Goal: Task Accomplishment & Management: Manage account settings

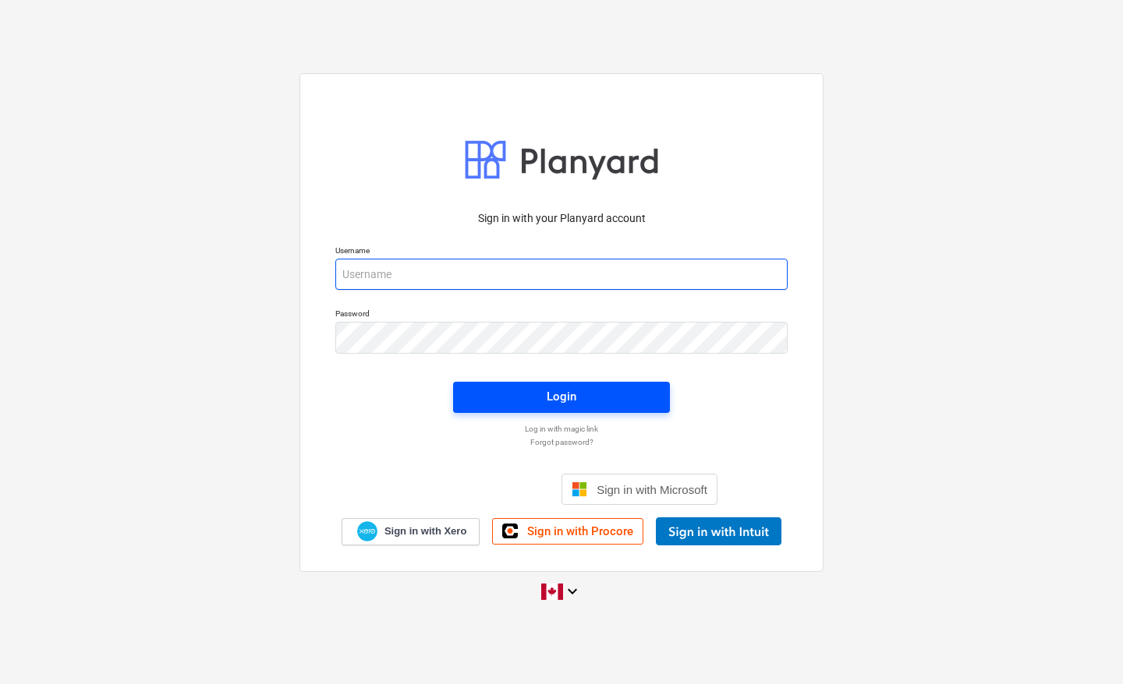
type input "[EMAIL_ADDRESS][DOMAIN_NAME]"
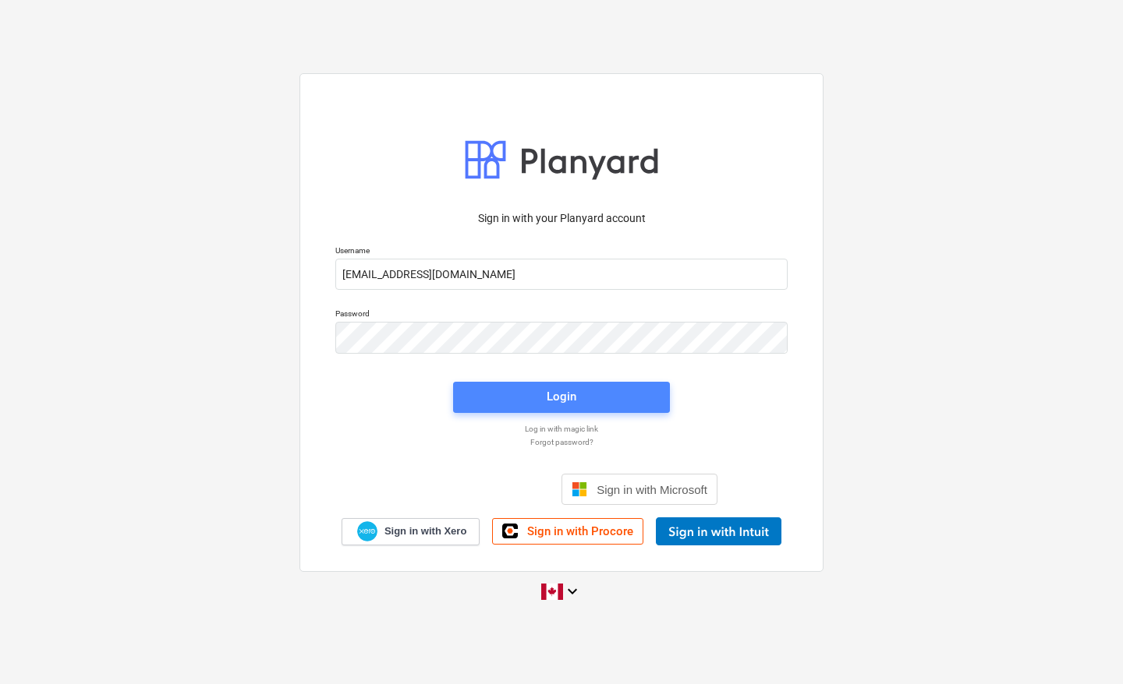
click at [552, 401] on div "Login" at bounding box center [561, 397] width 30 height 20
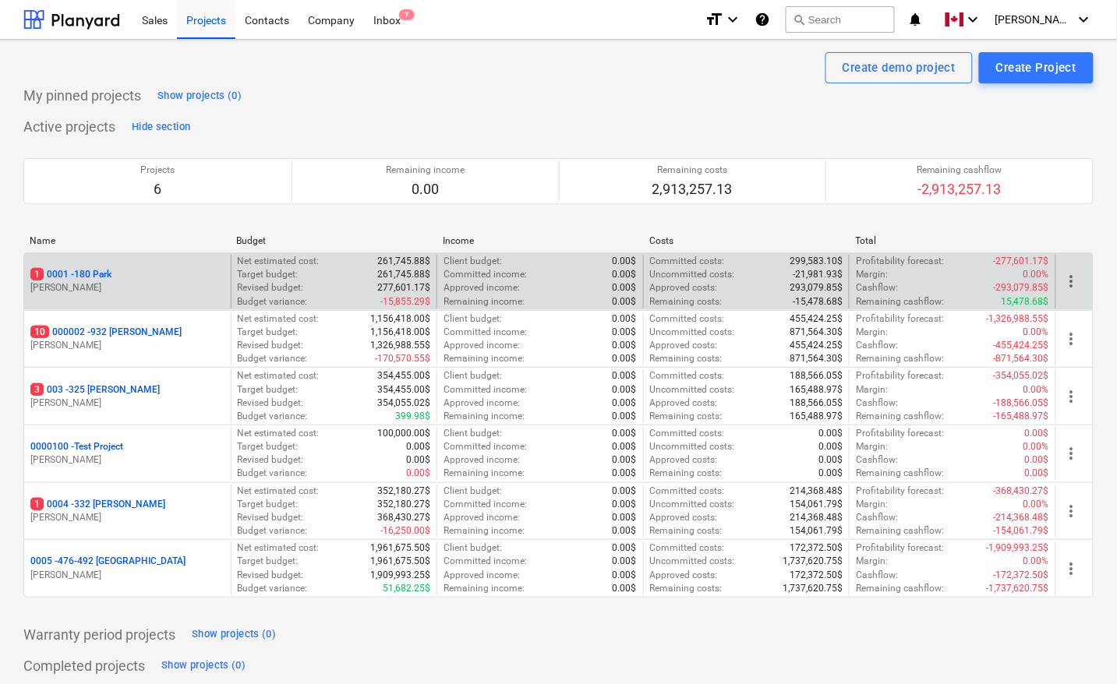
click at [90, 275] on p "1 0001 - 180 Park" at bounding box center [70, 274] width 81 height 13
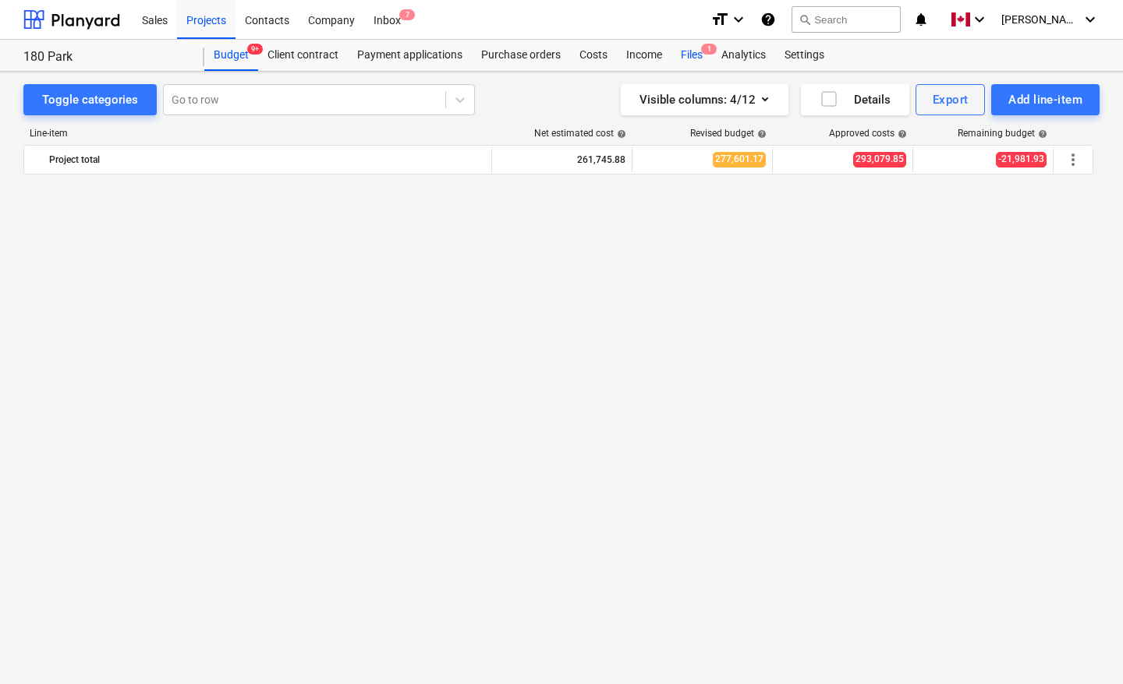
click at [695, 59] on div "Files 1" at bounding box center [691, 55] width 41 height 31
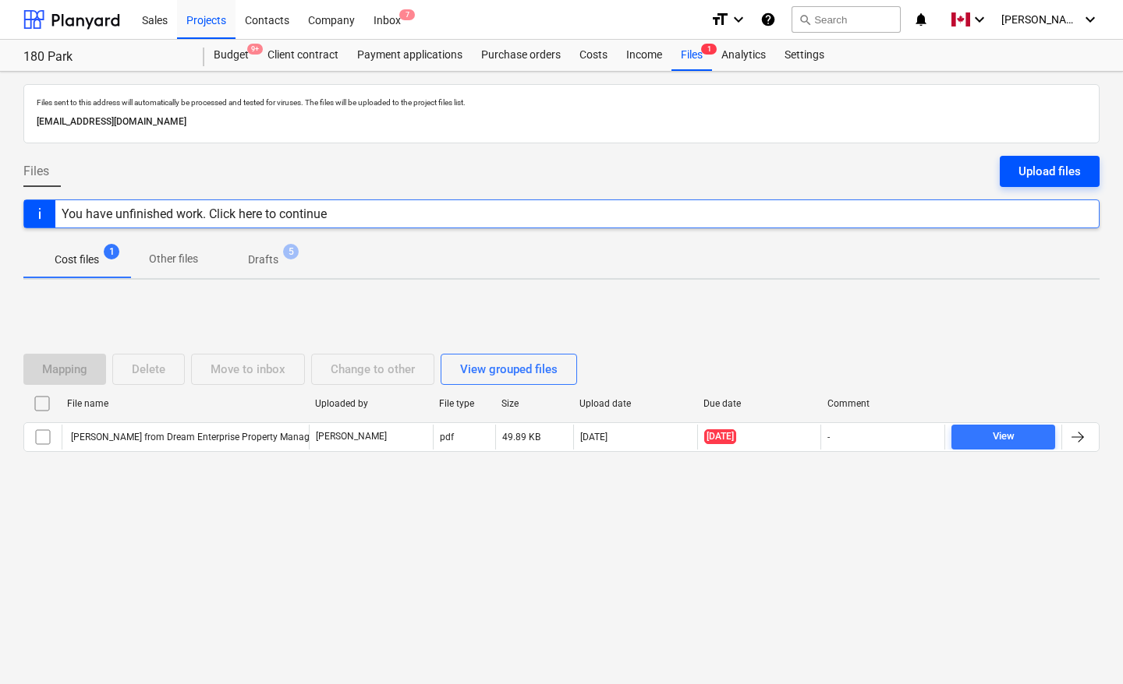
click at [1055, 170] on div "Upload files" at bounding box center [1049, 171] width 62 height 20
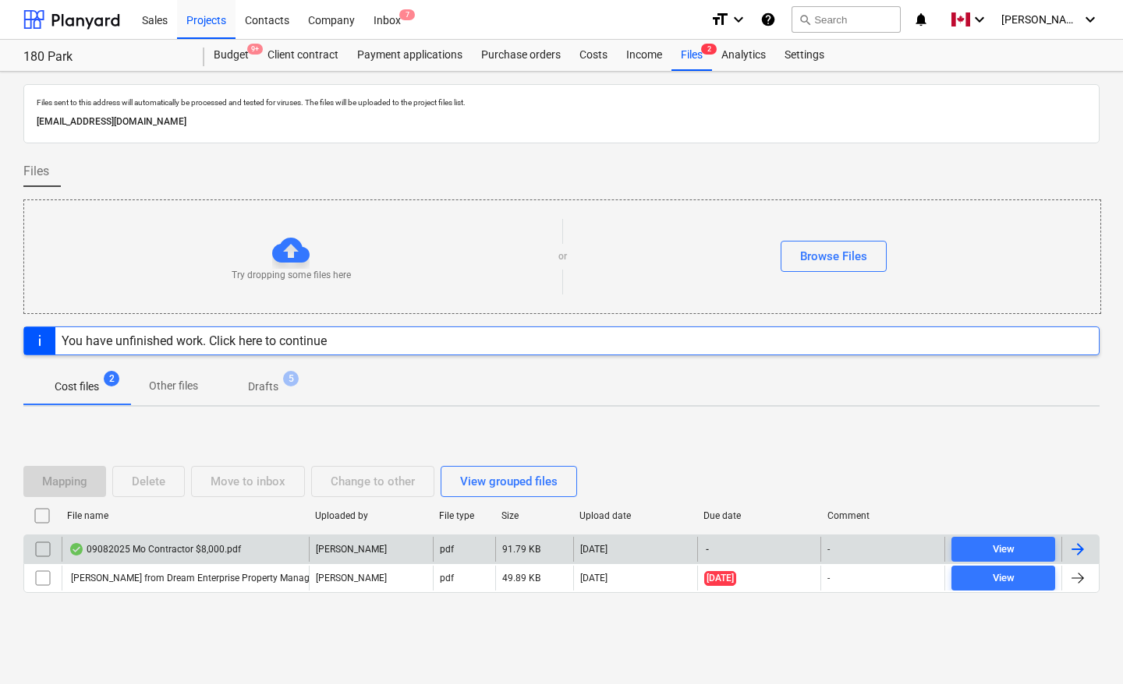
click at [1086, 548] on div at bounding box center [1077, 549] width 19 height 19
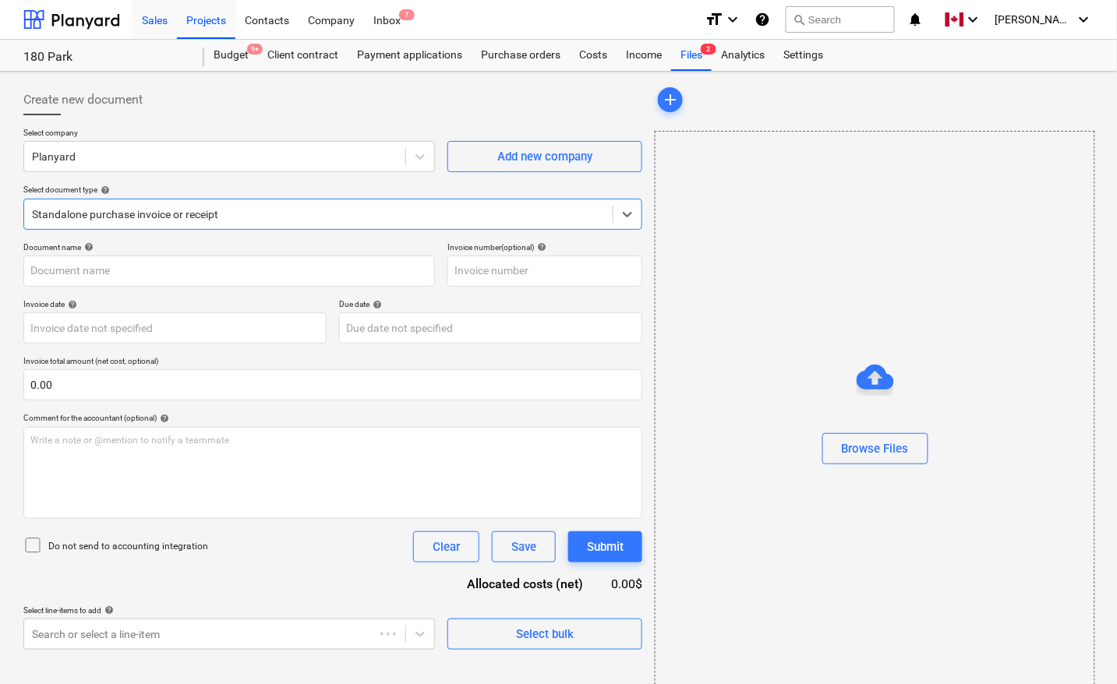
type input "09082025 Mo Contractor $8,000.pdf"
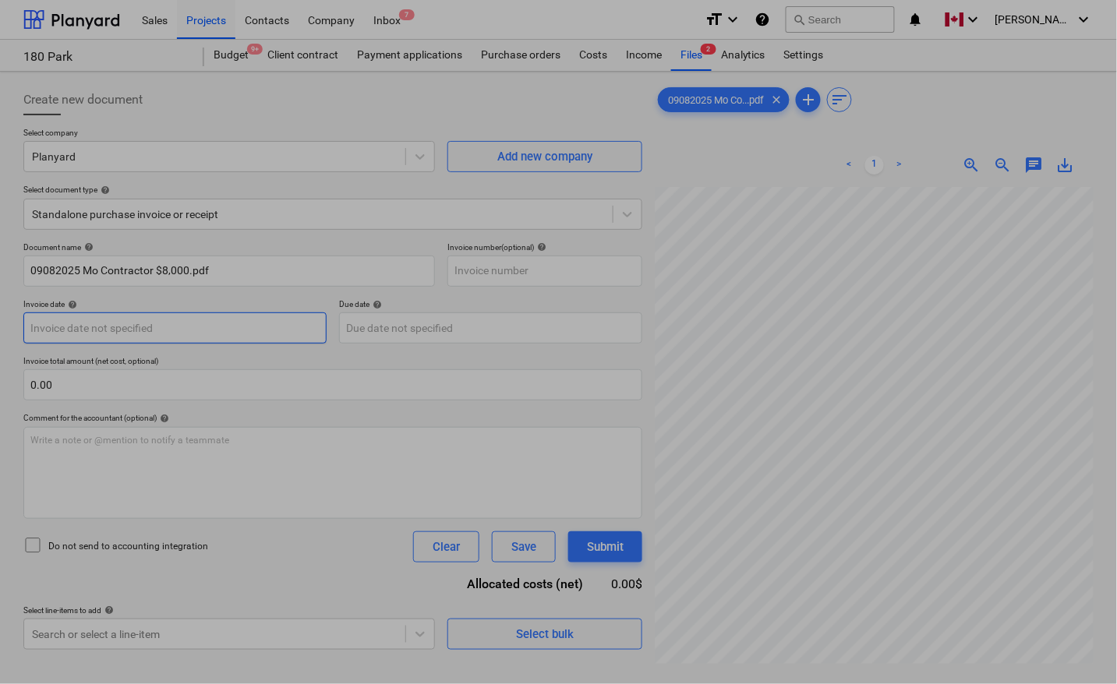
click at [137, 336] on body "Sales Projects Contacts Company Inbox 7 format_size keyboard_arrow_down help se…" at bounding box center [558, 342] width 1117 height 684
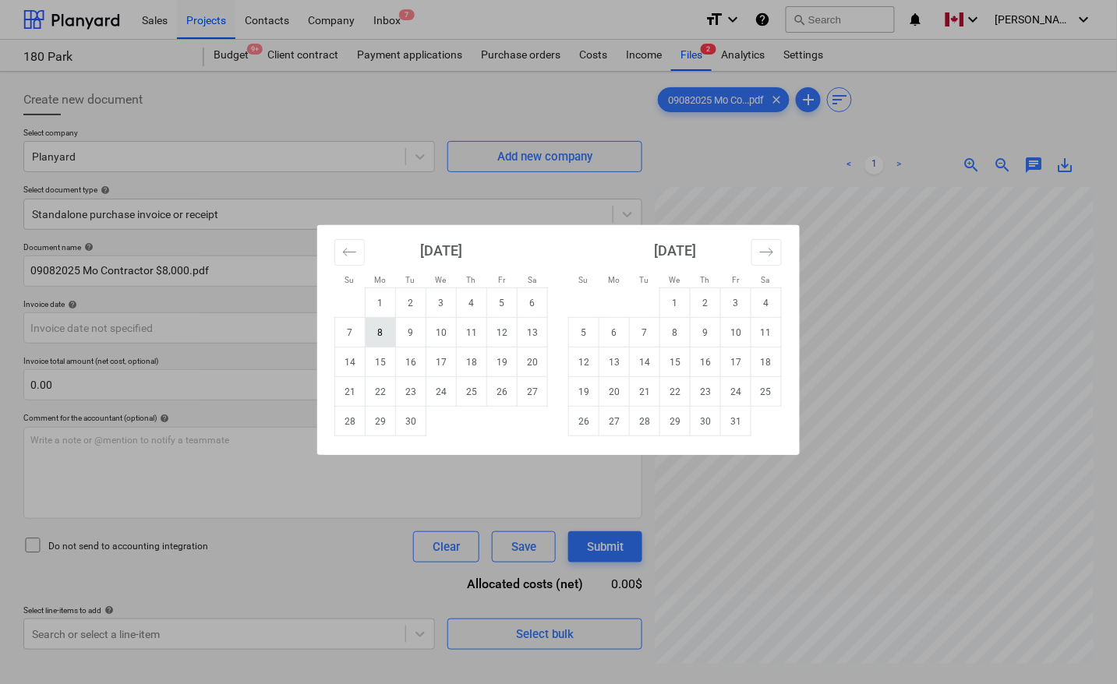
click at [377, 332] on td "8" at bounding box center [381, 333] width 30 height 30
type input "[DATE]"
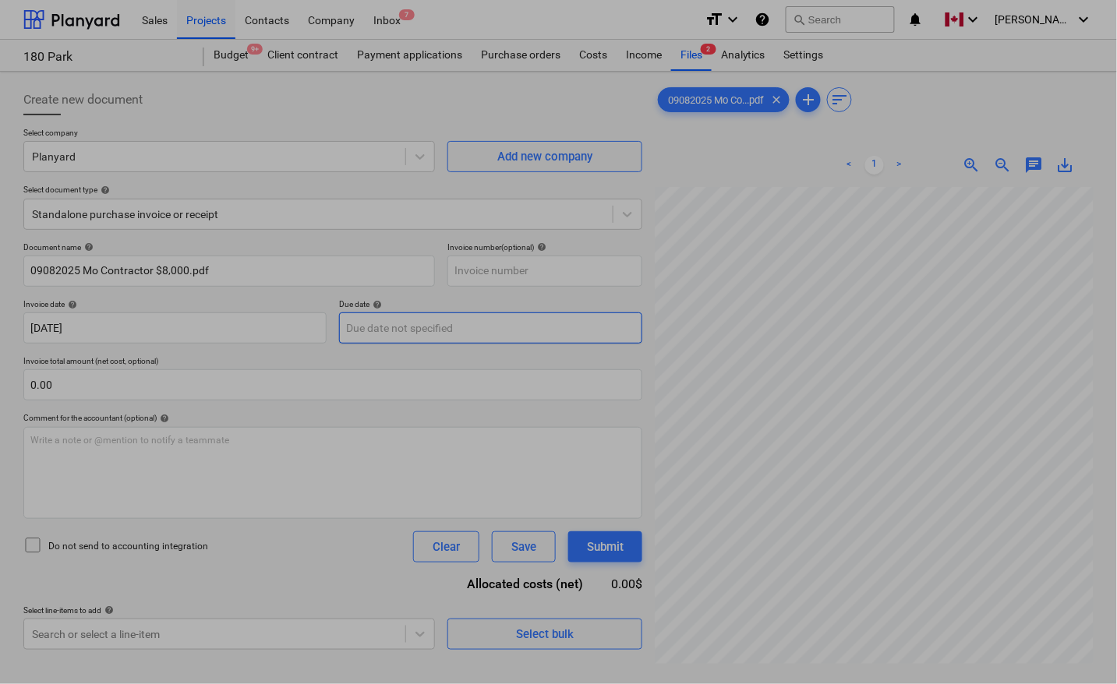
click at [377, 327] on body "Sales Projects Contacts Company Inbox 7 format_size keyboard_arrow_down help se…" at bounding box center [558, 342] width 1117 height 684
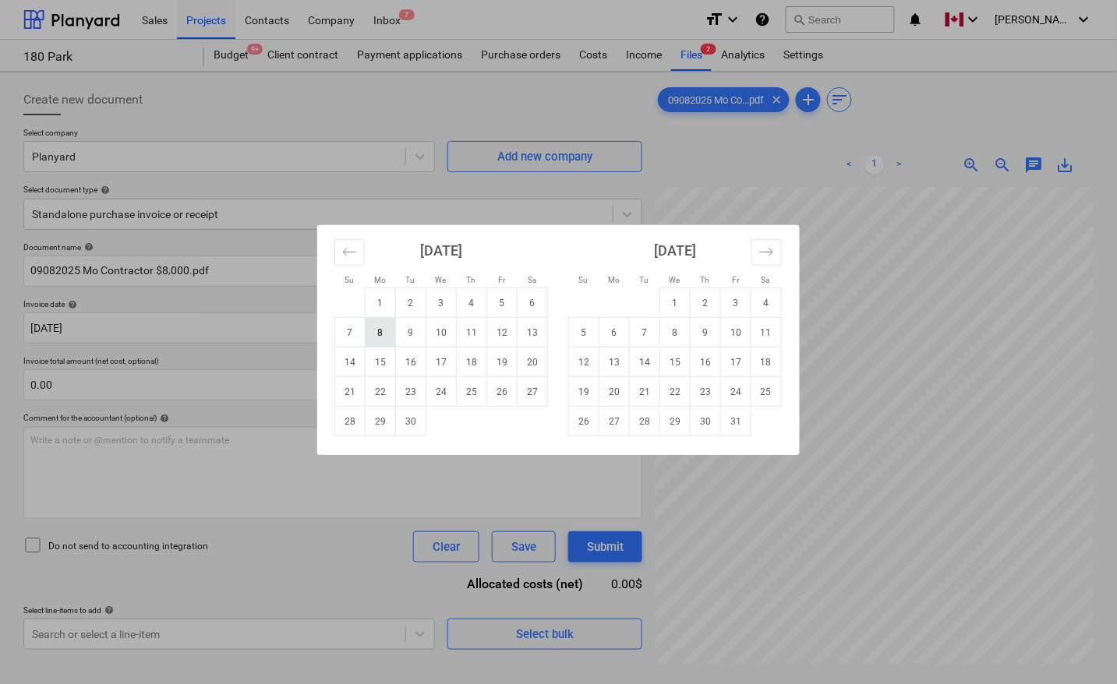
click at [387, 335] on td "8" at bounding box center [381, 333] width 30 height 30
type input "[DATE]"
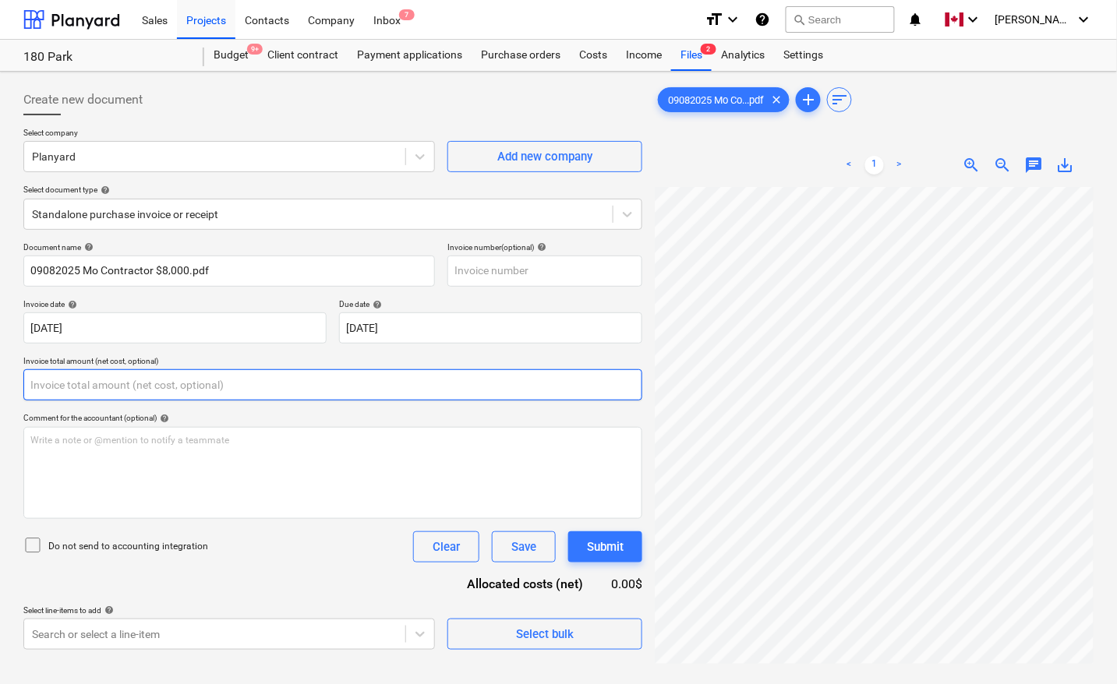
click at [208, 391] on input "text" at bounding box center [332, 385] width 619 height 31
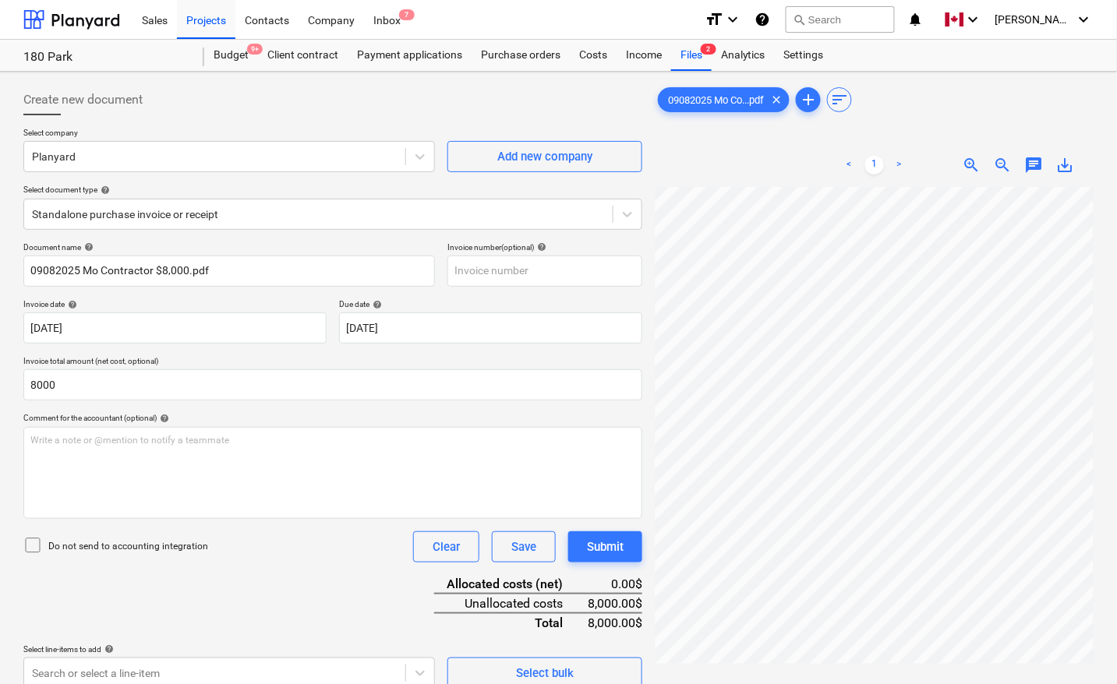
type input "8,000.00"
click at [345, 581] on div "Document name help 09082025 Mo Contractor $8,000.pdf Invoice number (optional) …" at bounding box center [332, 465] width 619 height 447
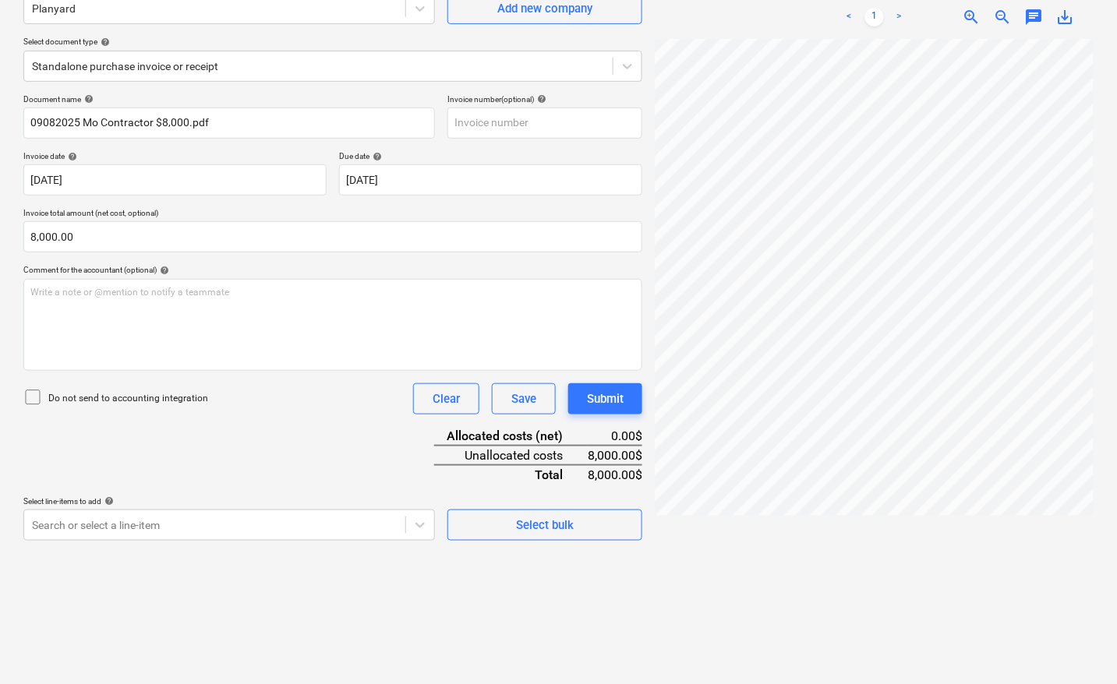
scroll to position [156, 0]
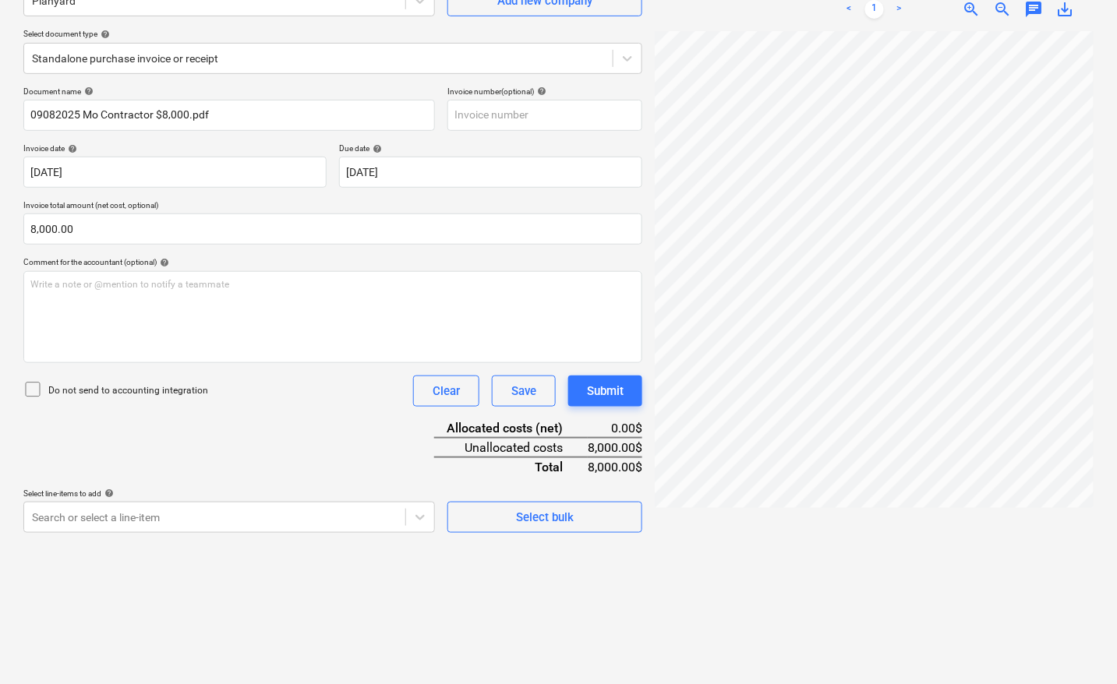
click at [211, 532] on div "Create new document Select company Planyard Add new company Select document typ…" at bounding box center [332, 300] width 631 height 756
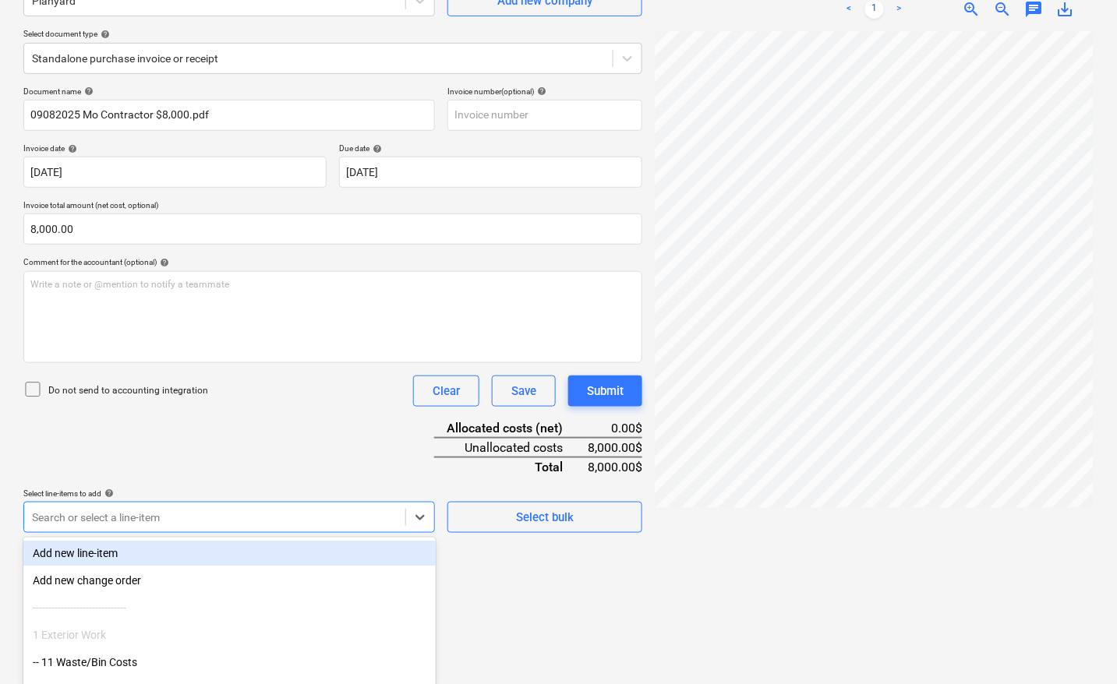
scroll to position [246, 0]
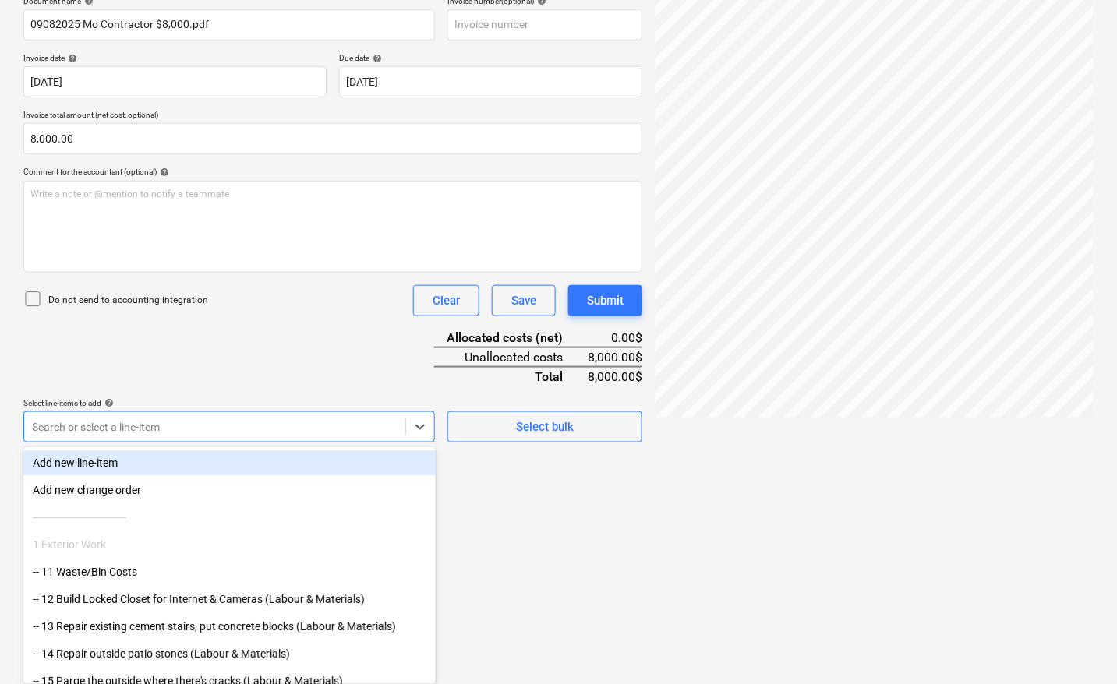
click at [211, 438] on body "Sales Projects Contacts Company Inbox 7 format_size keyboard_arrow_down help se…" at bounding box center [558, 96] width 1117 height 684
type input "45"
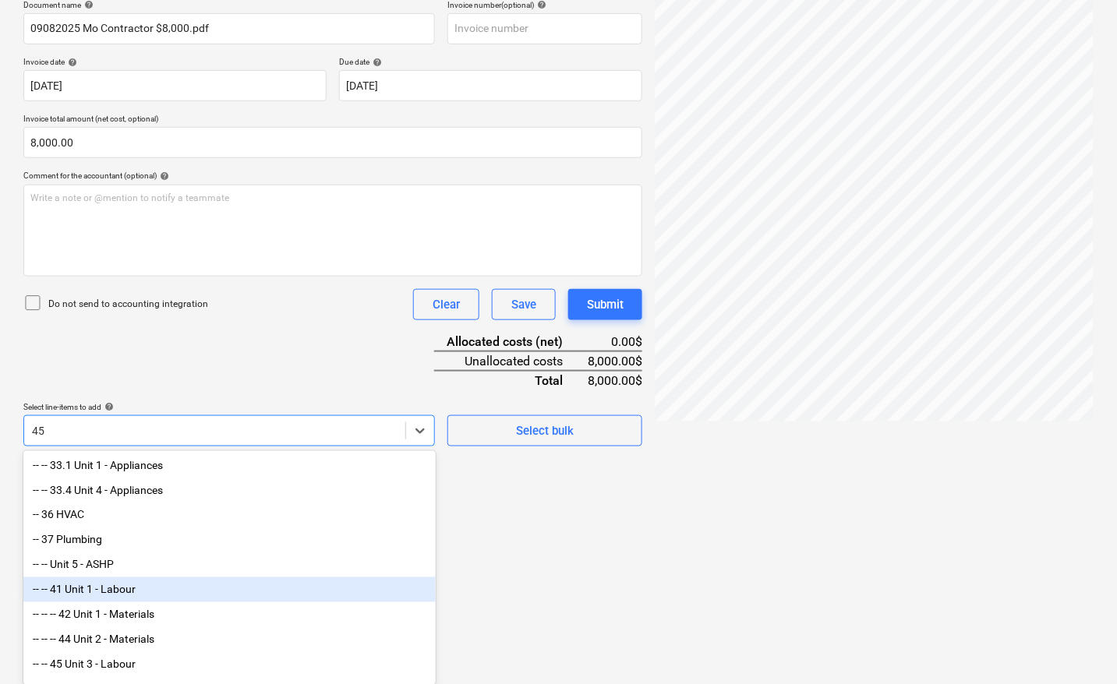
scroll to position [97, 0]
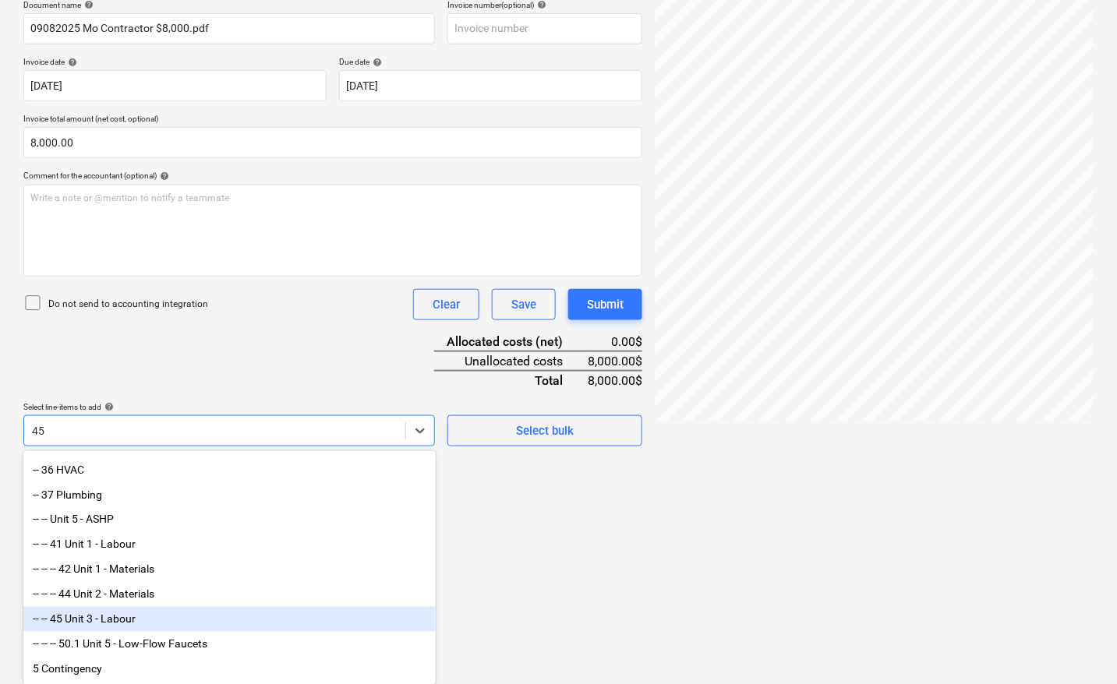
click at [165, 632] on div "-- -- 45 Unit 3 - Labour" at bounding box center [229, 619] width 412 height 25
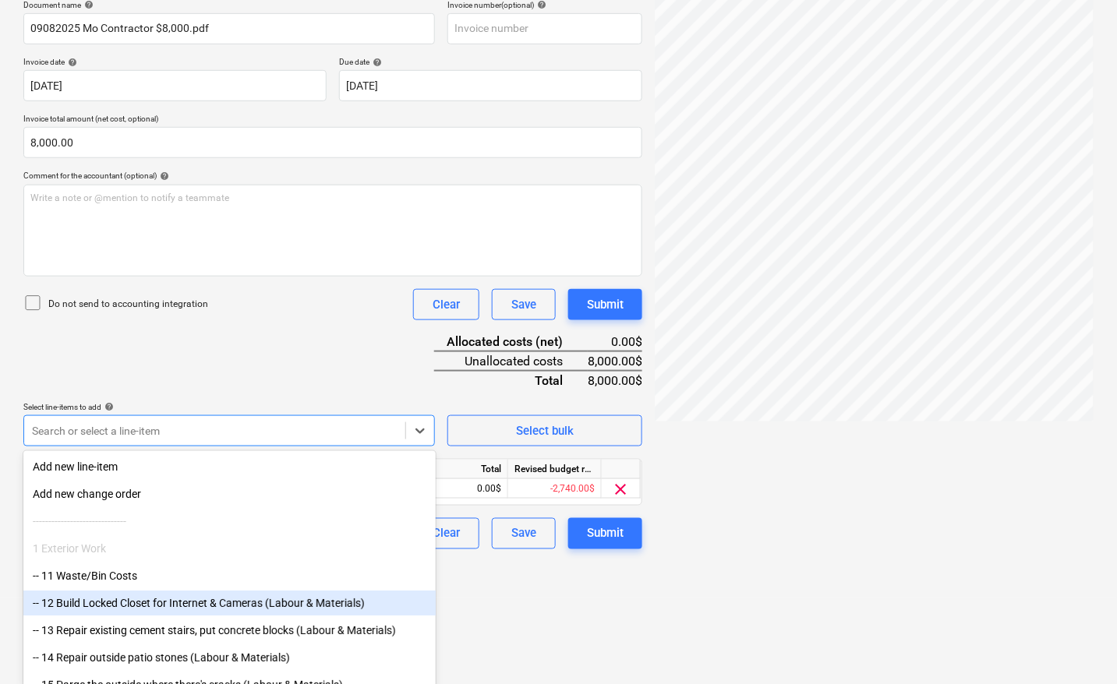
click at [582, 442] on html "Sales Projects Contacts Company Inbox 7 format_size keyboard_arrow_down help se…" at bounding box center [558, 100] width 1117 height 684
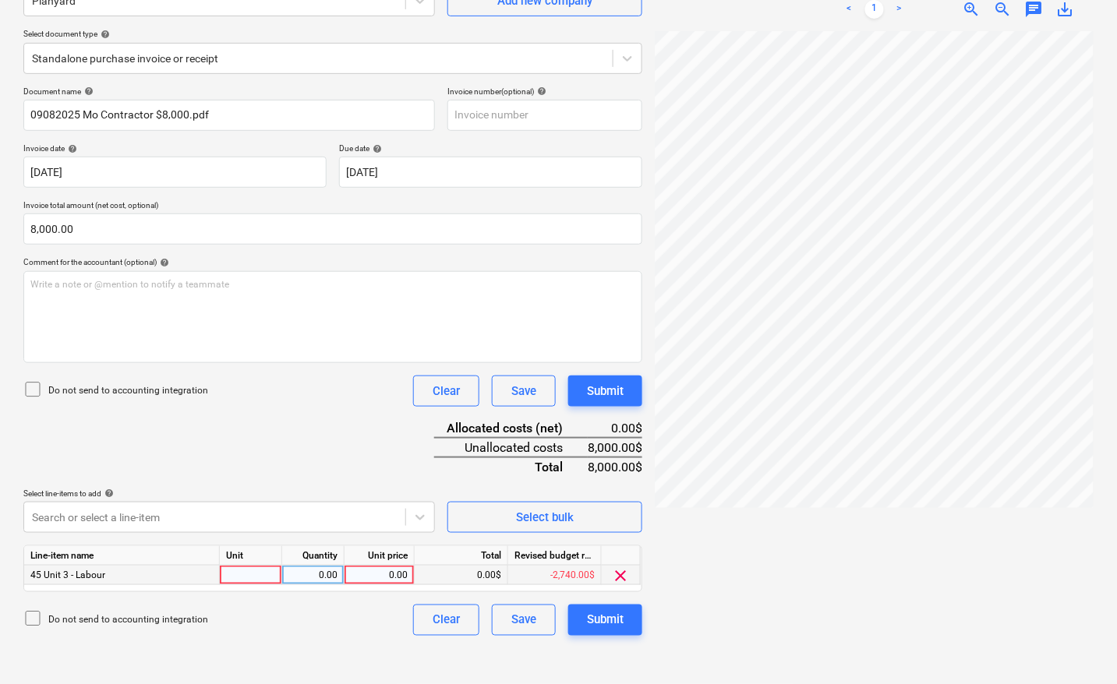
click at [249, 569] on div at bounding box center [251, 575] width 62 height 19
type input "pcs"
type input "8000"
click at [603, 617] on div "Submit" at bounding box center [605, 620] width 37 height 20
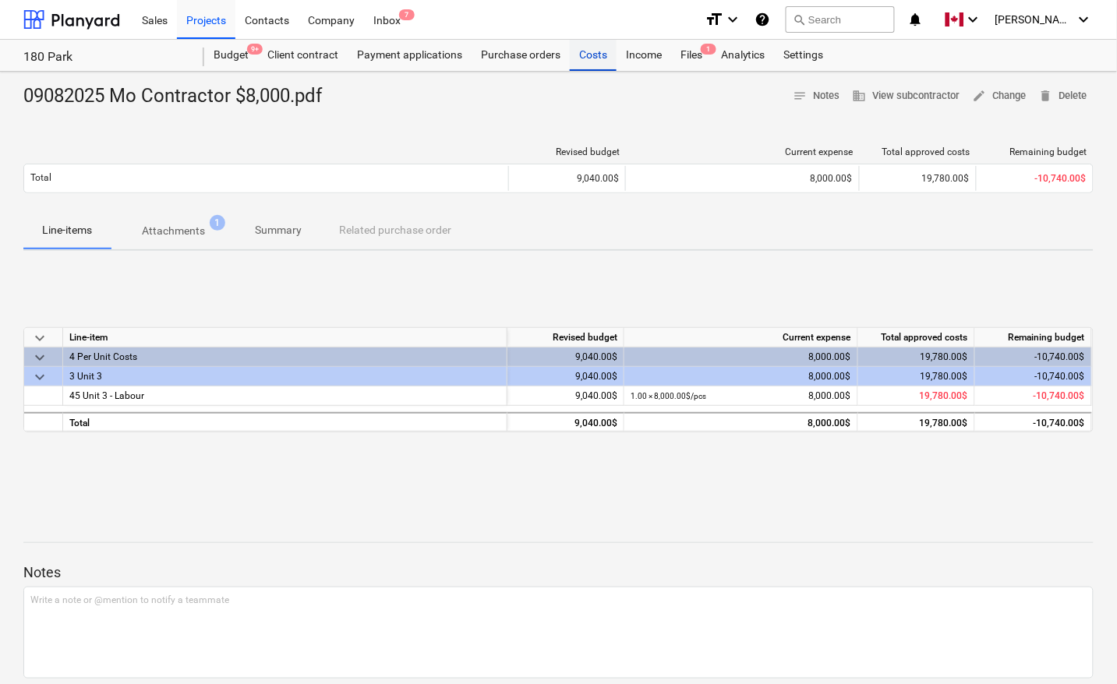
click at [594, 55] on div "Costs" at bounding box center [593, 55] width 47 height 31
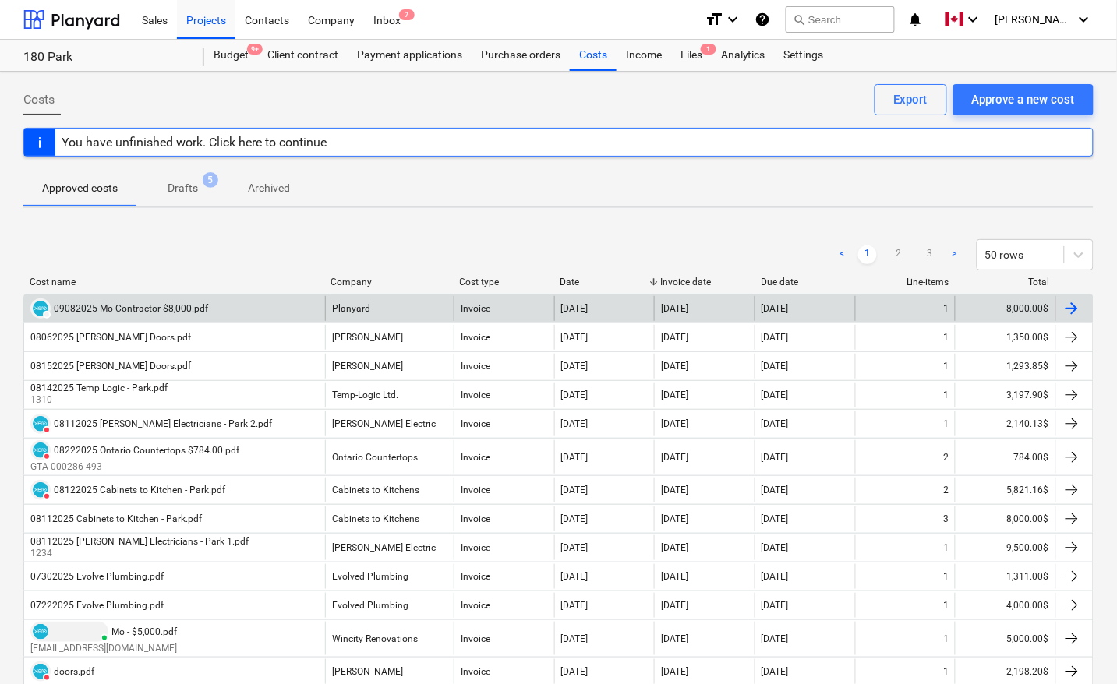
click at [278, 313] on div "DRAFT 09082025 Mo Contractor $8,000.pdf" at bounding box center [174, 308] width 301 height 25
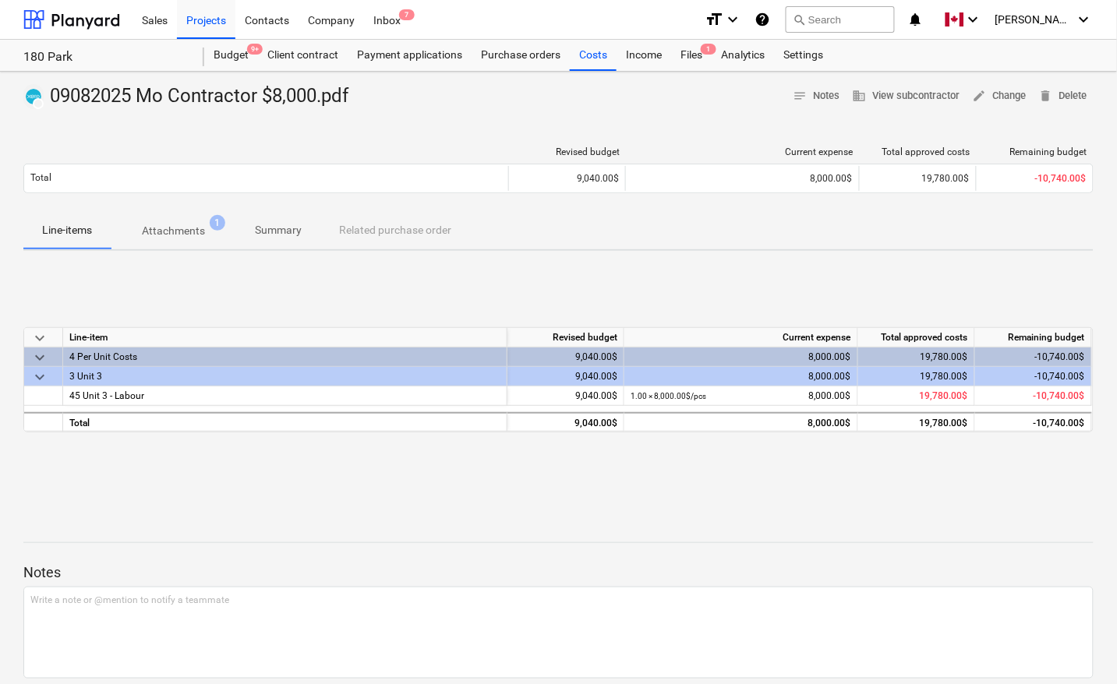
click at [460, 374] on div "3 Unit 3" at bounding box center [284, 376] width 431 height 19
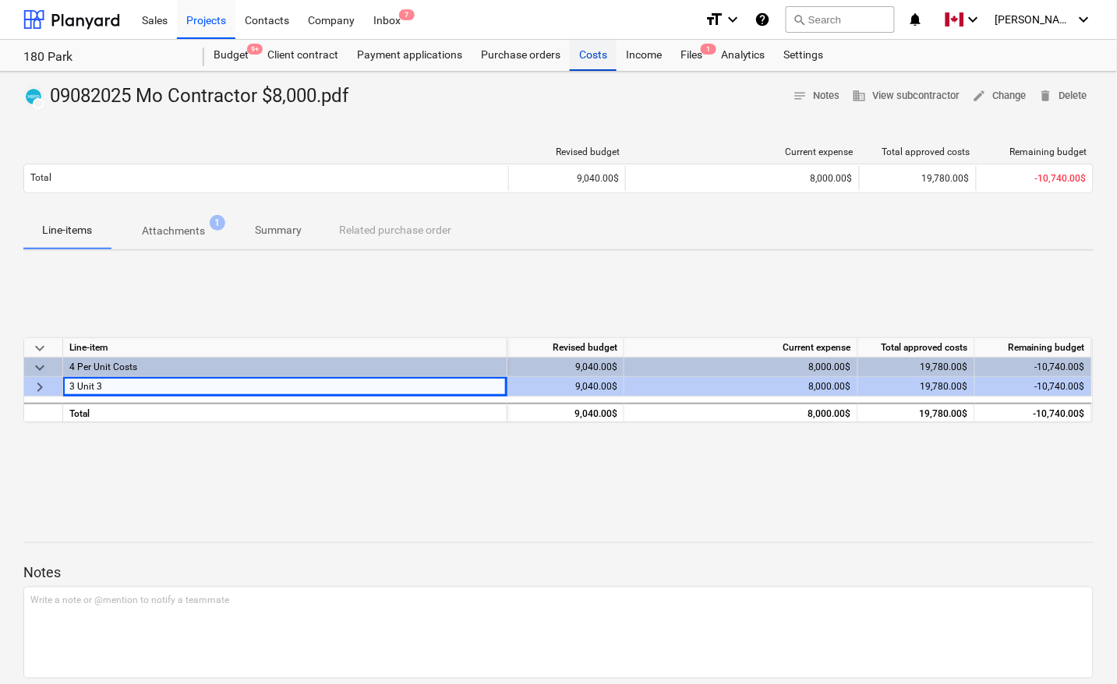
click at [592, 51] on div "Costs" at bounding box center [593, 55] width 47 height 31
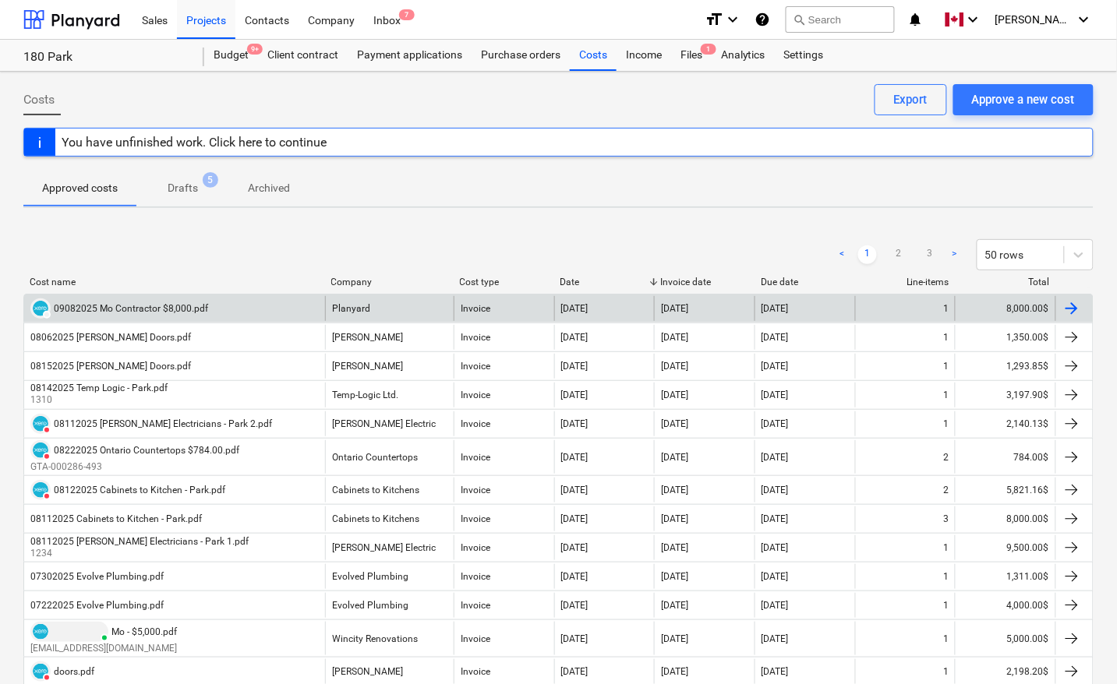
click at [1081, 309] on div at bounding box center [1072, 308] width 19 height 19
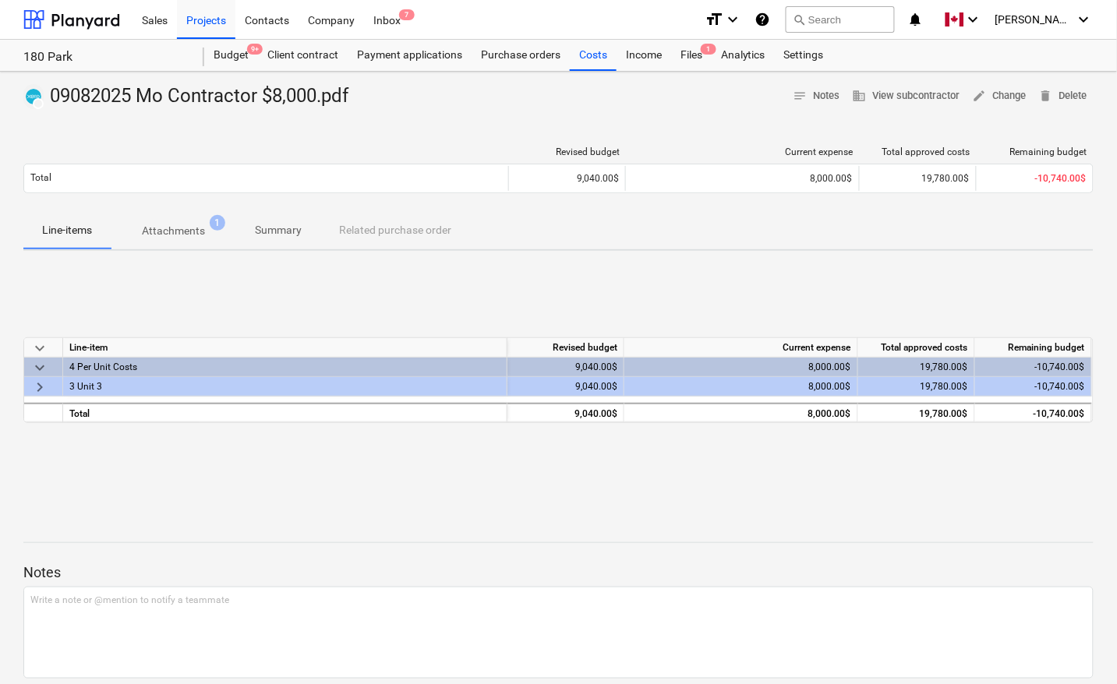
click at [1042, 390] on div "-10,740.00$" at bounding box center [1033, 386] width 117 height 19
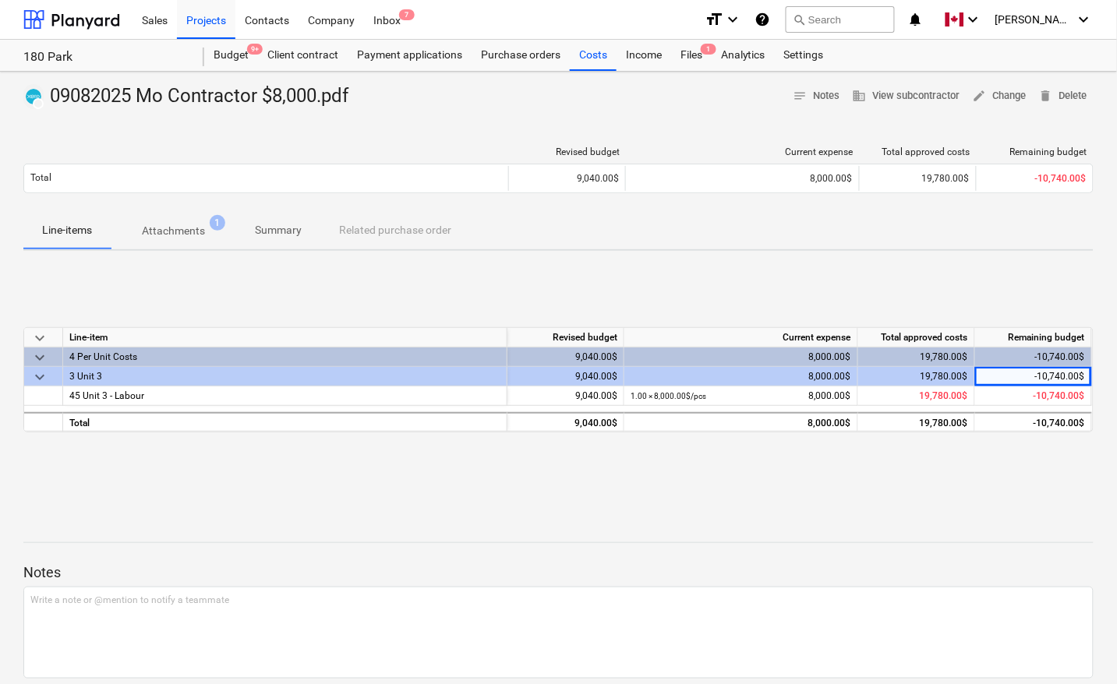
click at [812, 377] on div "8,000.00$" at bounding box center [741, 376] width 221 height 19
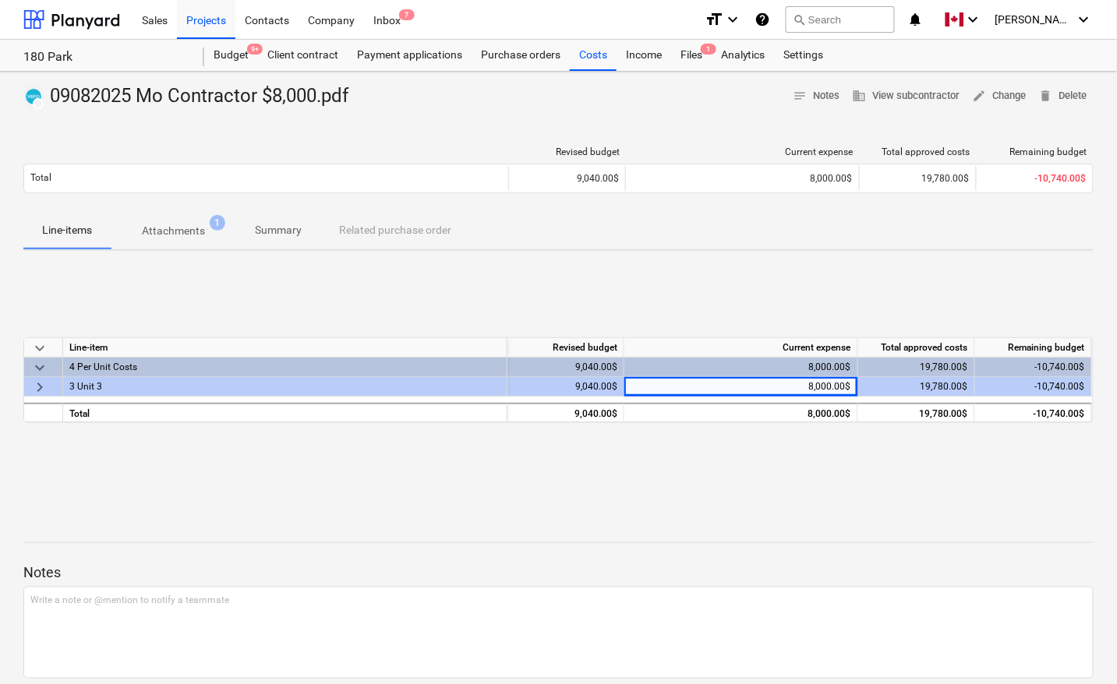
click at [815, 368] on div "8,000.00$" at bounding box center [741, 367] width 221 height 19
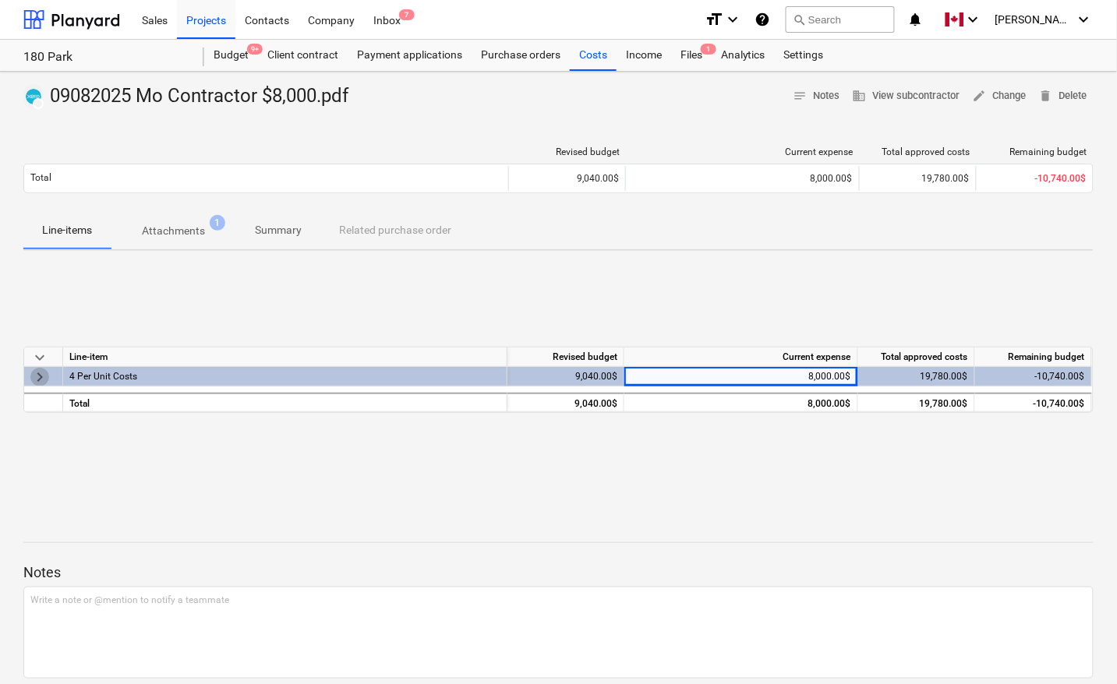
click at [37, 371] on span "keyboard_arrow_right" at bounding box center [39, 377] width 19 height 19
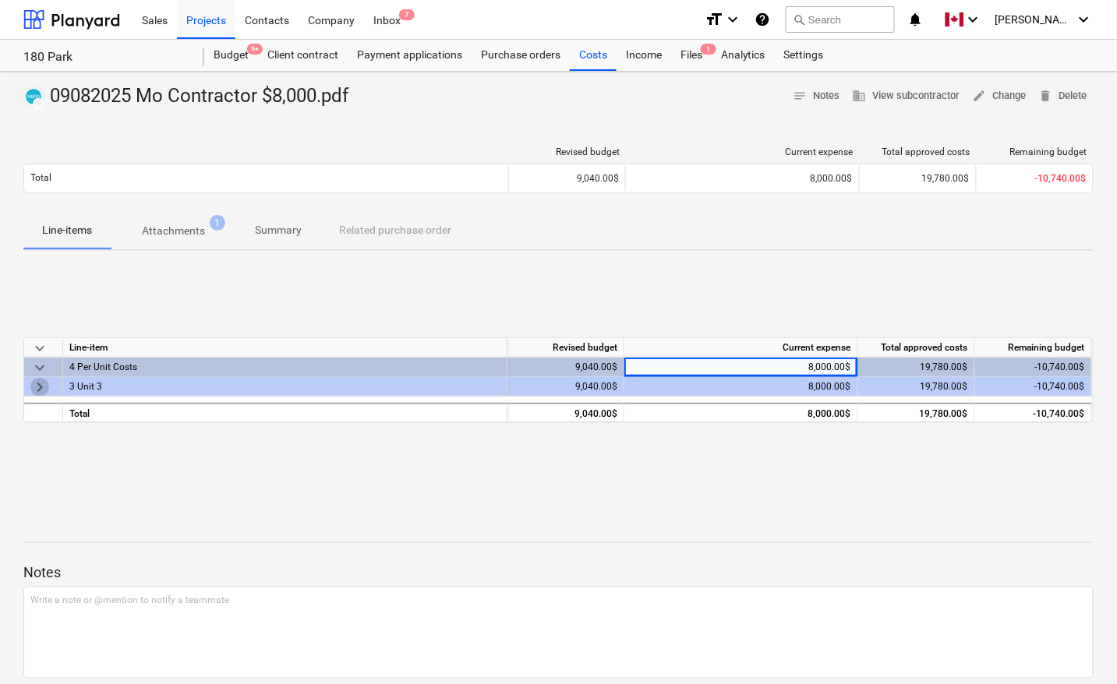
click at [40, 391] on span "keyboard_arrow_right" at bounding box center [39, 387] width 19 height 19
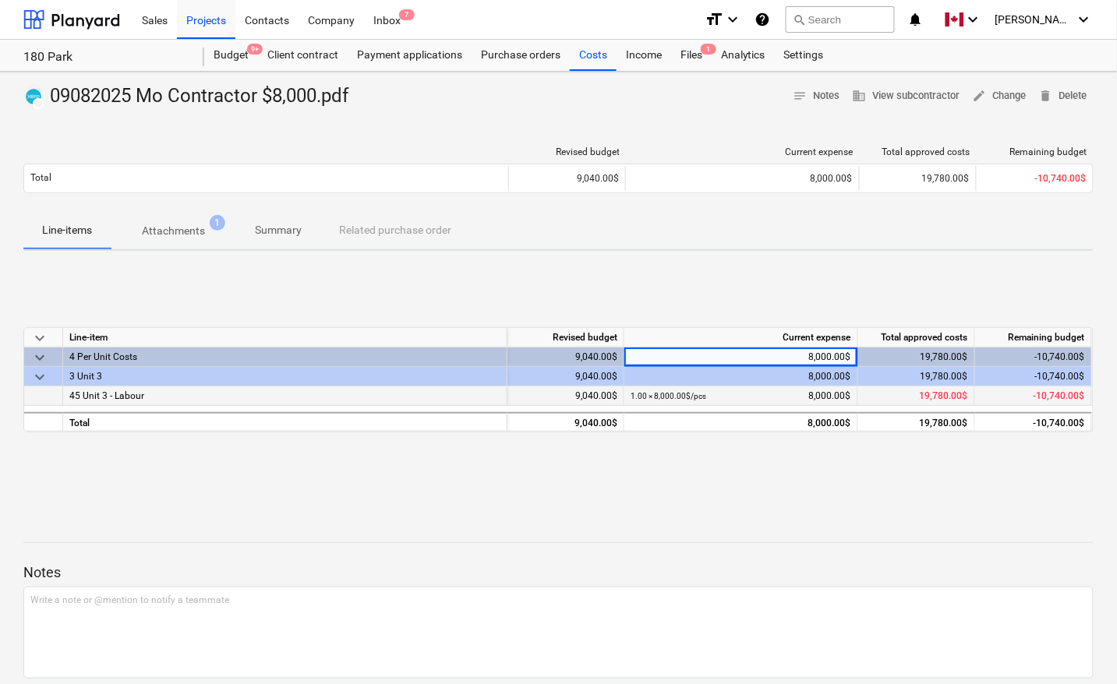
click at [1068, 396] on span "-10,740.00$" at bounding box center [1059, 396] width 51 height 11
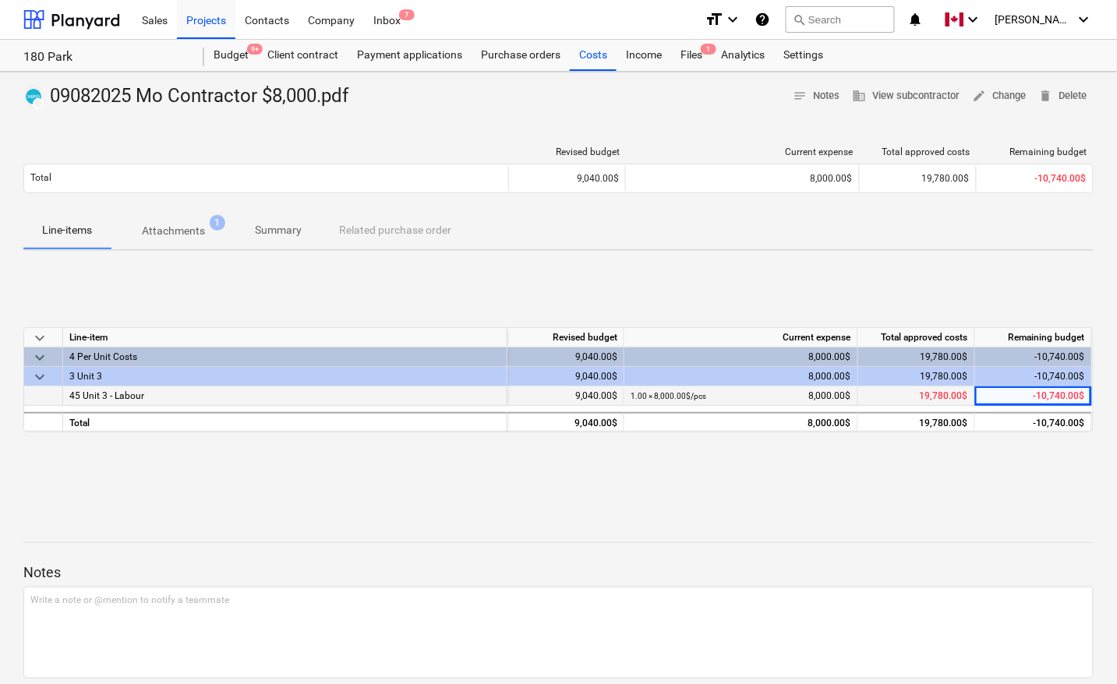
click at [628, 391] on div "1.00 × 8,000.00$ / pcs 8,000.00$" at bounding box center [741, 396] width 234 height 19
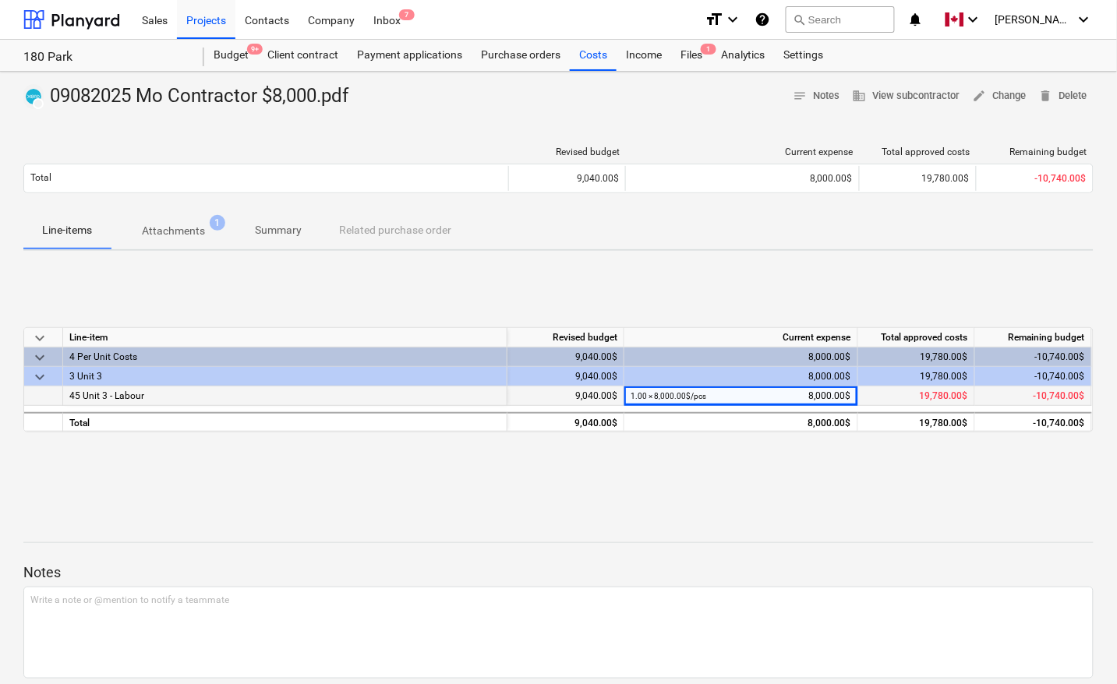
click at [593, 394] on div "9,040.00$" at bounding box center [566, 396] width 117 height 19
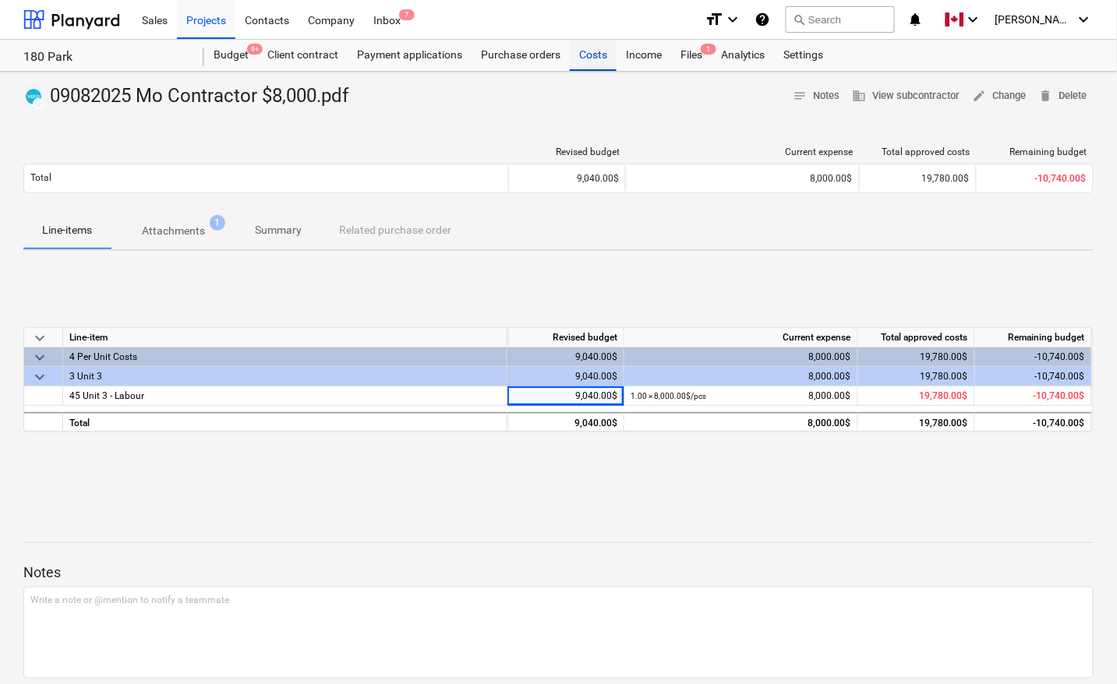
click at [594, 58] on div "Costs" at bounding box center [593, 55] width 47 height 31
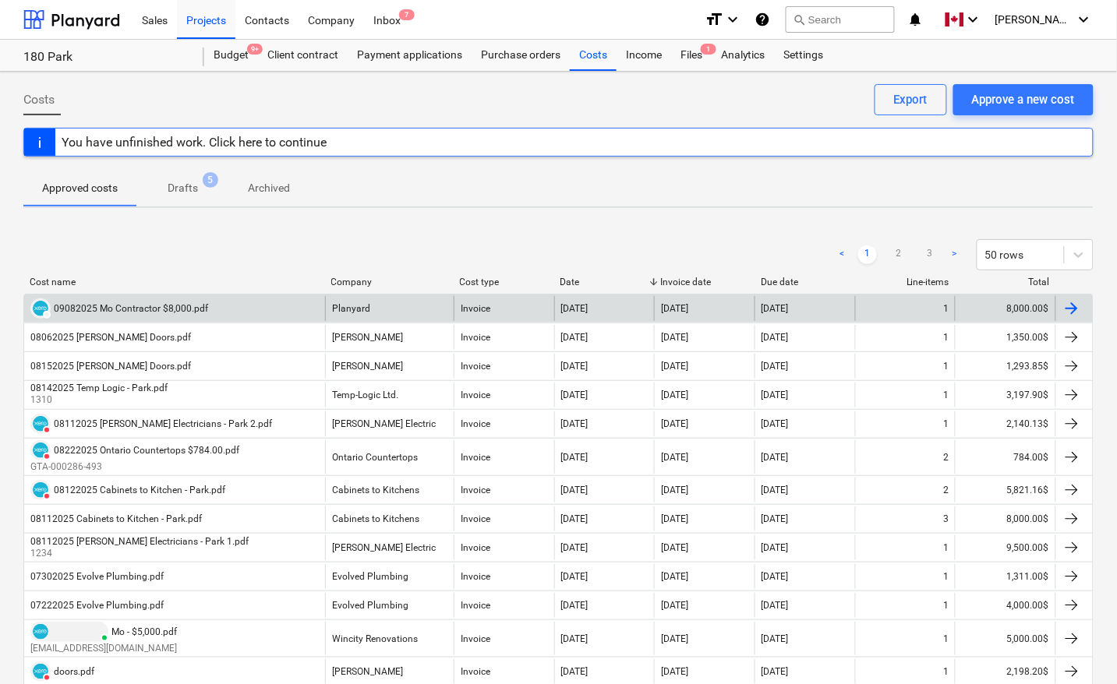
click at [218, 306] on div "DRAFT 09082025 Mo Contractor $8,000.pdf" at bounding box center [174, 308] width 301 height 25
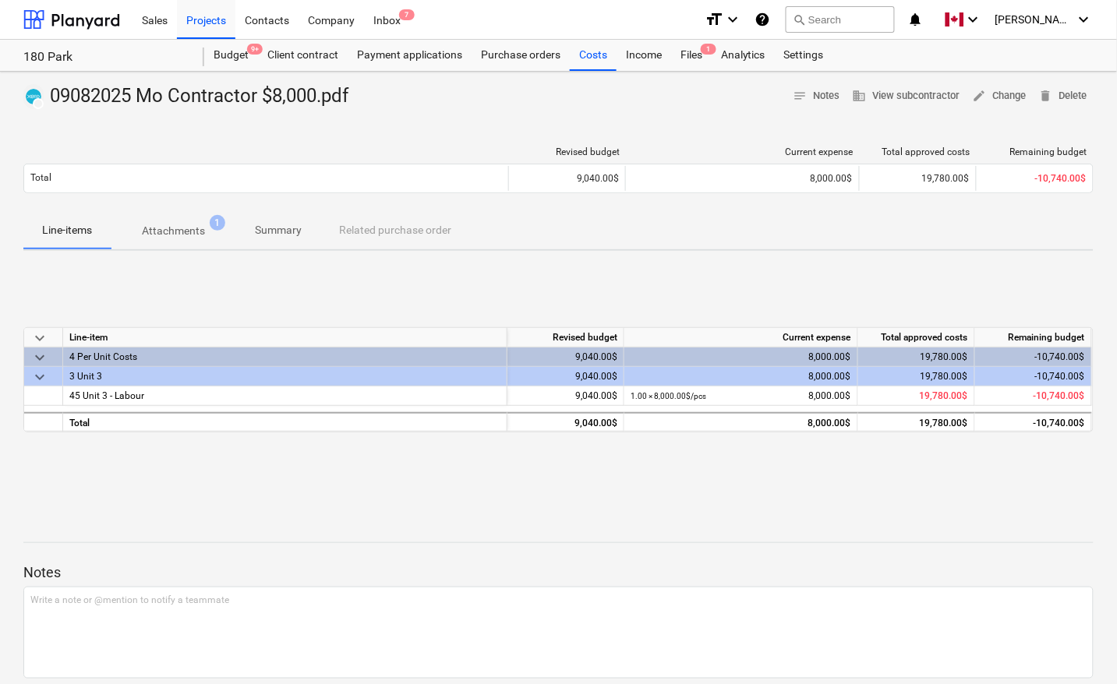
click at [164, 235] on p "Attachments" at bounding box center [173, 231] width 63 height 16
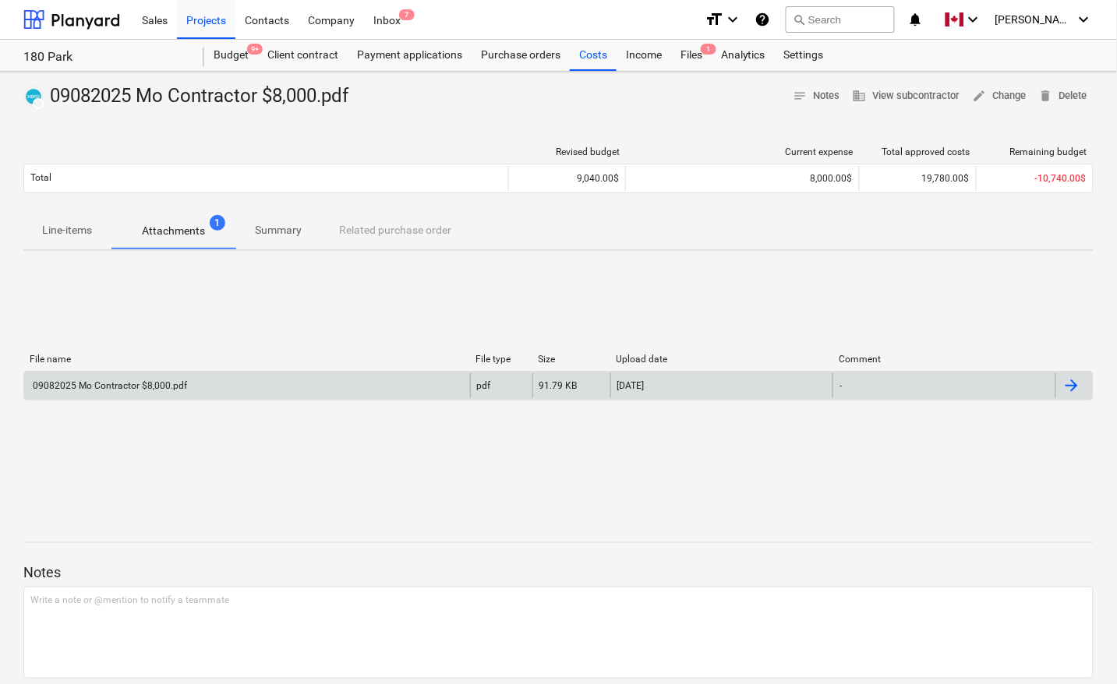
click at [458, 391] on div "09082025 Mo Contractor $8,000.pdf" at bounding box center [247, 385] width 446 height 25
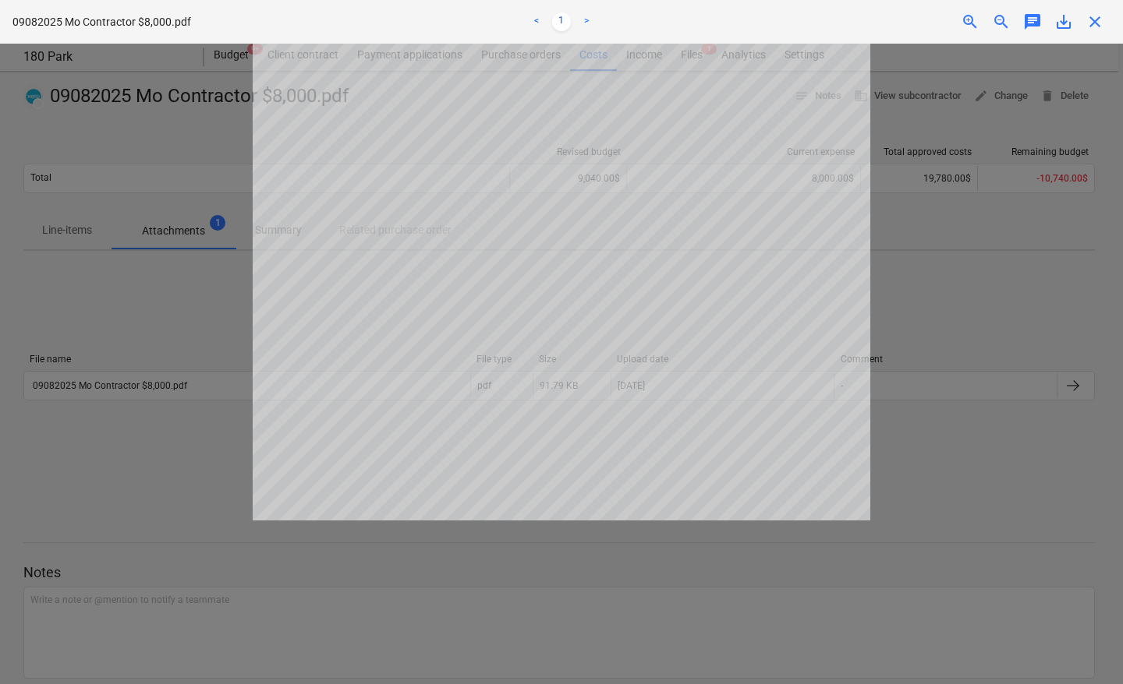
click at [960, 324] on div at bounding box center [561, 364] width 1123 height 641
click at [1092, 20] on span "close" at bounding box center [1094, 21] width 19 height 19
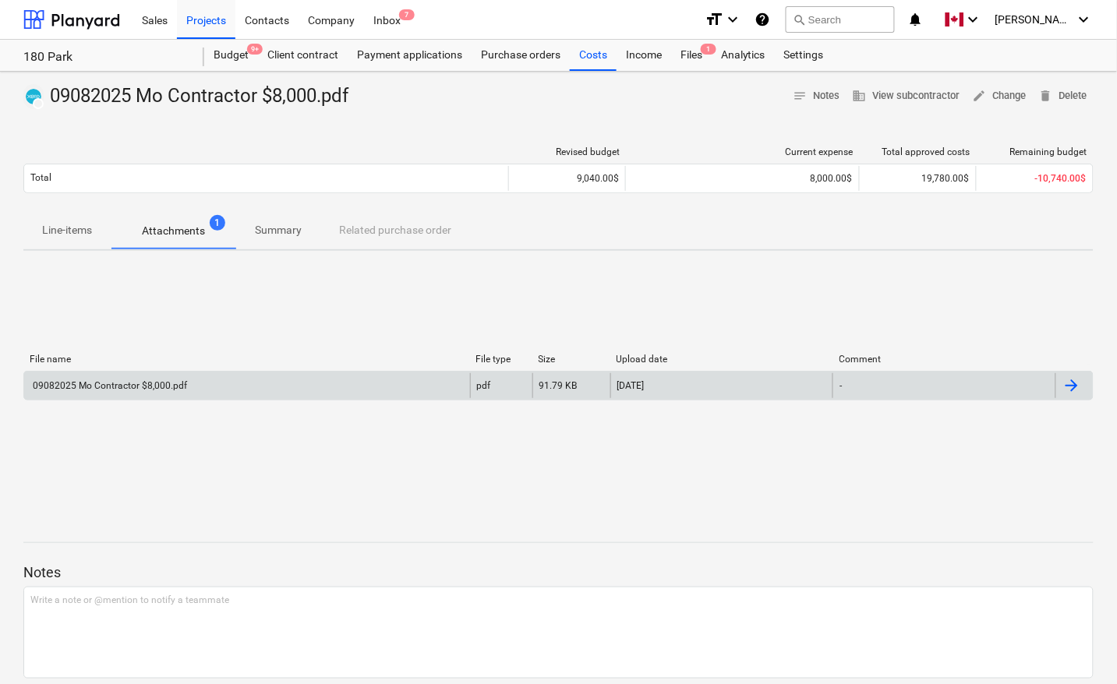
click at [1076, 386] on div at bounding box center [1072, 386] width 19 height 19
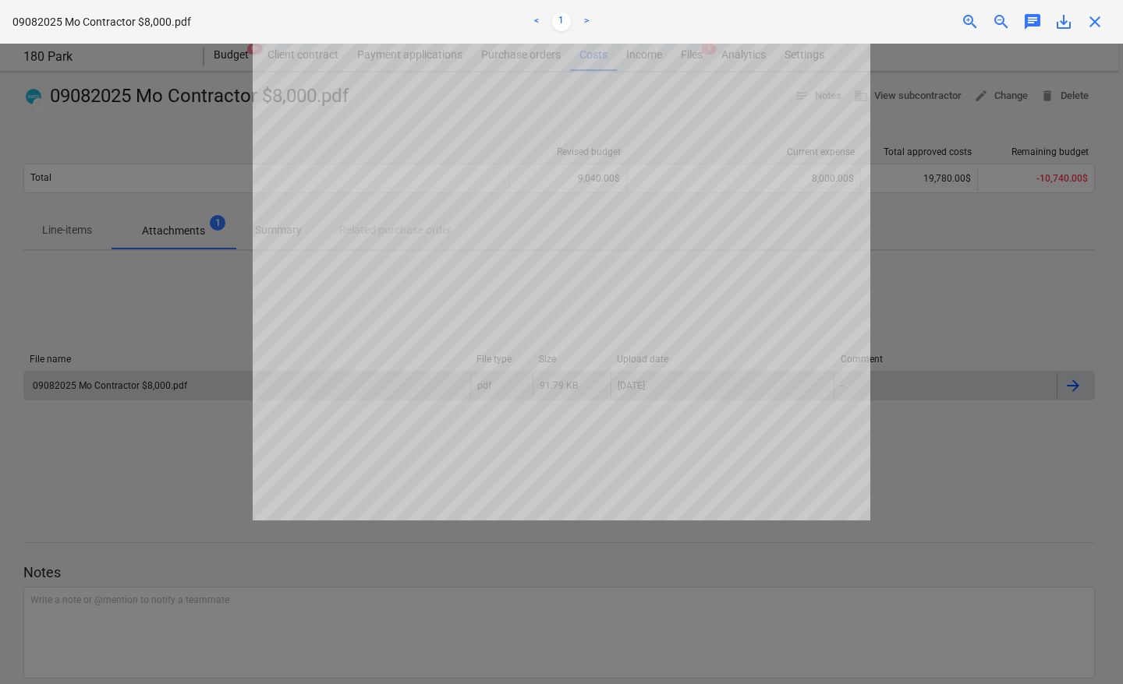
click at [1031, 299] on div at bounding box center [561, 364] width 1123 height 641
click at [1095, 23] on span "close" at bounding box center [1094, 21] width 19 height 19
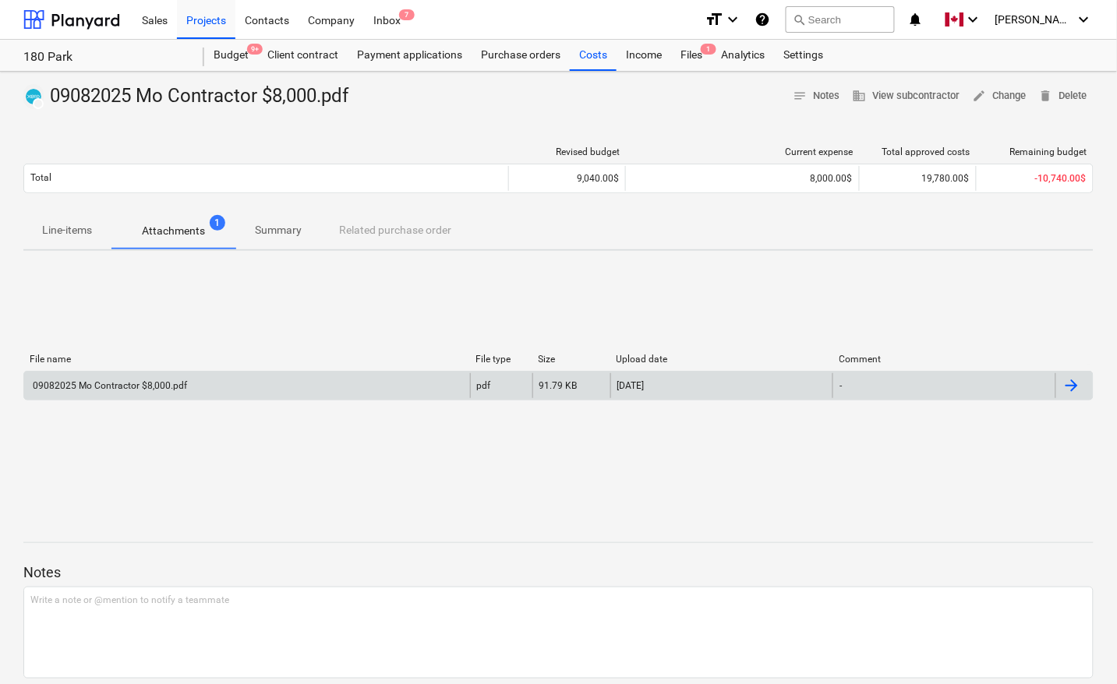
click at [292, 223] on p "Summary" at bounding box center [278, 230] width 47 height 16
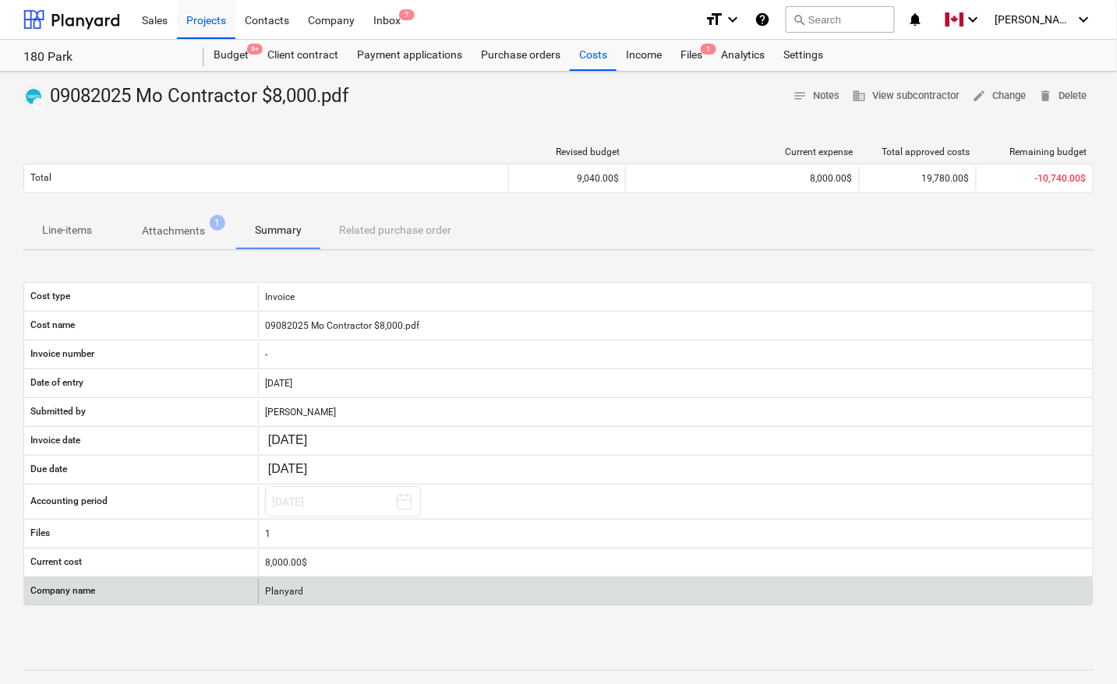
click at [308, 594] on div "Planyard" at bounding box center [675, 591] width 835 height 25
click at [275, 592] on div "Planyard" at bounding box center [675, 591] width 835 height 25
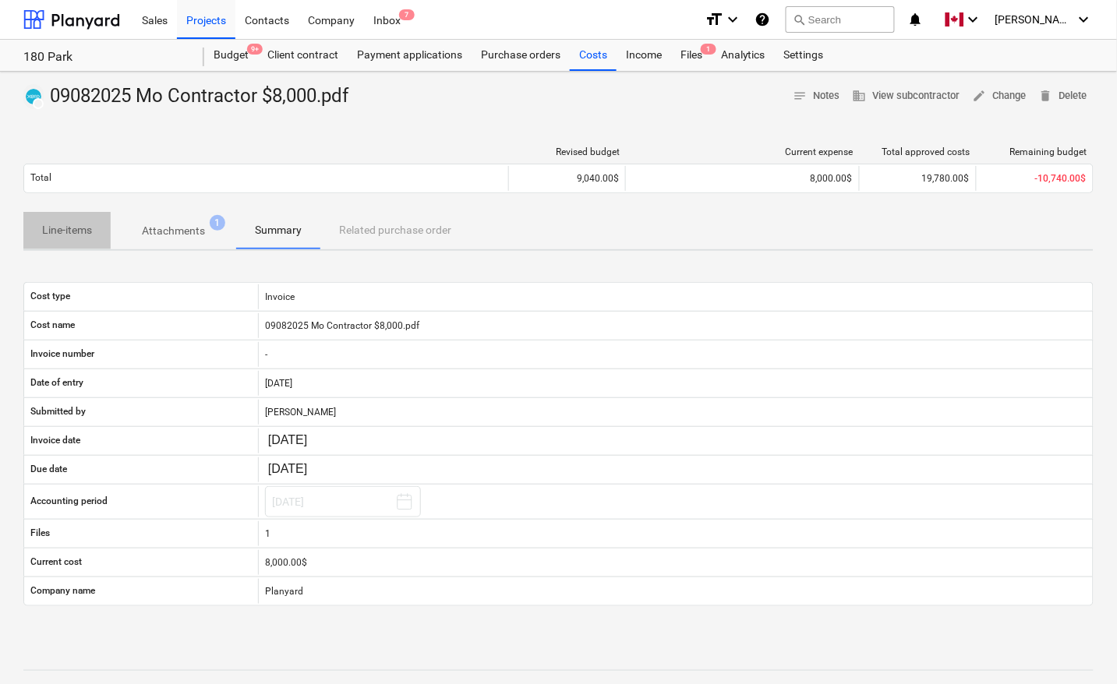
click at [68, 226] on p "Line-items" at bounding box center [67, 230] width 50 height 16
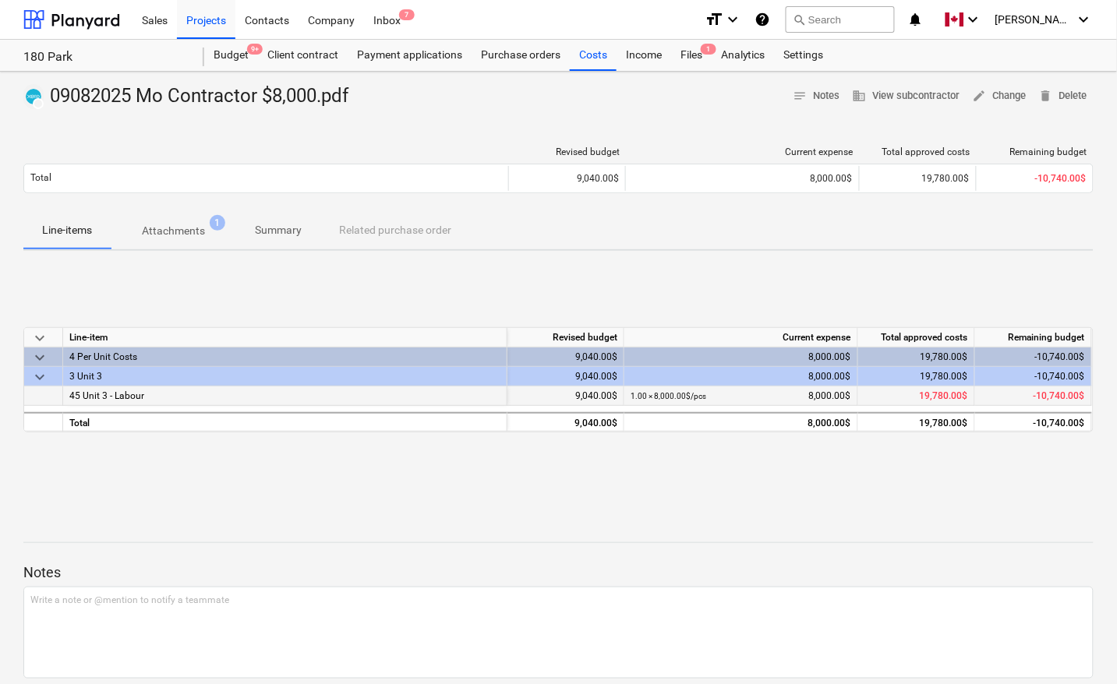
click at [608, 398] on div "9,040.00$" at bounding box center [566, 396] width 117 height 19
click at [822, 394] on div "1.00 × 8,000.00$ / pcs 8,000.00$" at bounding box center [741, 396] width 221 height 19
click at [932, 394] on span "19,780.00$" at bounding box center [944, 396] width 48 height 11
click at [1051, 399] on span "-10,740.00$" at bounding box center [1059, 396] width 51 height 11
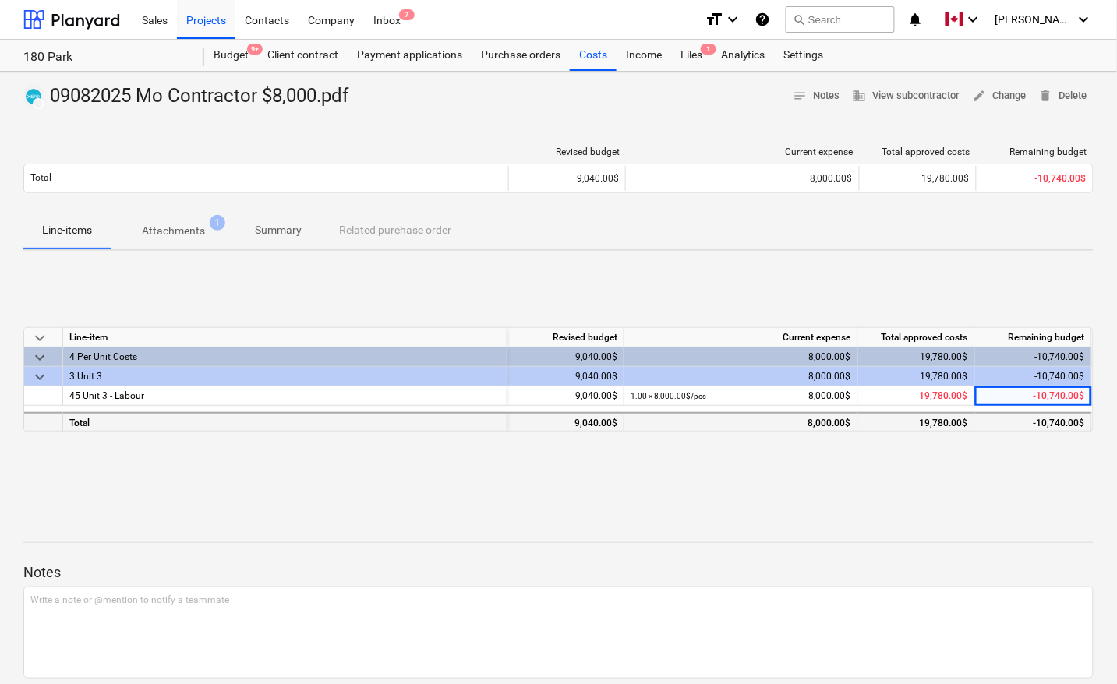
click at [943, 422] on div "19,780.00$" at bounding box center [916, 421] width 117 height 19
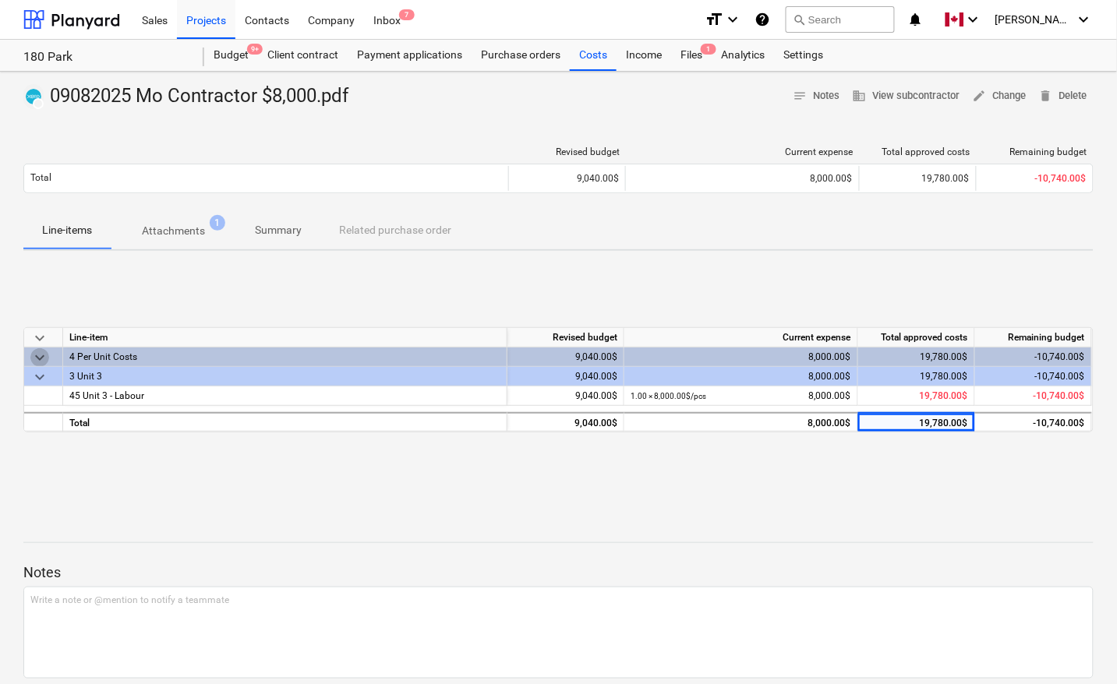
click at [41, 355] on span "keyboard_arrow_down" at bounding box center [39, 357] width 19 height 19
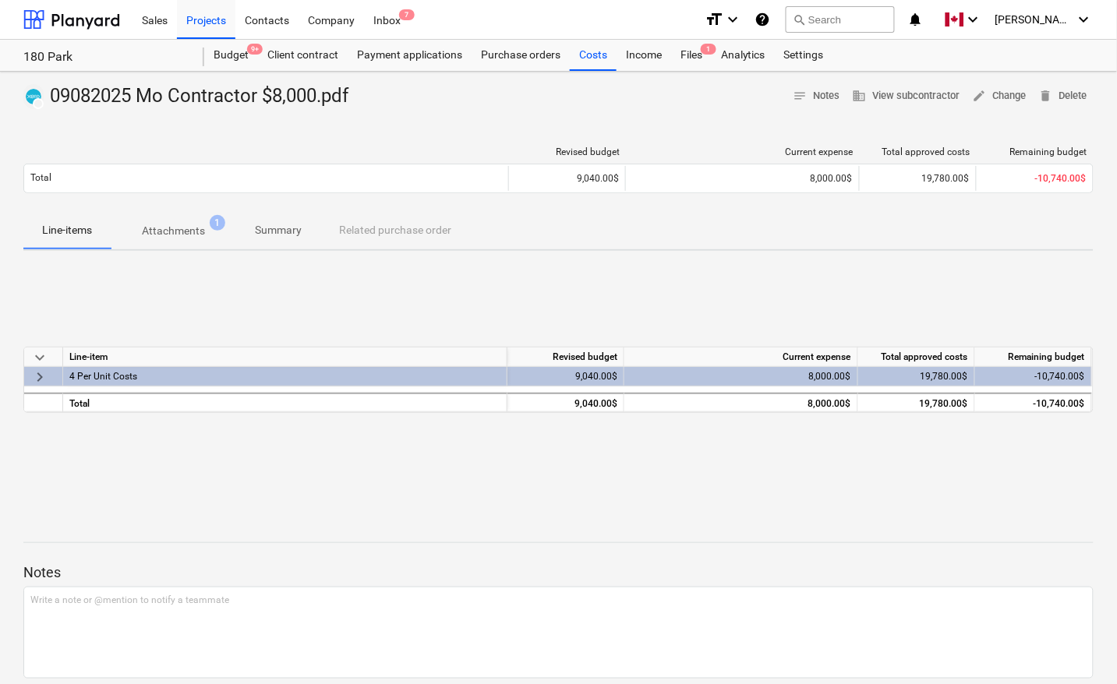
click at [37, 376] on span "keyboard_arrow_right" at bounding box center [39, 377] width 19 height 19
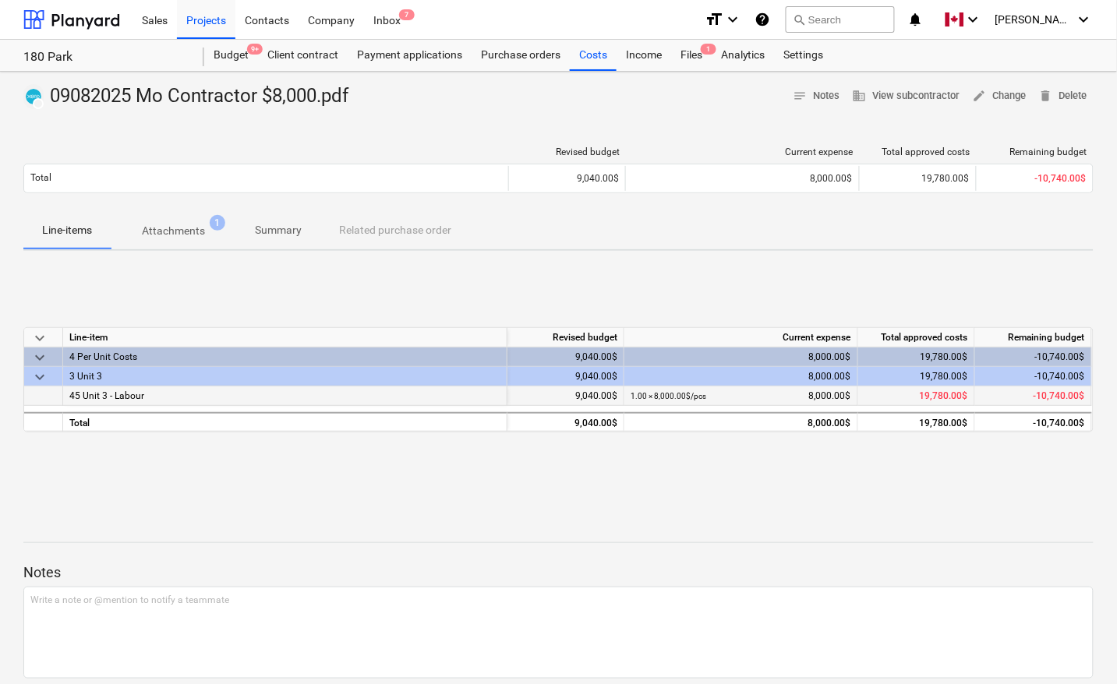
click at [815, 396] on div "1.00 × 8,000.00$ / pcs 8,000.00$" at bounding box center [741, 396] width 221 height 19
click at [937, 395] on span "19,780.00$" at bounding box center [944, 396] width 48 height 11
click at [1003, 97] on span "edit Change" at bounding box center [1000, 96] width 54 height 18
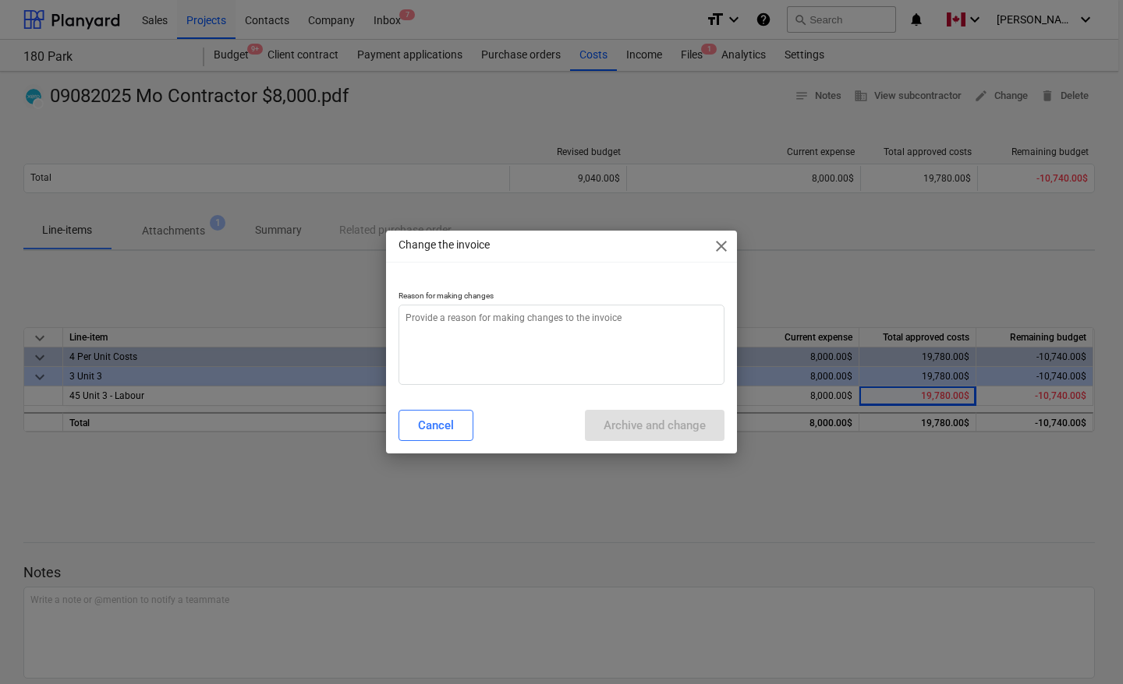
type textarea "x"
click at [469, 355] on textarea at bounding box center [561, 345] width 326 height 80
type textarea "W"
type textarea "x"
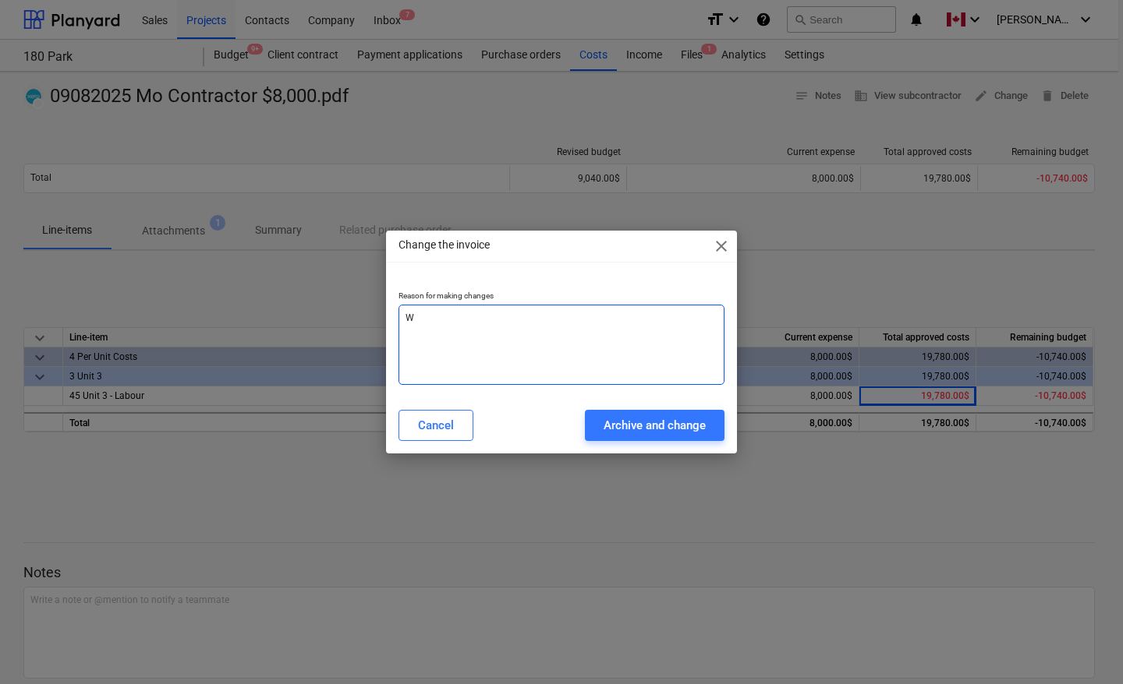
type textarea "Wr"
type textarea "x"
type textarea "Wro"
type textarea "x"
type textarea "Wron"
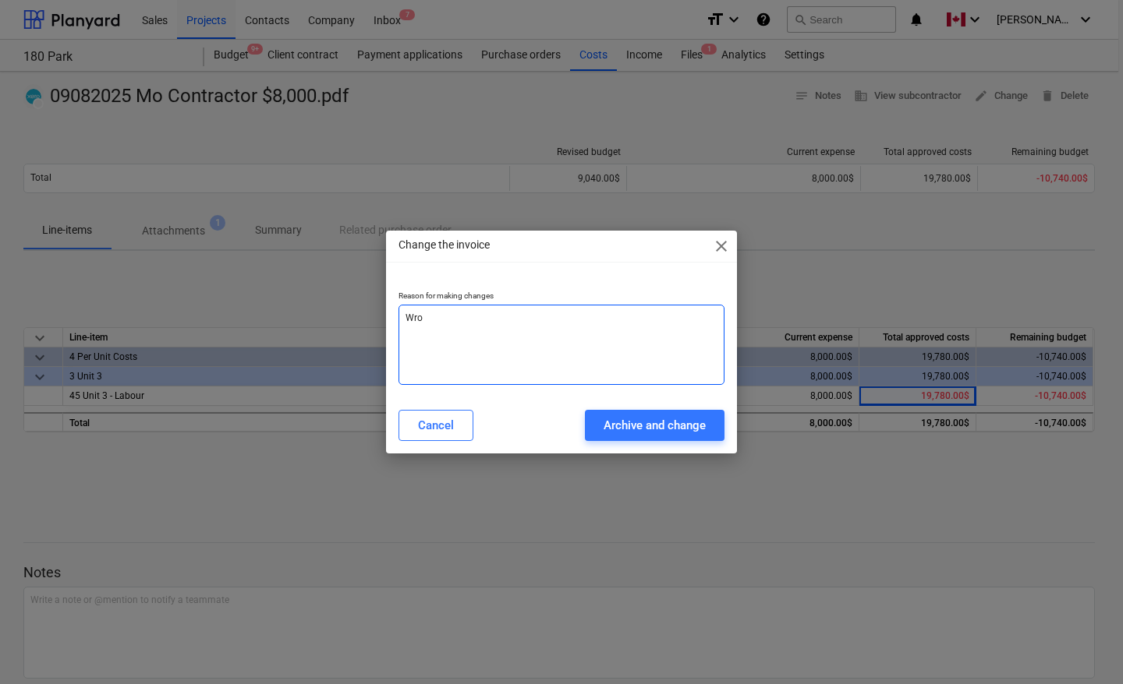
type textarea "x"
type textarea "Wrong"
type textarea "x"
type textarea "Wrong"
type textarea "x"
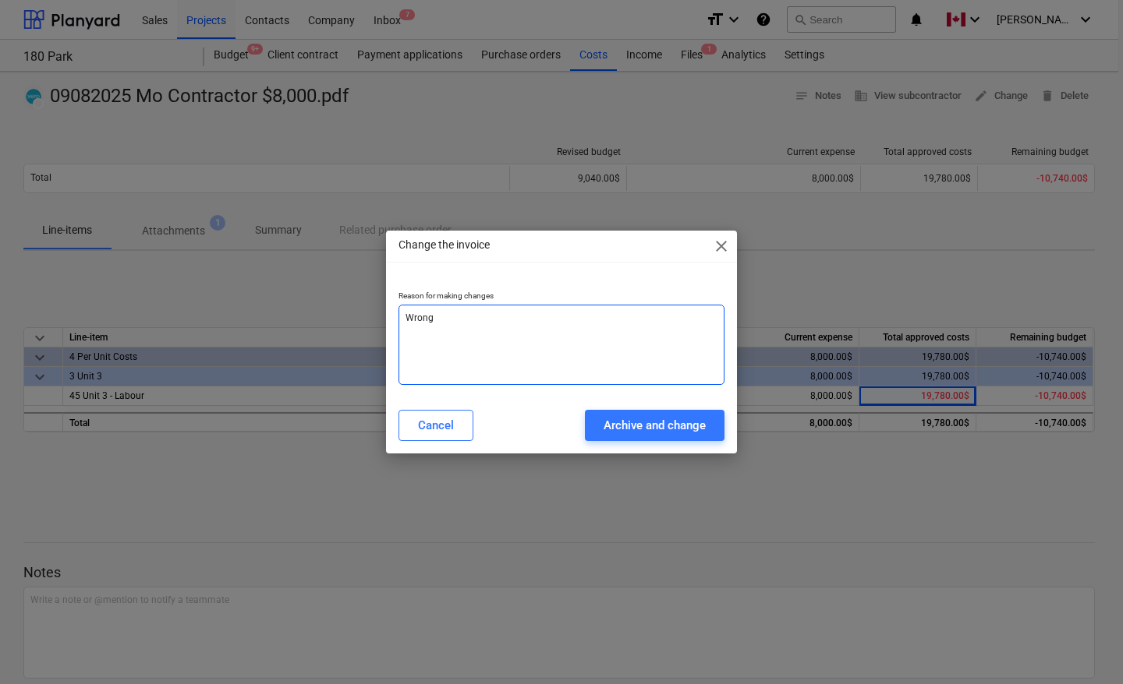
type textarea "Wrong v"
type textarea "x"
type textarea "Wrong ve"
type textarea "x"
type textarea "Wrong ven"
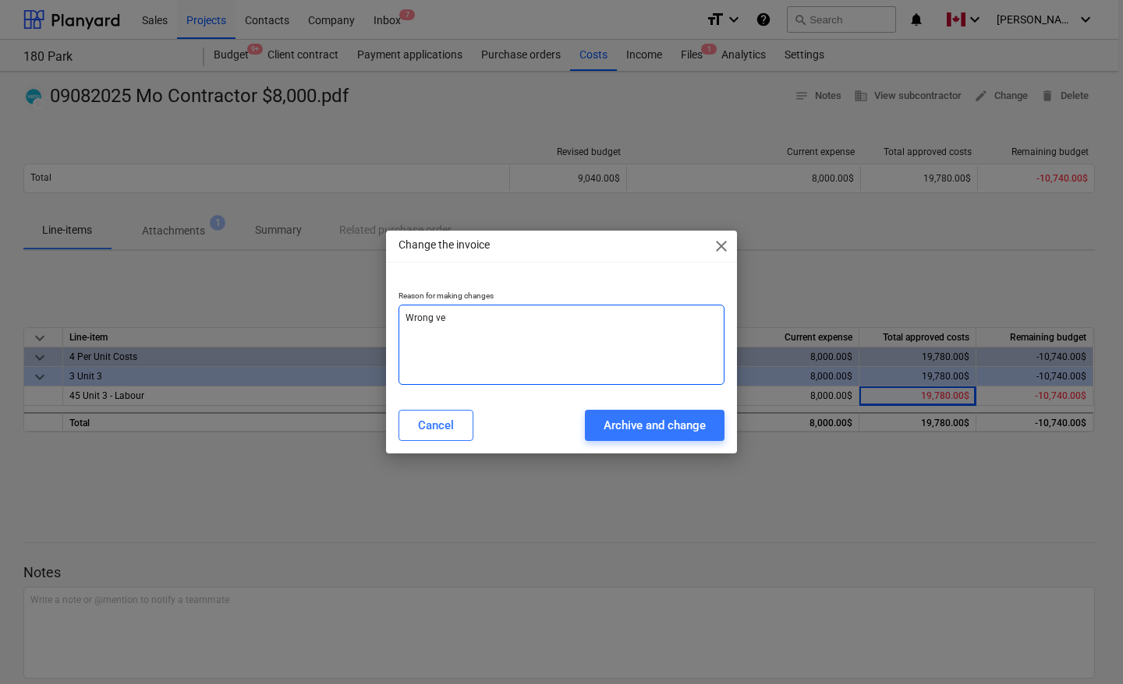
type textarea "x"
type textarea "Wrong vend"
type textarea "x"
type textarea "Wrong vendo"
type textarea "x"
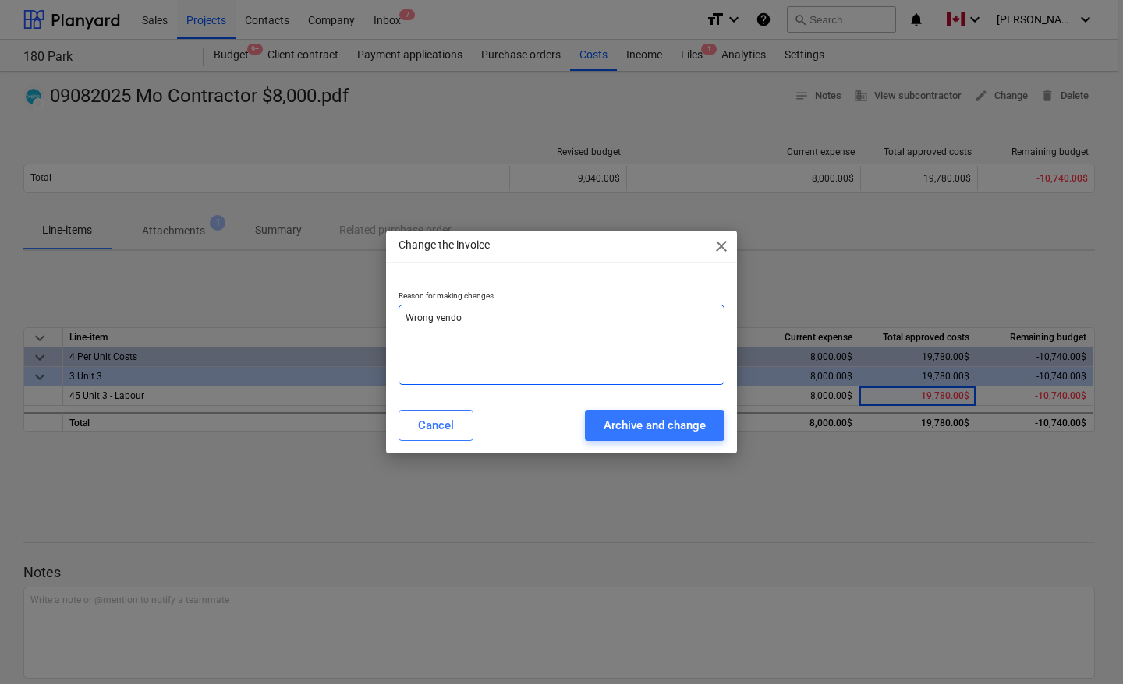
type textarea "Wrong vendor"
type textarea "x"
type textarea "Wrong vendors"
type textarea "x"
type textarea "Wrong vendors"
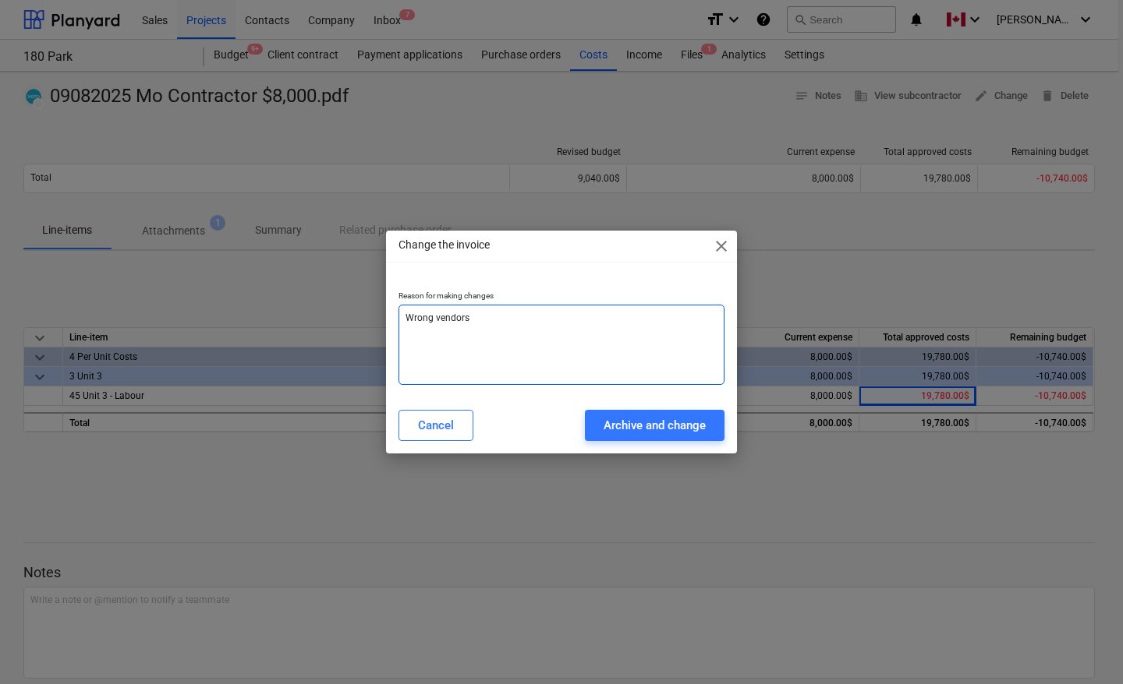
type textarea "x"
type textarea "Wrong vendors n"
type textarea "x"
type textarea "Wrong vendors na"
type textarea "x"
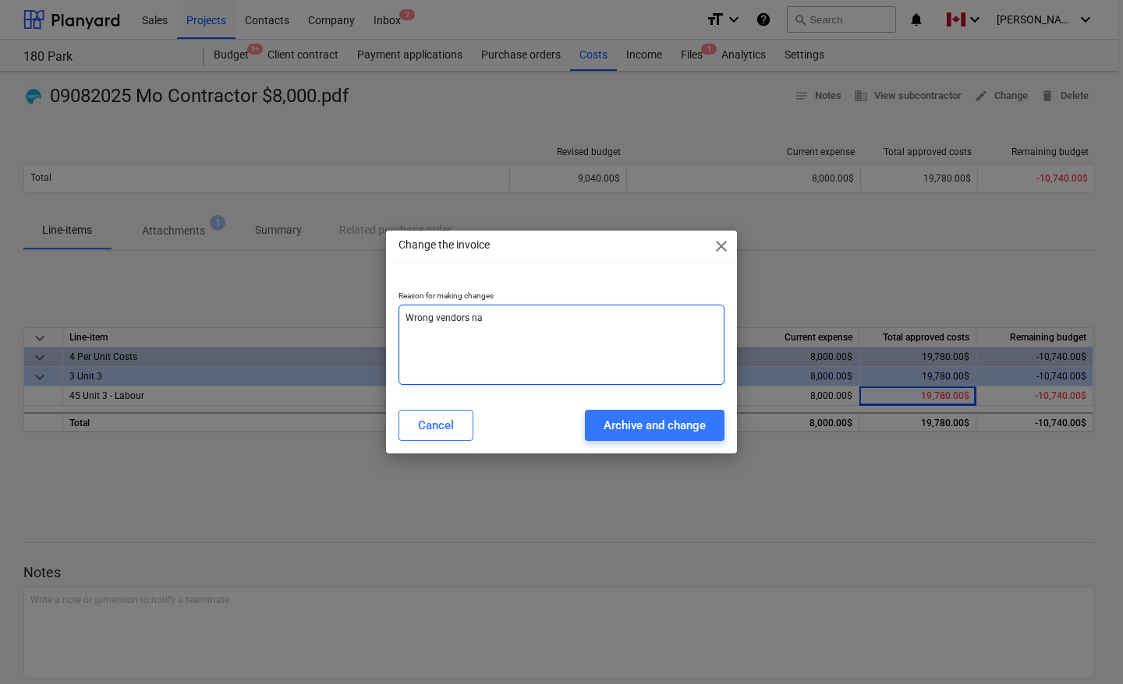
type textarea "Wrong vendors nam"
type textarea "x"
type textarea "Wrong vendors name"
type textarea "x"
type textarea "Wrong vendors name"
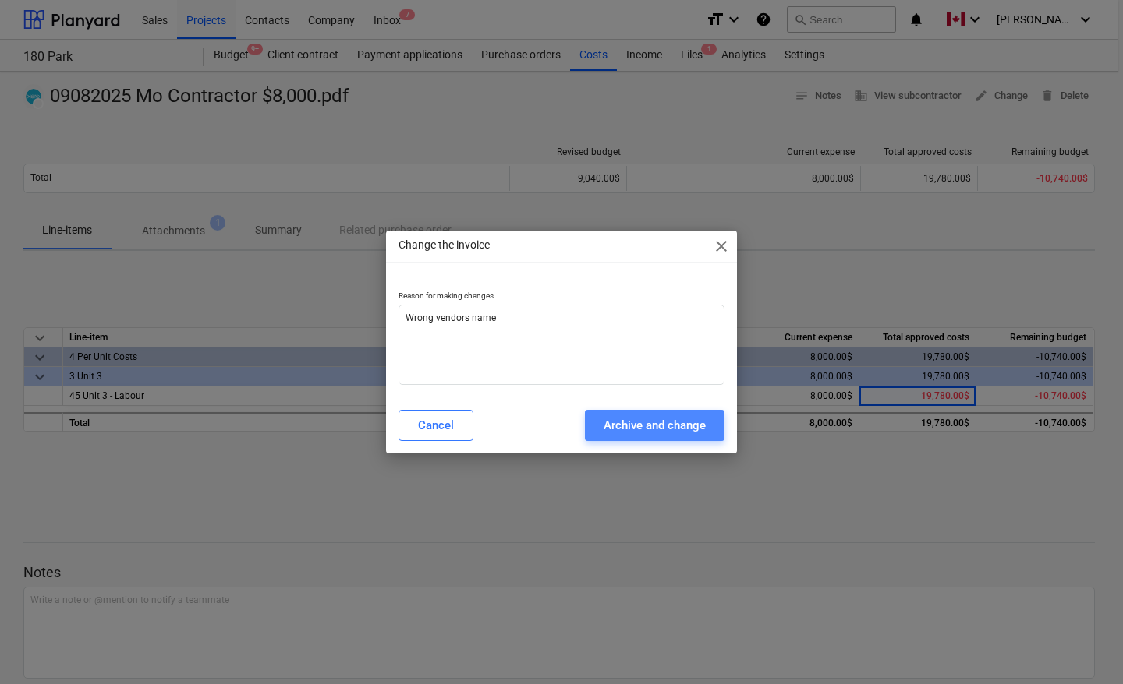
click at [656, 430] on div "Archive and change" at bounding box center [654, 426] width 102 height 20
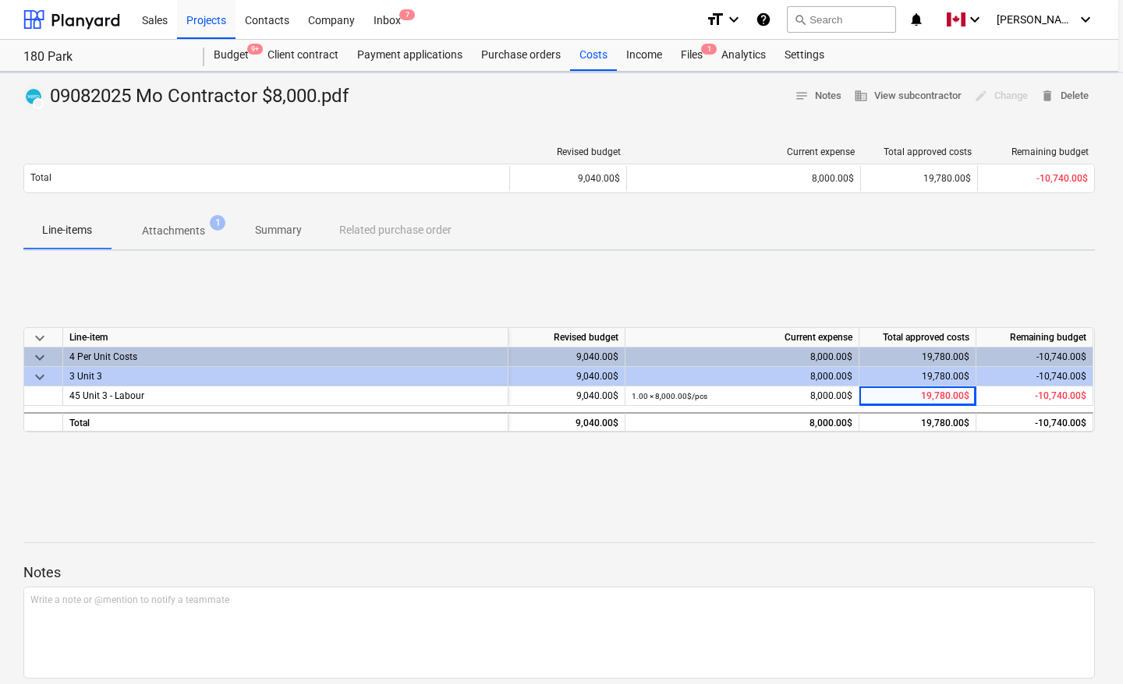
type textarea "x"
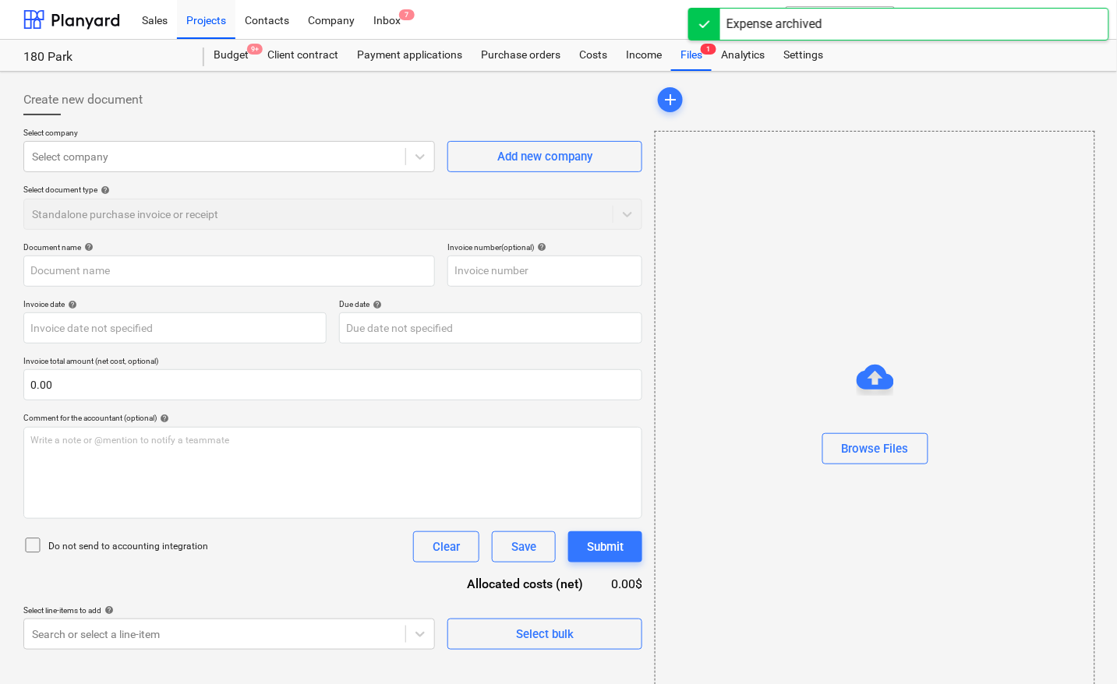
type input "09082025 Mo Contractor $8,000.pdf"
type input "[DATE]"
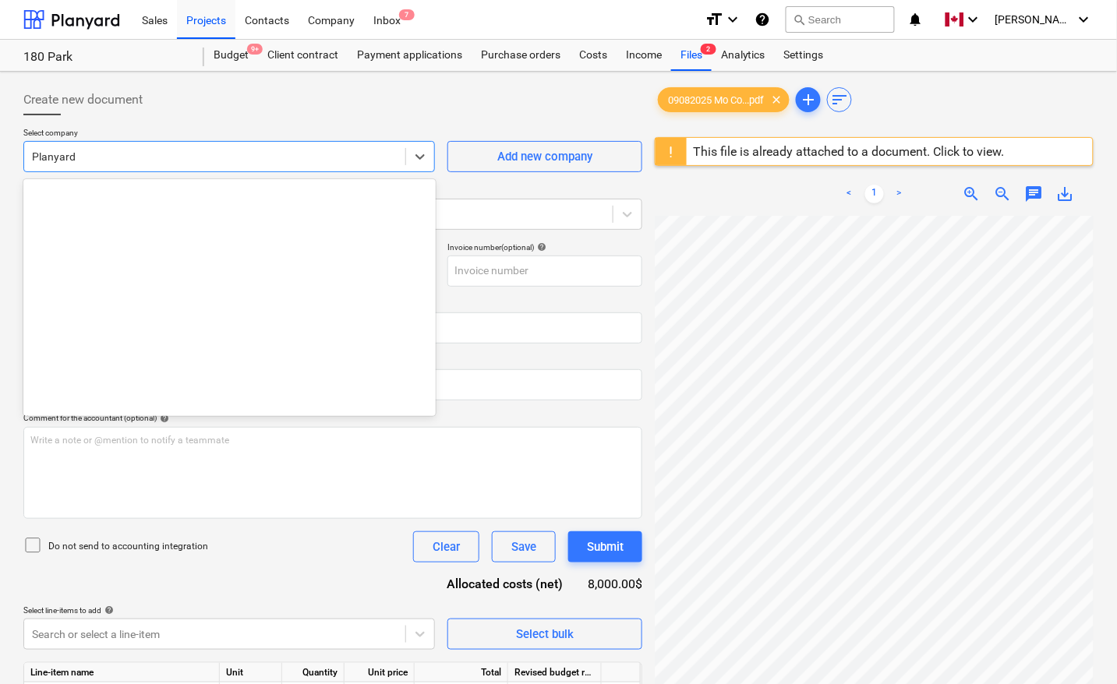
scroll to position [3820, 0]
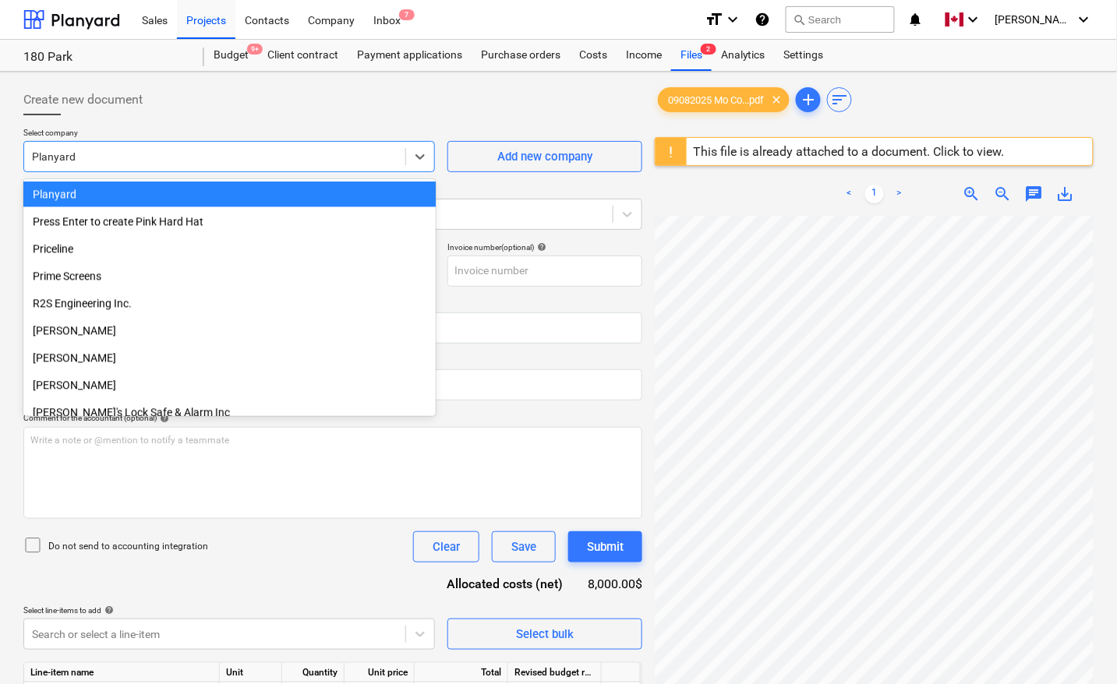
click at [111, 154] on div at bounding box center [215, 157] width 366 height 16
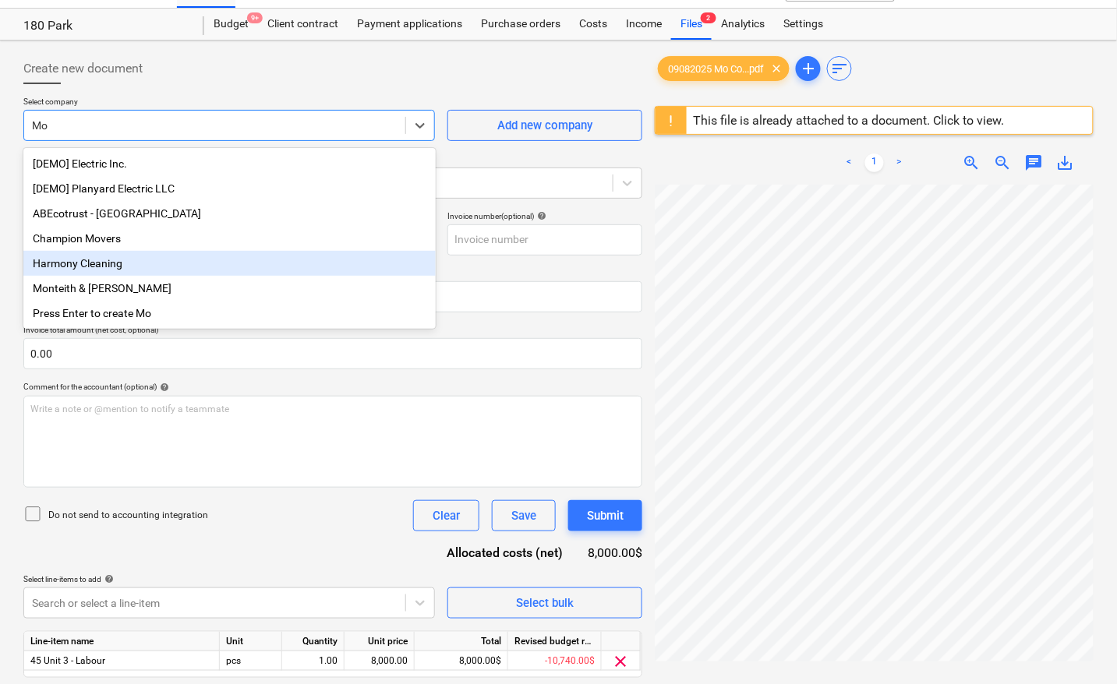
scroll to position [0, 0]
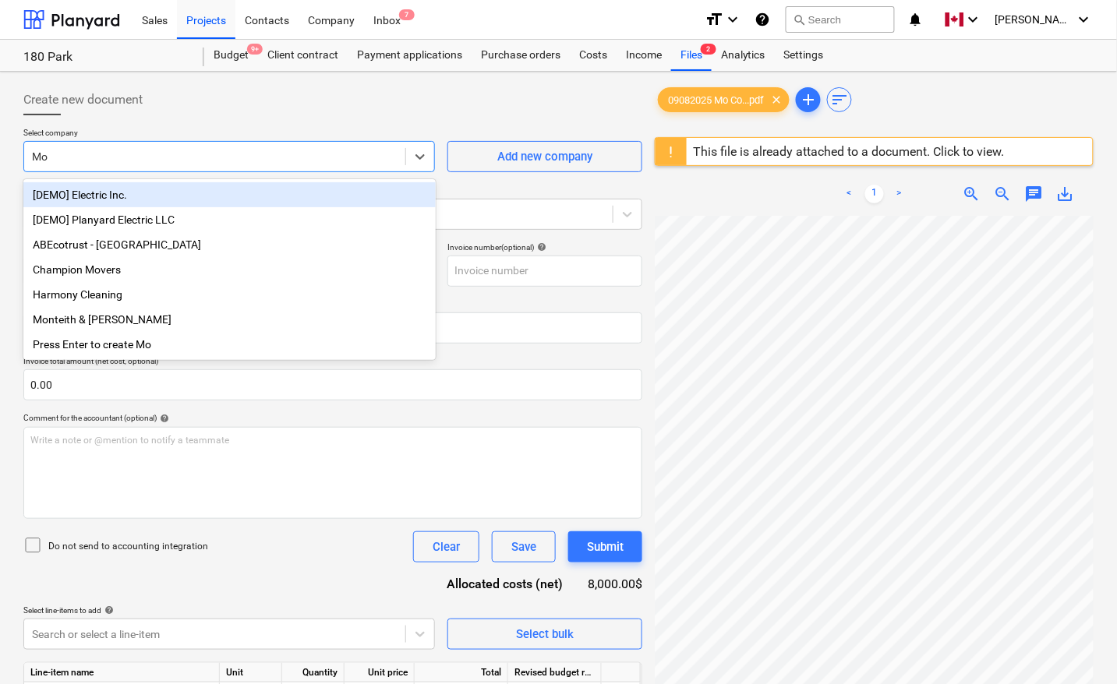
type input "M"
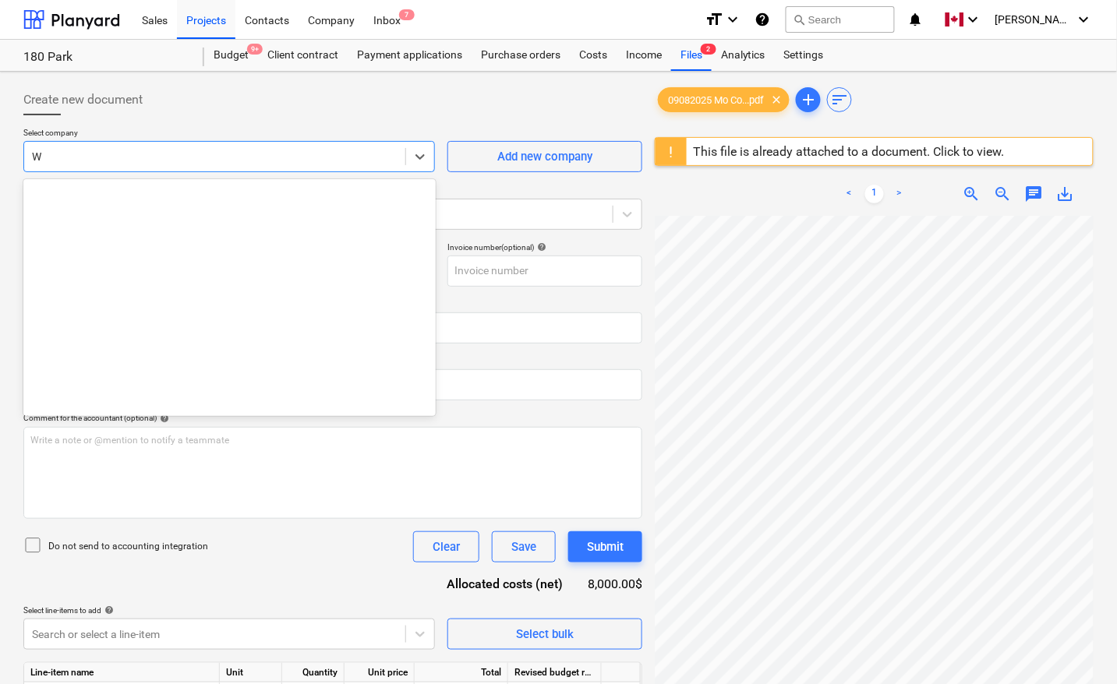
scroll to position [885, 0]
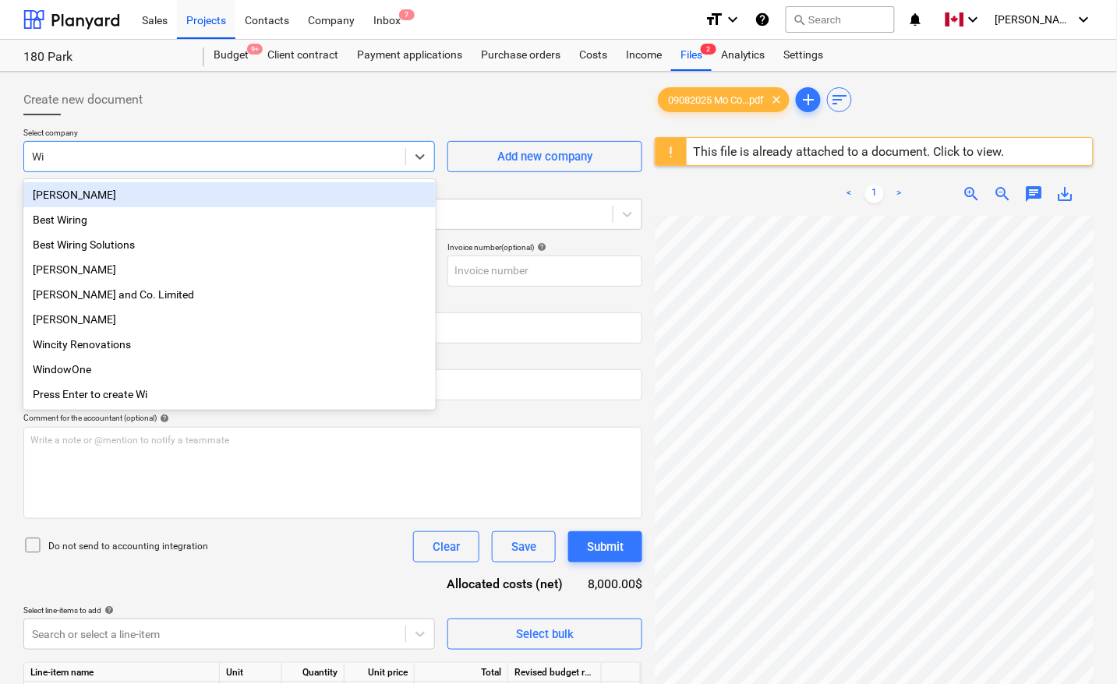
type input "Win"
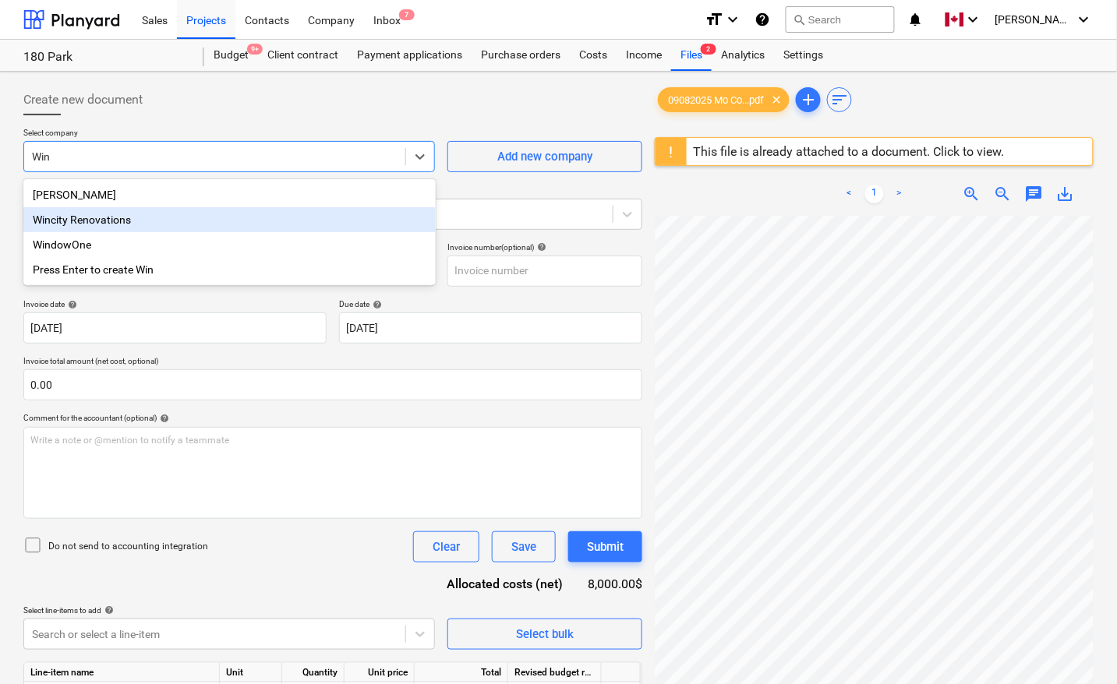
click at [133, 220] on div "Wincity Renovations" at bounding box center [229, 219] width 412 height 25
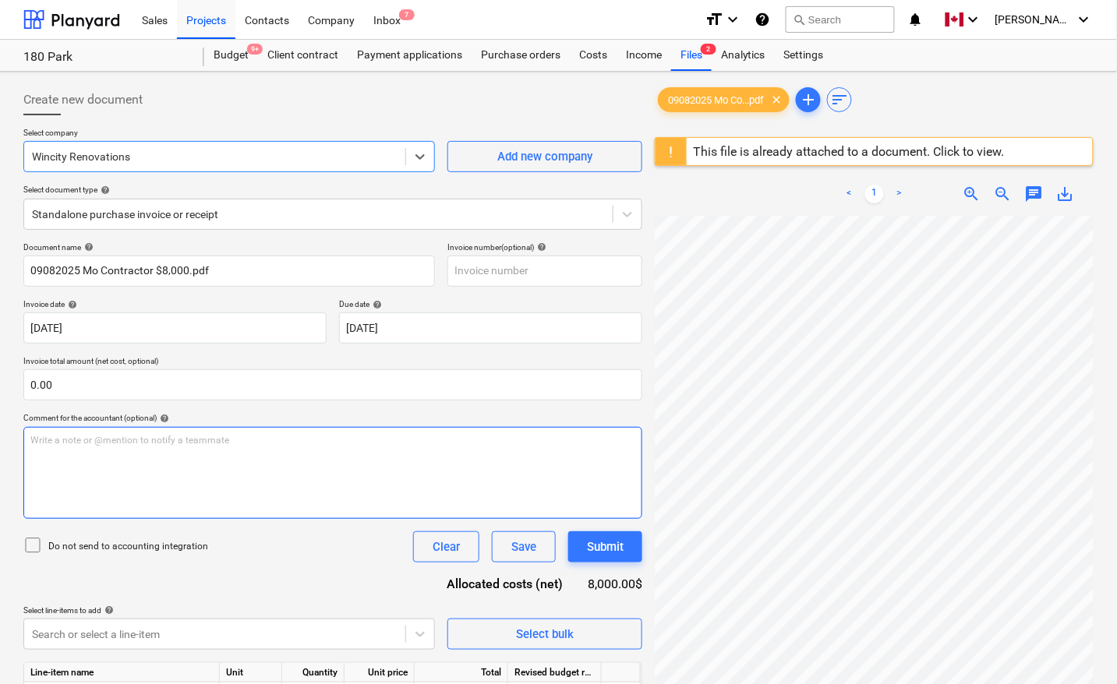
click at [601, 486] on div "Write a note or @mention to notify a teammate [PERSON_NAME]" at bounding box center [332, 473] width 619 height 92
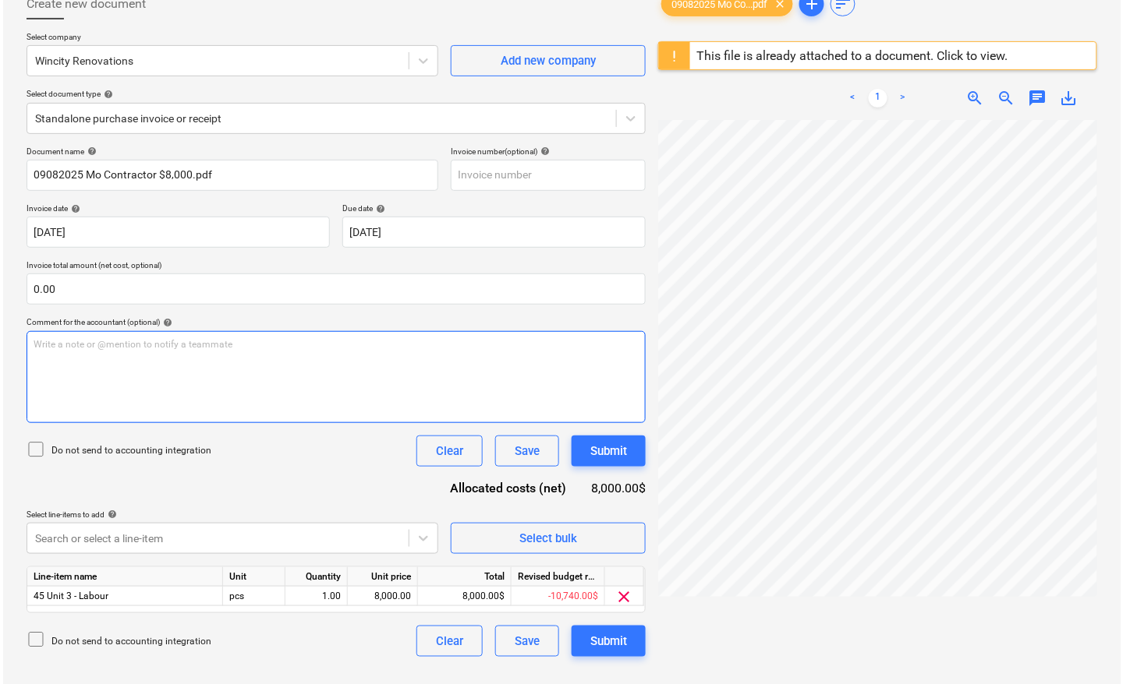
scroll to position [185, 0]
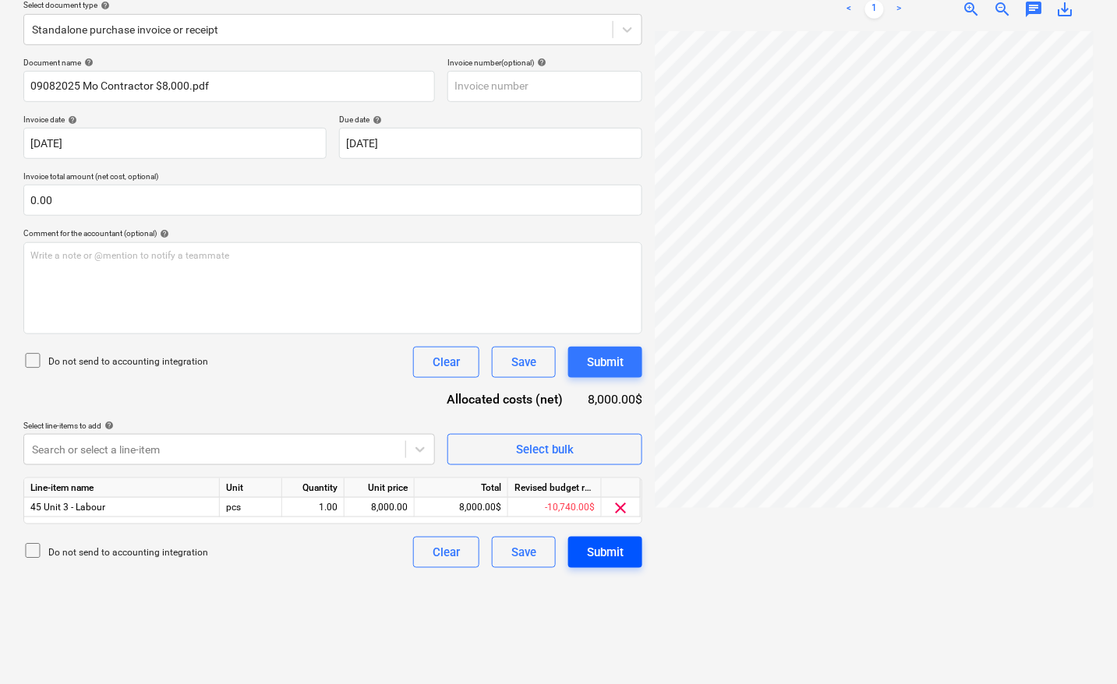
click at [622, 550] on div "Submit" at bounding box center [605, 553] width 37 height 20
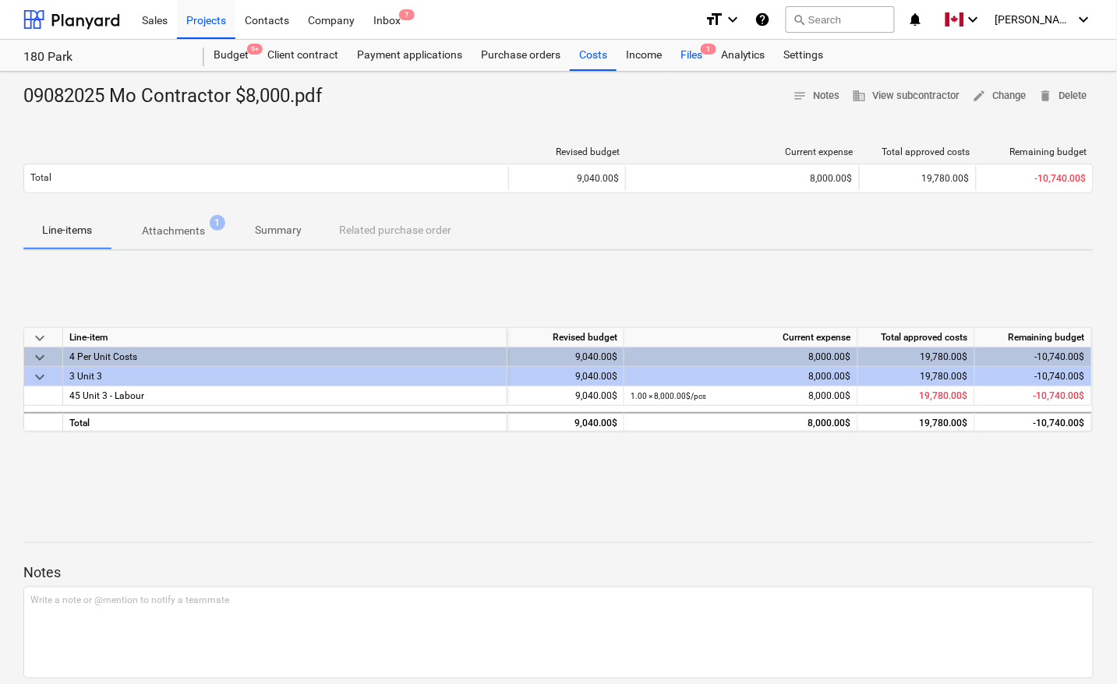
click at [688, 53] on div "Files 1" at bounding box center [691, 55] width 41 height 31
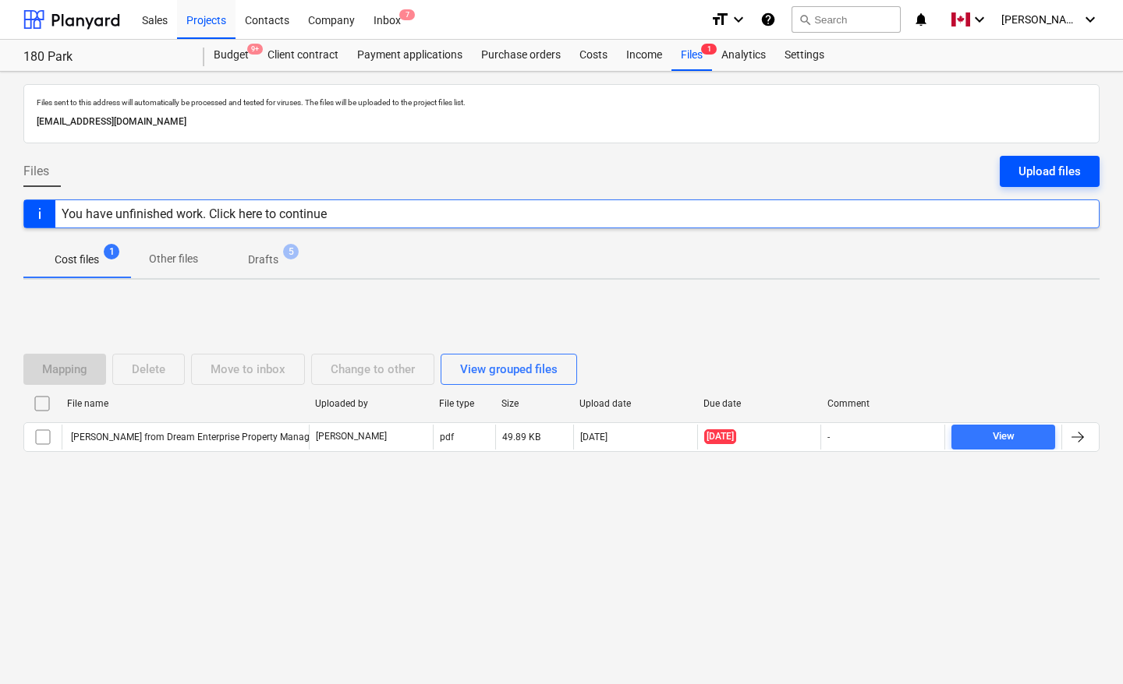
click at [1010, 172] on button "Upload files" at bounding box center [1049, 171] width 100 height 31
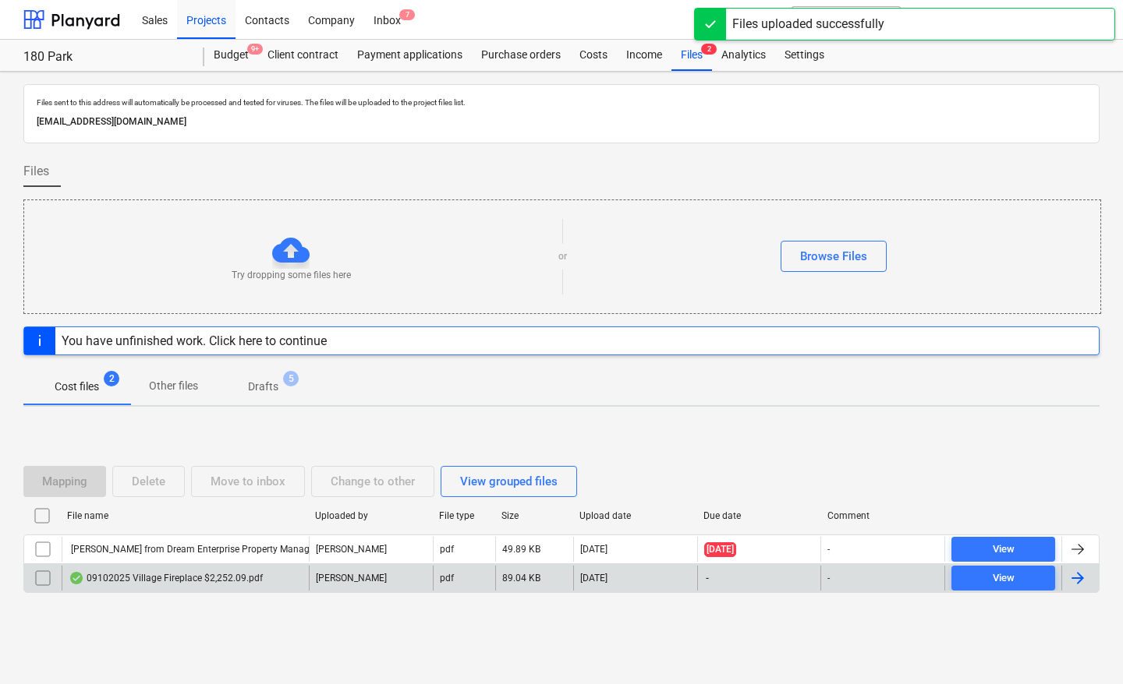
click at [1080, 575] on div at bounding box center [1077, 578] width 19 height 19
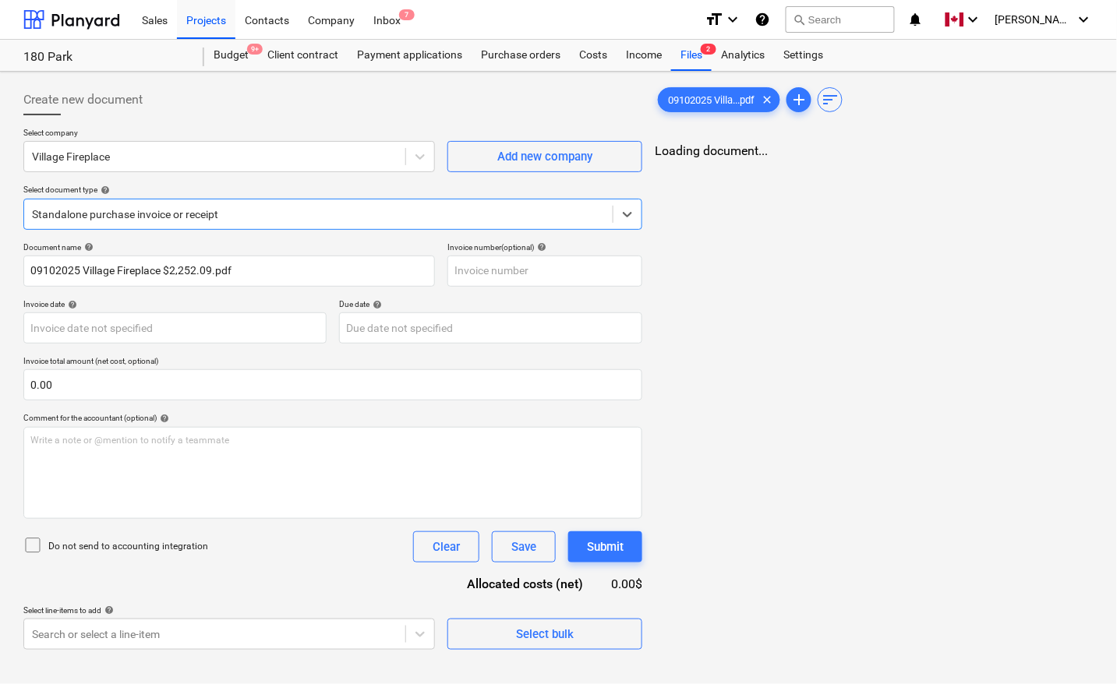
type input "09102025 Village Fireplace $2,252.09.pdf"
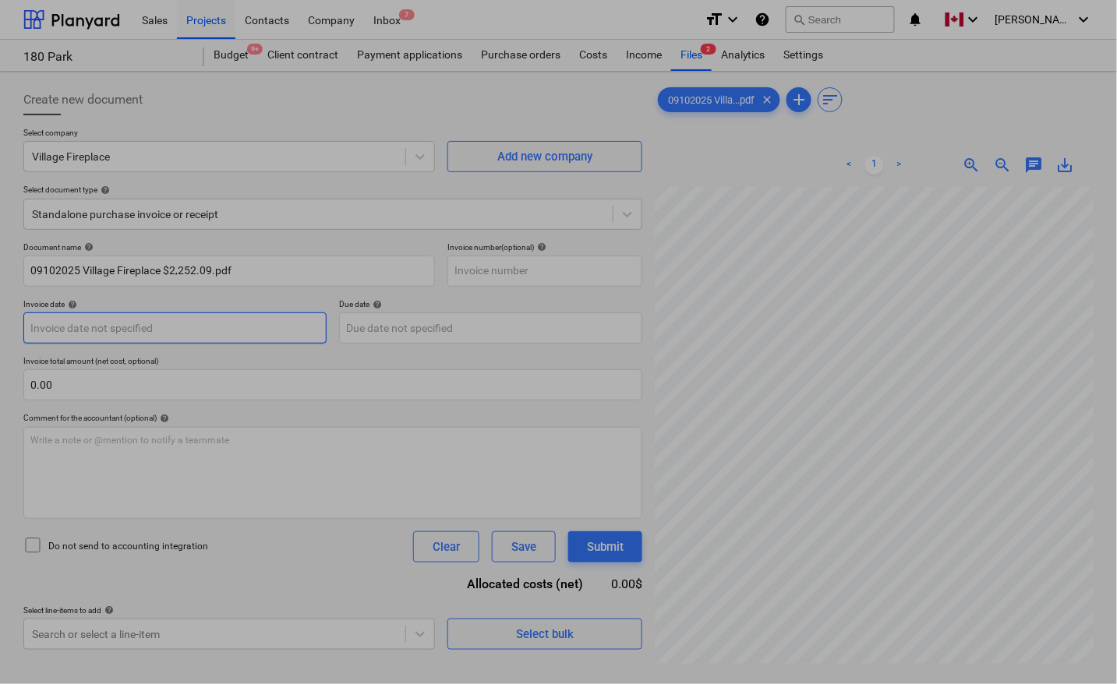
click at [157, 335] on body "Sales Projects Contacts Company Inbox 7 format_size keyboard_arrow_down help se…" at bounding box center [558, 342] width 1117 height 684
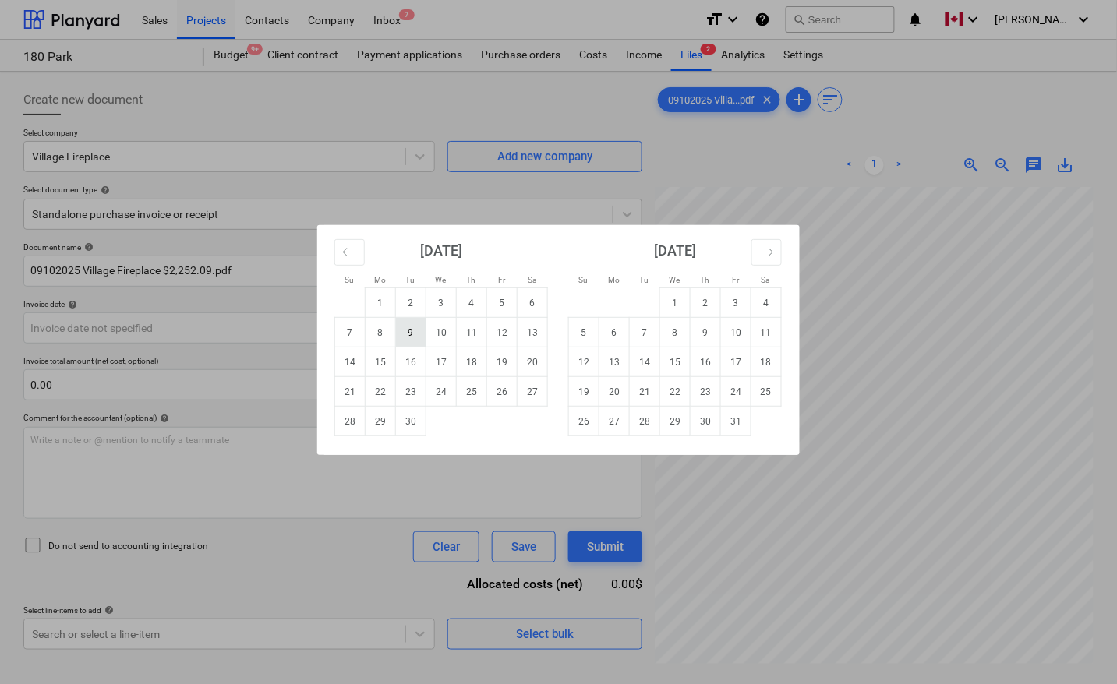
click at [414, 335] on td "9" at bounding box center [411, 333] width 30 height 30
type input "[DATE]"
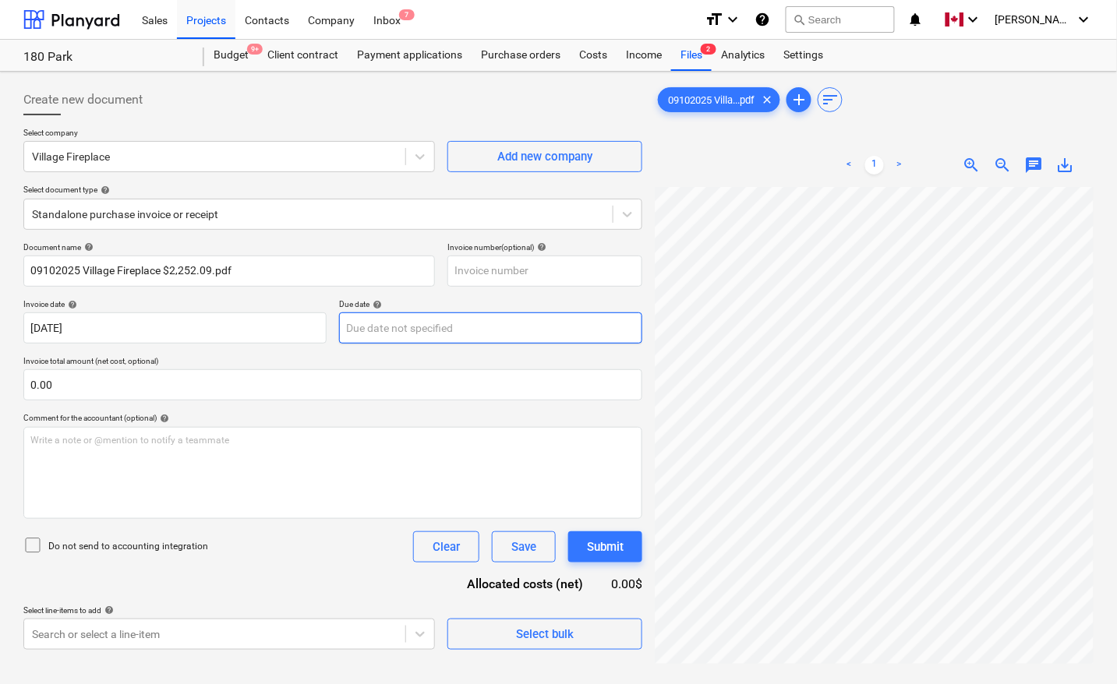
click at [403, 325] on body "Sales Projects Contacts Company Inbox 7 format_size keyboard_arrow_down help se…" at bounding box center [558, 342] width 1117 height 684
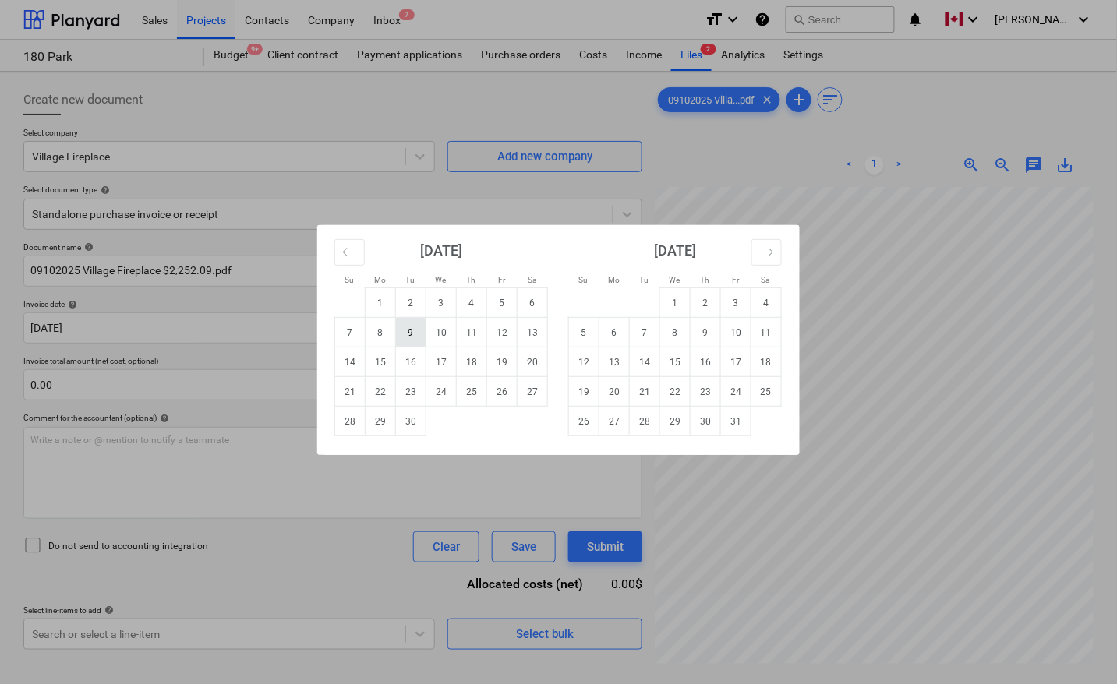
click at [413, 335] on td "9" at bounding box center [411, 333] width 30 height 30
type input "[DATE]"
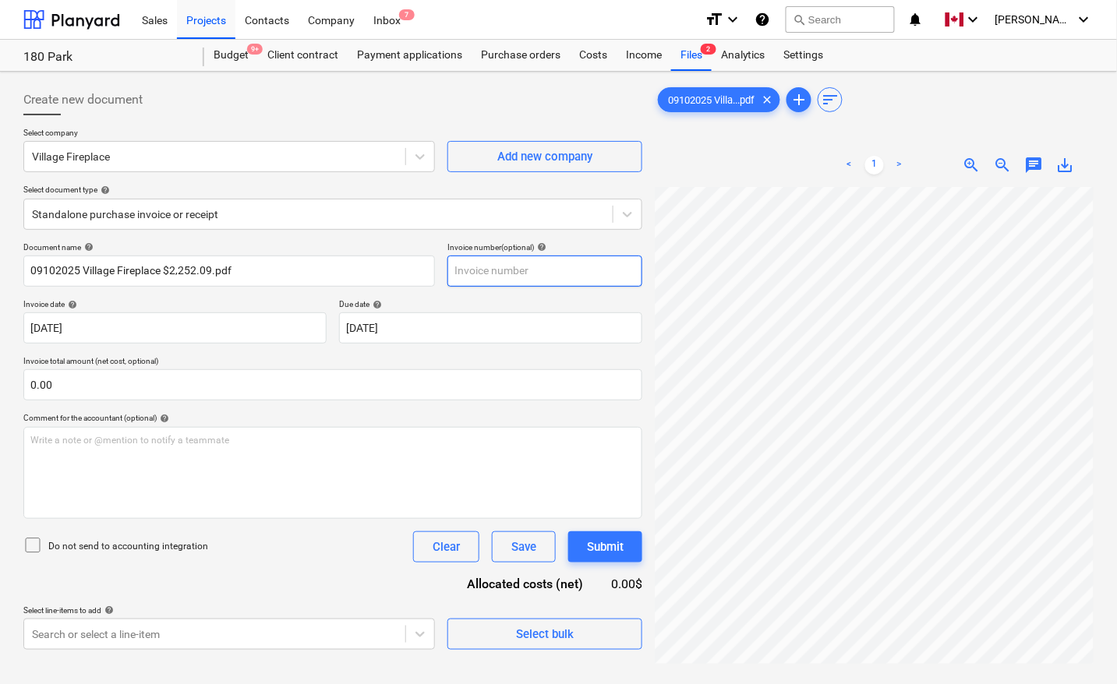
click at [474, 260] on input "text" at bounding box center [544, 271] width 195 height 31
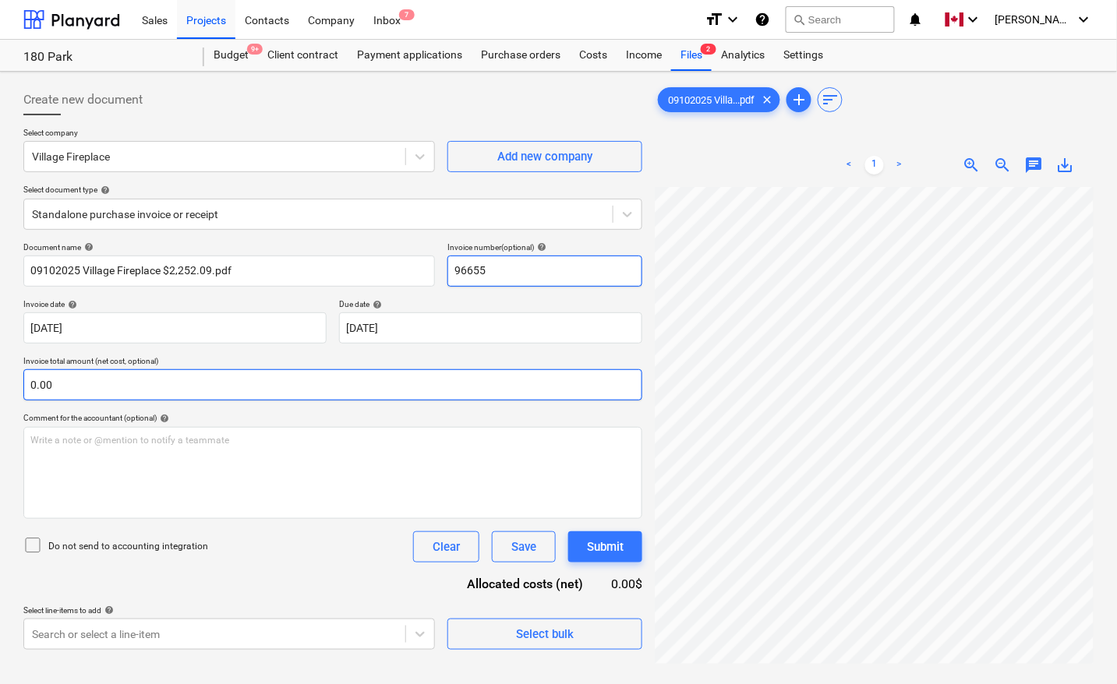
type input "96655"
click at [235, 380] on input "text" at bounding box center [332, 385] width 619 height 31
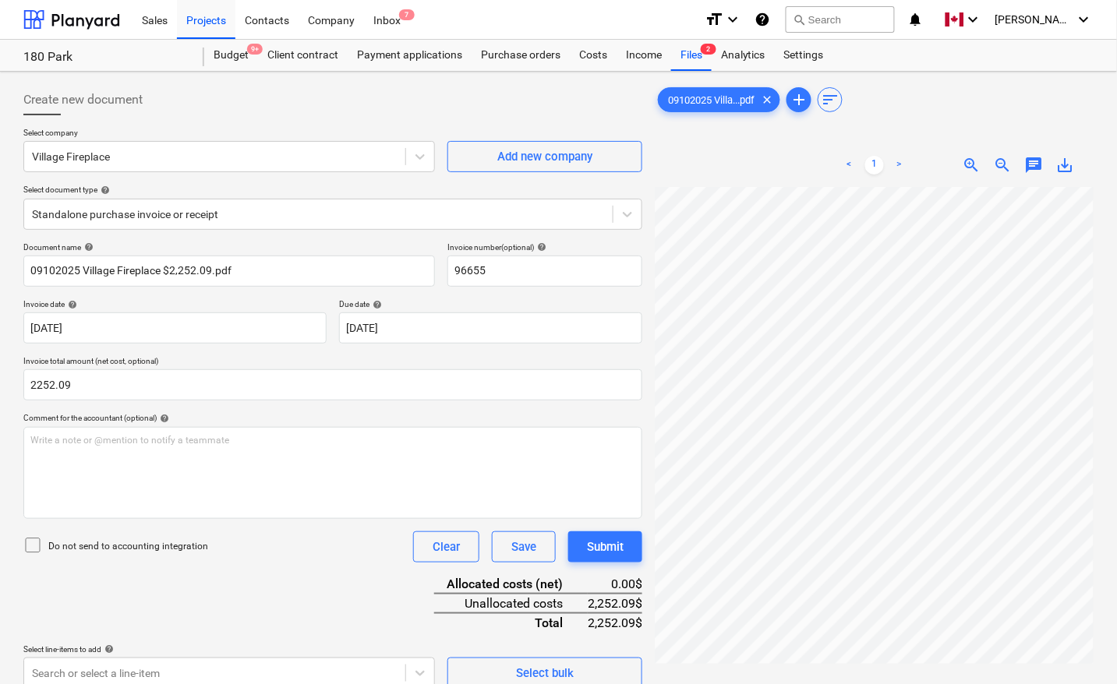
type input "2,252.09"
click at [317, 566] on div "Document name help 09102025 Village Fireplace $2,252.09.pdf Invoice number (opt…" at bounding box center [332, 465] width 619 height 447
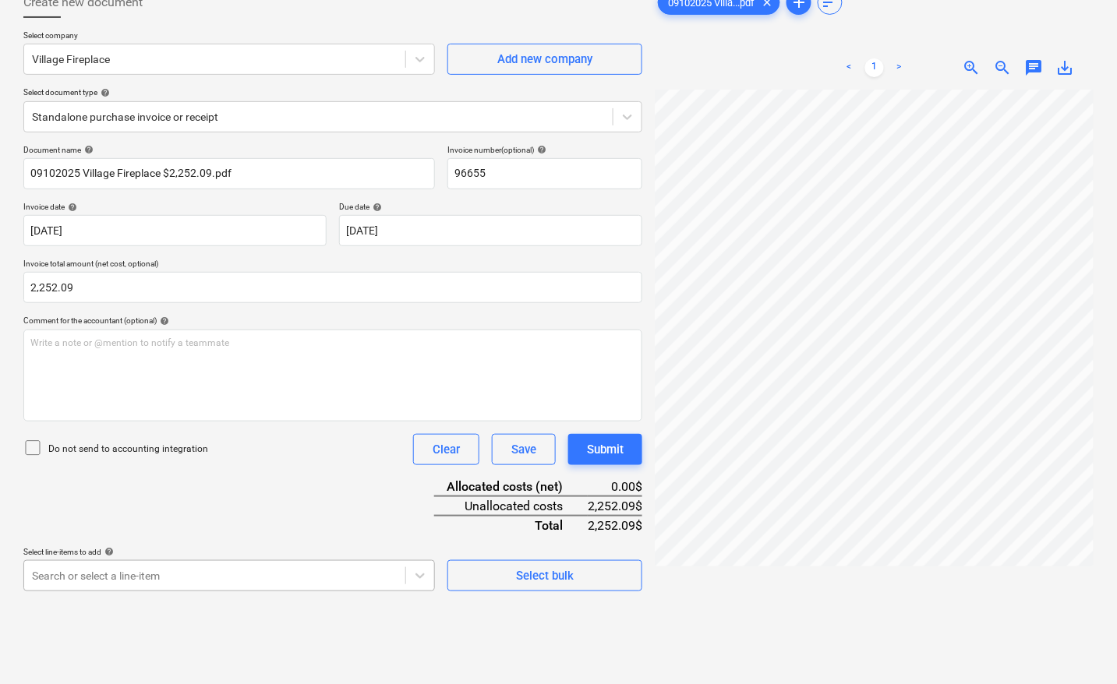
scroll to position [246, 0]
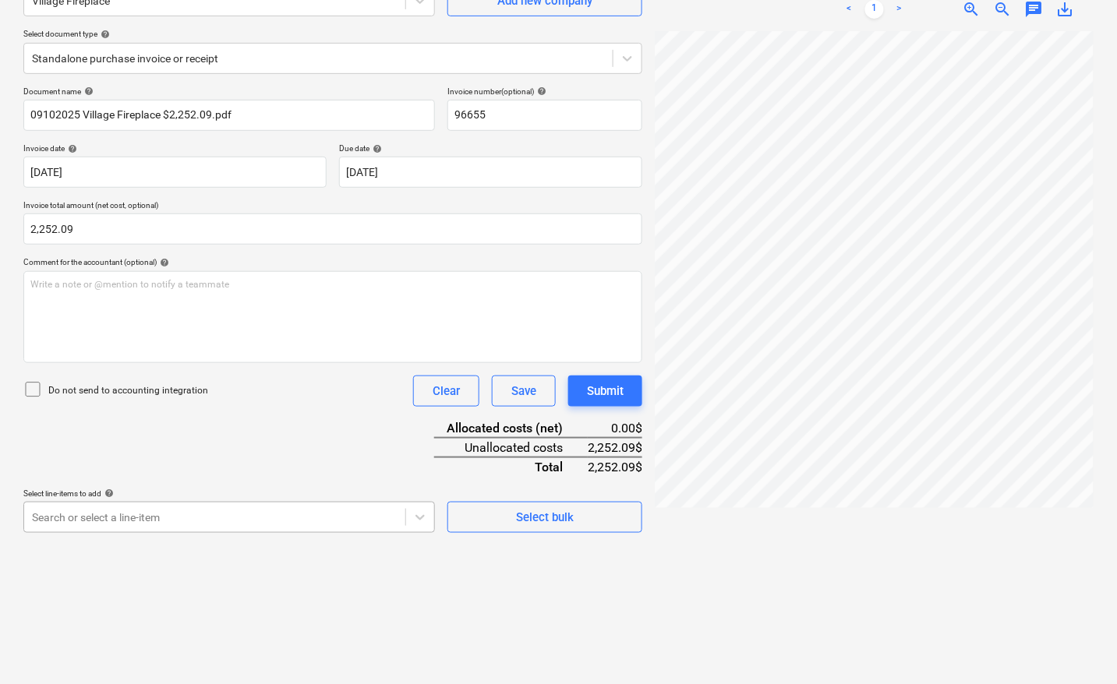
click at [281, 529] on body "Sales Projects Contacts Company Inbox 7 format_size keyboard_arrow_down help se…" at bounding box center [558, 186] width 1117 height 684
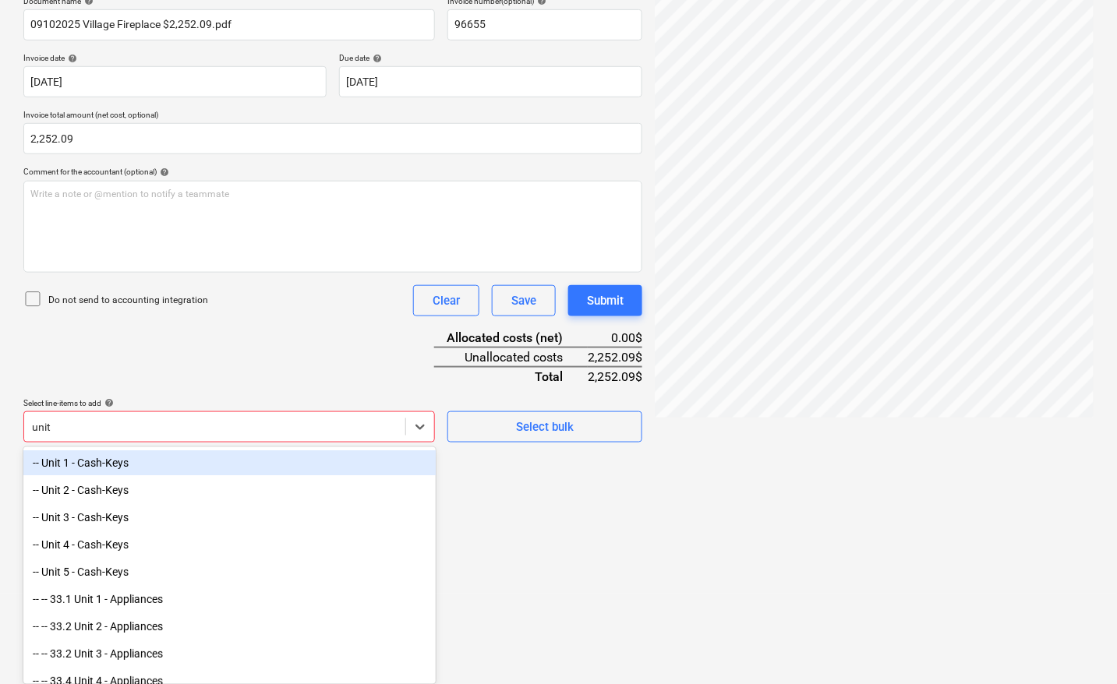
type input "unit 4"
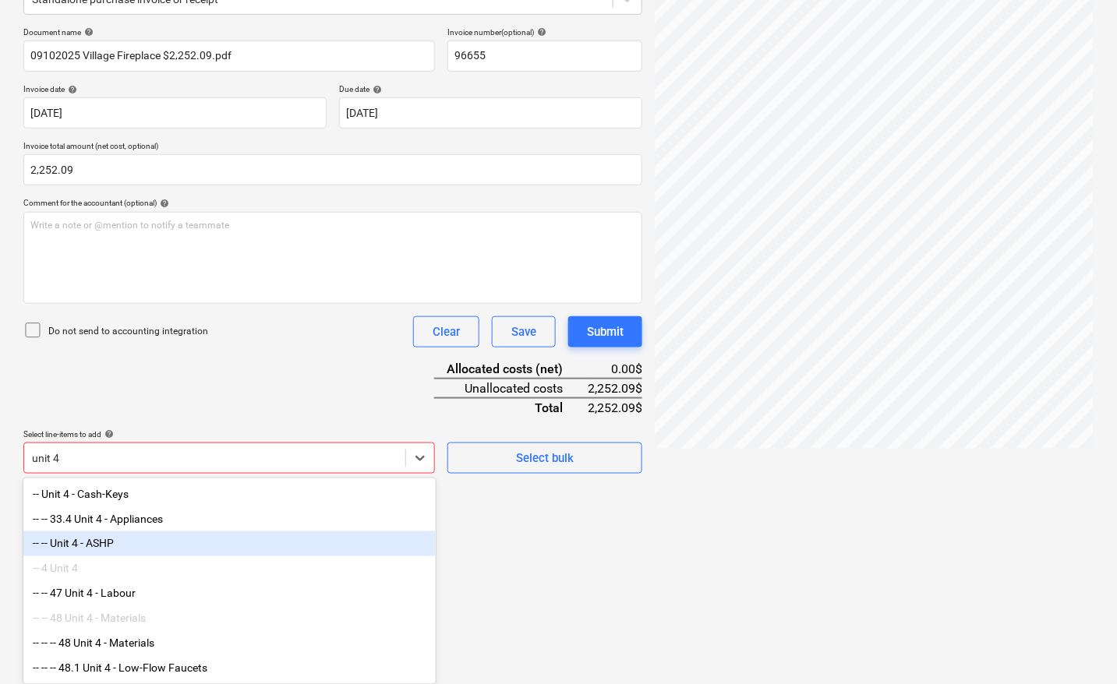
click at [148, 542] on div "-- -- Unit 4 - ASHP" at bounding box center [229, 544] width 412 height 25
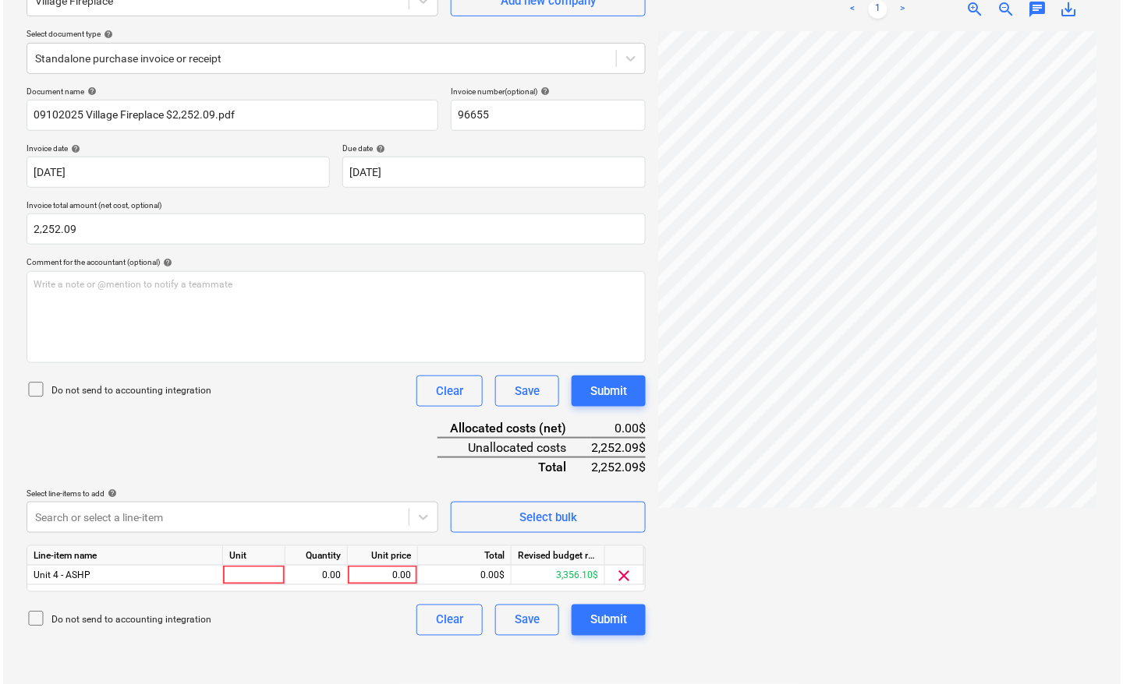
scroll to position [156, 0]
click at [240, 579] on div at bounding box center [251, 575] width 62 height 19
type input "pcs"
type input "2252.09"
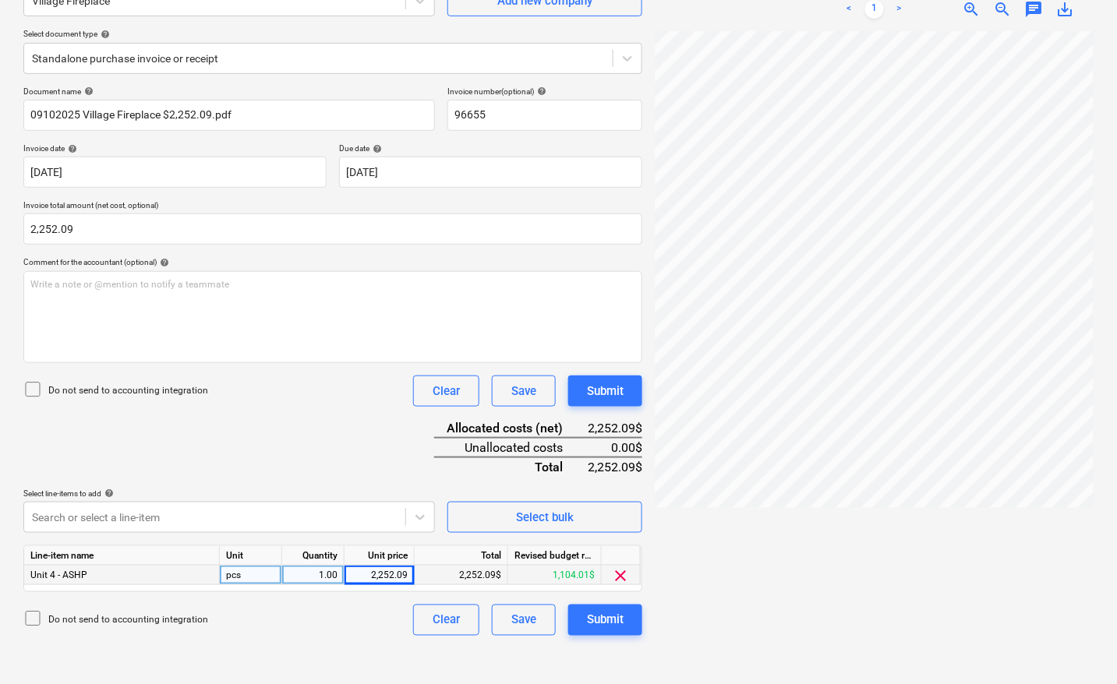
click at [324, 649] on div "Create new document Select company Village Fireplace Add new company Select doc…" at bounding box center [332, 300] width 631 height 756
click at [608, 610] on div "Submit" at bounding box center [605, 620] width 37 height 20
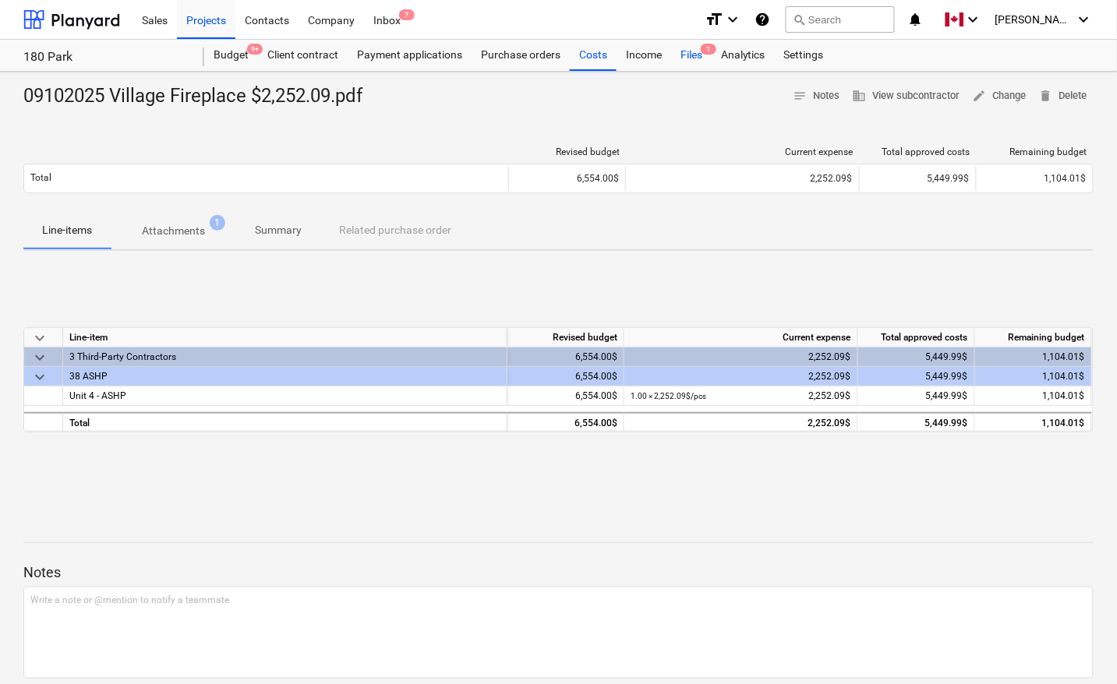
click at [684, 51] on div "Files 1" at bounding box center [691, 55] width 41 height 31
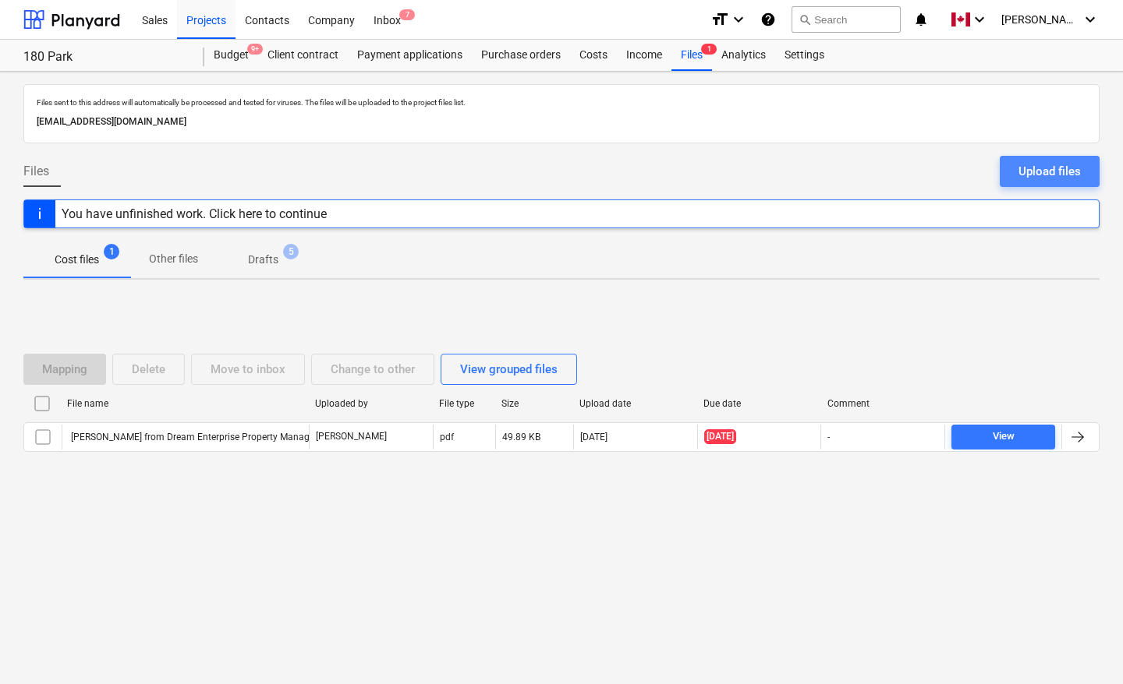
click at [1034, 177] on div "Upload files" at bounding box center [1049, 171] width 62 height 20
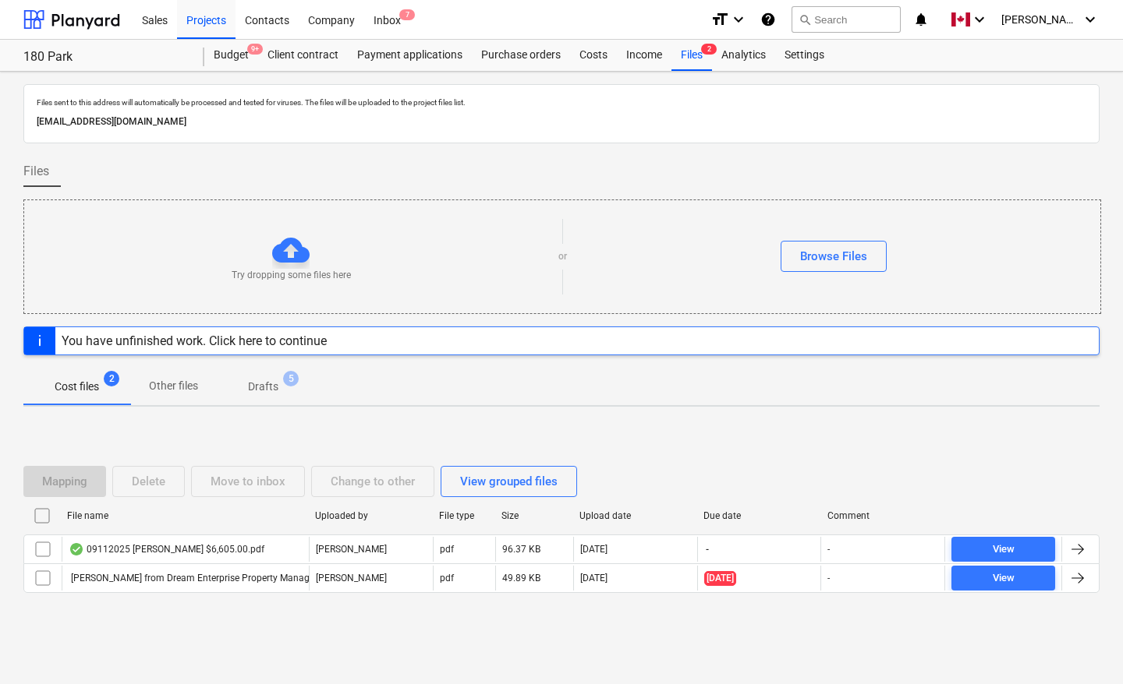
click at [211, 643] on div "Mapping Delete Move to inbox Change to other View grouped files File name Uploa…" at bounding box center [561, 536] width 1076 height 234
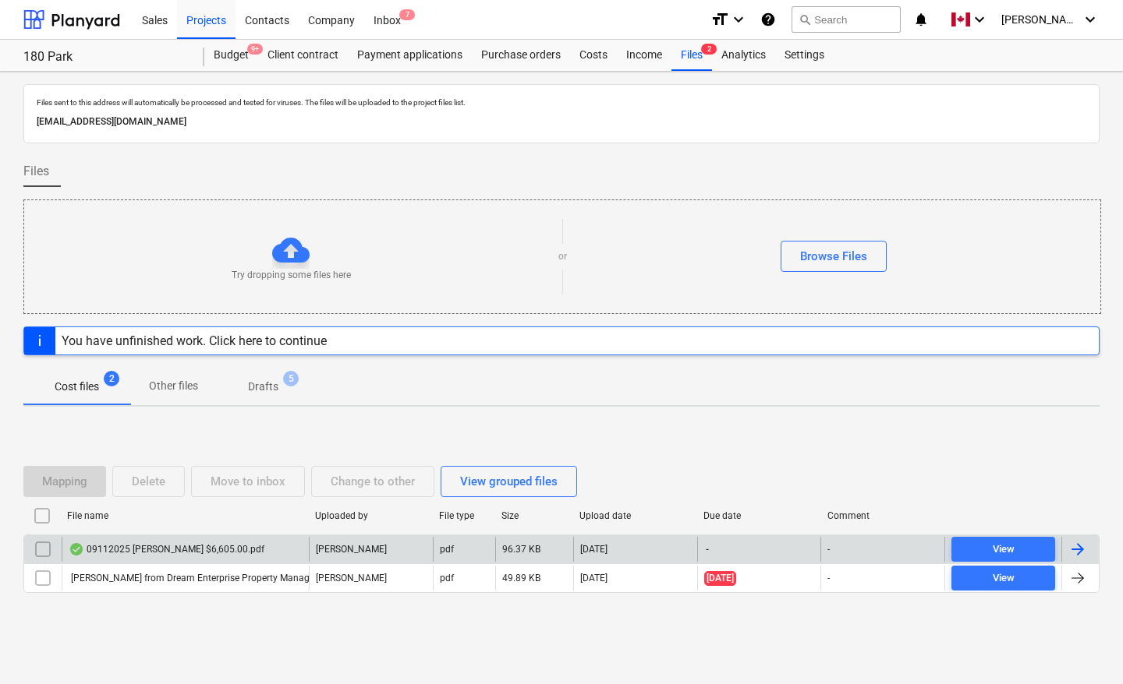
click at [1080, 544] on div at bounding box center [1077, 549] width 19 height 19
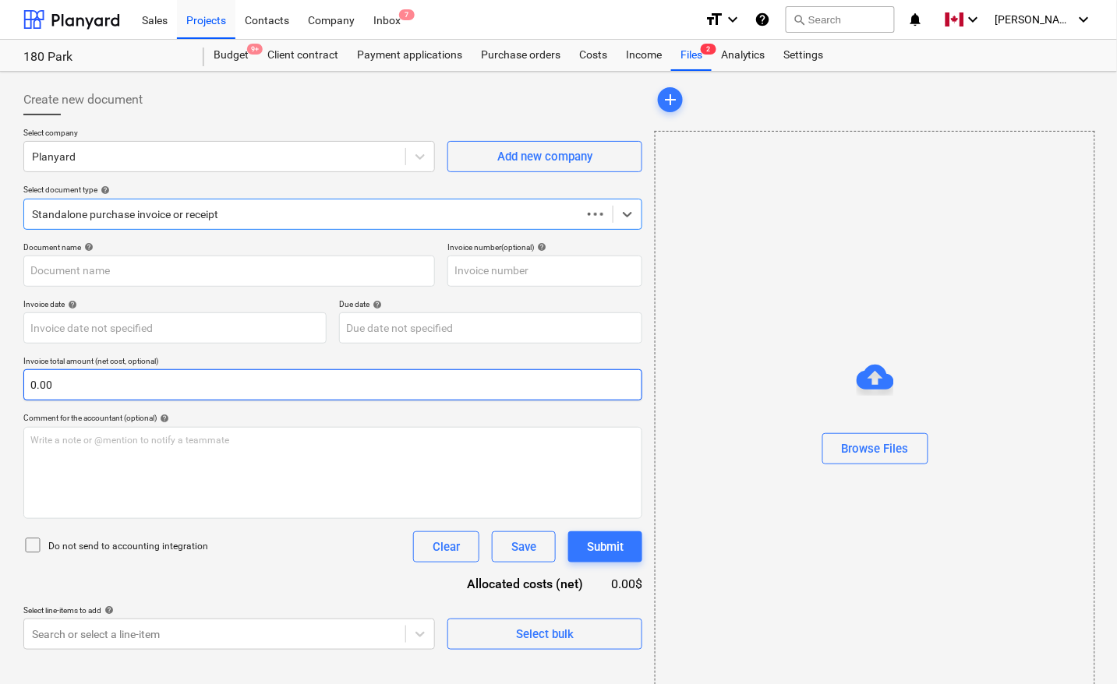
type input "09112025 [PERSON_NAME] $6,605.00.pdf"
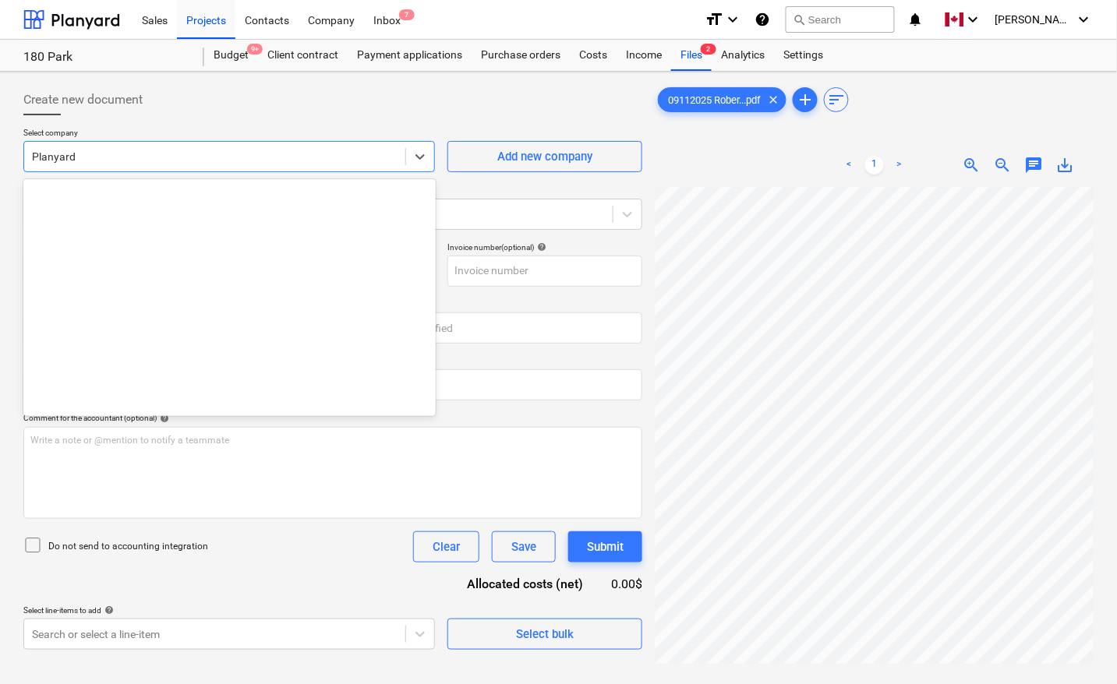
drag, startPoint x: 70, startPoint y: 154, endPoint x: 0, endPoint y: 145, distance: 70.8
click at [0, 145] on div "Create new document Select company option Planyard selected, 141 of 198. 198 re…" at bounding box center [558, 456] width 1117 height 769
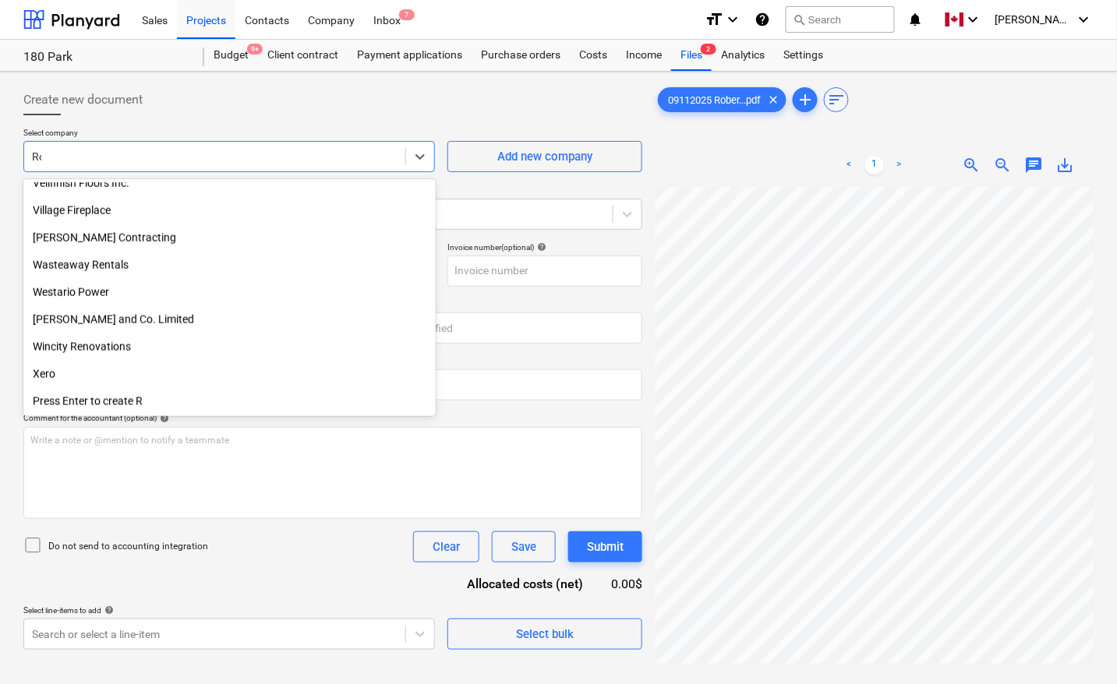
scroll to position [339, 0]
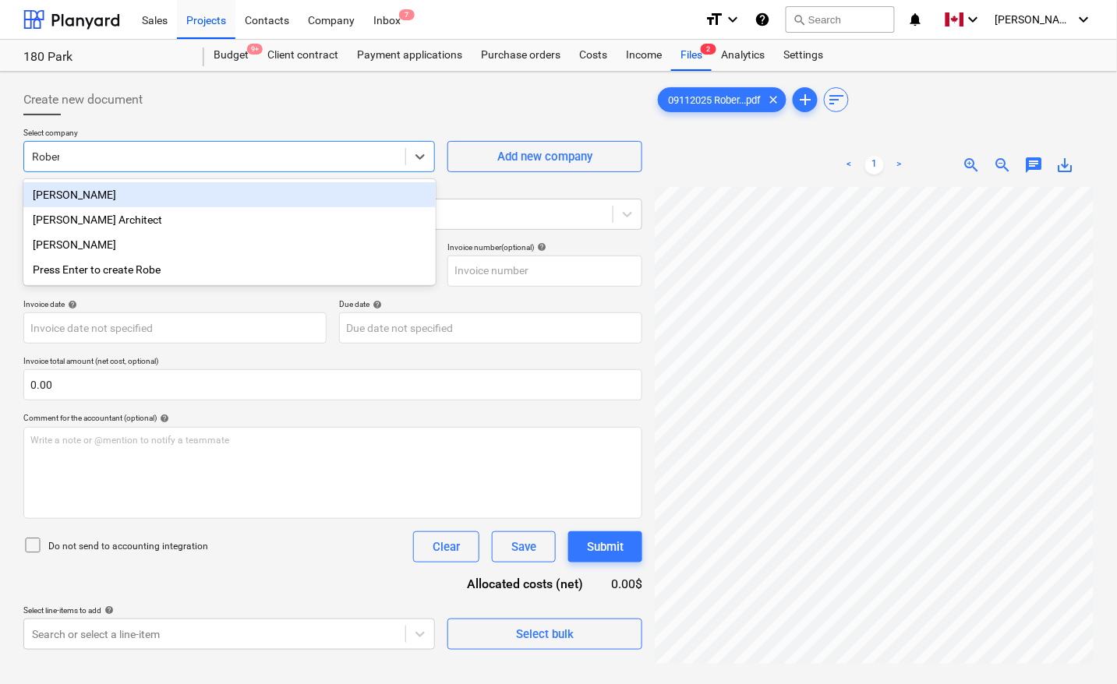
type input "[PERSON_NAME]"
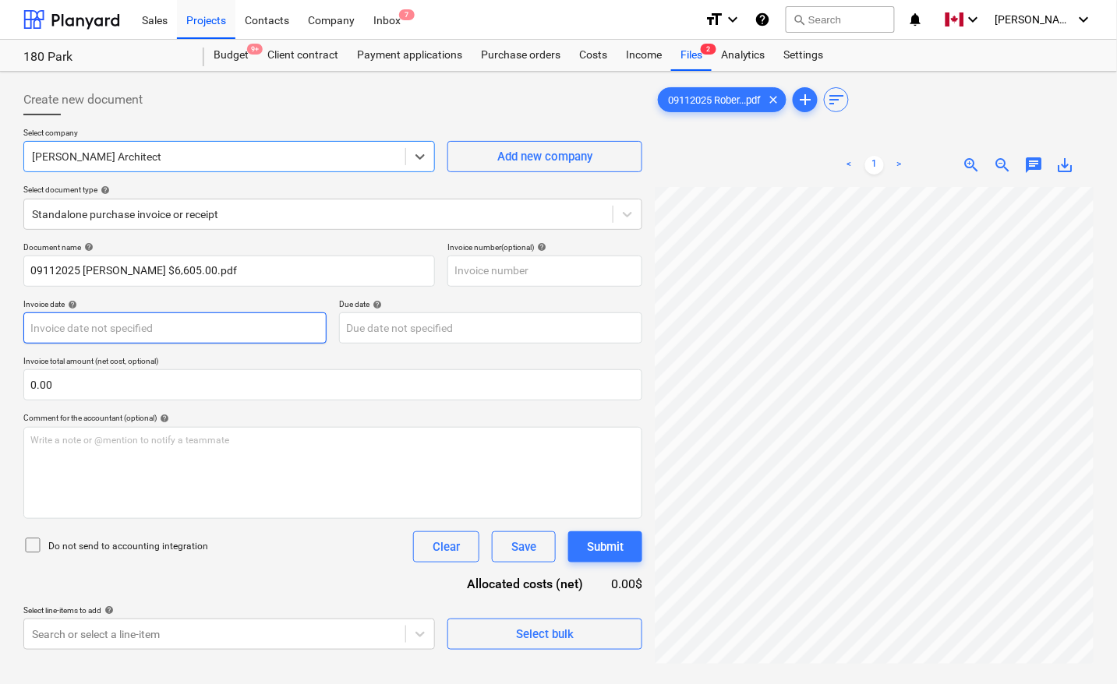
click at [210, 329] on body "Sales Projects Contacts Company Inbox 7 format_size keyboard_arrow_down help se…" at bounding box center [558, 342] width 1117 height 684
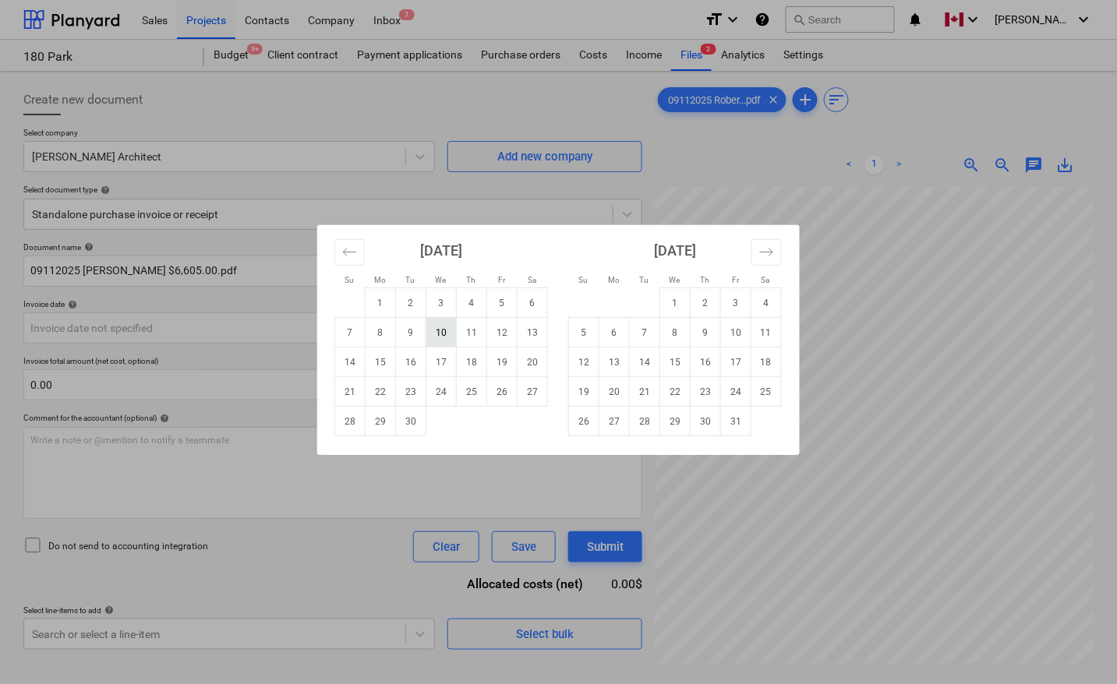
click at [437, 335] on td "10" at bounding box center [441, 333] width 30 height 30
type input "[DATE]"
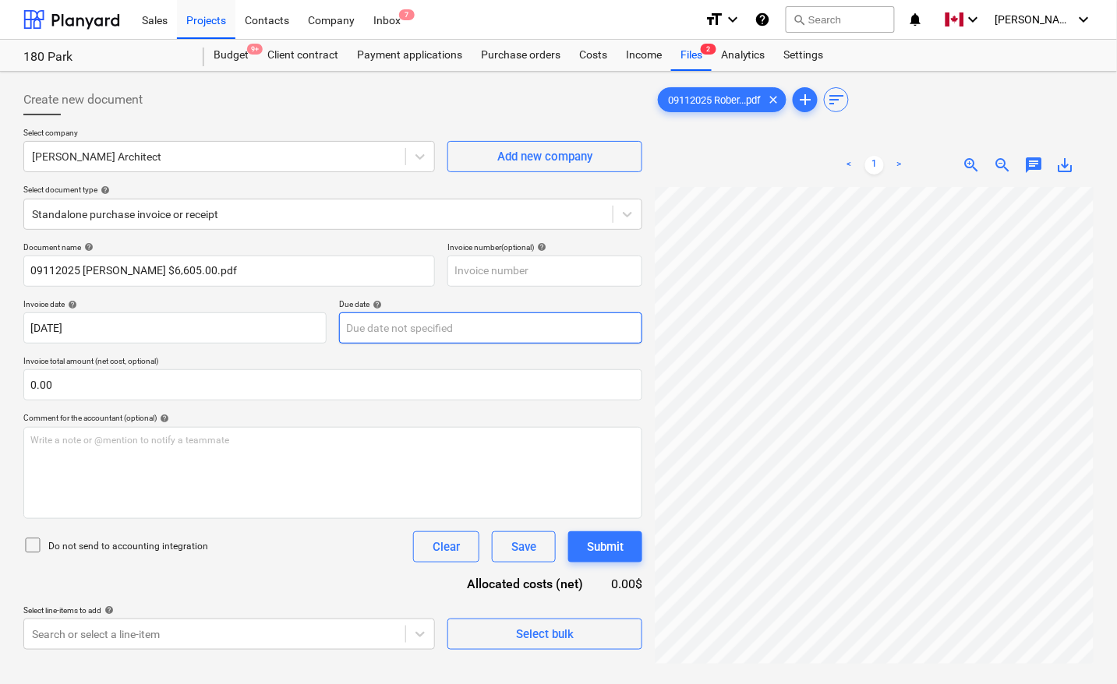
click at [431, 329] on body "Sales Projects Contacts Company Inbox 7 format_size keyboard_arrow_down help se…" at bounding box center [558, 342] width 1117 height 684
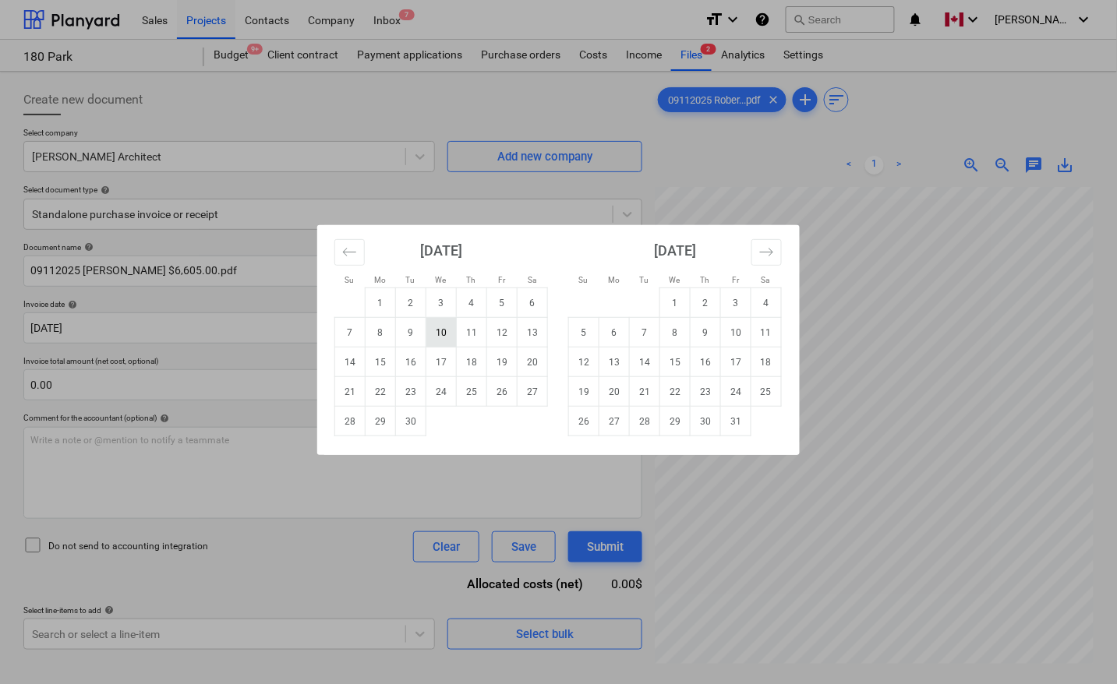
click at [431, 330] on td "10" at bounding box center [441, 333] width 30 height 30
type input "[DATE]"
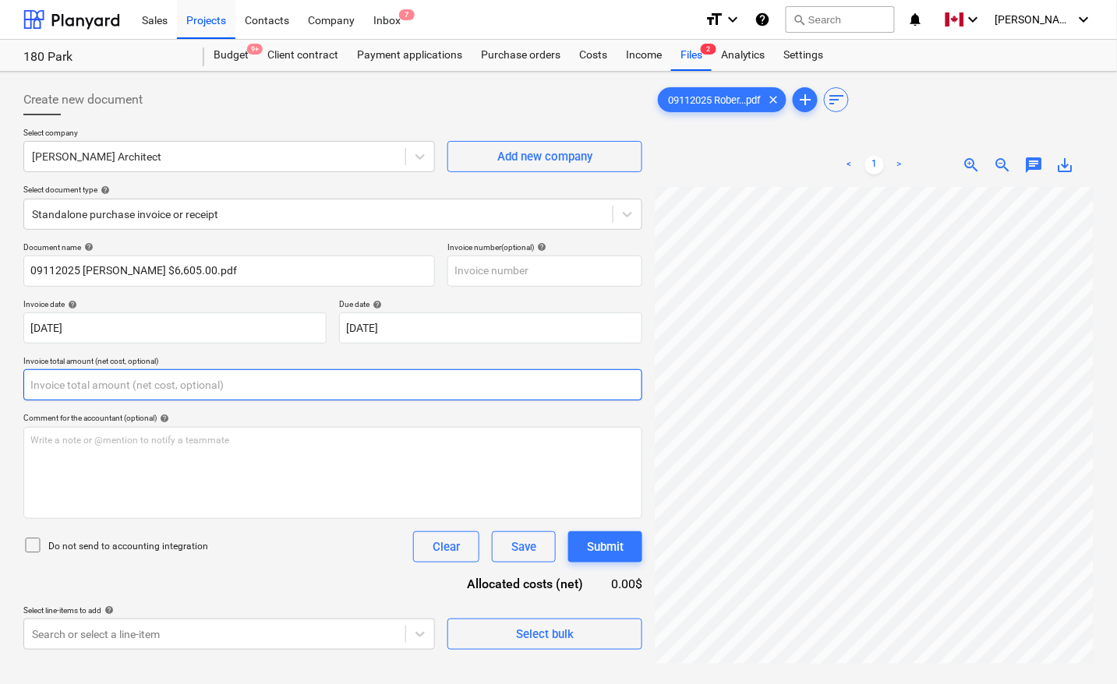
click at [285, 380] on input "text" at bounding box center [332, 385] width 619 height 31
type input "0.00"
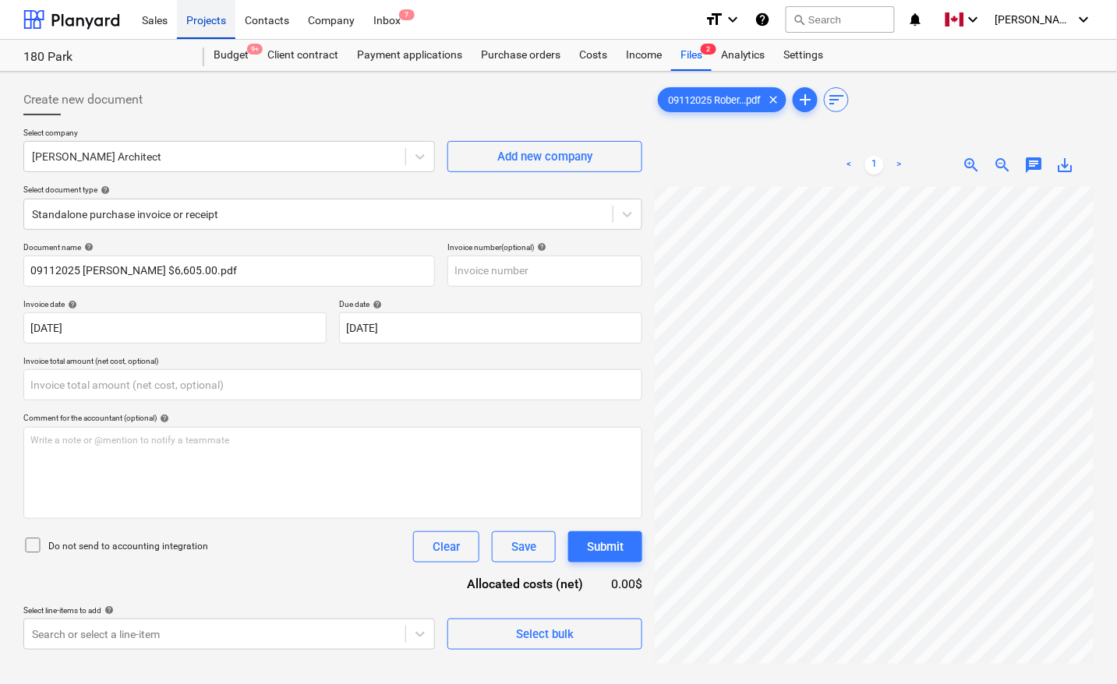
type input "0.00"
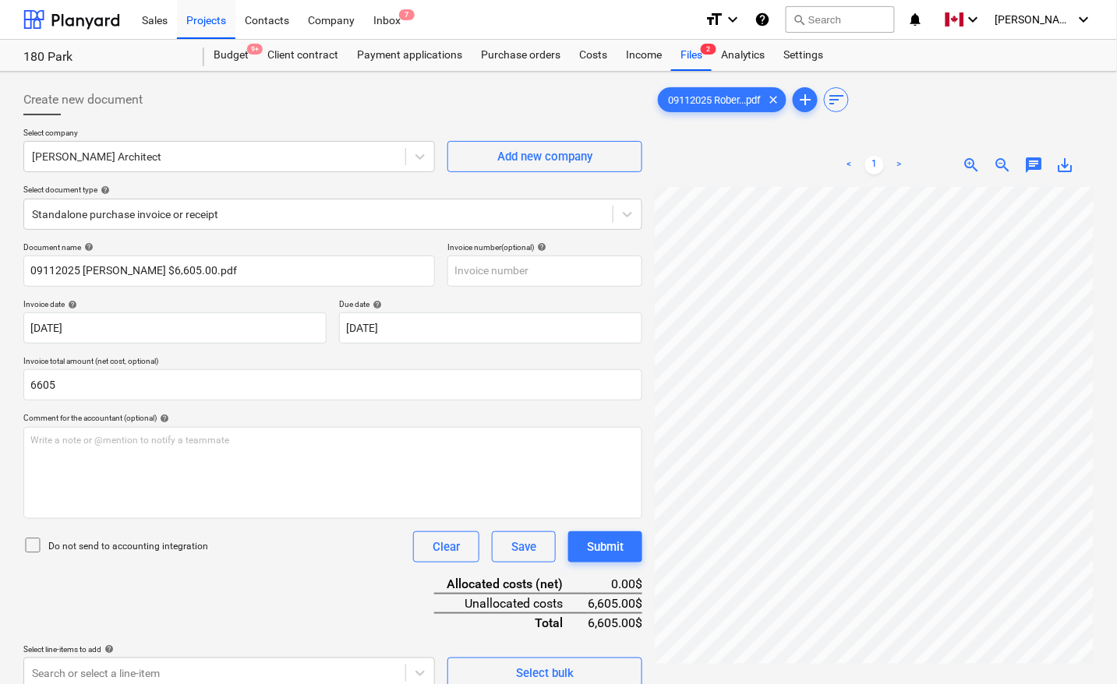
type input "6,605.00"
click at [321, 591] on div "Document name help 09112025 [PERSON_NAME] $6,605.00.pdf Invoice number (optiona…" at bounding box center [332, 465] width 619 height 447
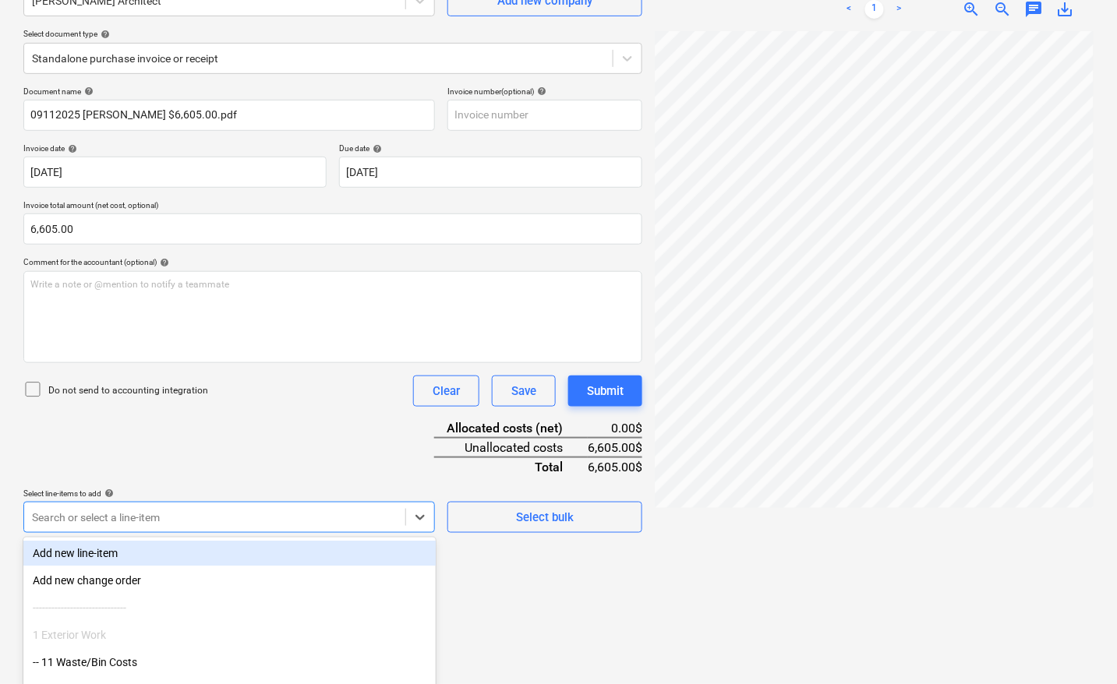
scroll to position [246, 0]
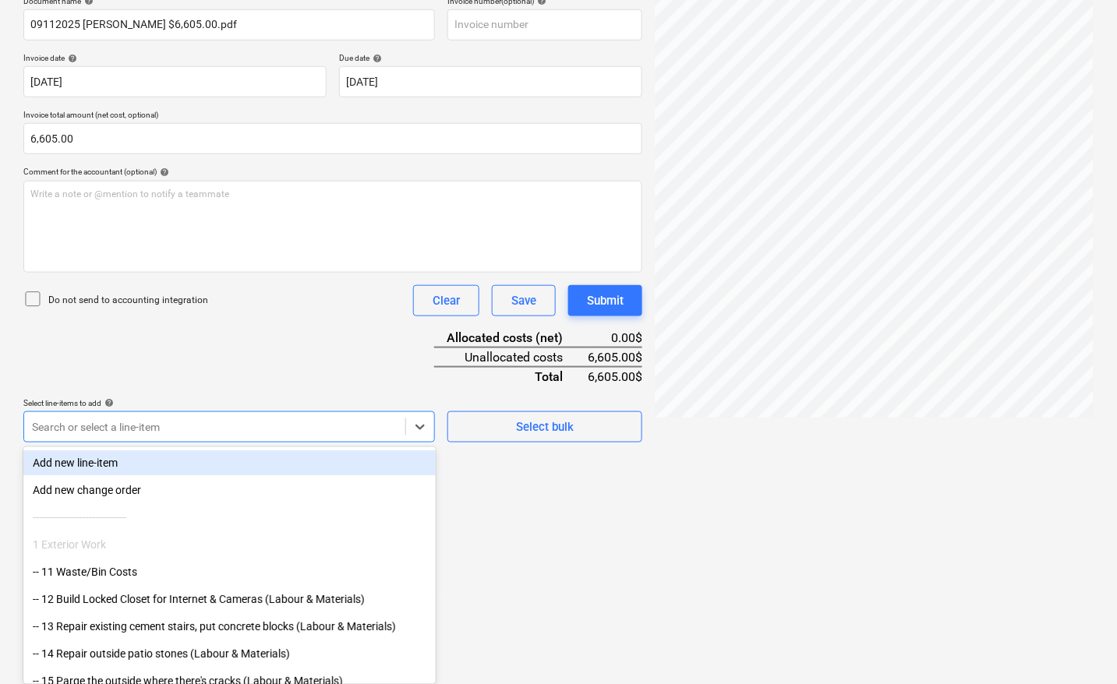
click at [218, 438] on body "Sales Projects Contacts Company Inbox 7 format_size keyboard_arrow_down help se…" at bounding box center [558, 96] width 1117 height 684
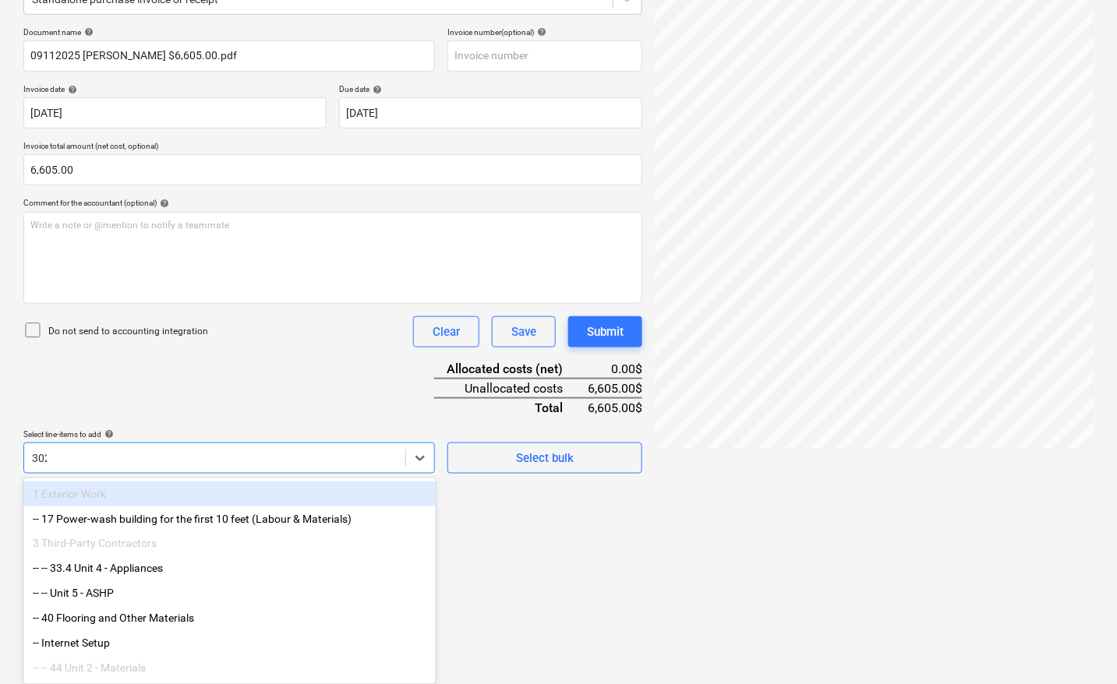
scroll to position [156, 0]
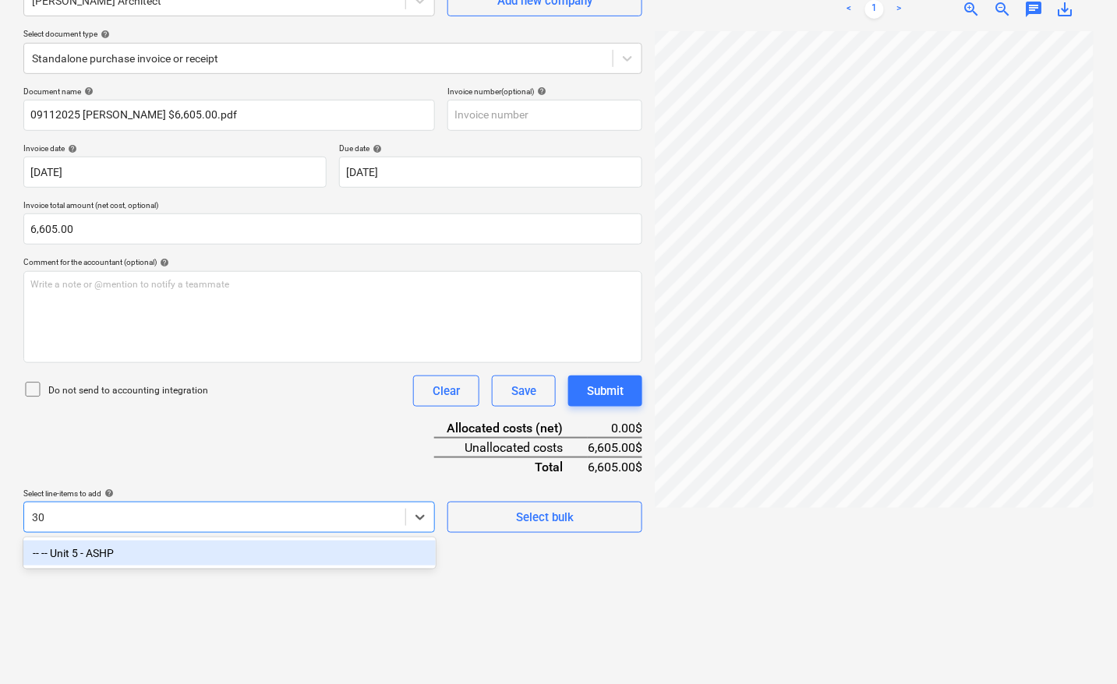
type input "3"
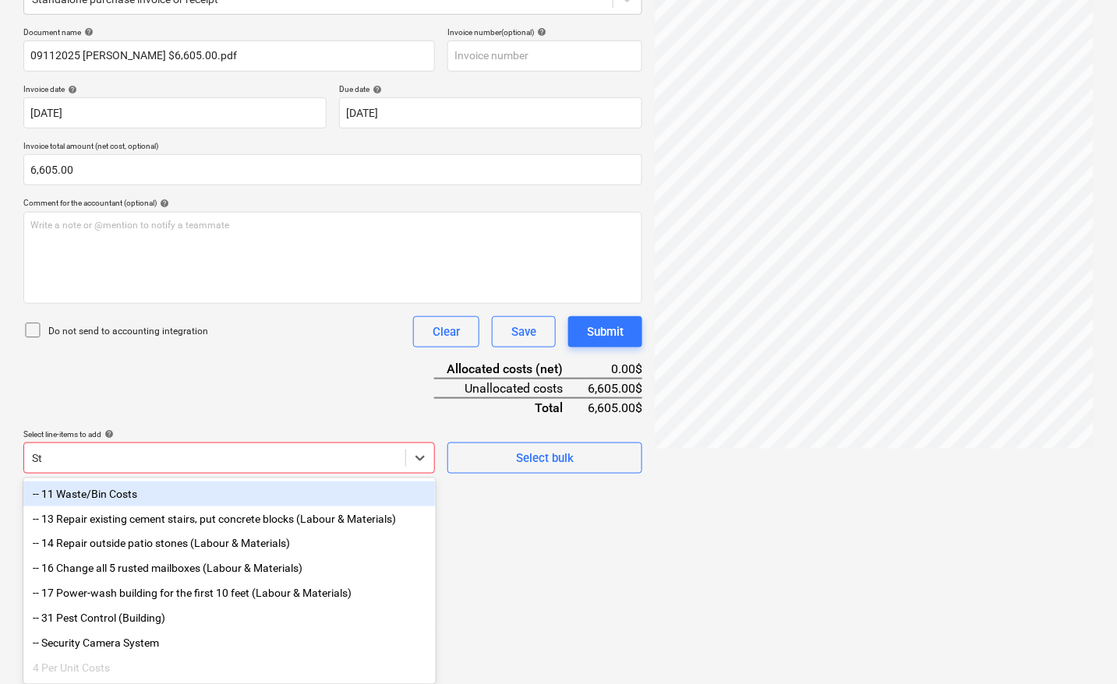
type input "S"
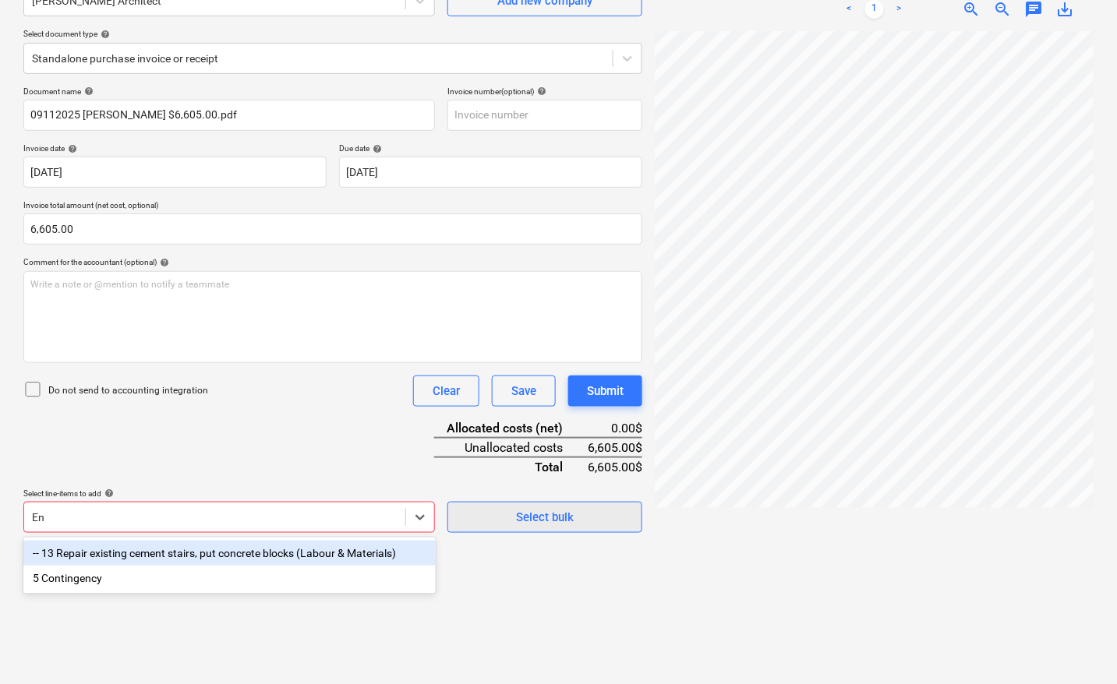
type input "E"
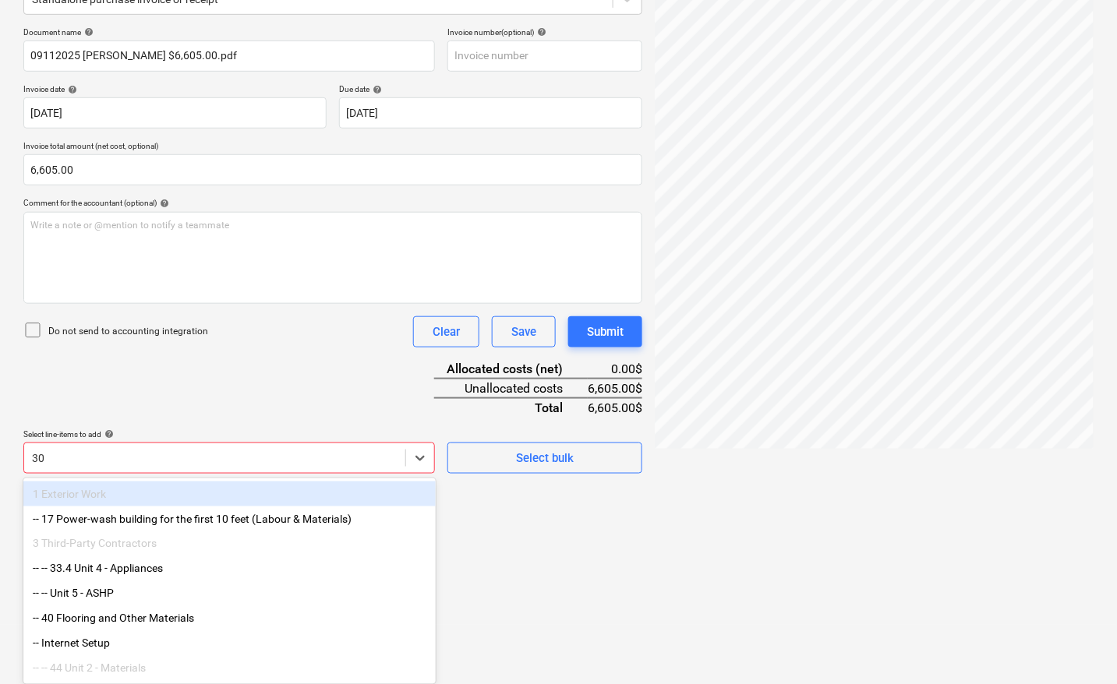
type input "302"
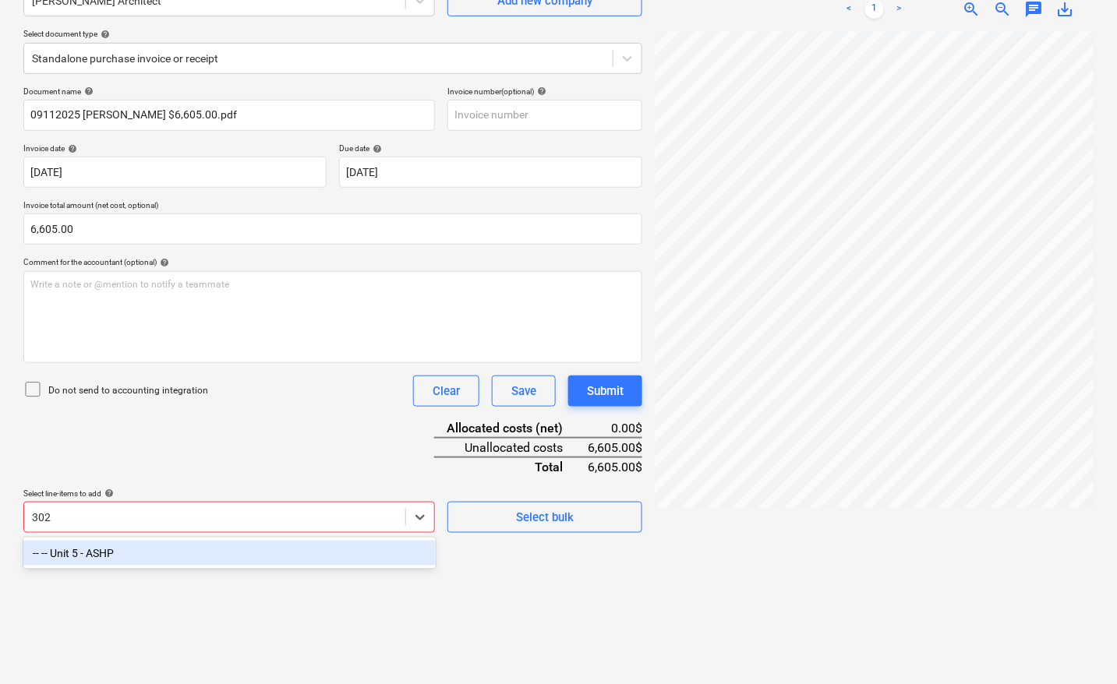
click at [207, 546] on div "-- -- Unit 5 - ASHP" at bounding box center [229, 553] width 412 height 25
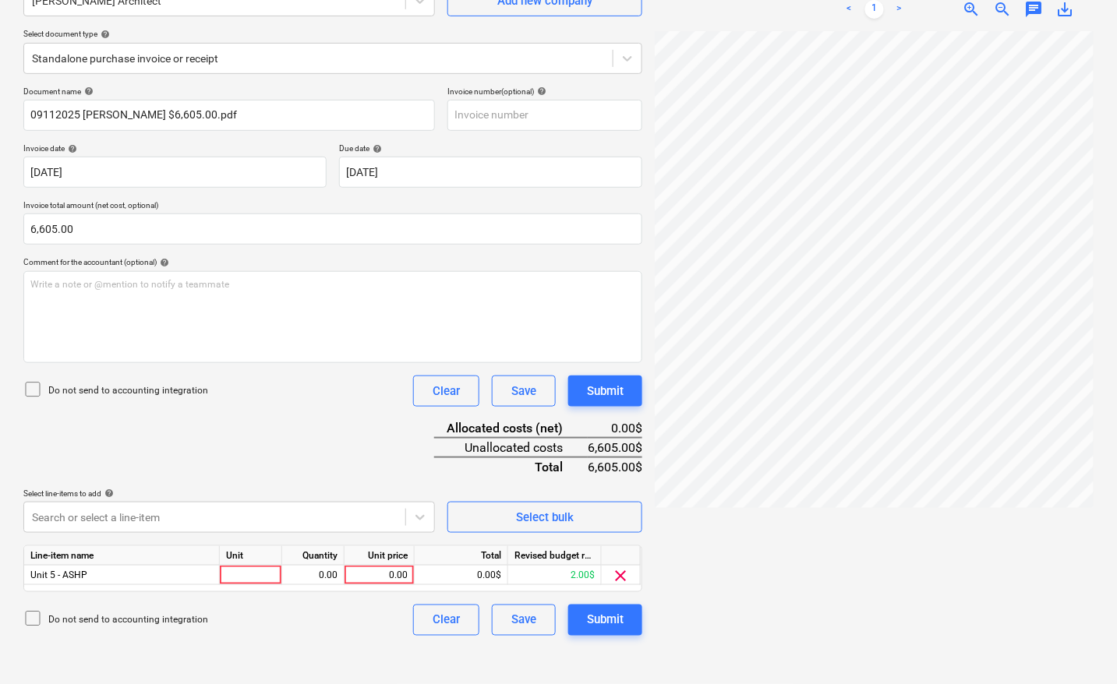
click at [761, 557] on div at bounding box center [874, 351] width 439 height 641
click at [622, 575] on span "clear" at bounding box center [621, 576] width 19 height 19
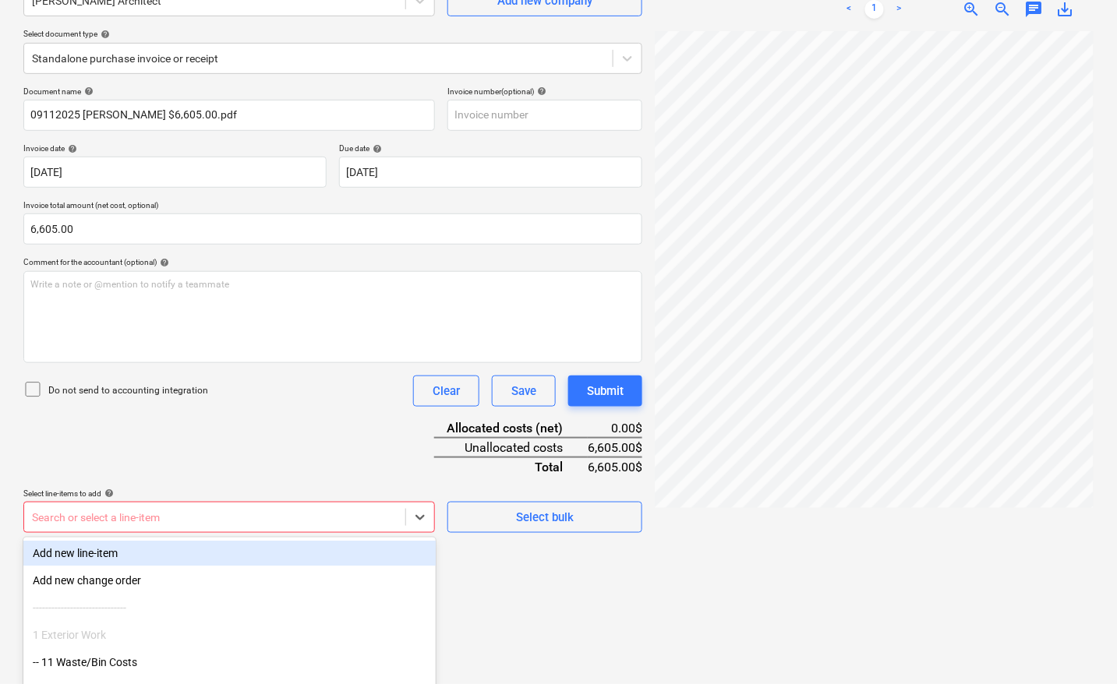
scroll to position [246, 0]
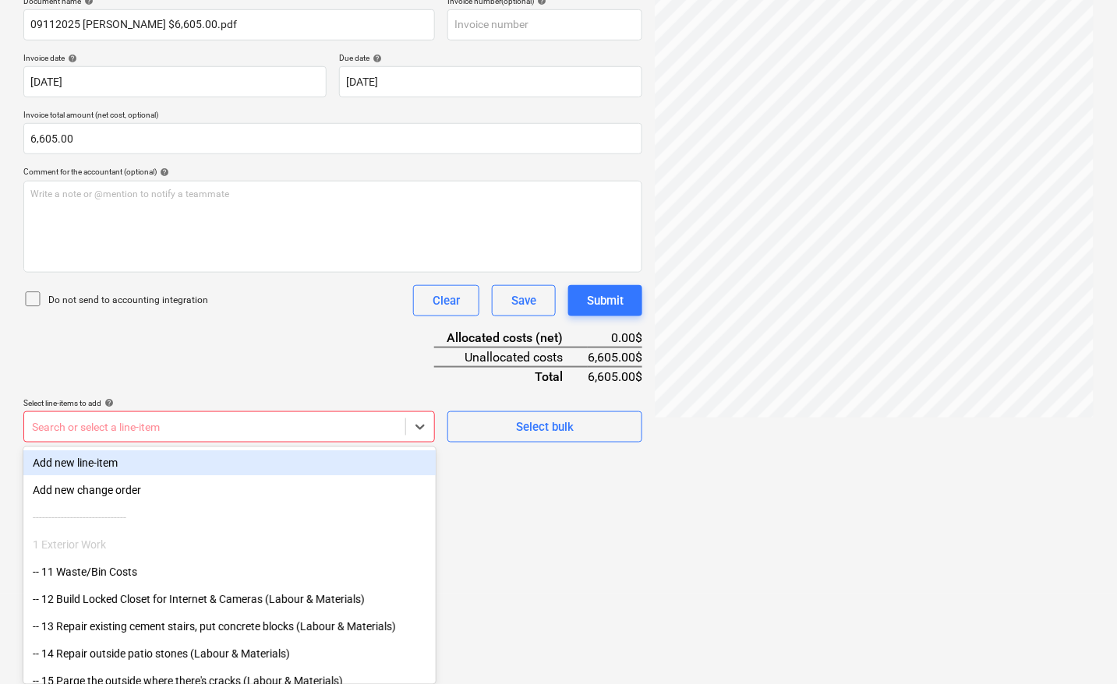
click at [352, 438] on body "Sales Projects Contacts Company Inbox 7 format_size keyboard_arrow_down help se…" at bounding box center [558, 96] width 1117 height 684
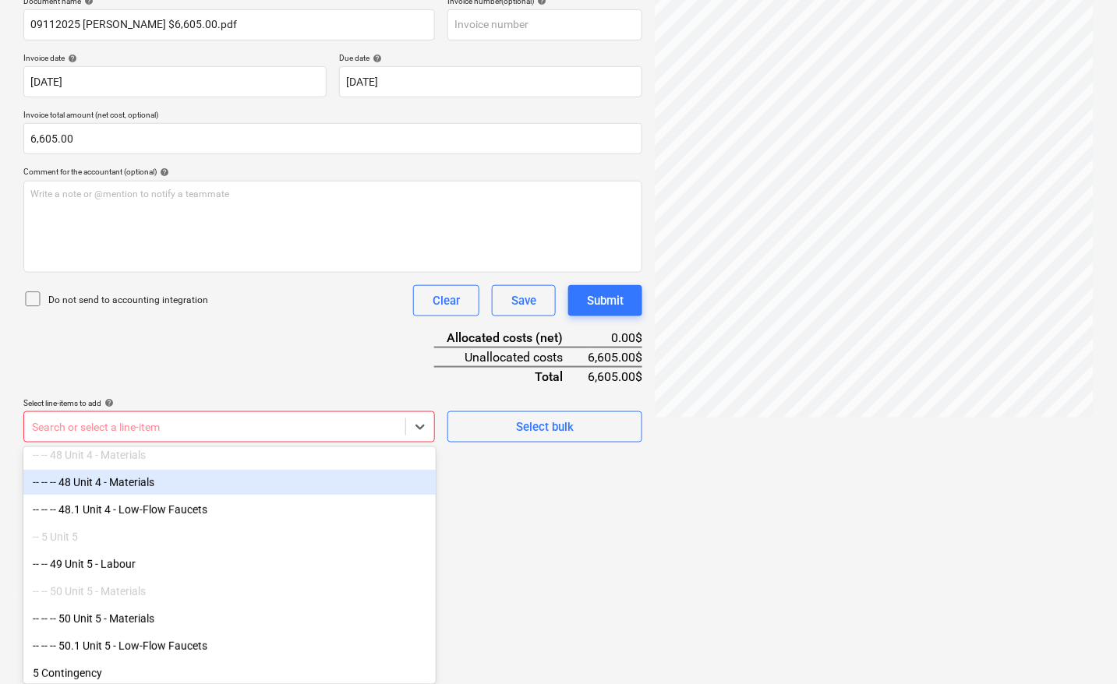
scroll to position [1676, 0]
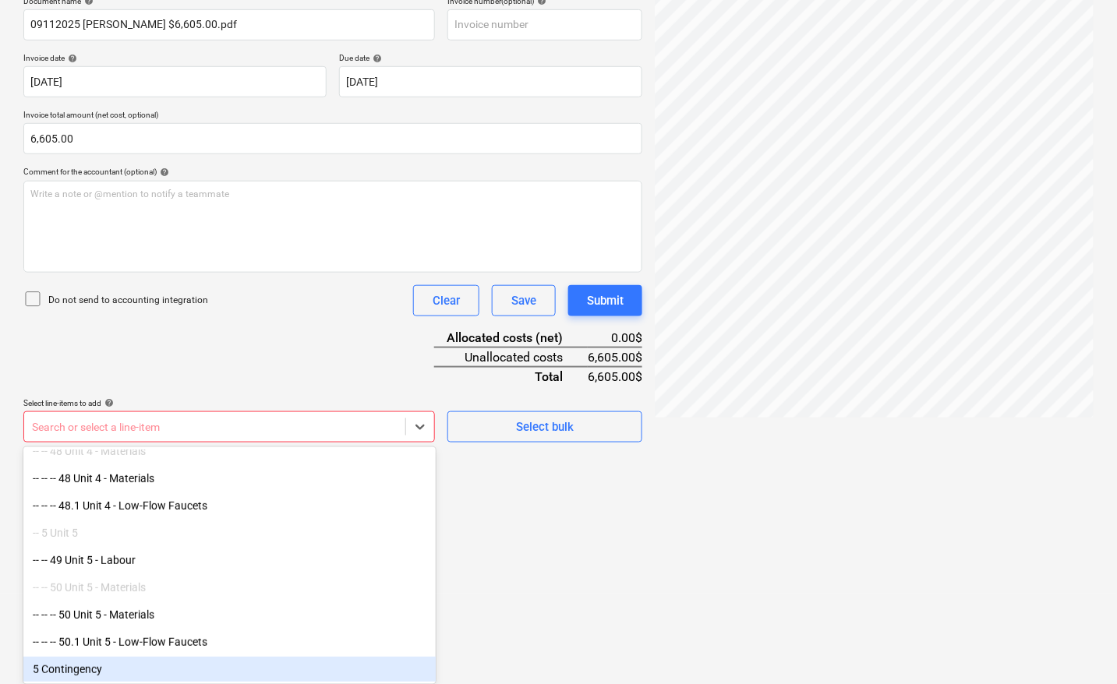
click at [68, 672] on div "5 Contingency" at bounding box center [229, 669] width 412 height 25
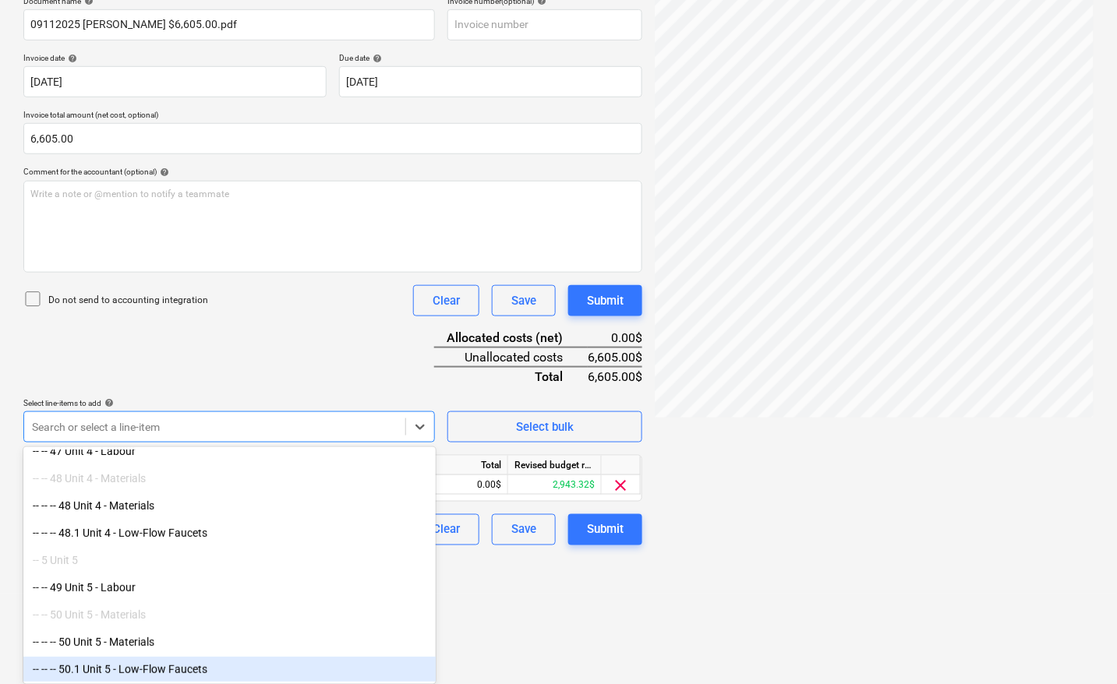
scroll to position [1649, 0]
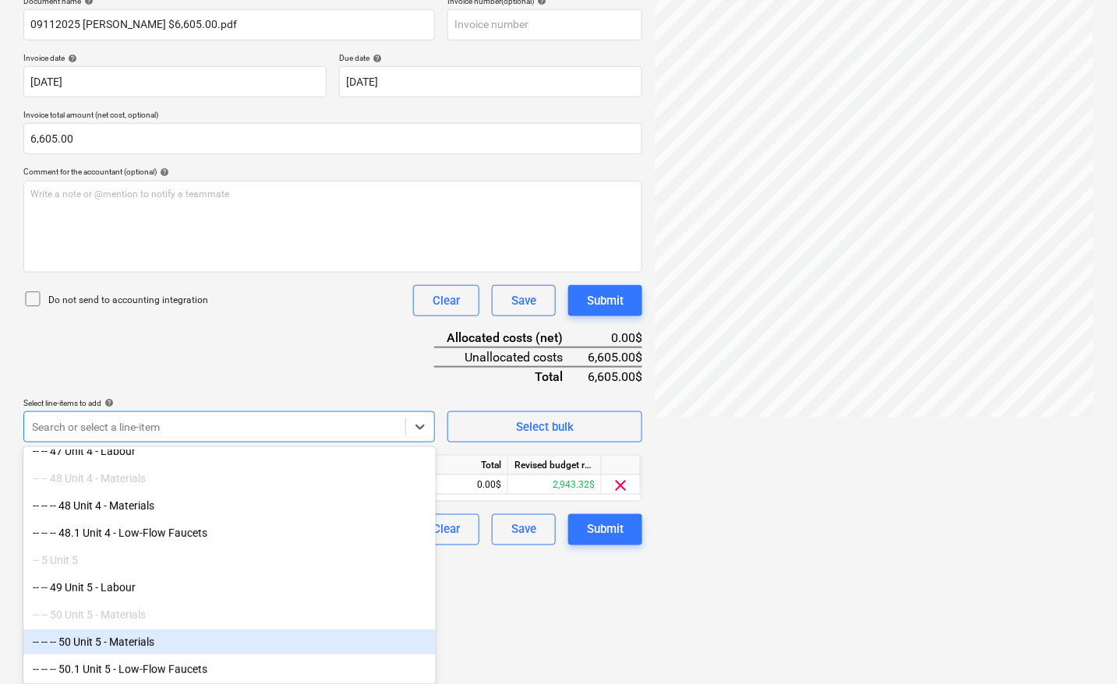
click at [538, 438] on html "Sales Projects Contacts Company Inbox 7 format_size keyboard_arrow_down help se…" at bounding box center [558, 96] width 1117 height 684
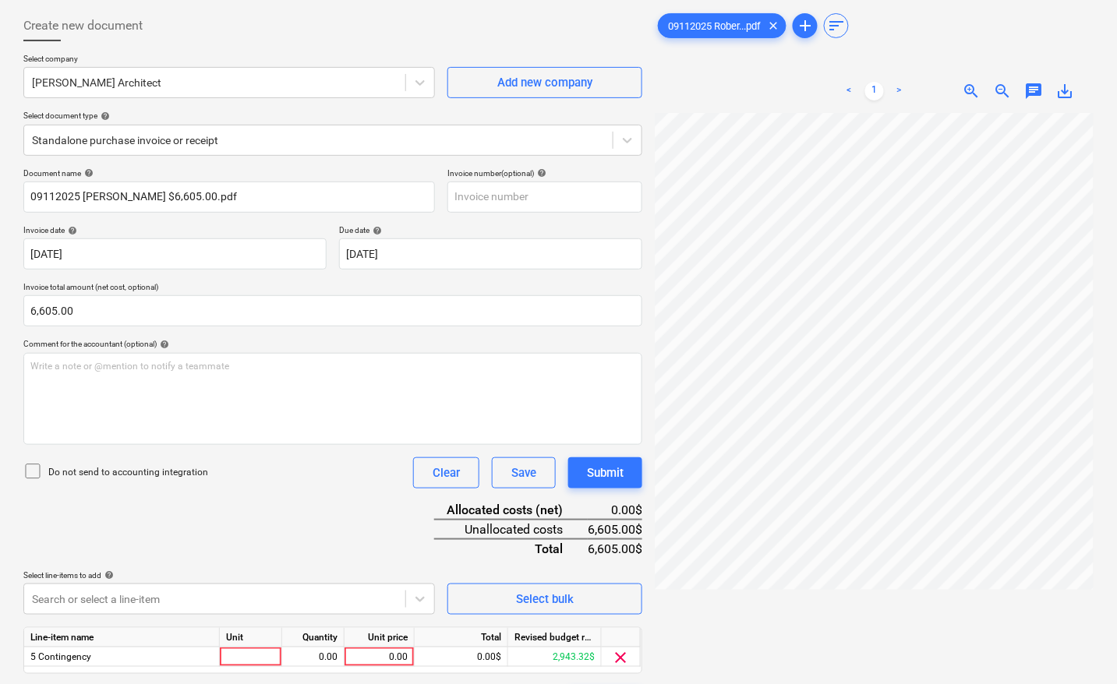
scroll to position [0, 0]
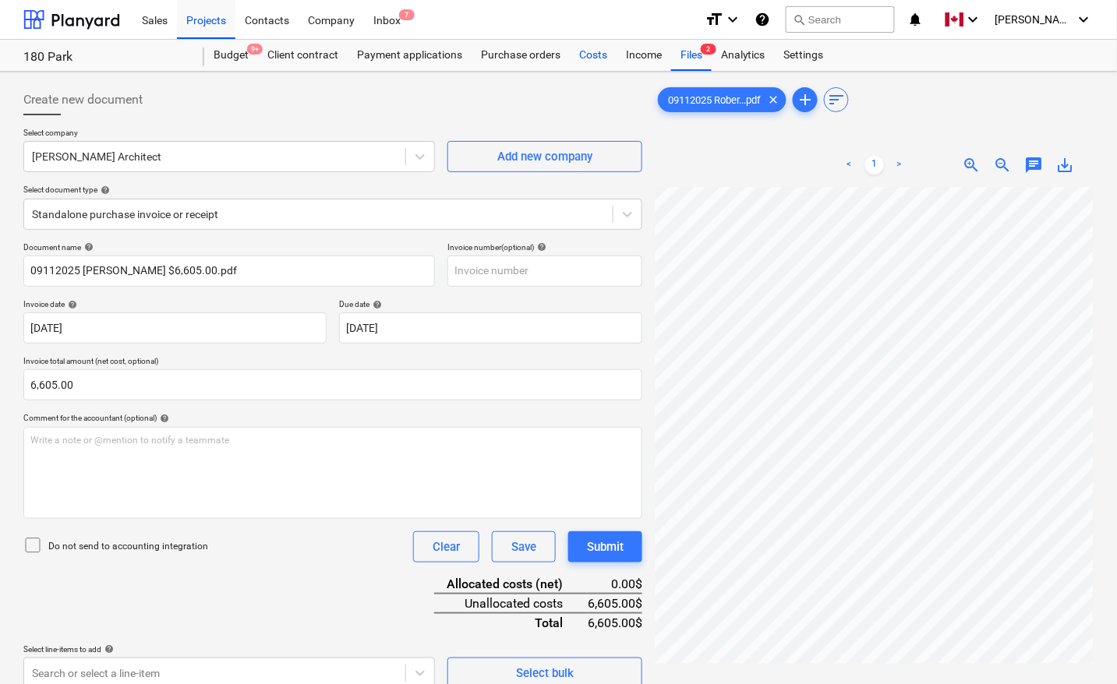
click at [591, 49] on div "Costs" at bounding box center [593, 55] width 47 height 31
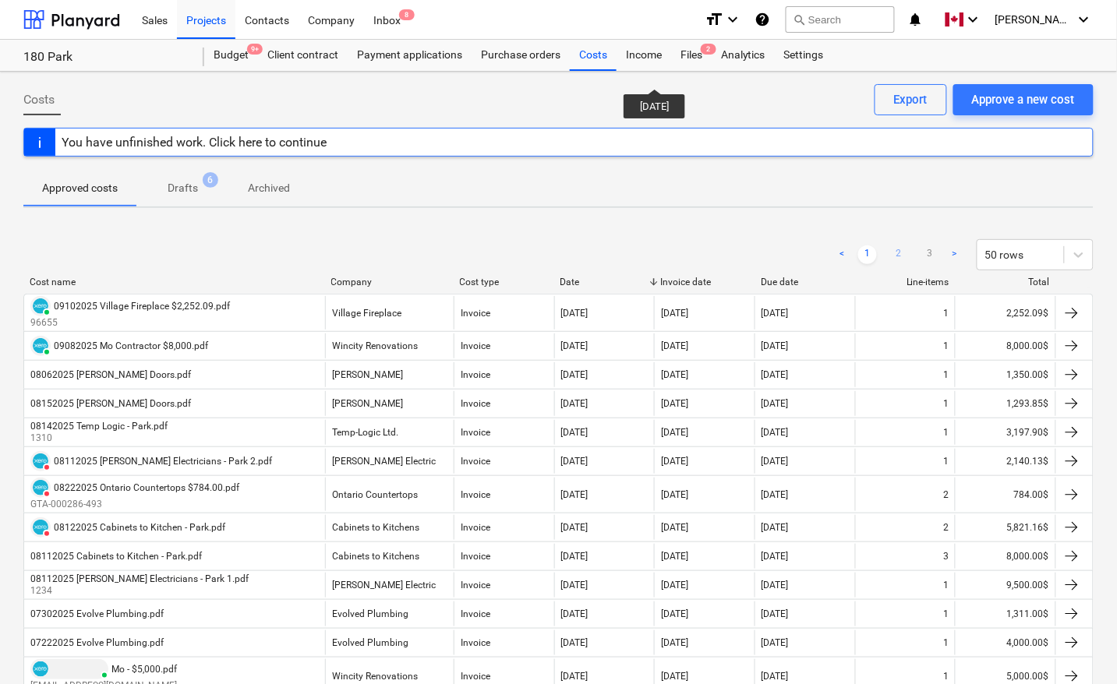
click at [897, 247] on link "2" at bounding box center [899, 255] width 19 height 19
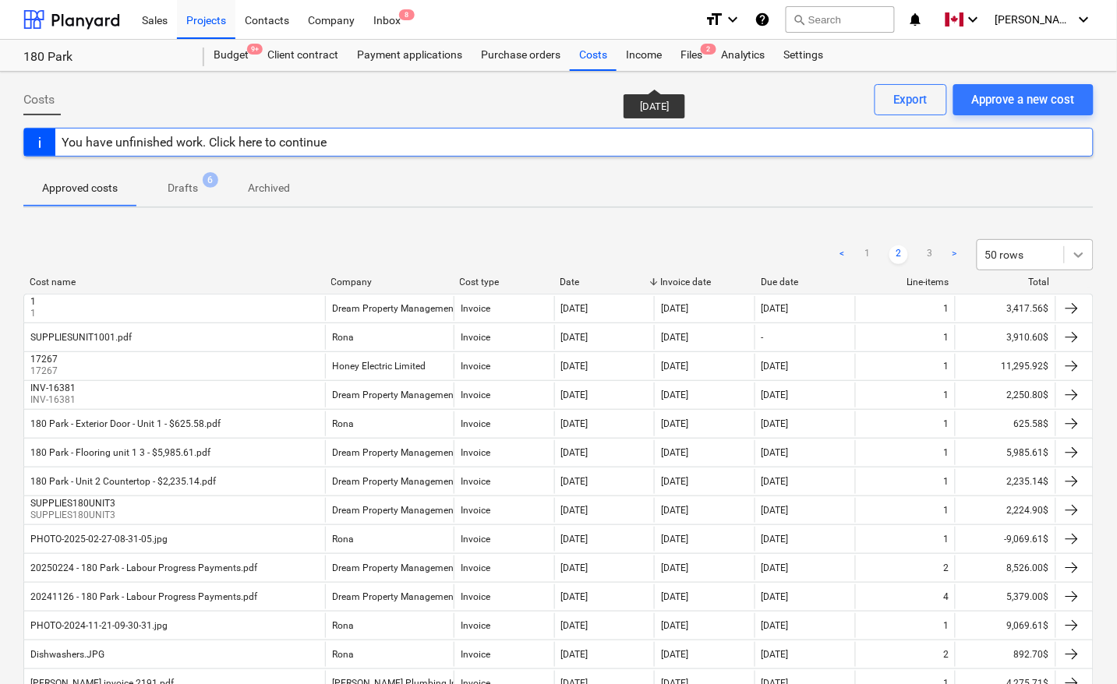
click at [1082, 257] on icon at bounding box center [1079, 255] width 16 height 16
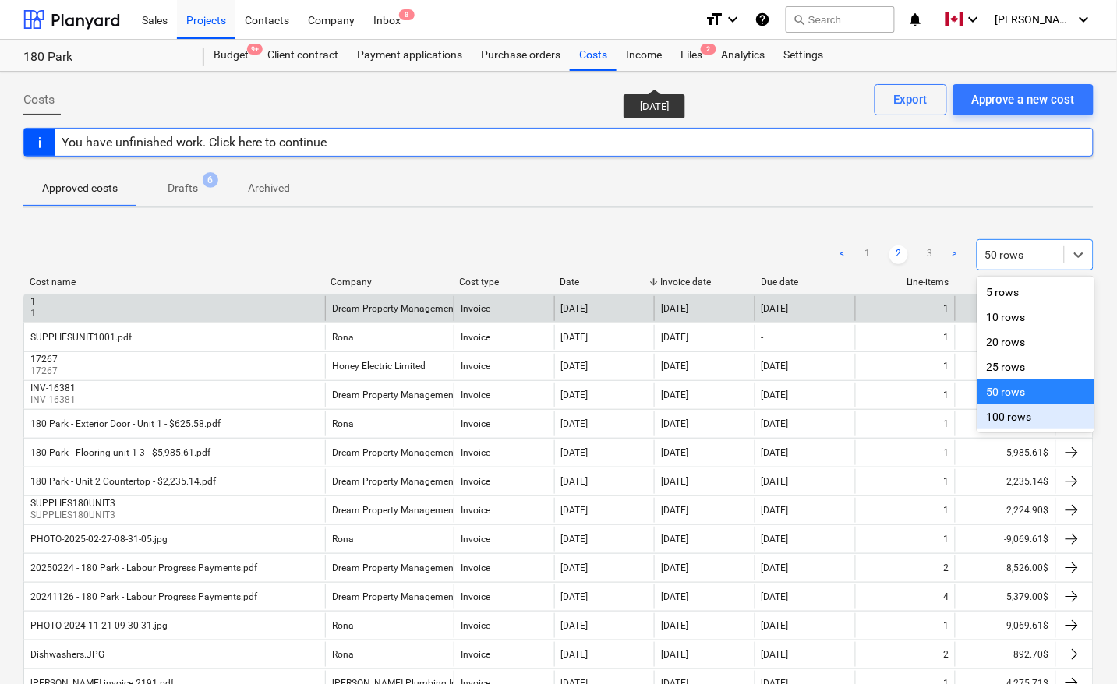
drag, startPoint x: 1018, startPoint y: 419, endPoint x: 769, endPoint y: 300, distance: 276.2
click at [1018, 419] on div "100 rows" at bounding box center [1036, 417] width 117 height 25
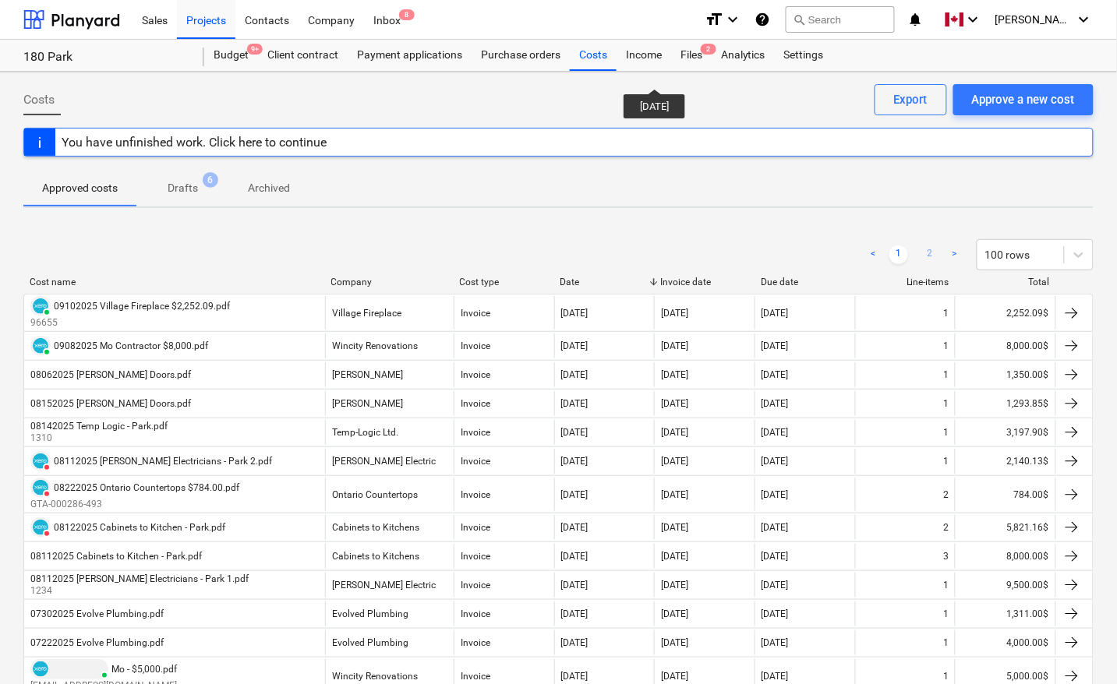
click at [932, 254] on link "2" at bounding box center [930, 255] width 19 height 19
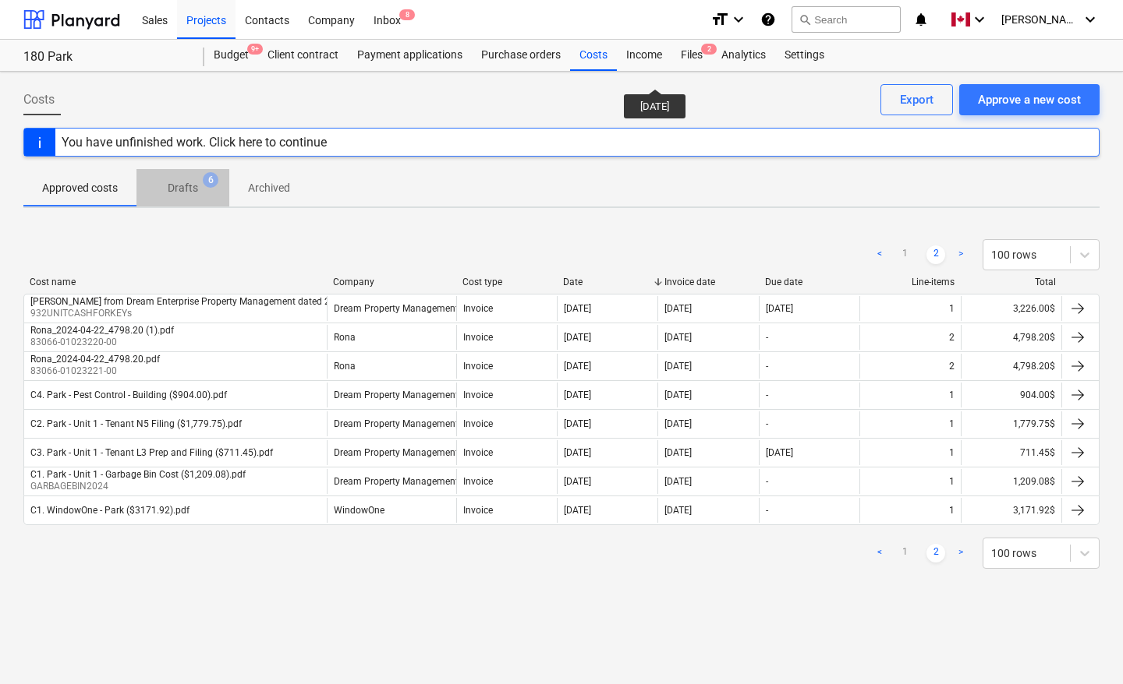
click at [174, 185] on p "Drafts" at bounding box center [183, 188] width 30 height 16
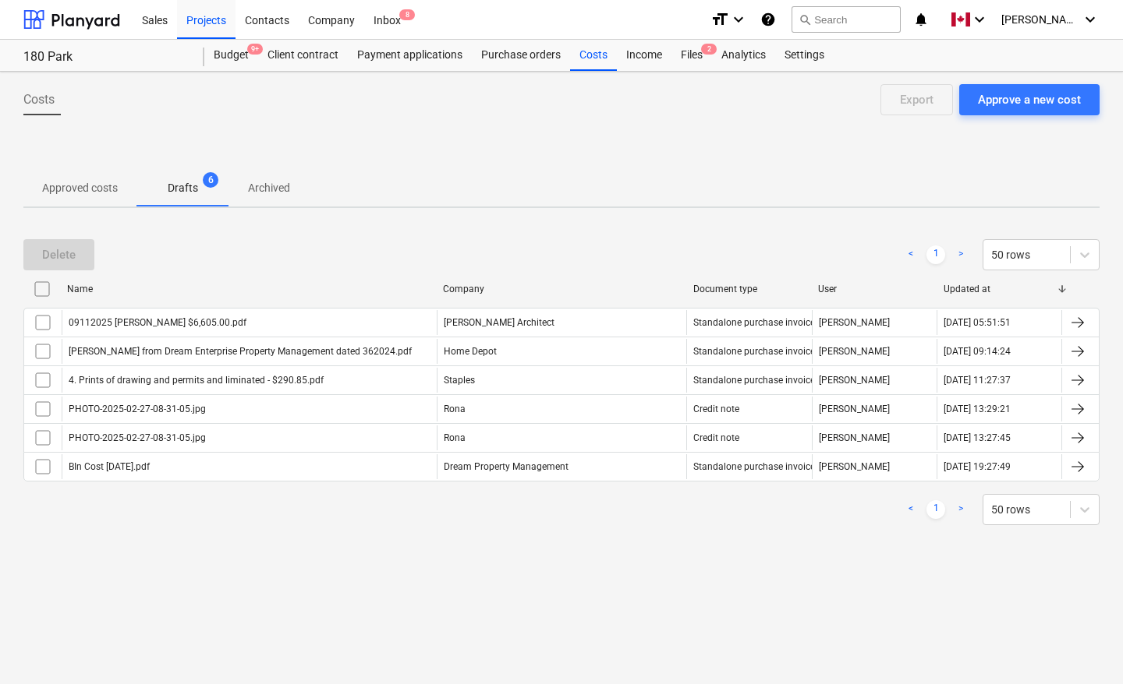
click at [260, 199] on span "Archived" at bounding box center [269, 188] width 80 height 26
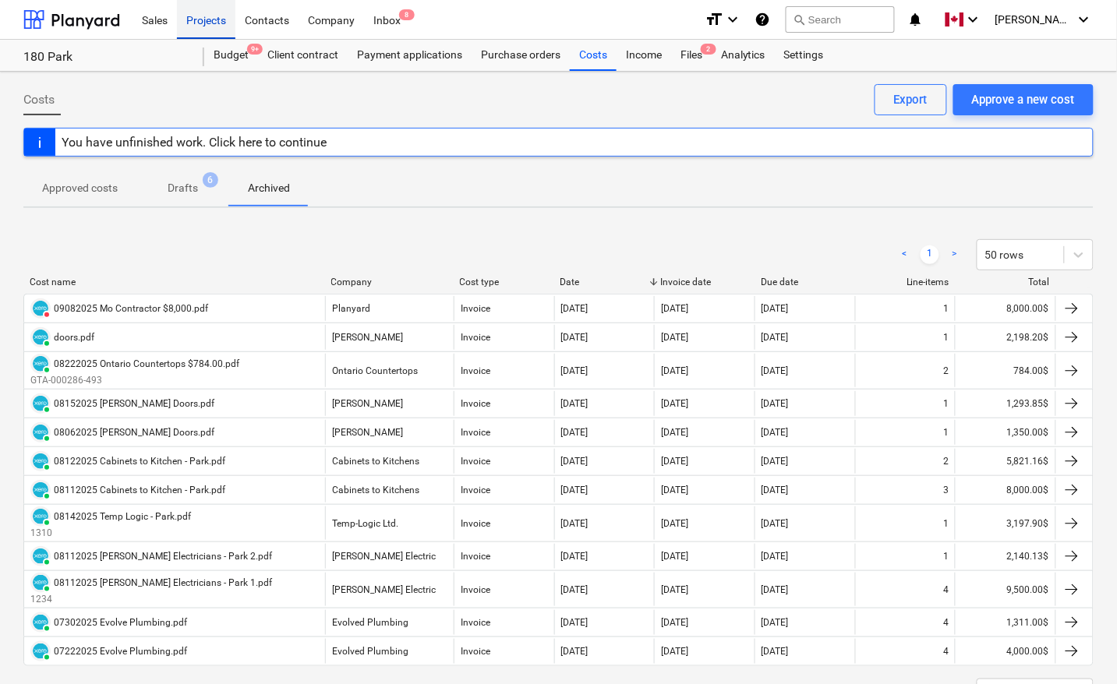
click at [199, 22] on div "Projects" at bounding box center [206, 19] width 58 height 40
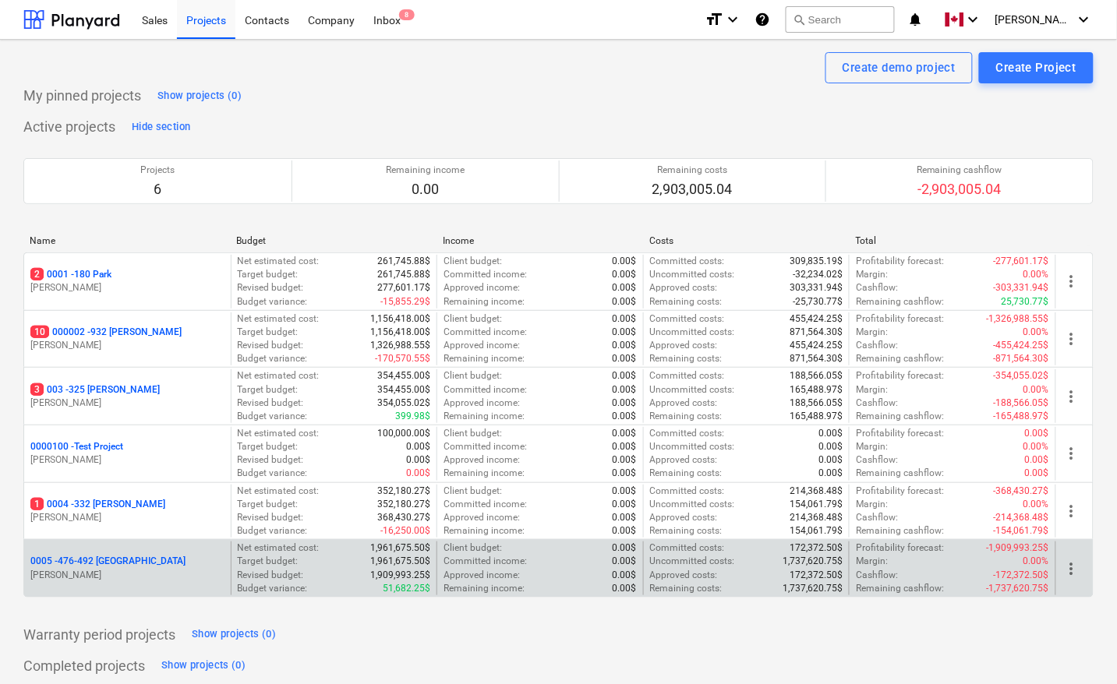
click at [99, 565] on p "0005 - 476-492 [GEOGRAPHIC_DATA]" at bounding box center [107, 561] width 155 height 13
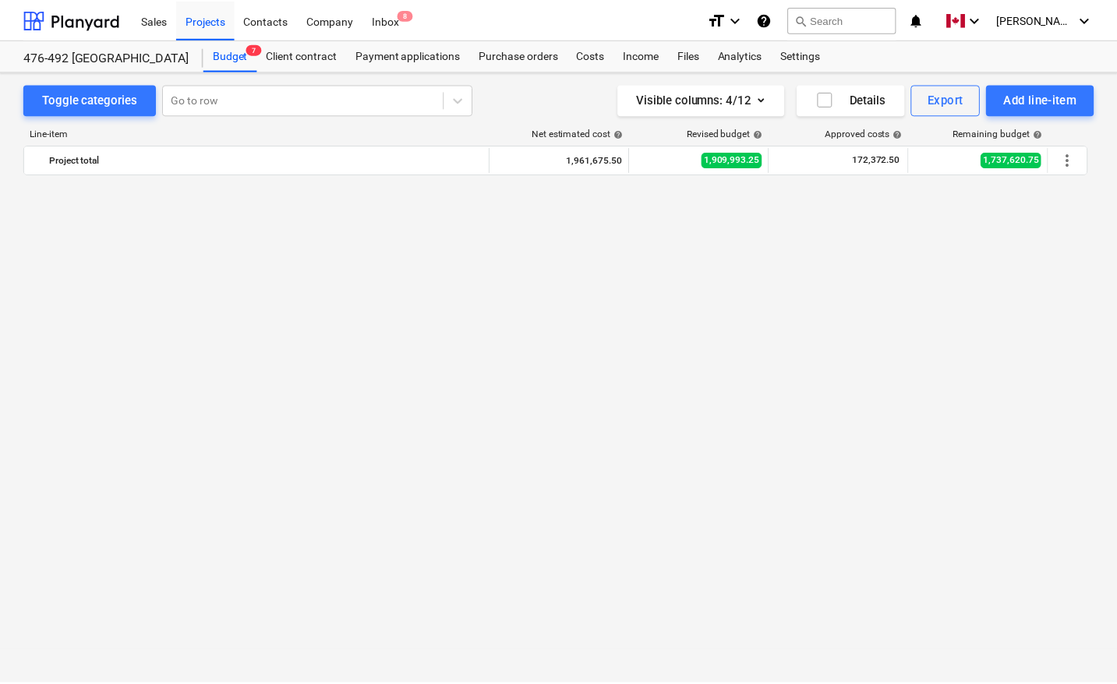
scroll to position [9696, 0]
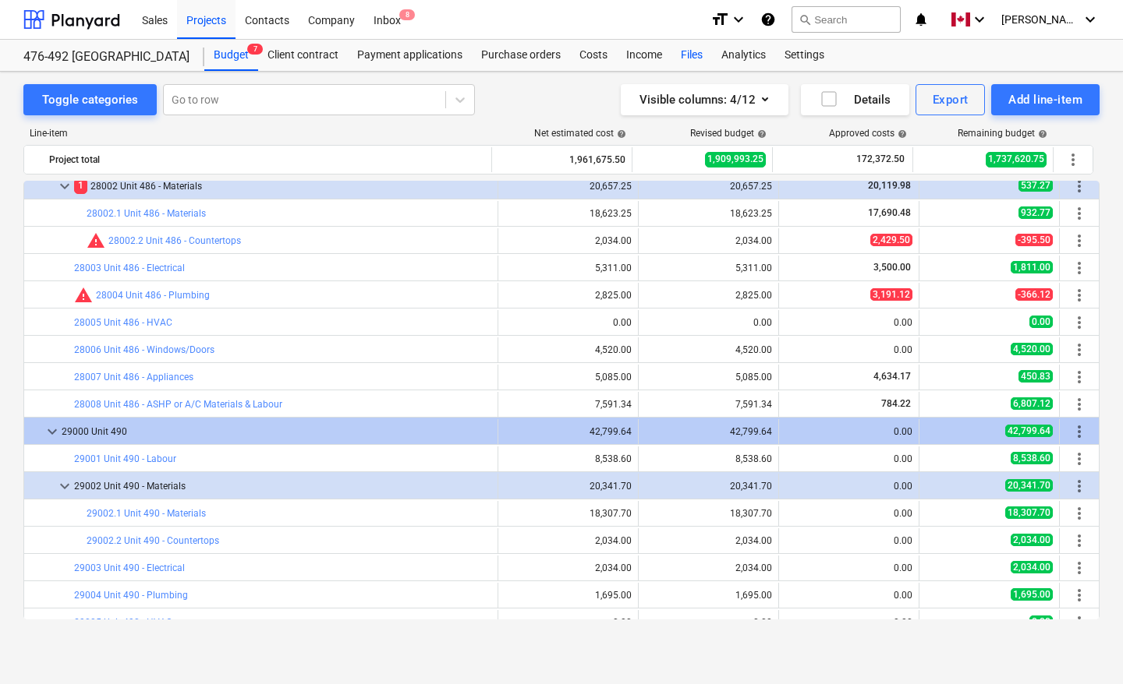
click at [692, 53] on div "Files" at bounding box center [691, 55] width 41 height 31
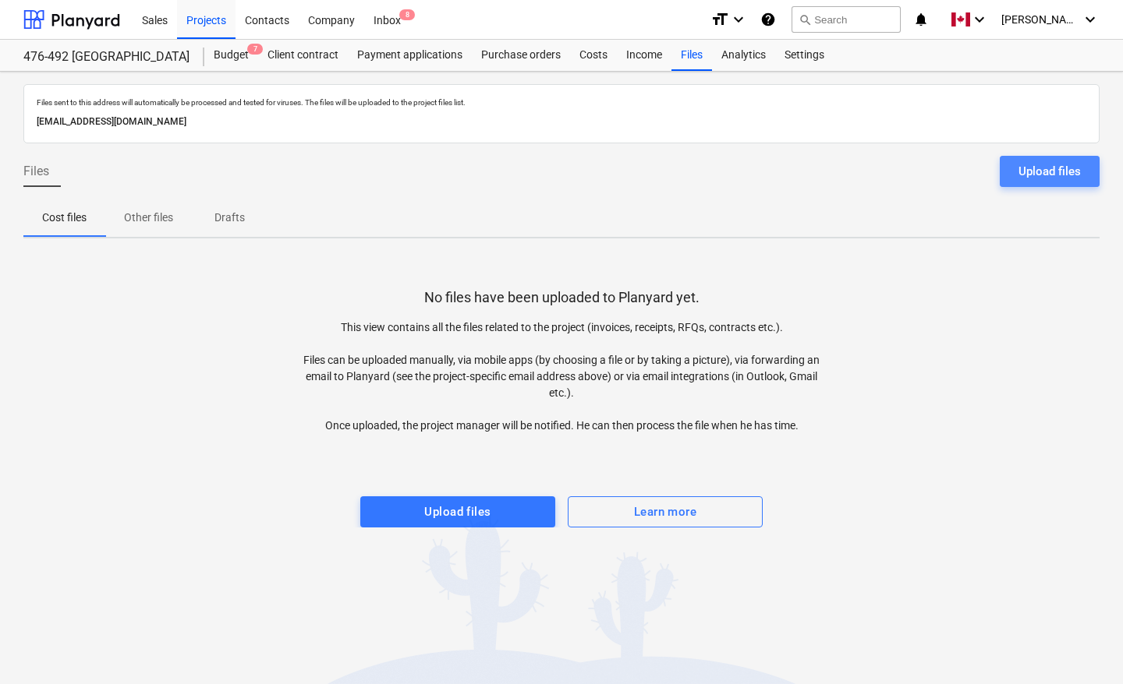
click at [1039, 175] on div "Upload files" at bounding box center [1049, 171] width 62 height 20
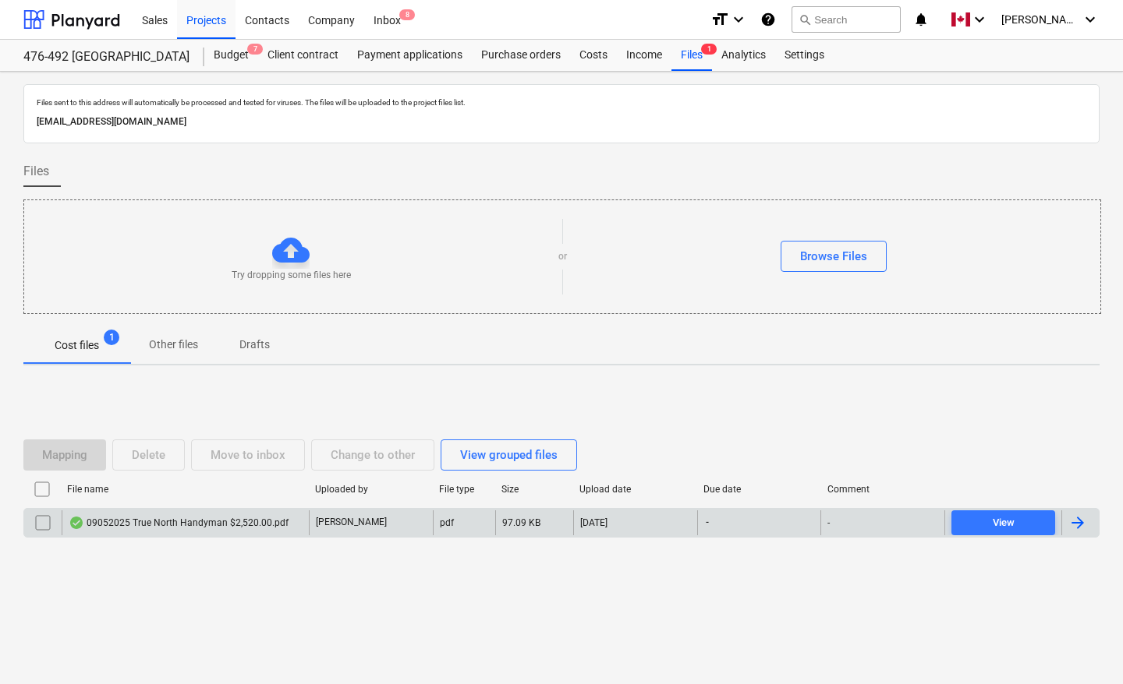
click at [1081, 524] on div at bounding box center [1077, 523] width 19 height 19
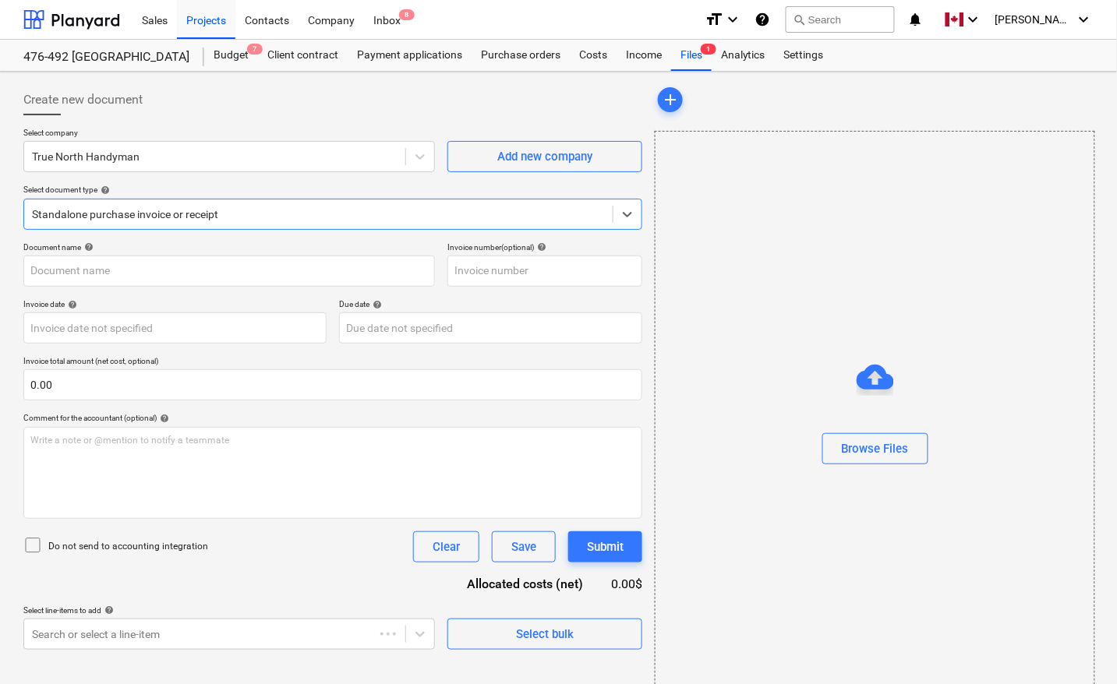
type input "09052025 True North Handyman $2,520.00.pdf"
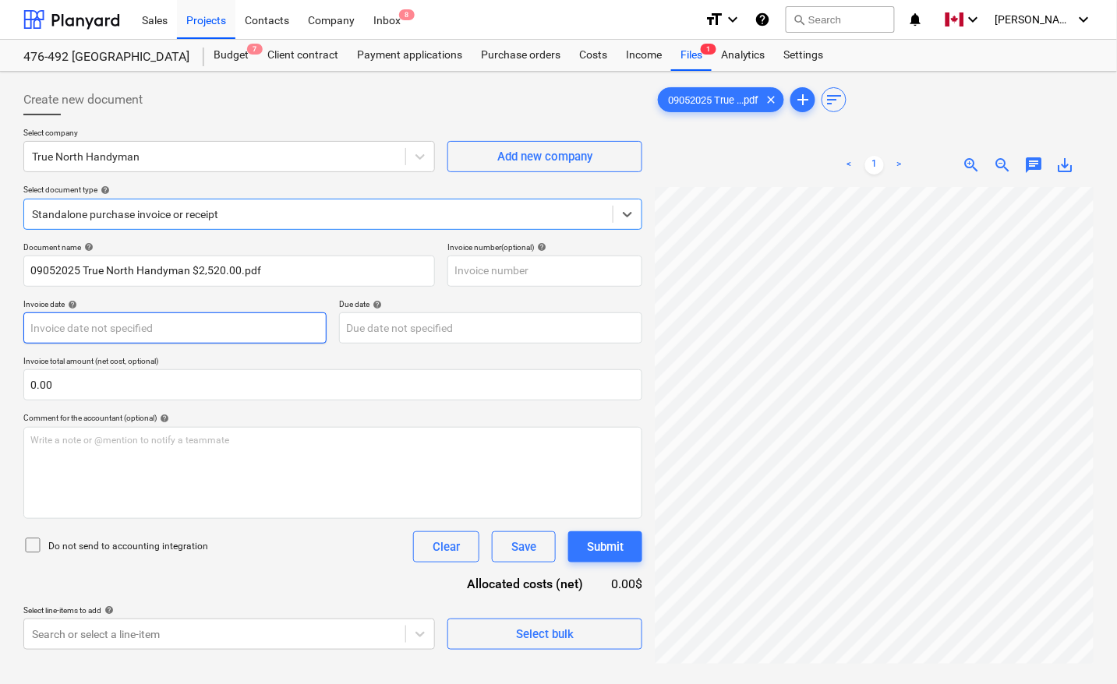
click at [174, 331] on body "Sales Projects Contacts Company Inbox 8 format_size keyboard_arrow_down help se…" at bounding box center [558, 342] width 1117 height 684
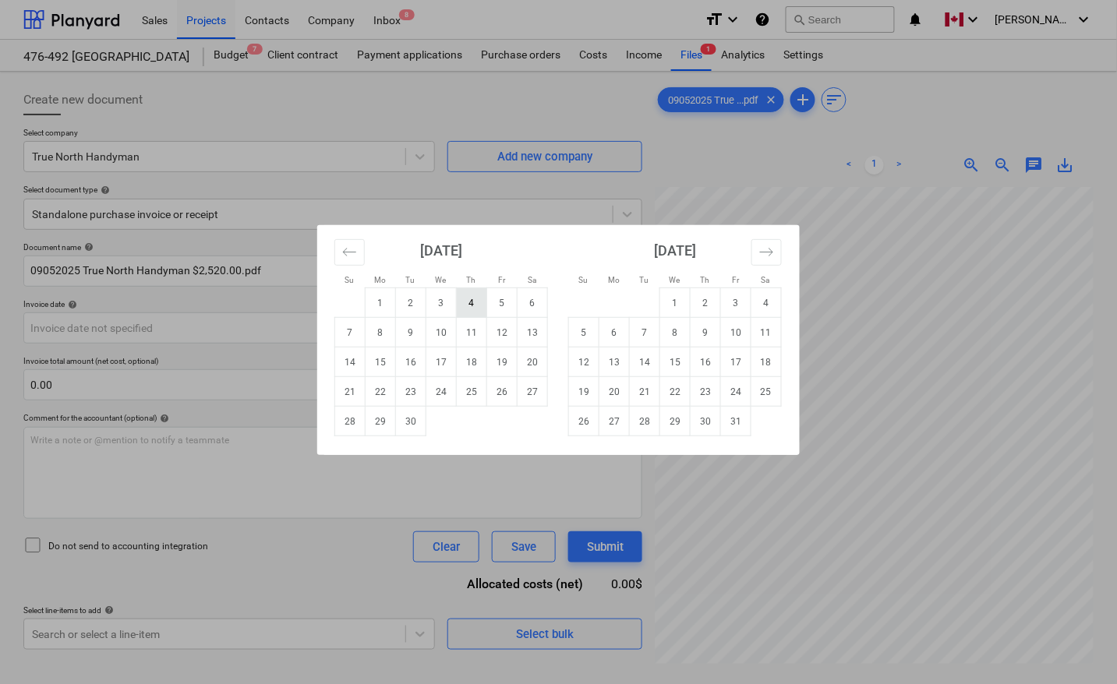
click at [472, 302] on td "4" at bounding box center [472, 303] width 30 height 30
type input "[DATE]"
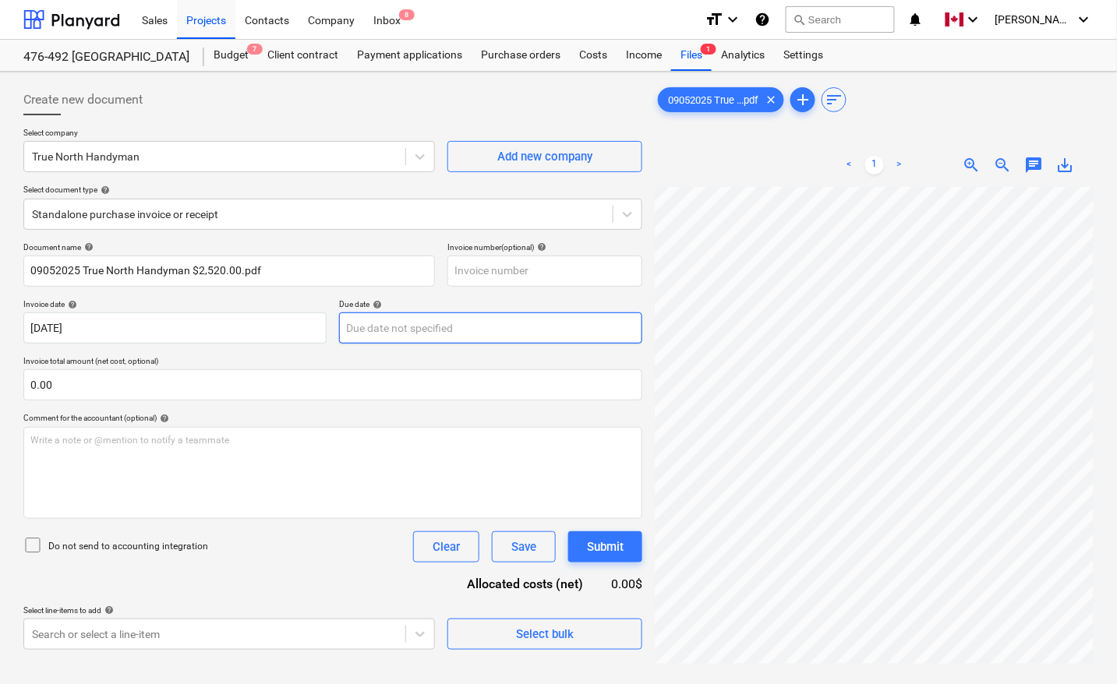
click at [419, 324] on body "Sales Projects Contacts Company Inbox 8 format_size keyboard_arrow_down help se…" at bounding box center [558, 342] width 1117 height 684
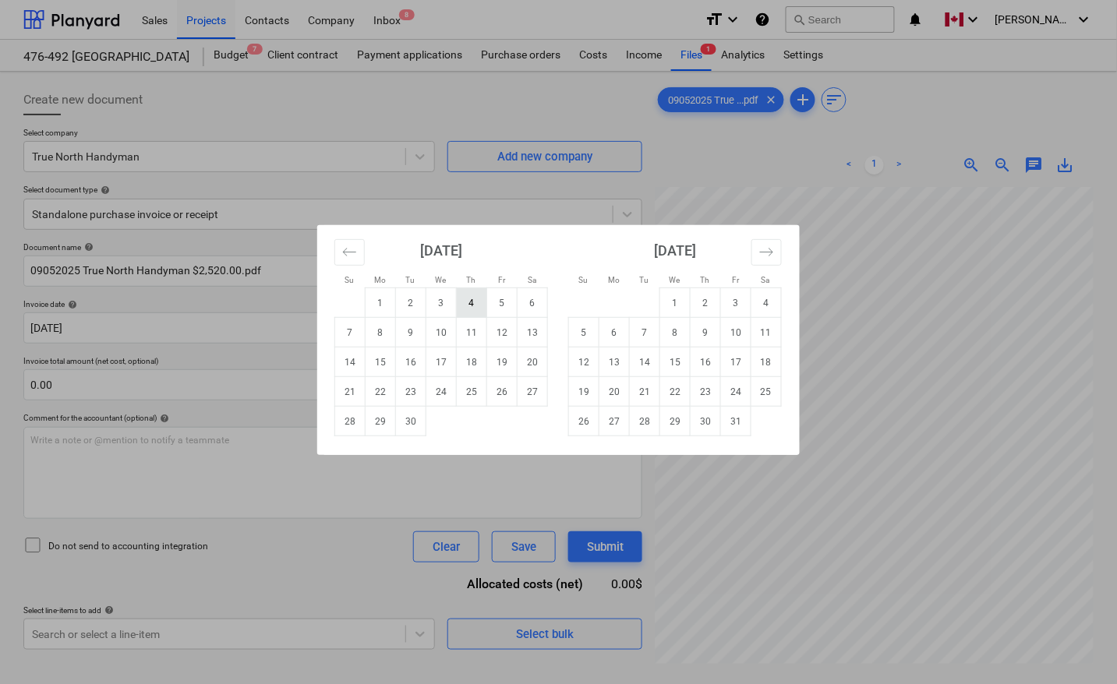
click at [478, 306] on td "4" at bounding box center [472, 303] width 30 height 30
type input "[DATE]"
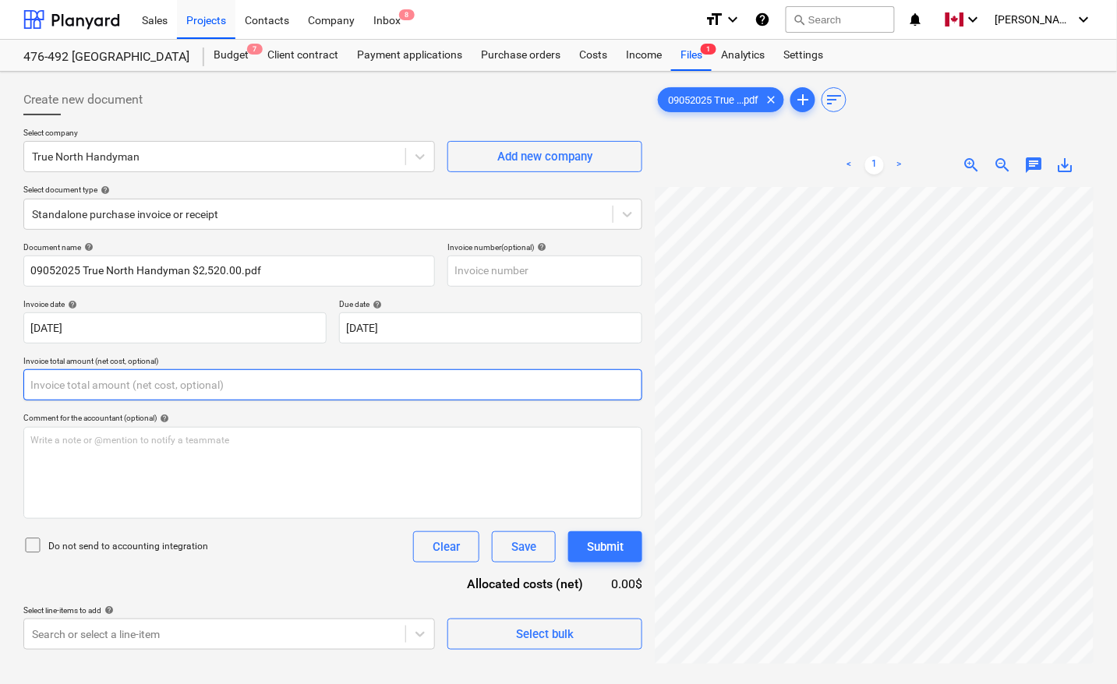
click at [104, 391] on input "text" at bounding box center [332, 385] width 619 height 31
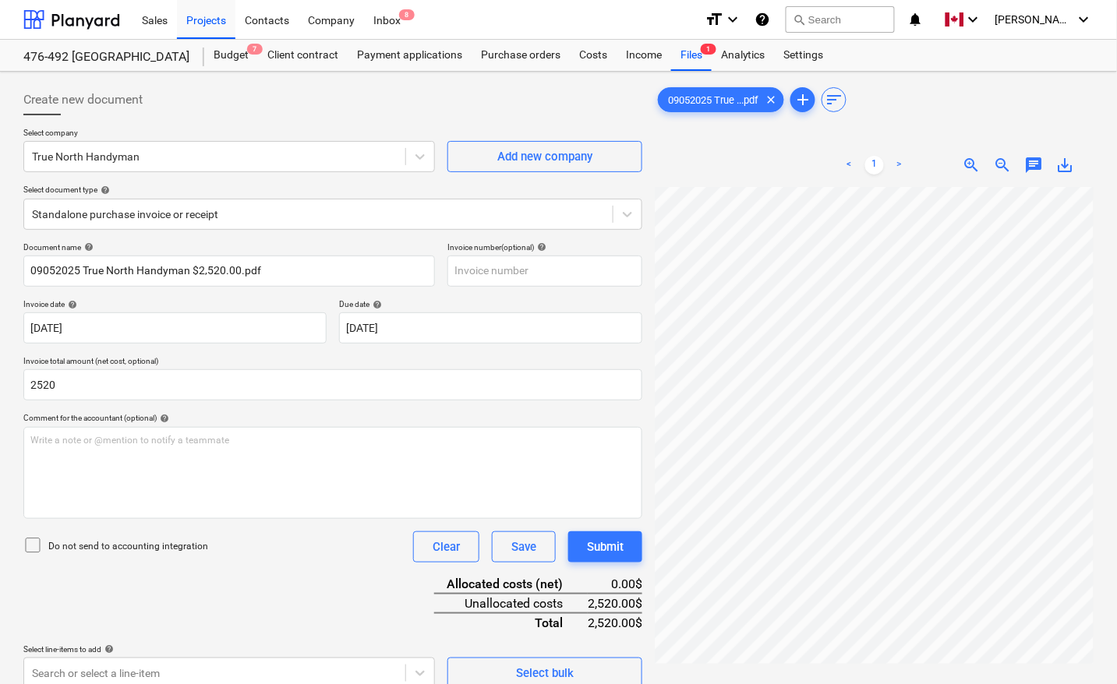
type input "2,520.00"
click at [193, 596] on div "Document name help 09052025 True North Handyman $2,520.00.pdf Invoice number (o…" at bounding box center [332, 465] width 619 height 447
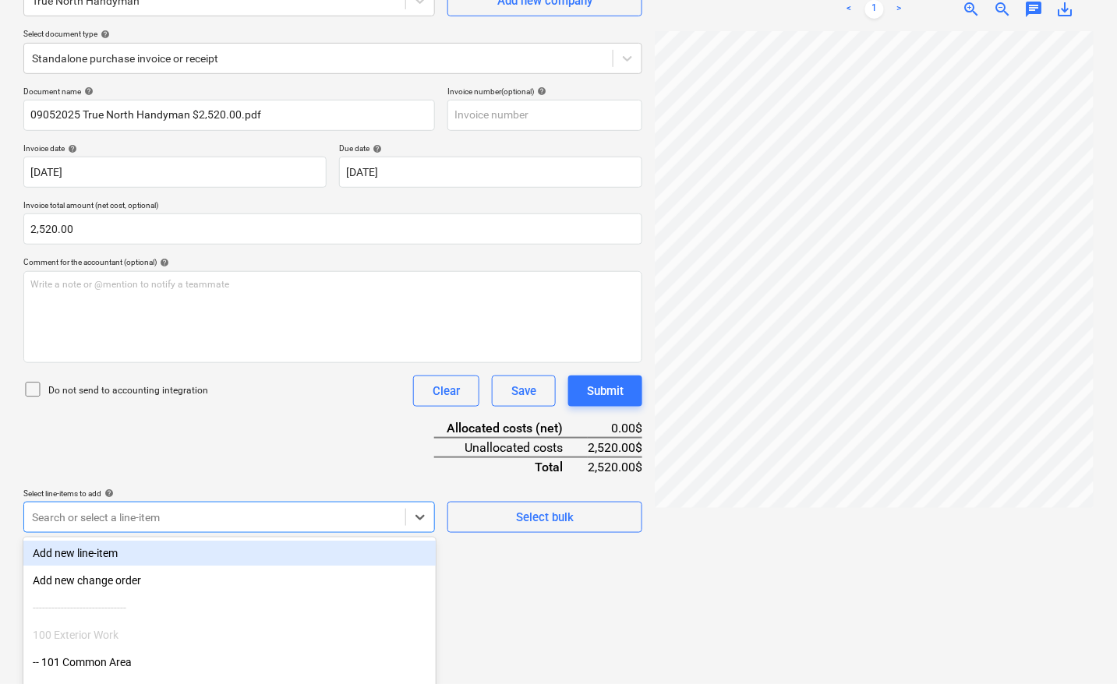
scroll to position [246, 0]
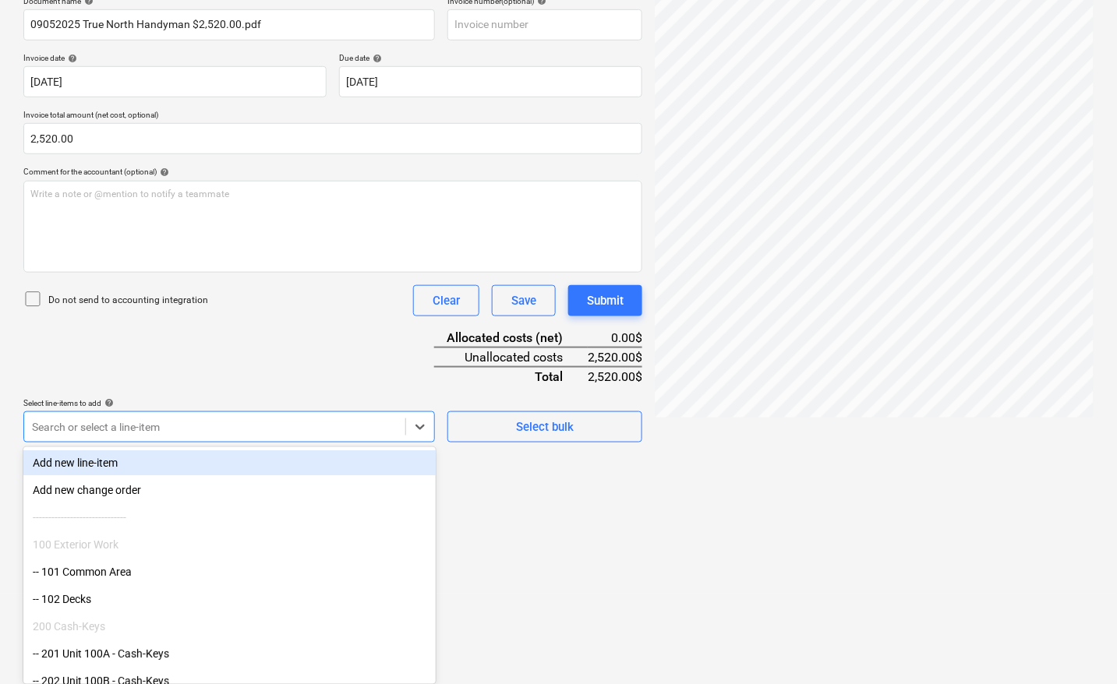
click at [150, 438] on body "Sales Projects Contacts Company Inbox 8 format_size keyboard_arrow_down help se…" at bounding box center [558, 96] width 1117 height 684
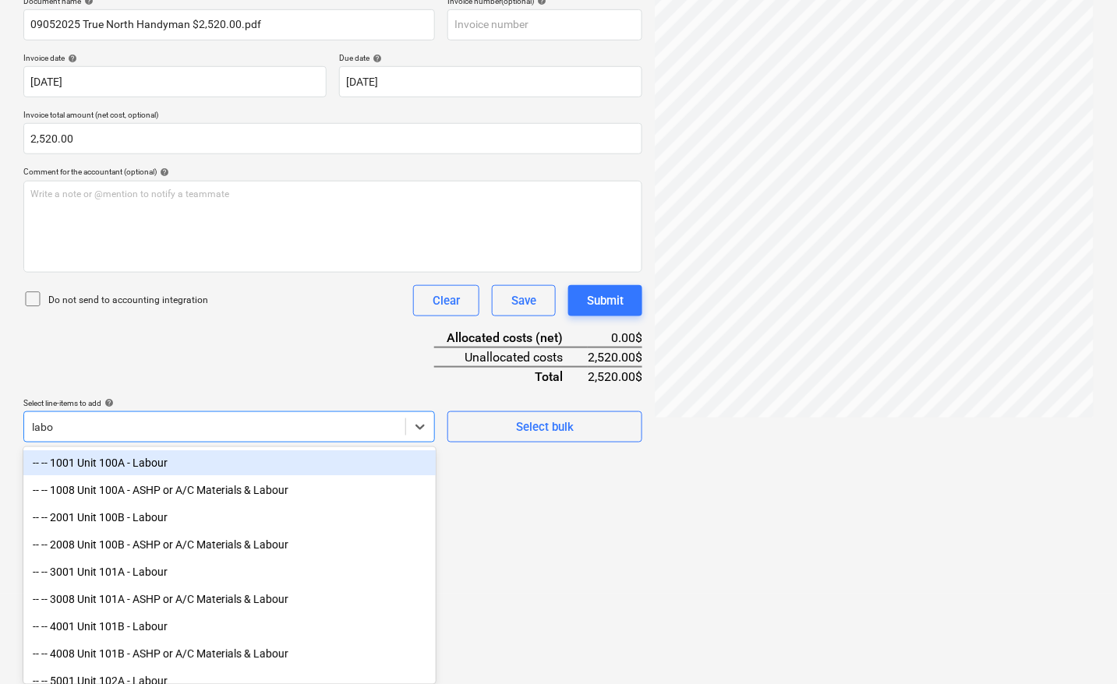
type input "labou"
click at [170, 469] on div "-- -- 1001 Unit 100A - Labour" at bounding box center [229, 463] width 412 height 25
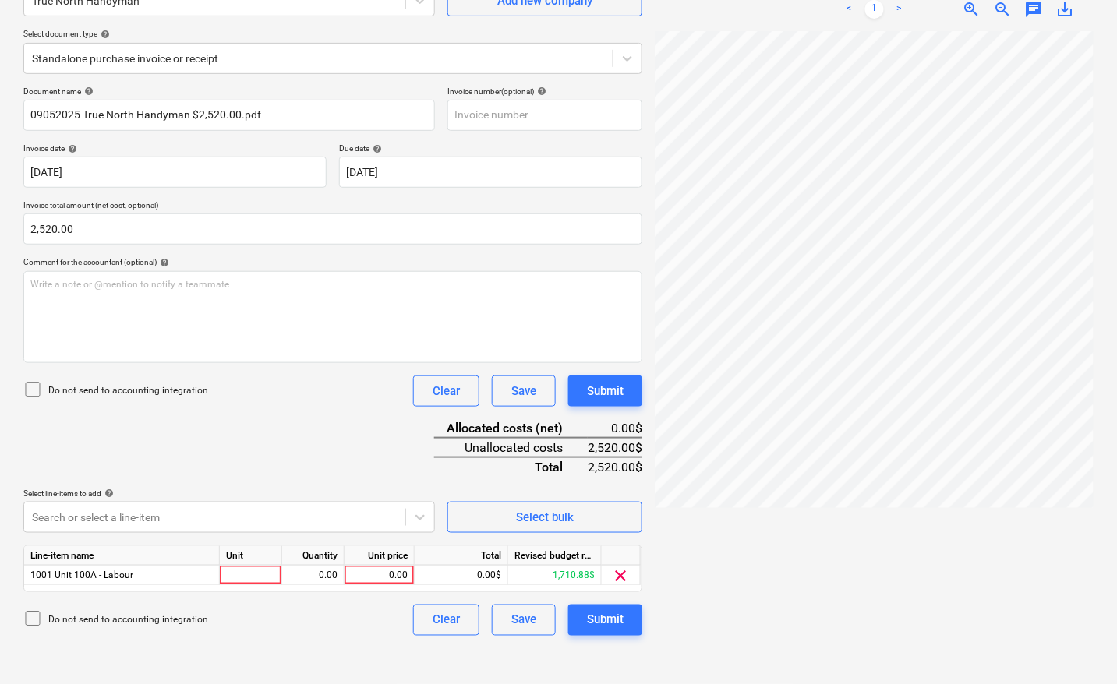
scroll to position [156, 0]
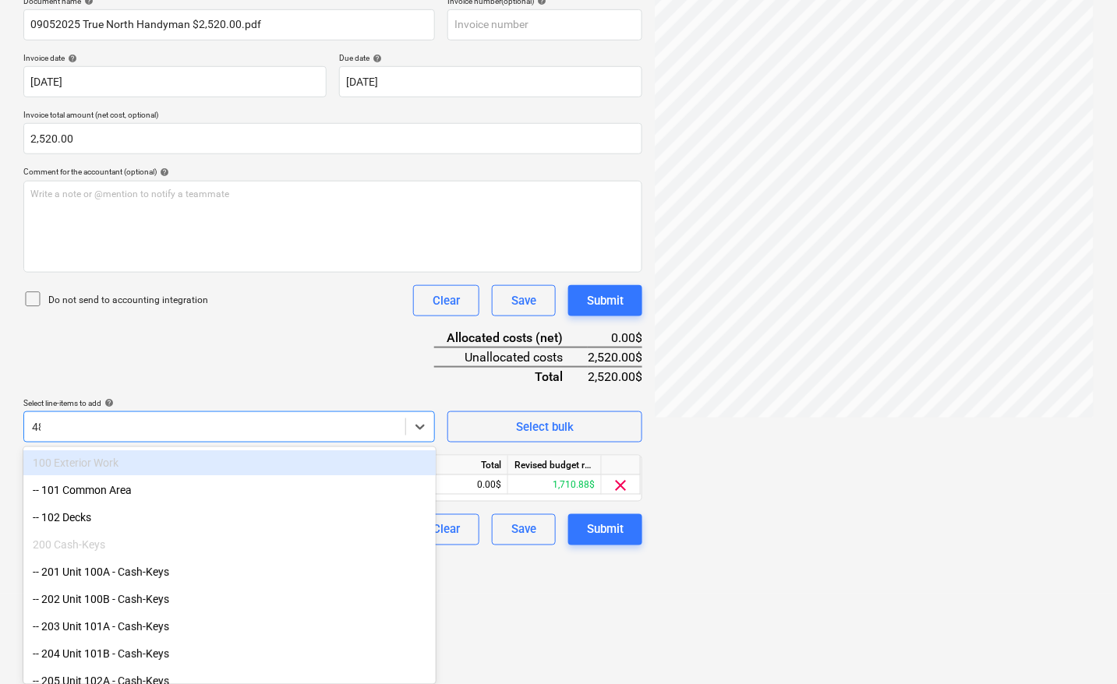
type input "484"
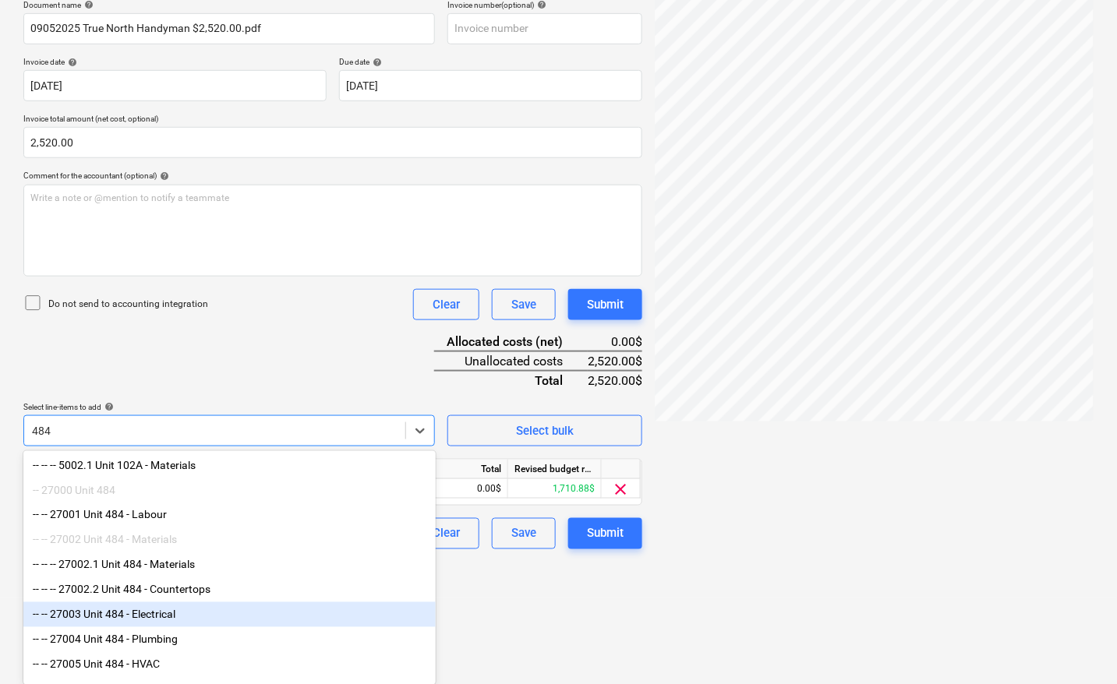
scroll to position [97, 0]
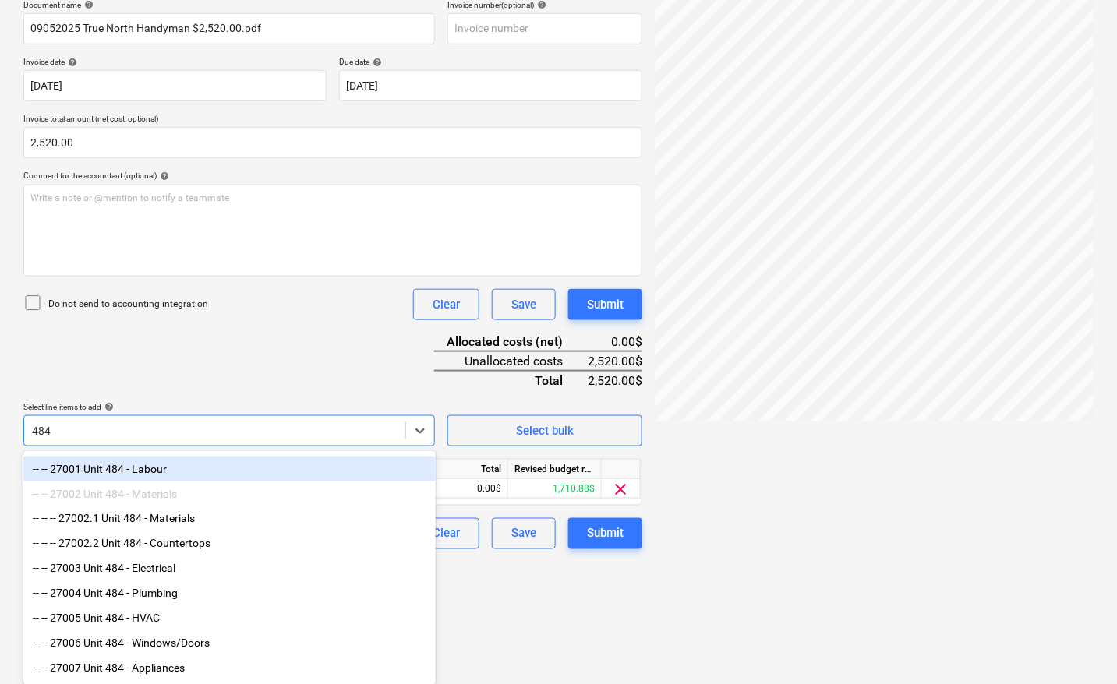
click at [169, 476] on div "-- -- 27001 Unit 484 - Labour" at bounding box center [229, 469] width 412 height 25
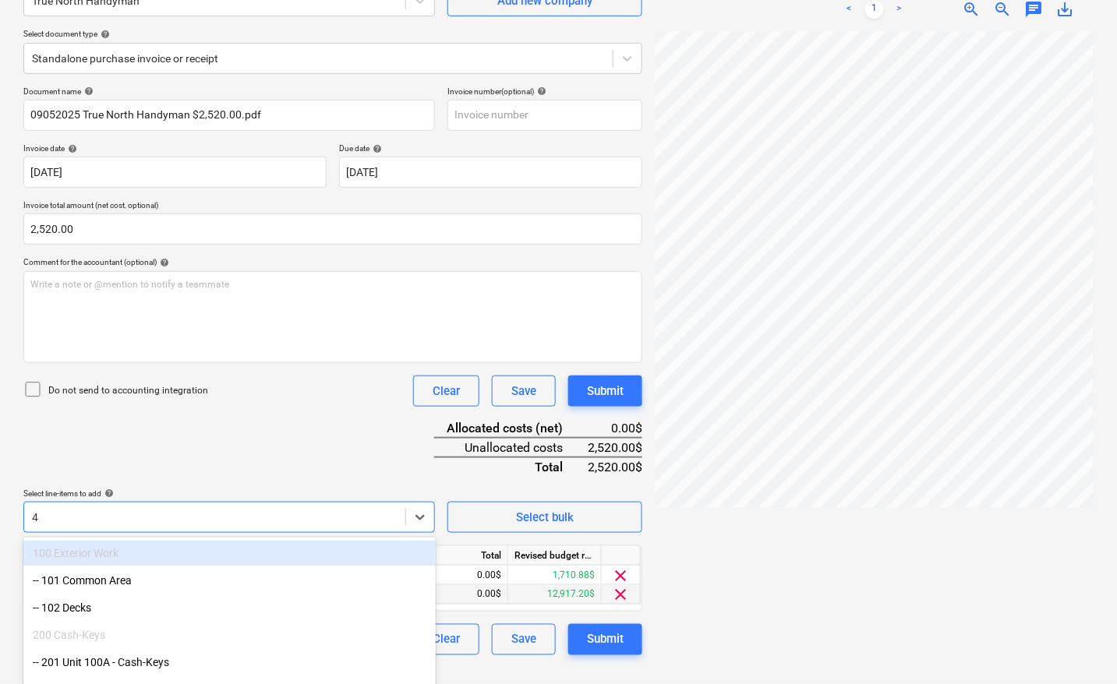
scroll to position [246, 0]
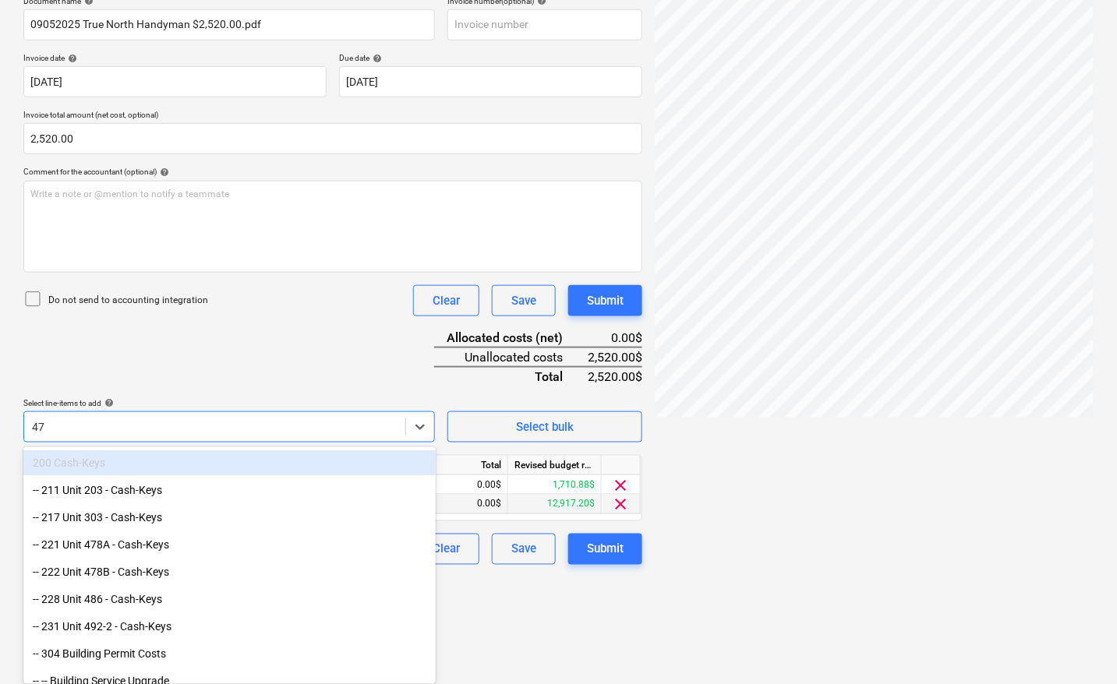
type input "478"
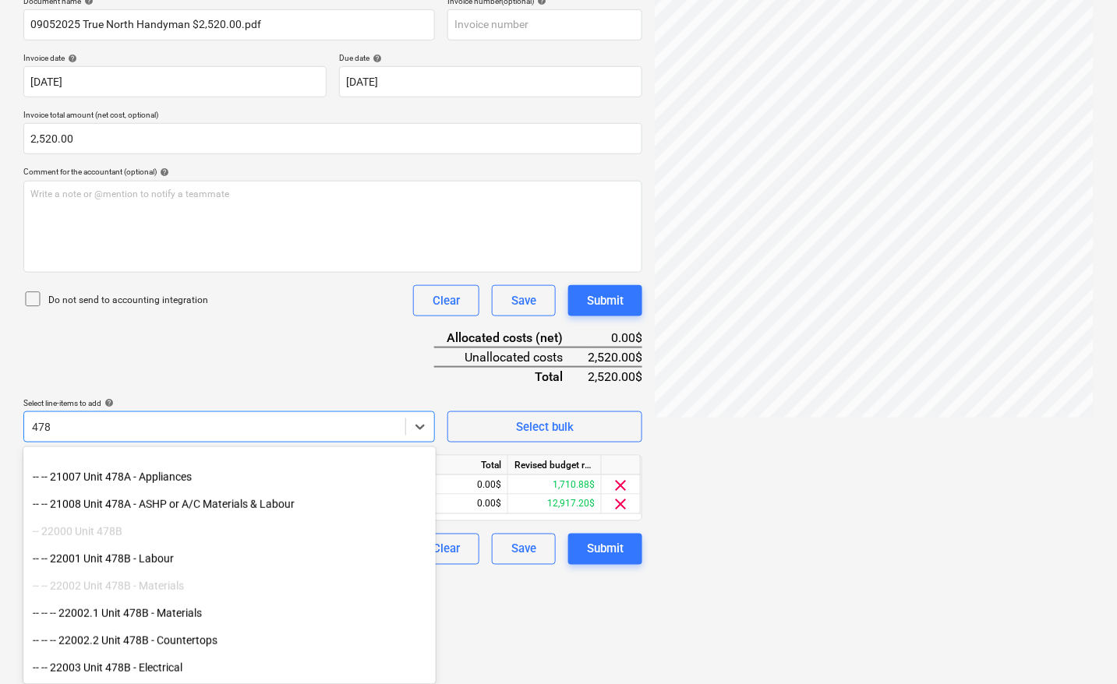
scroll to position [390, 0]
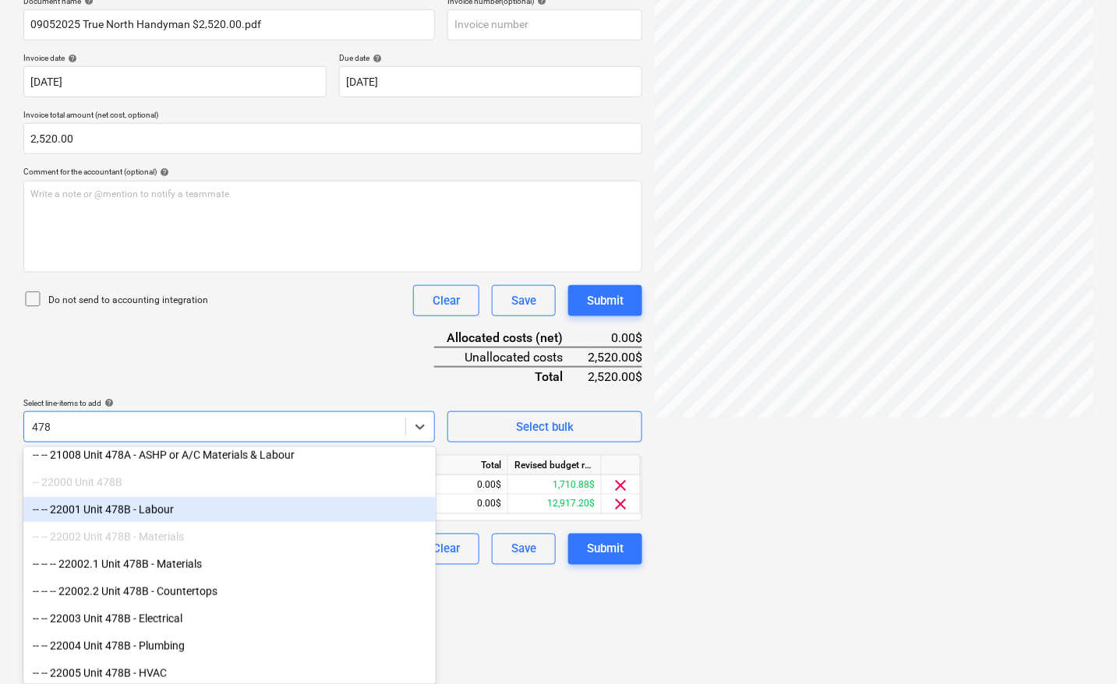
click at [150, 512] on div "-- -- 22001 Unit 478B - Labour" at bounding box center [229, 509] width 412 height 25
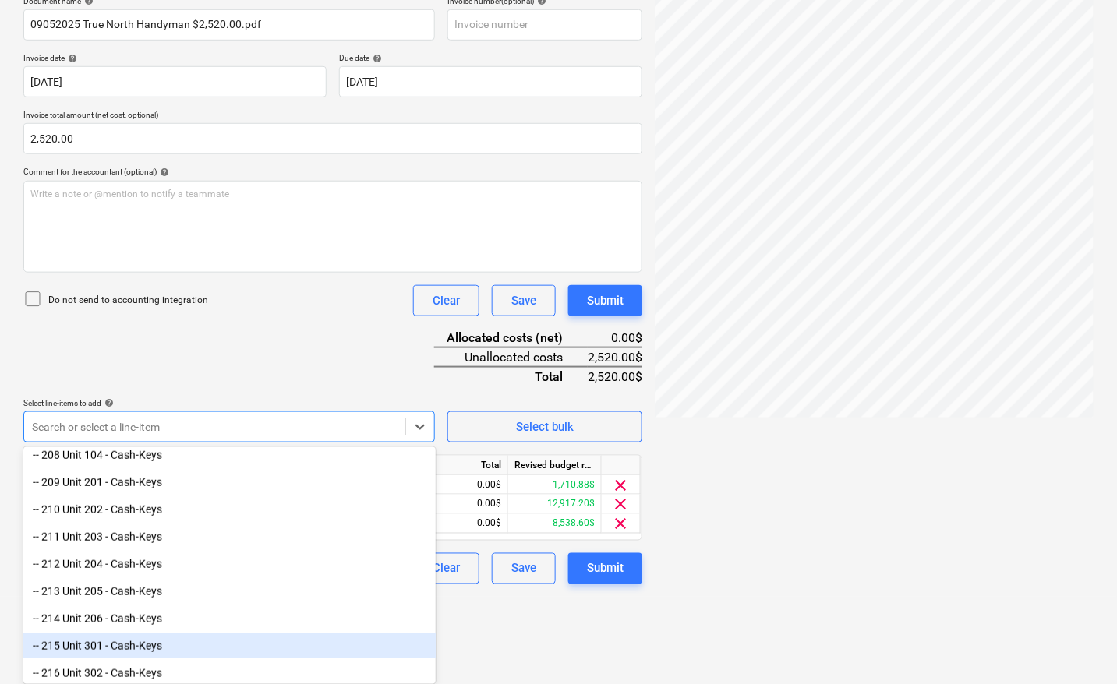
click at [554, 438] on html "Sales Projects Contacts Company Inbox 8 format_size keyboard_arrow_down help se…" at bounding box center [558, 96] width 1117 height 684
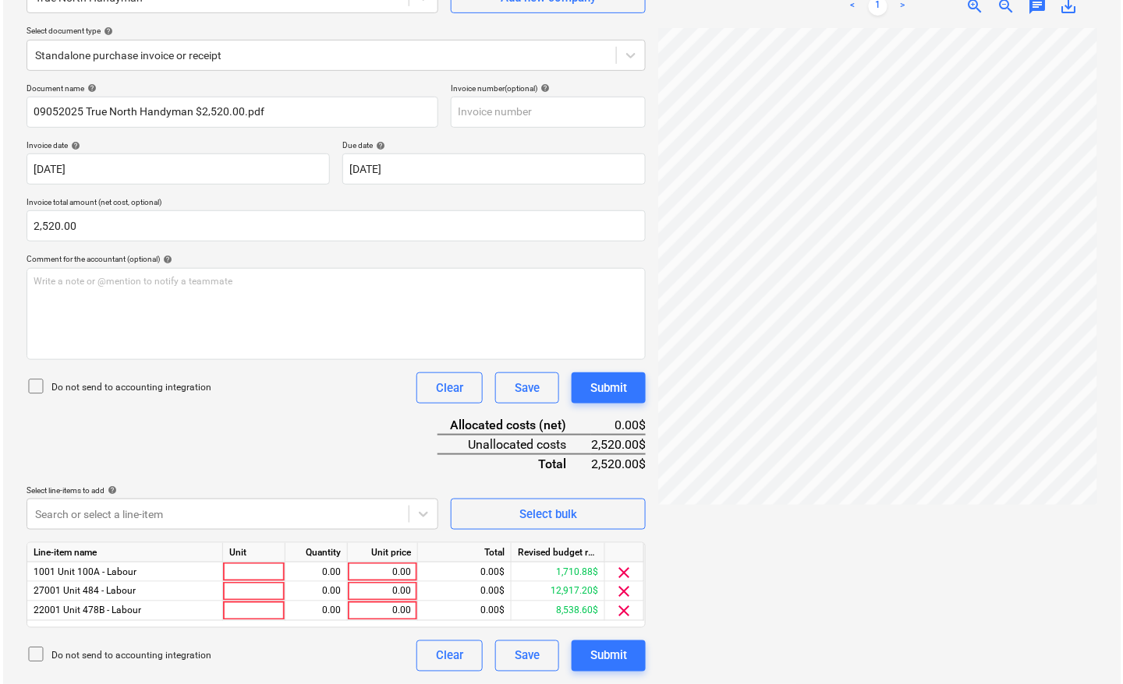
scroll to position [157, 0]
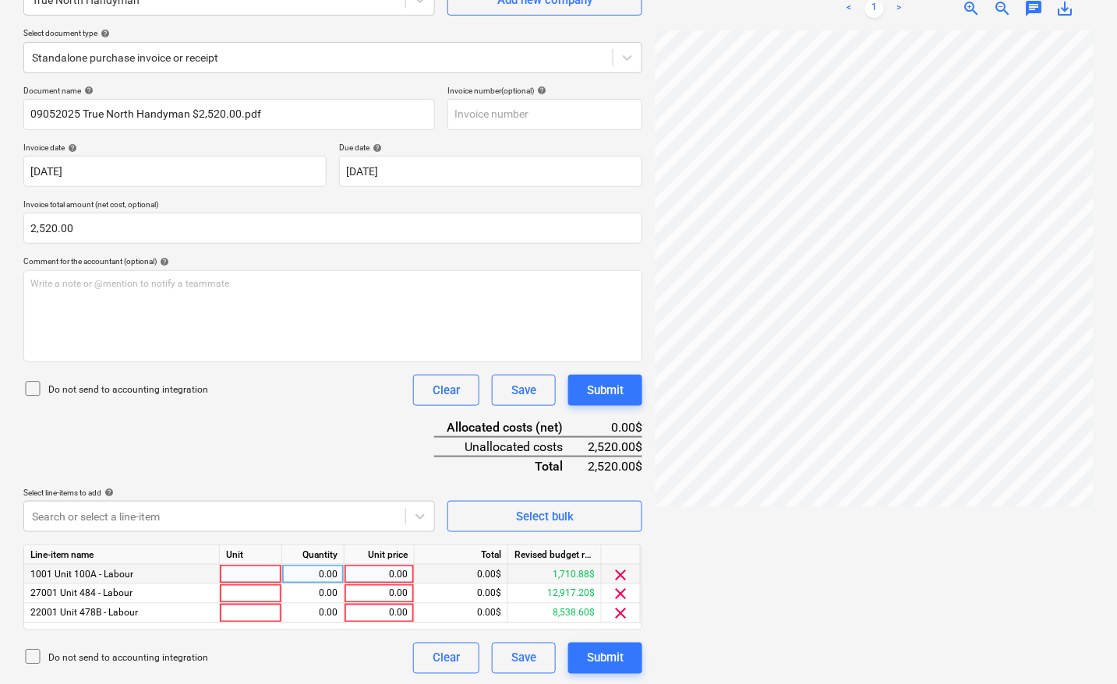
click at [264, 569] on div at bounding box center [251, 574] width 62 height 19
type input "pcs"
type input "200"
type input "pcs"
type input "1400"
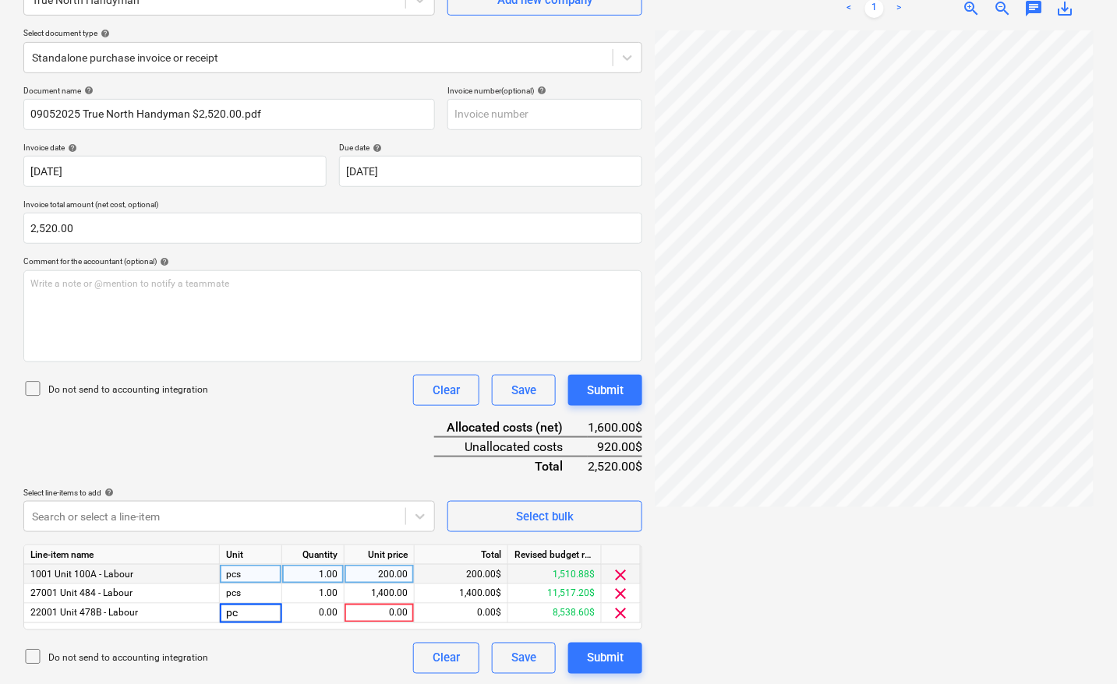
type input "pcs"
type input "920"
click at [309, 450] on div "Document name help 09052025 True North Handyman $2,520.00.pdf Invoice number (o…" at bounding box center [332, 380] width 619 height 589
click at [608, 655] on div "Submit" at bounding box center [605, 659] width 37 height 20
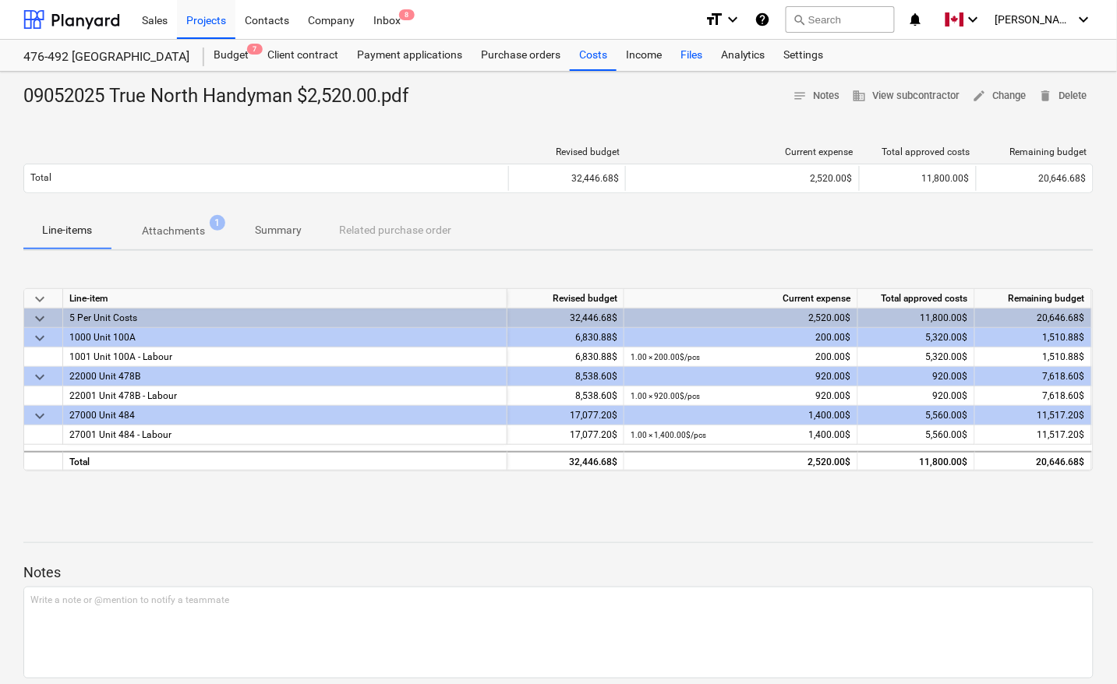
click at [687, 55] on div "Files" at bounding box center [691, 55] width 41 height 31
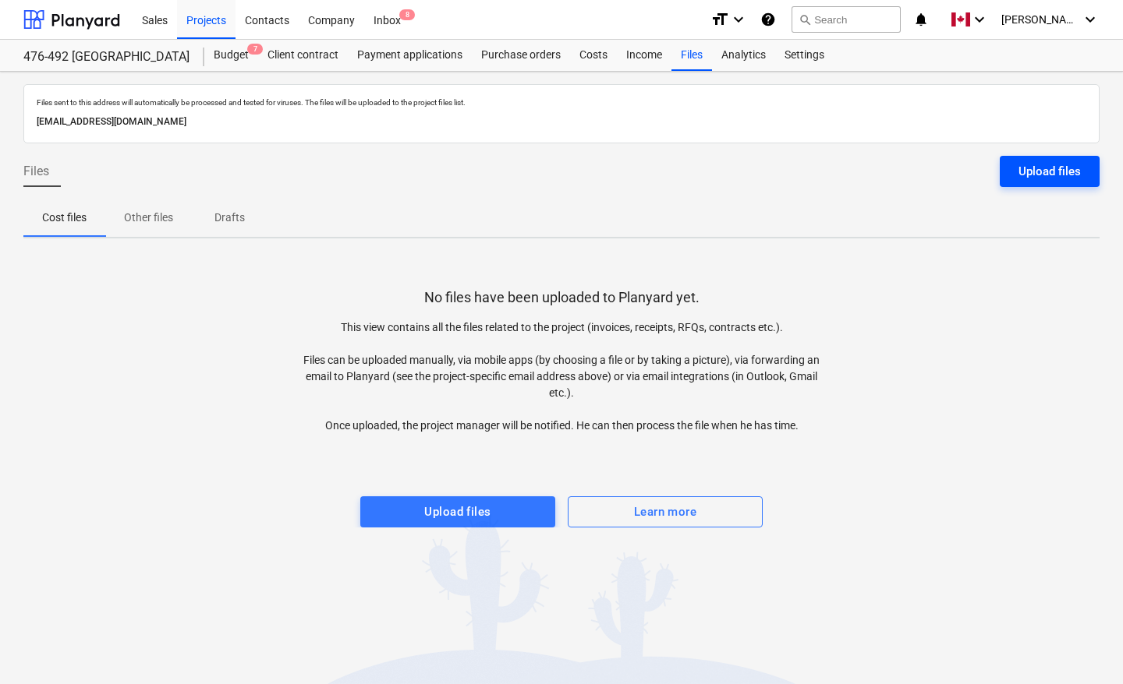
click at [1070, 164] on div "Upload files" at bounding box center [1049, 171] width 62 height 20
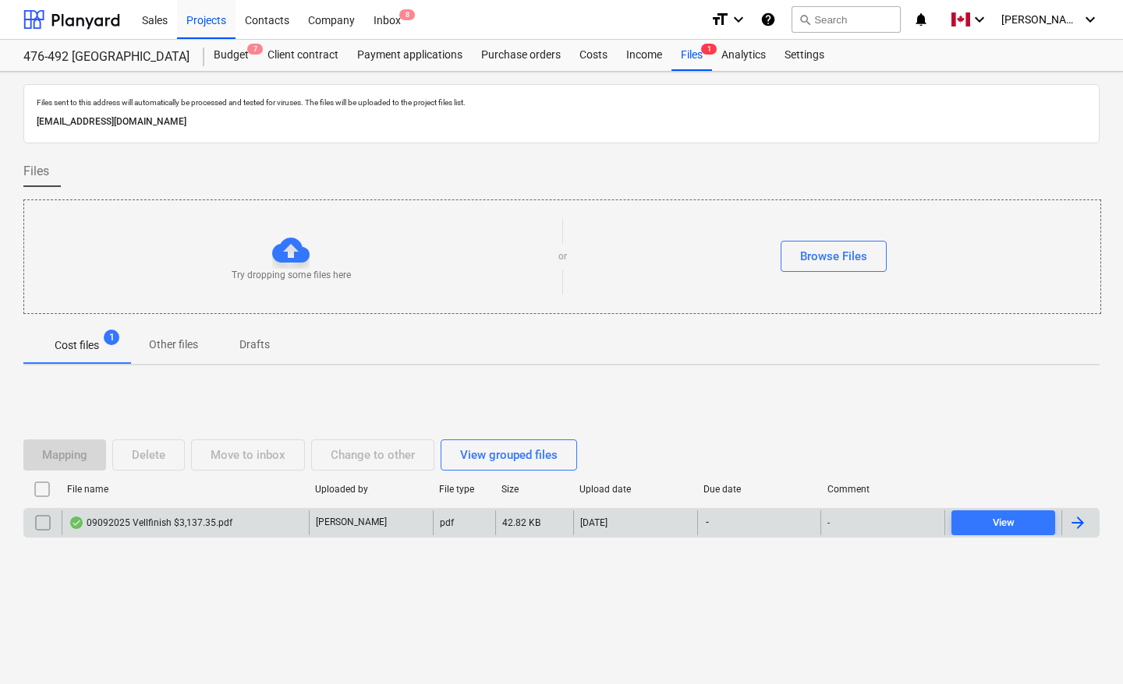
click at [1091, 527] on div at bounding box center [1079, 523] width 37 height 25
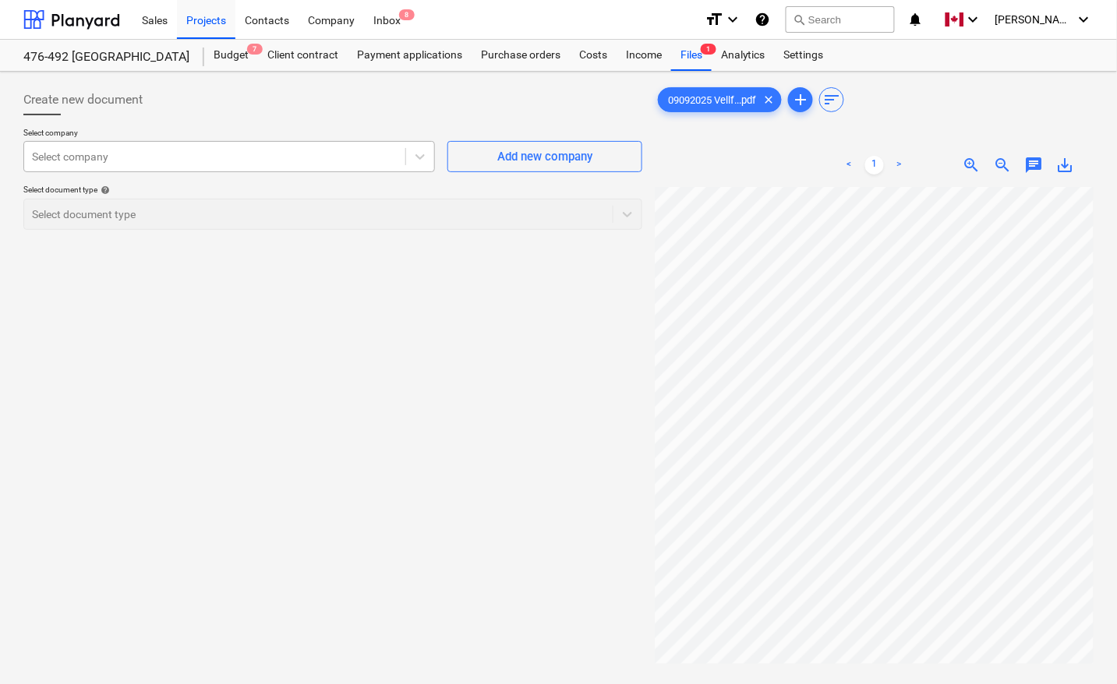
click at [238, 161] on div at bounding box center [215, 157] width 366 height 16
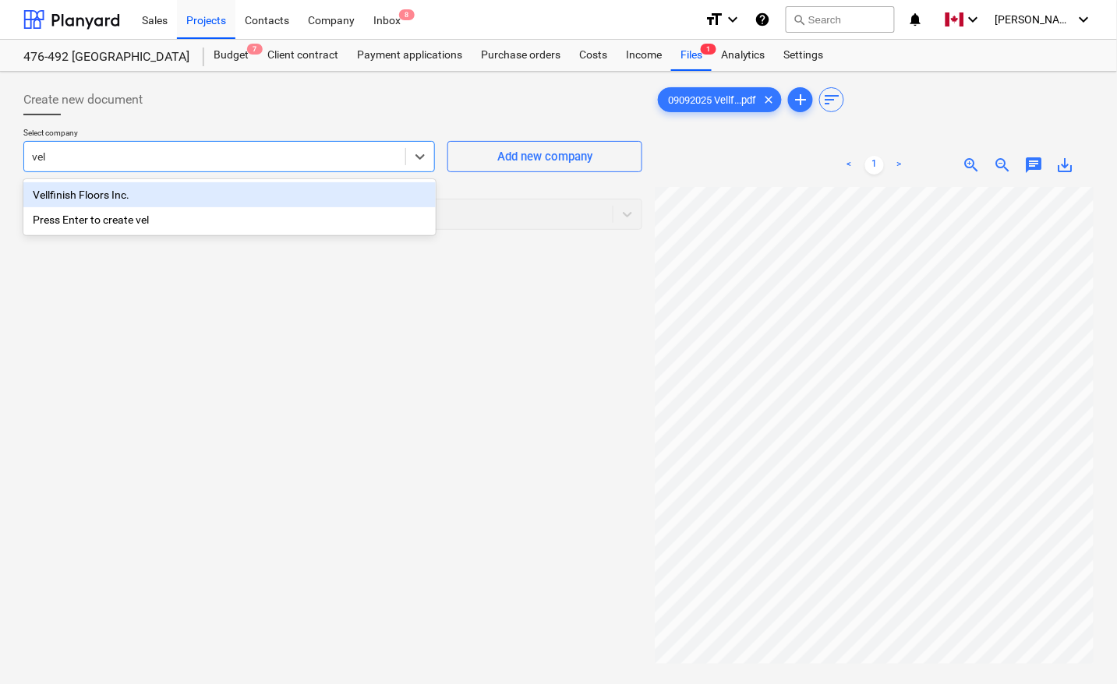
type input "vell"
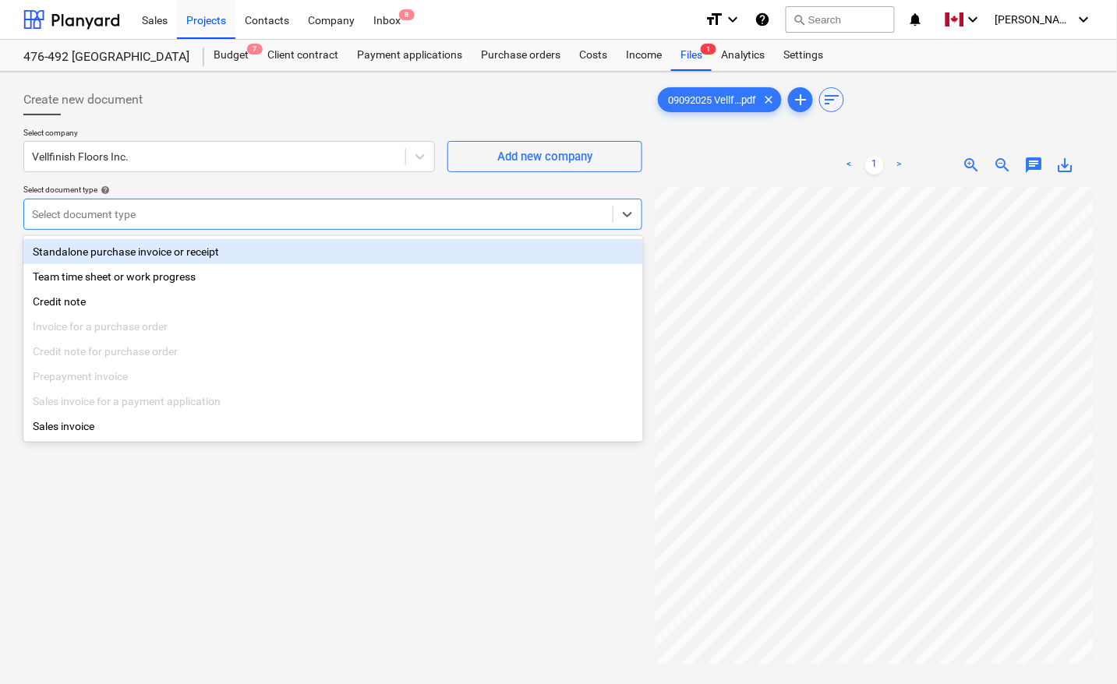
click at [215, 216] on div at bounding box center [318, 215] width 573 height 16
click at [165, 253] on div "Standalone purchase invoice or receipt" at bounding box center [333, 251] width 620 height 25
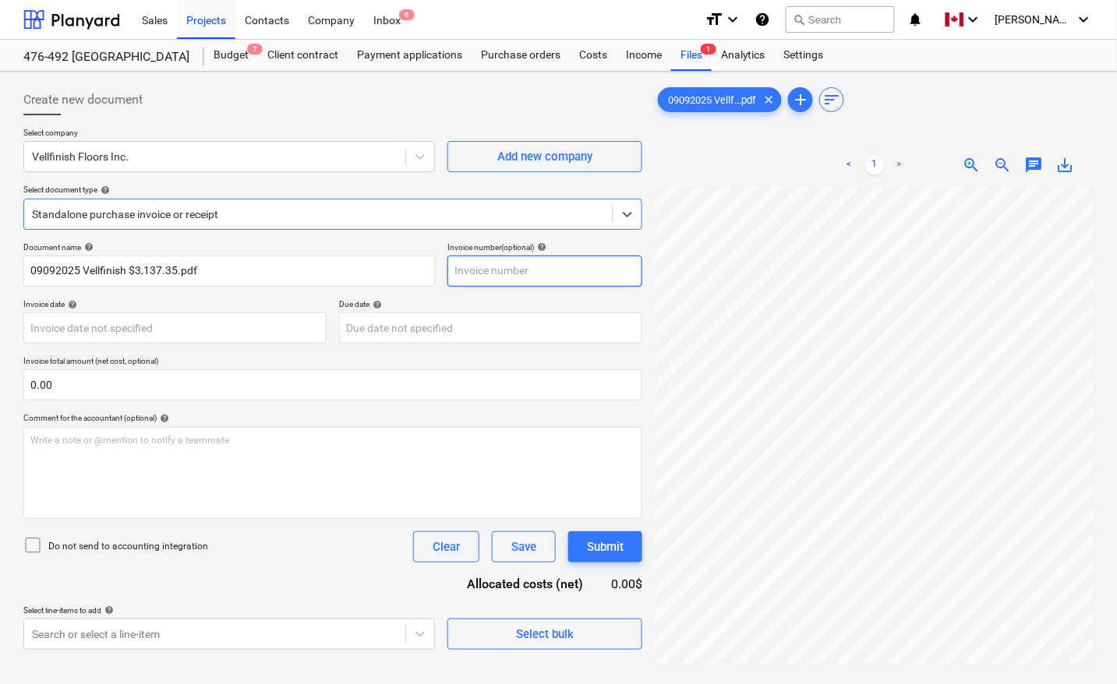
click at [522, 274] on input "text" at bounding box center [544, 271] width 195 height 31
type input "5297"
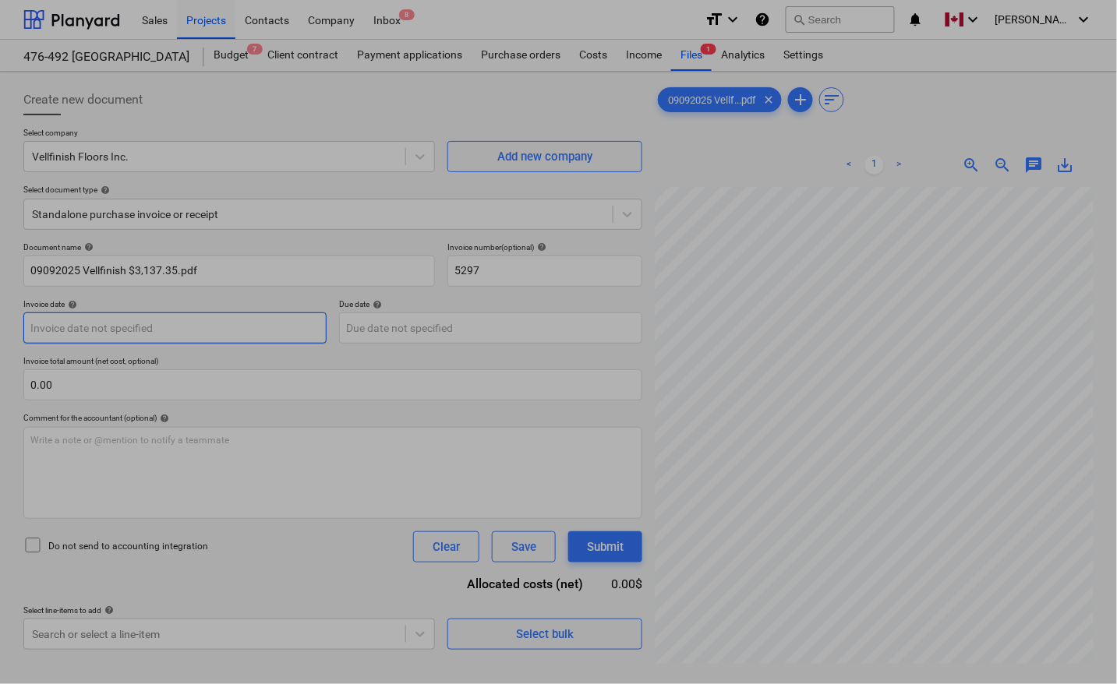
click at [188, 335] on body "Sales Projects Contacts Company Inbox 8 format_size keyboard_arrow_down help se…" at bounding box center [558, 342] width 1117 height 684
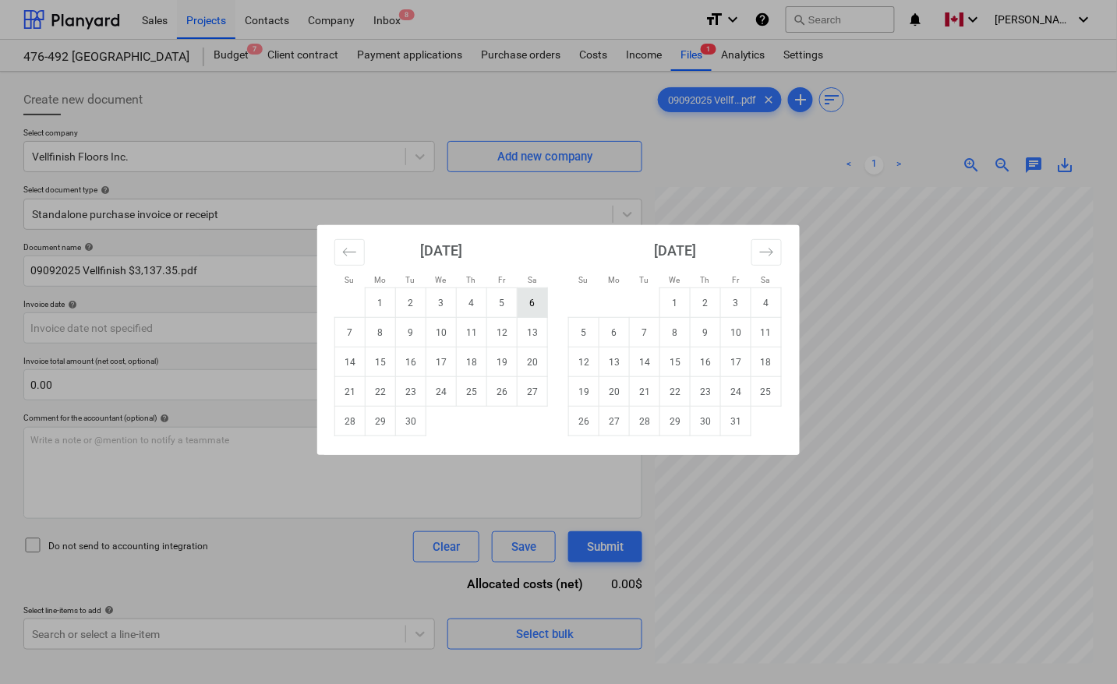
click at [524, 306] on td "6" at bounding box center [533, 303] width 30 height 30
type input "[DATE]"
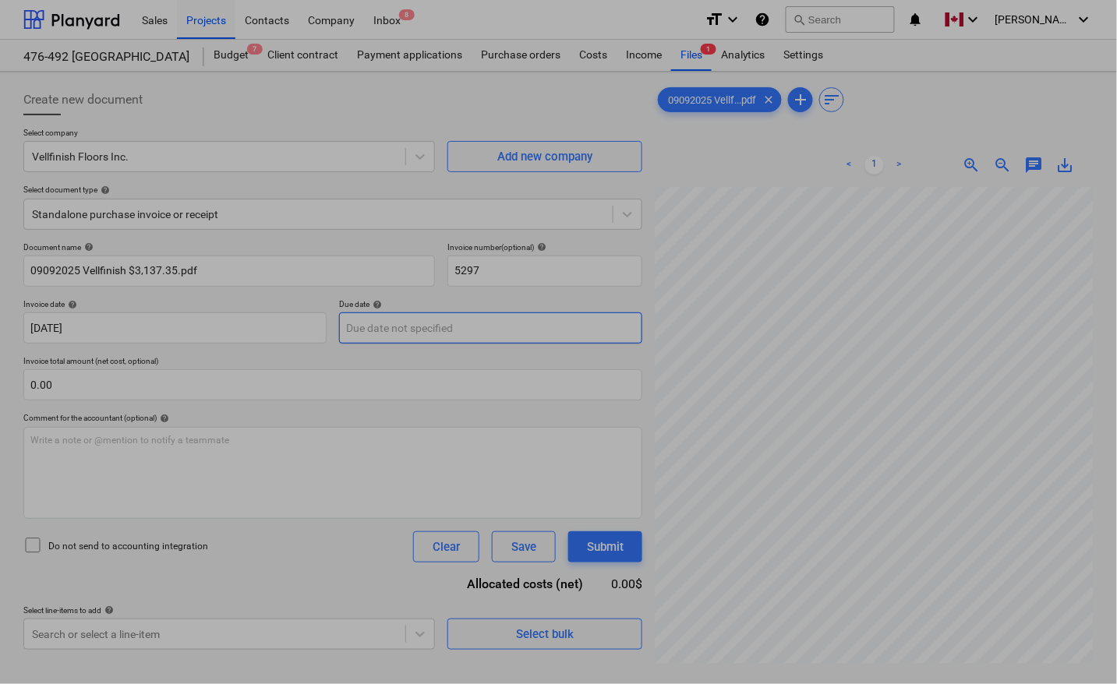
click at [492, 327] on body "Sales Projects Contacts Company Inbox 8 format_size keyboard_arrow_down help se…" at bounding box center [558, 342] width 1117 height 684
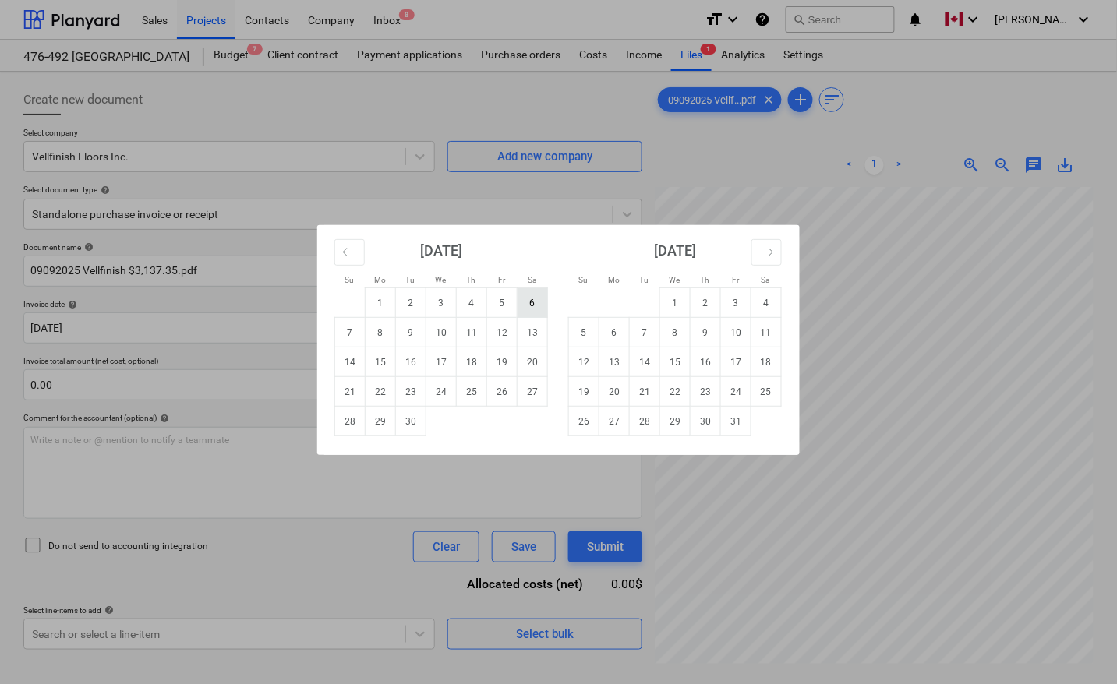
click at [534, 309] on td "6" at bounding box center [533, 303] width 30 height 30
type input "[DATE]"
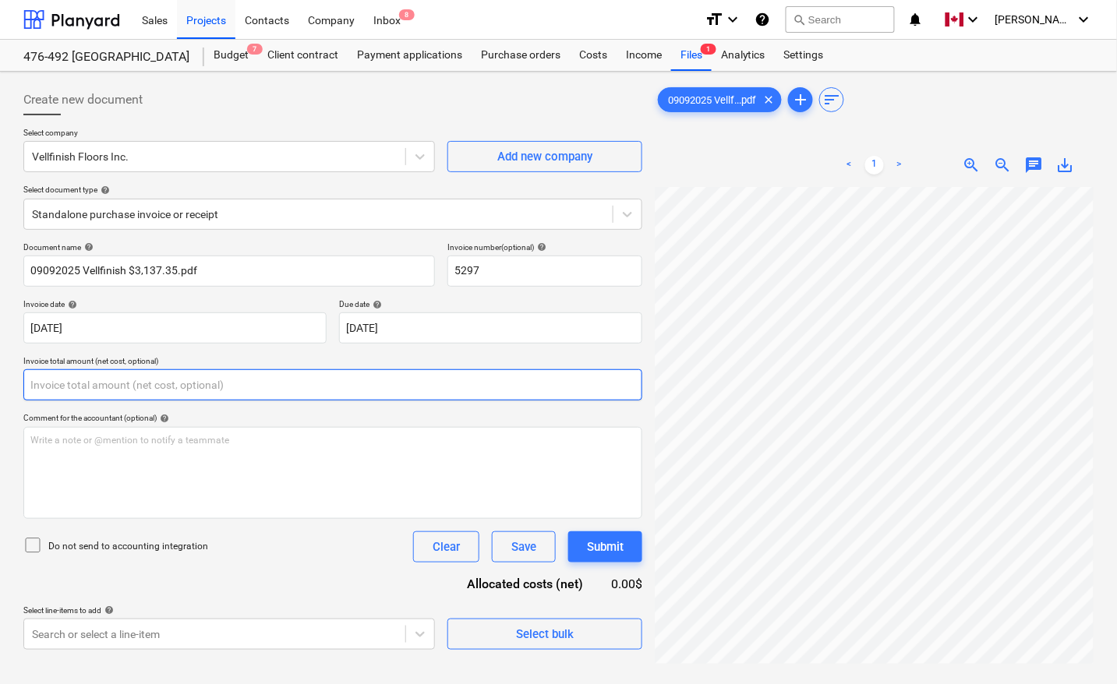
click at [126, 386] on input "text" at bounding box center [332, 385] width 619 height 31
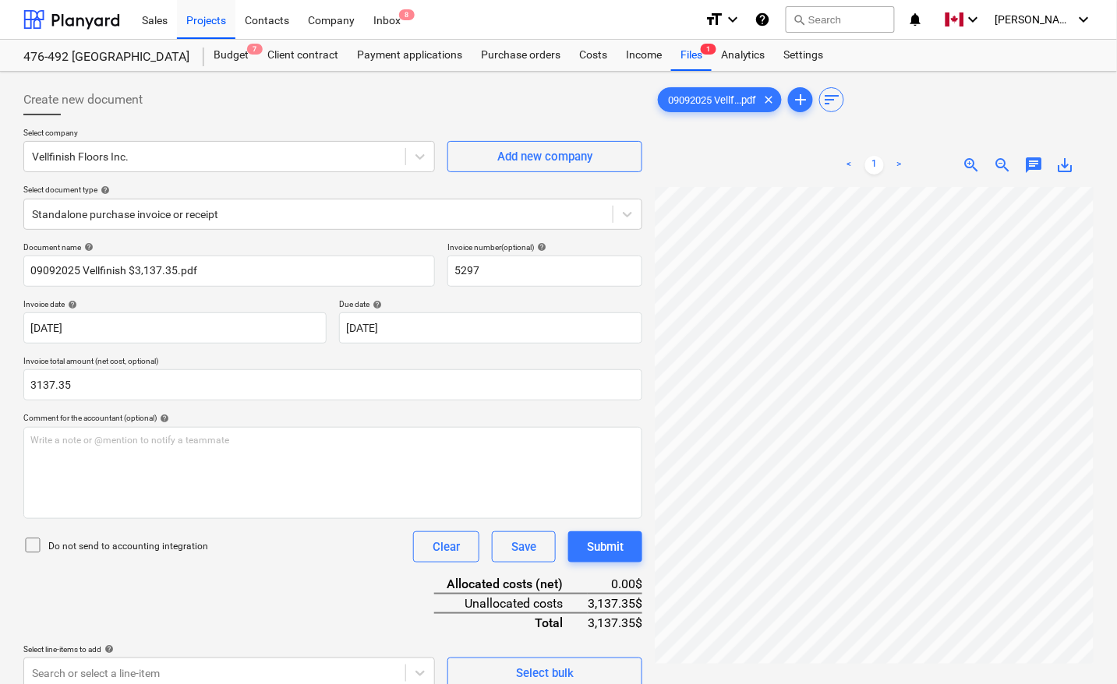
type input "3,137.35"
click at [235, 582] on div "Document name help 09092025 Vellfinish $3,137.35.pdf Invoice number (optional) …" at bounding box center [332, 465] width 619 height 447
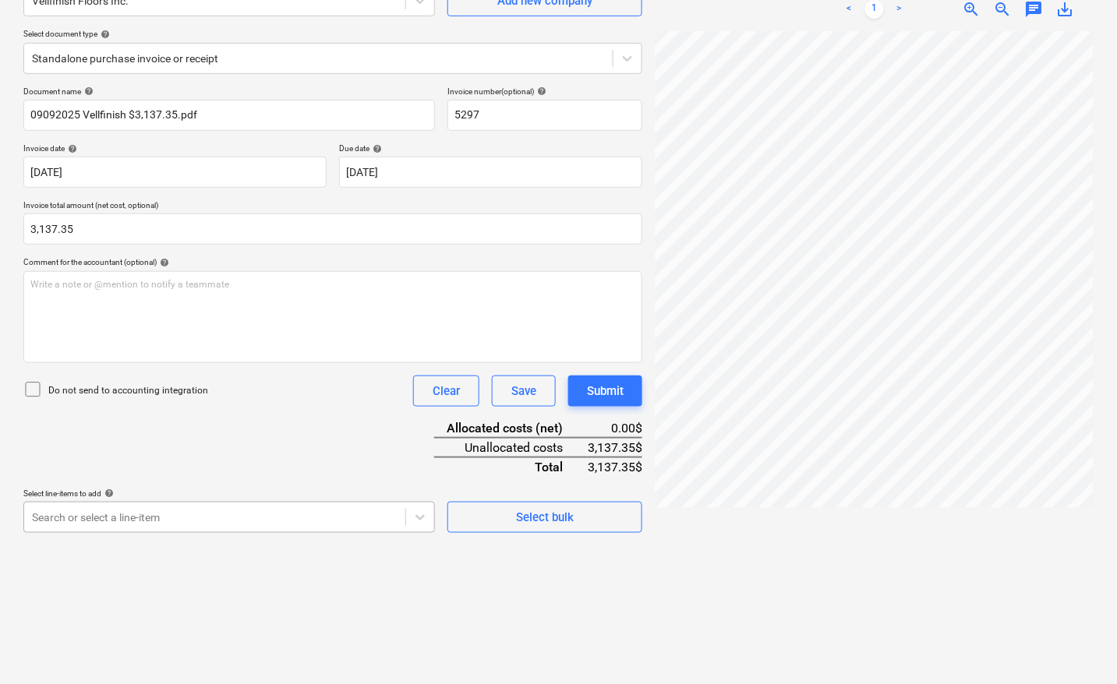
scroll to position [246, 0]
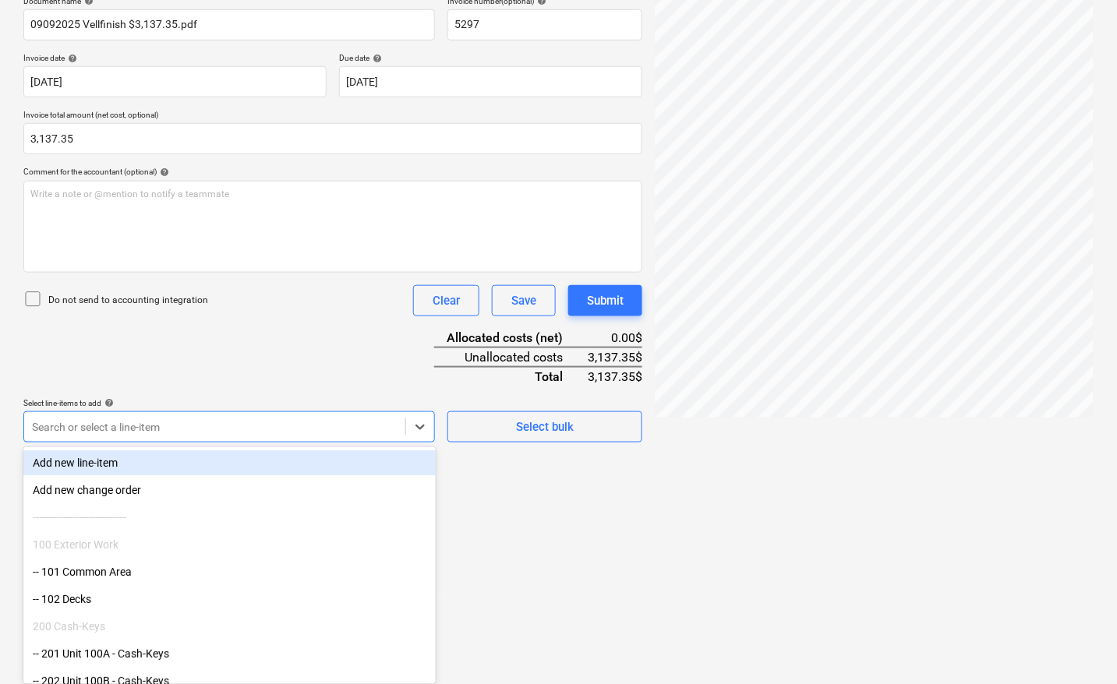
click at [135, 438] on body "Sales Projects Contacts Company Inbox 8 format_size keyboard_arrow_down help se…" at bounding box center [558, 96] width 1117 height 684
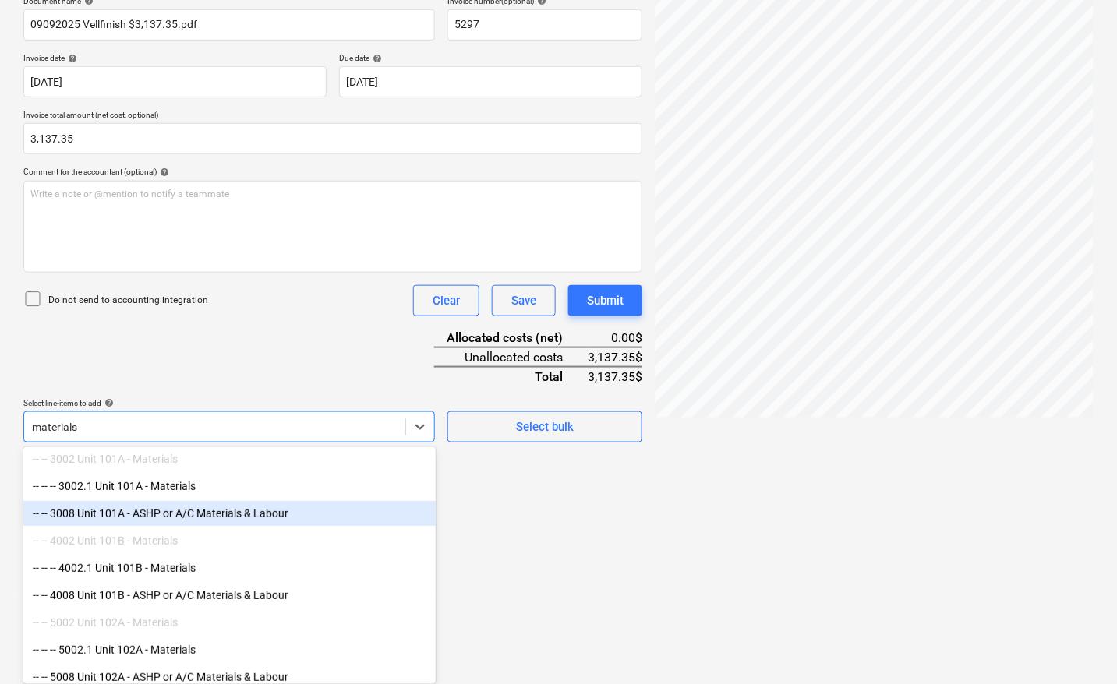
scroll to position [292, 0]
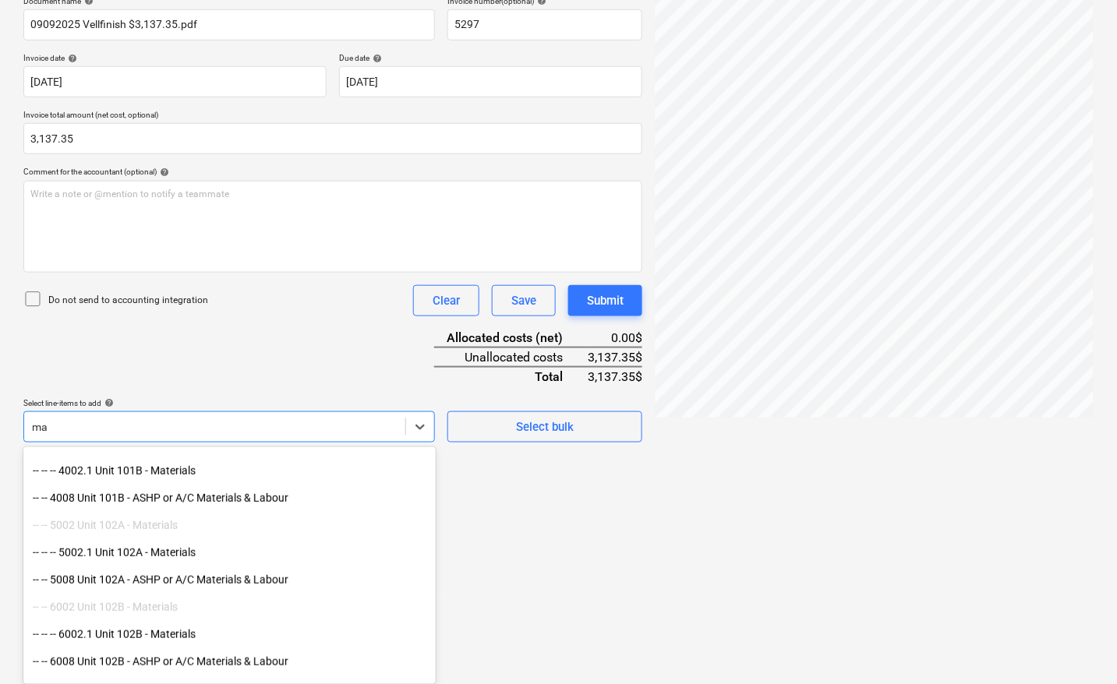
type input "m"
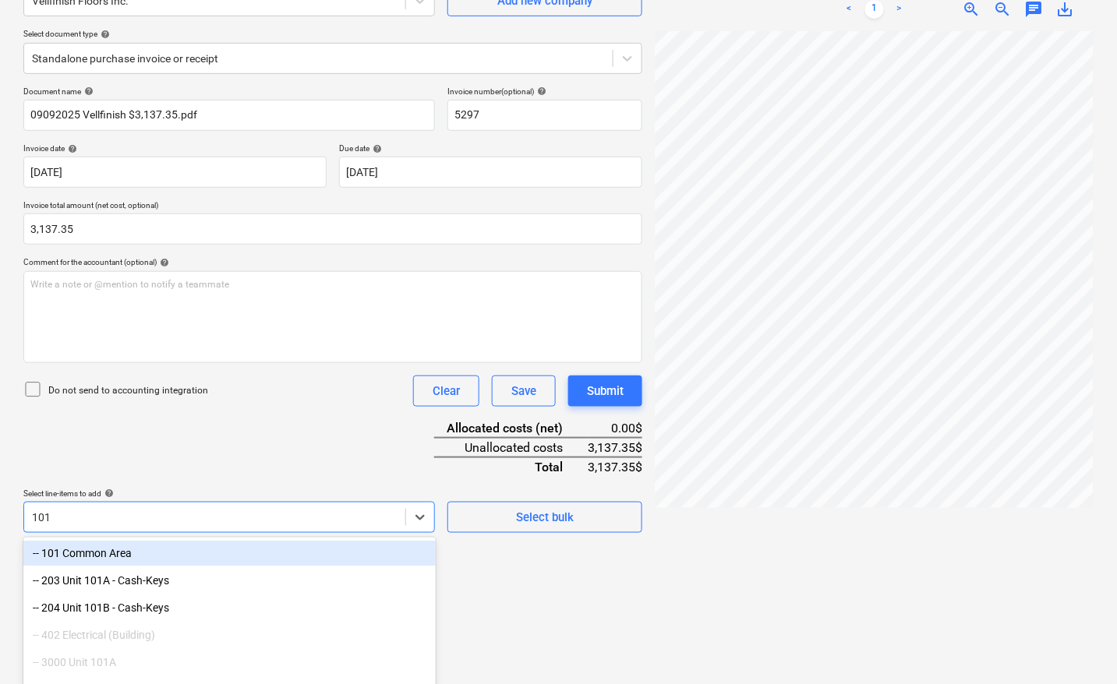
scroll to position [246, 0]
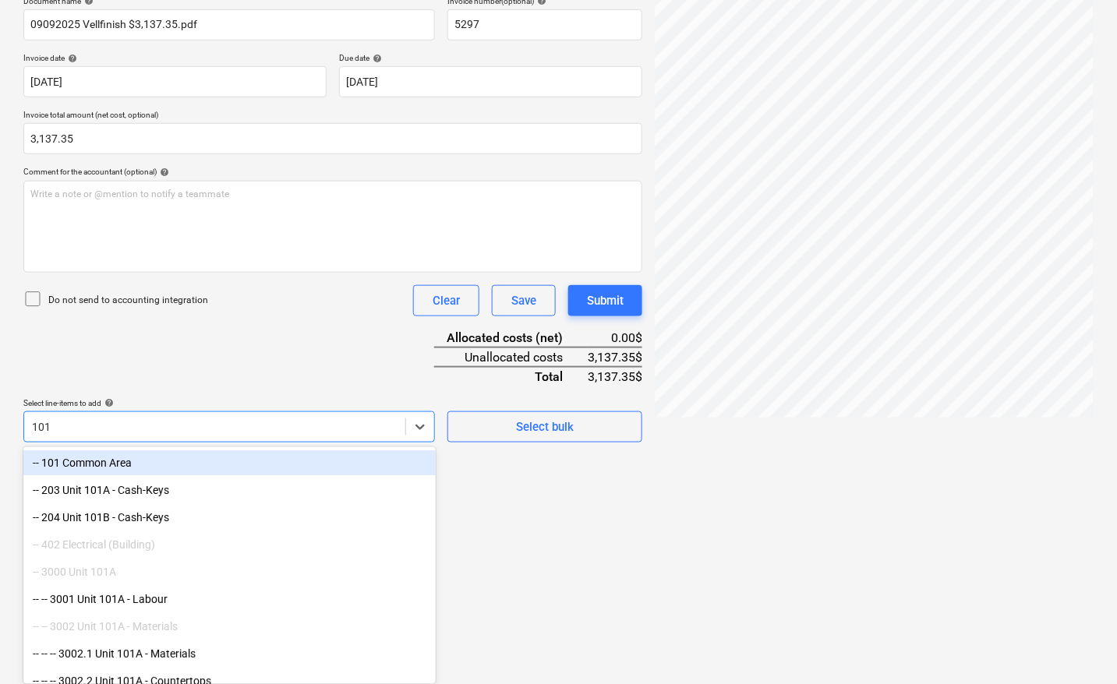
type input "101A"
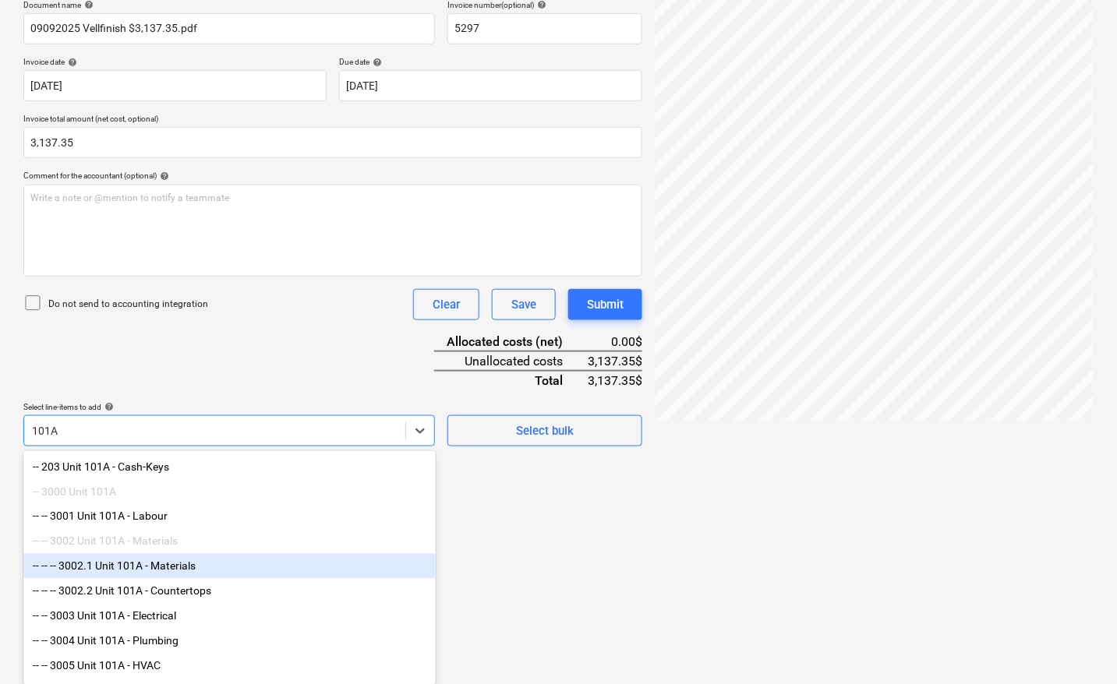
click at [200, 573] on div "-- -- -- 3002.1 Unit 101A - Materials" at bounding box center [229, 566] width 412 height 25
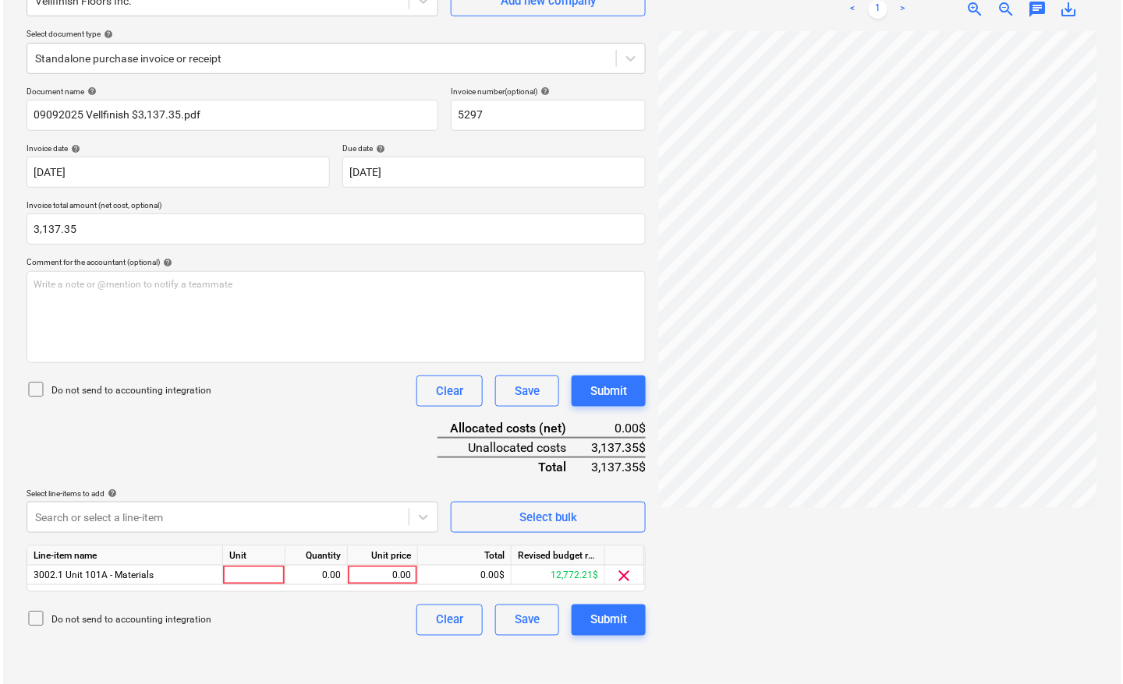
scroll to position [156, 0]
click at [568, 529] on html "Sales Projects Contacts Company Inbox 8 format_size keyboard_arrow_down help se…" at bounding box center [558, 186] width 1117 height 684
click at [254, 575] on div at bounding box center [251, 575] width 62 height 19
type input "pcs"
type input "3137.35"
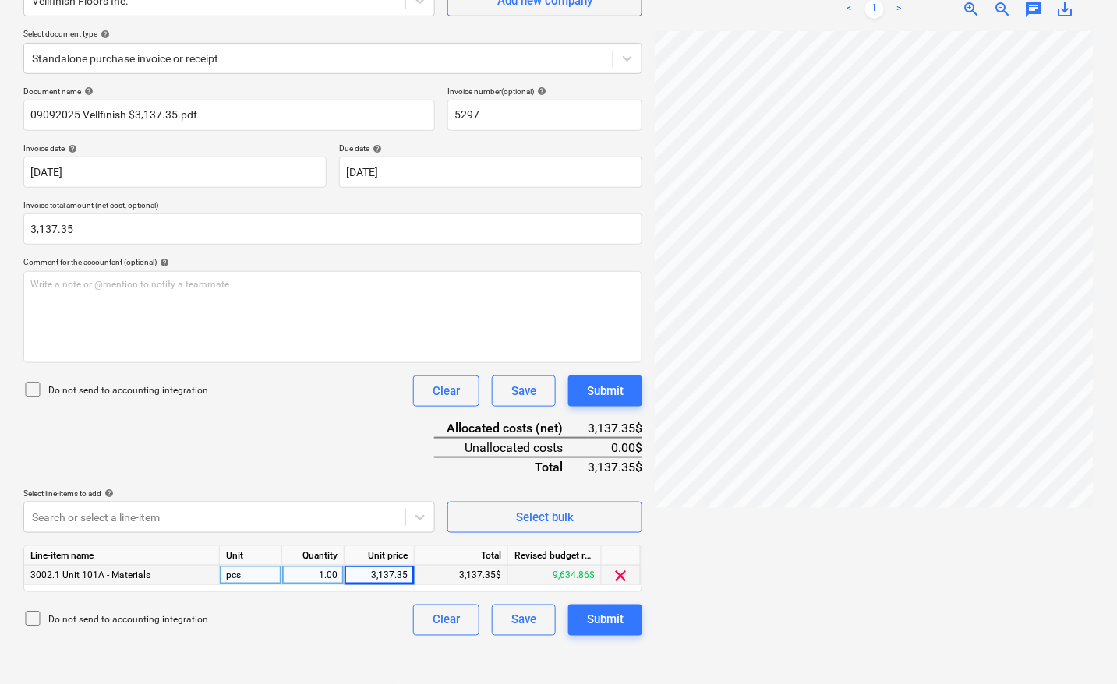
drag, startPoint x: 369, startPoint y: 641, endPoint x: 378, endPoint y: 641, distance: 9.4
click at [371, 641] on div "Create new document Select company Vellfinish Floors Inc. Add new company Selec…" at bounding box center [332, 300] width 631 height 756
click at [612, 621] on div "Submit" at bounding box center [605, 620] width 37 height 20
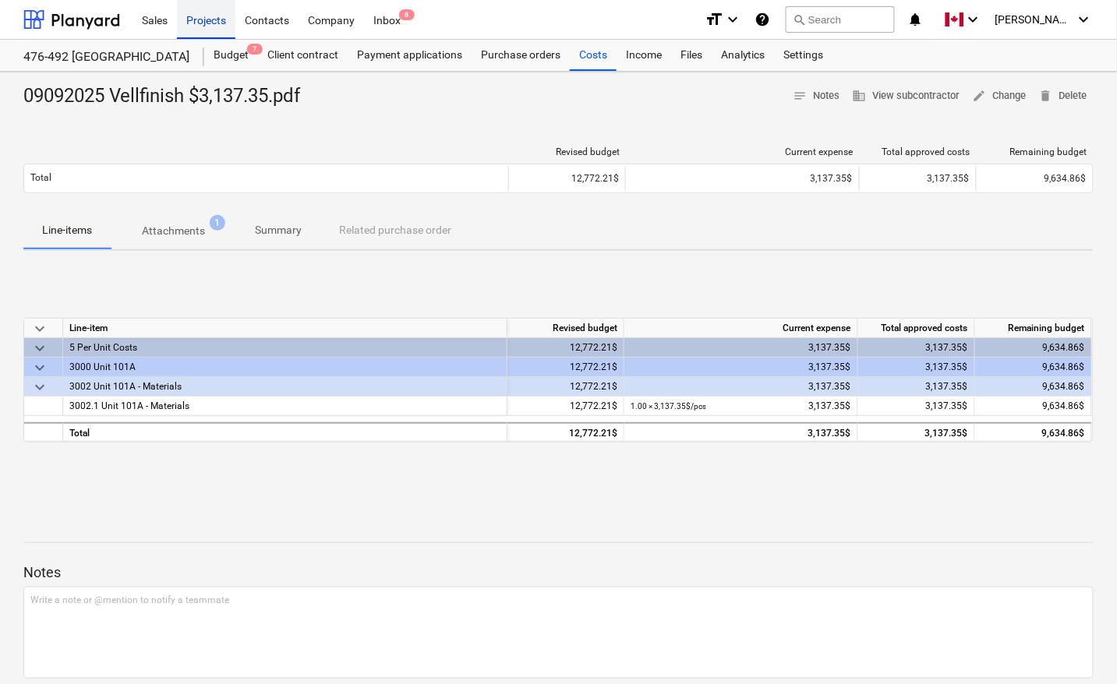
click at [207, 25] on div "Projects" at bounding box center [206, 19] width 58 height 40
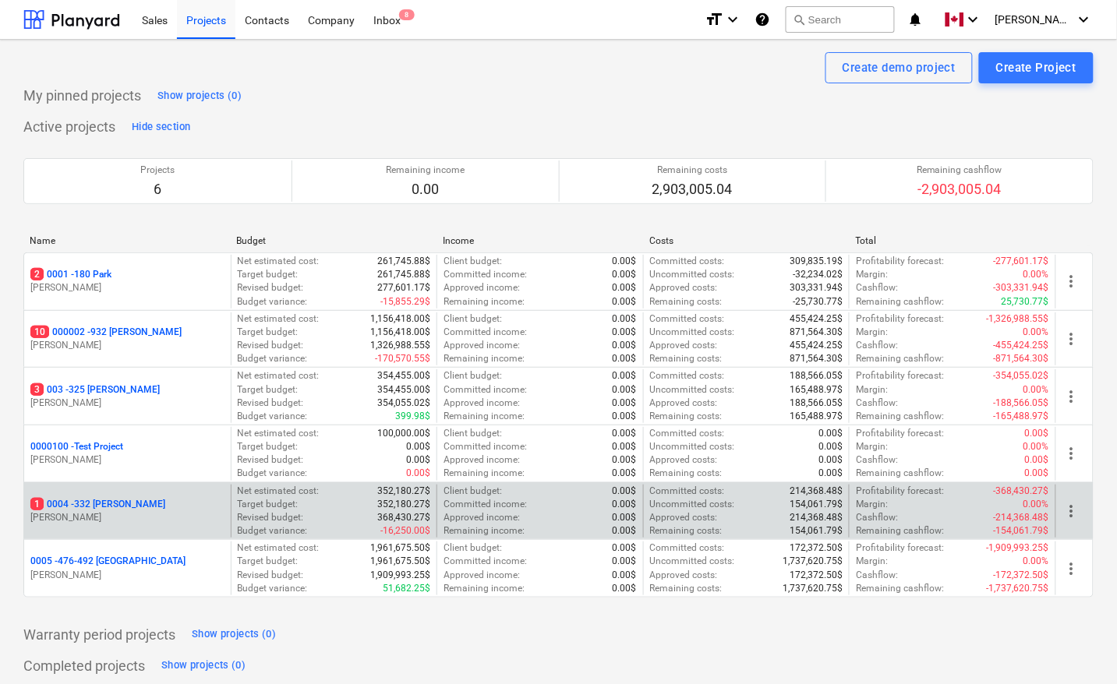
click at [95, 507] on p "1 0004 - 332 [PERSON_NAME]" at bounding box center [97, 504] width 135 height 13
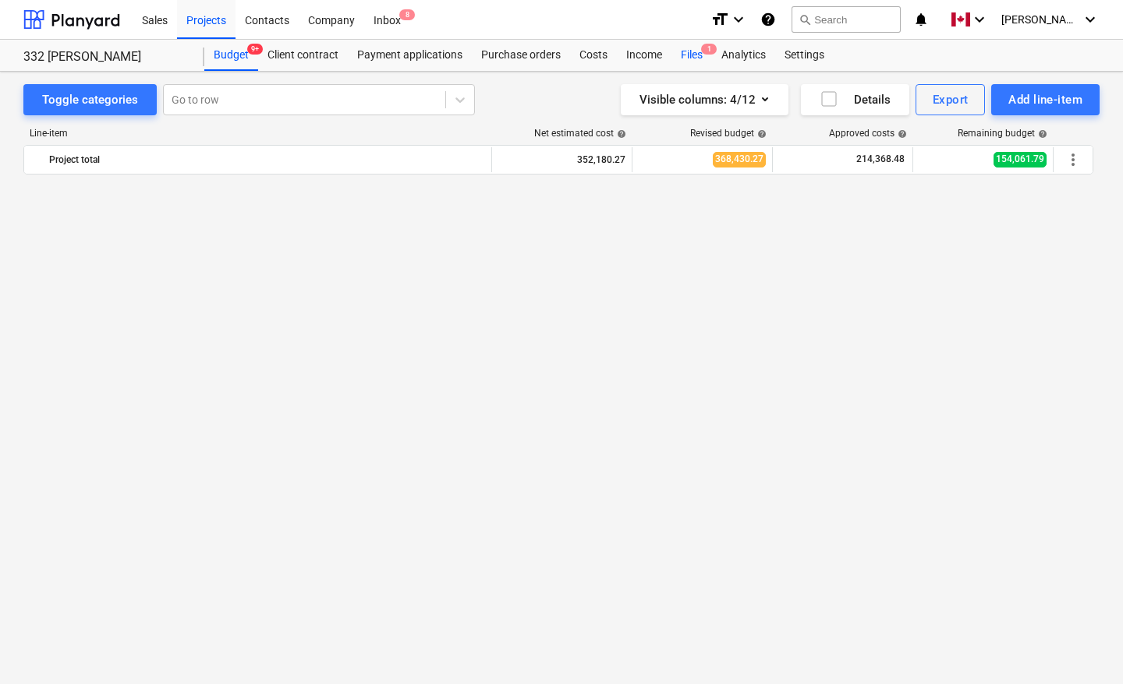
click at [681, 55] on div "Files 1" at bounding box center [691, 55] width 41 height 31
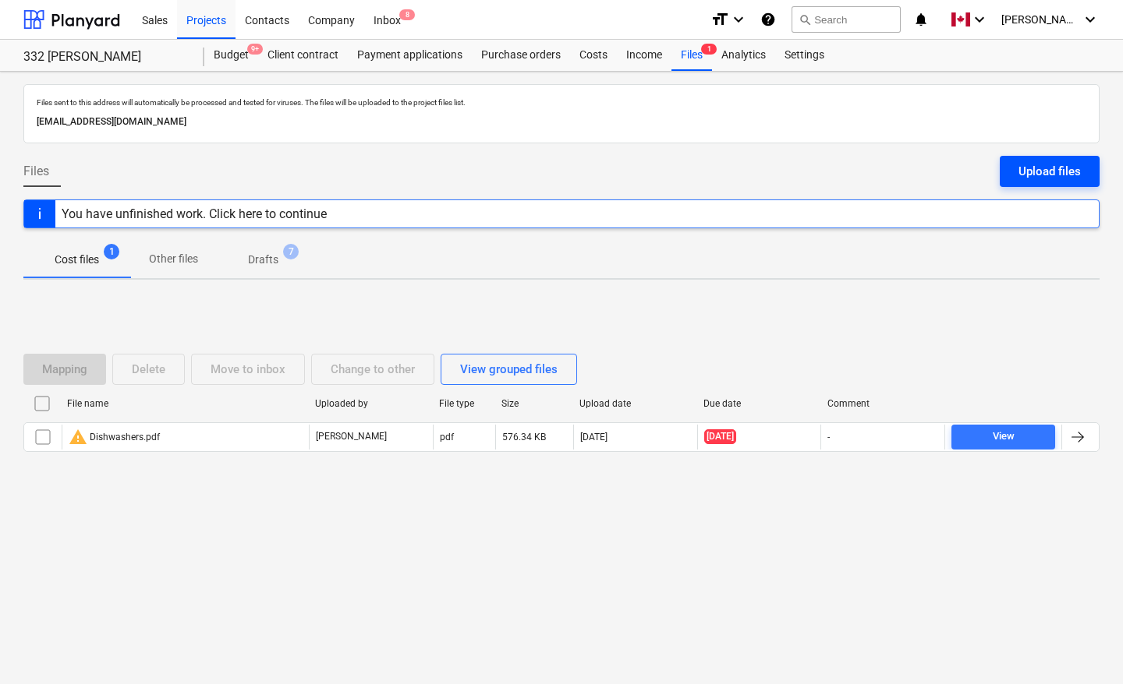
click at [1077, 166] on div "Upload files" at bounding box center [1049, 171] width 62 height 20
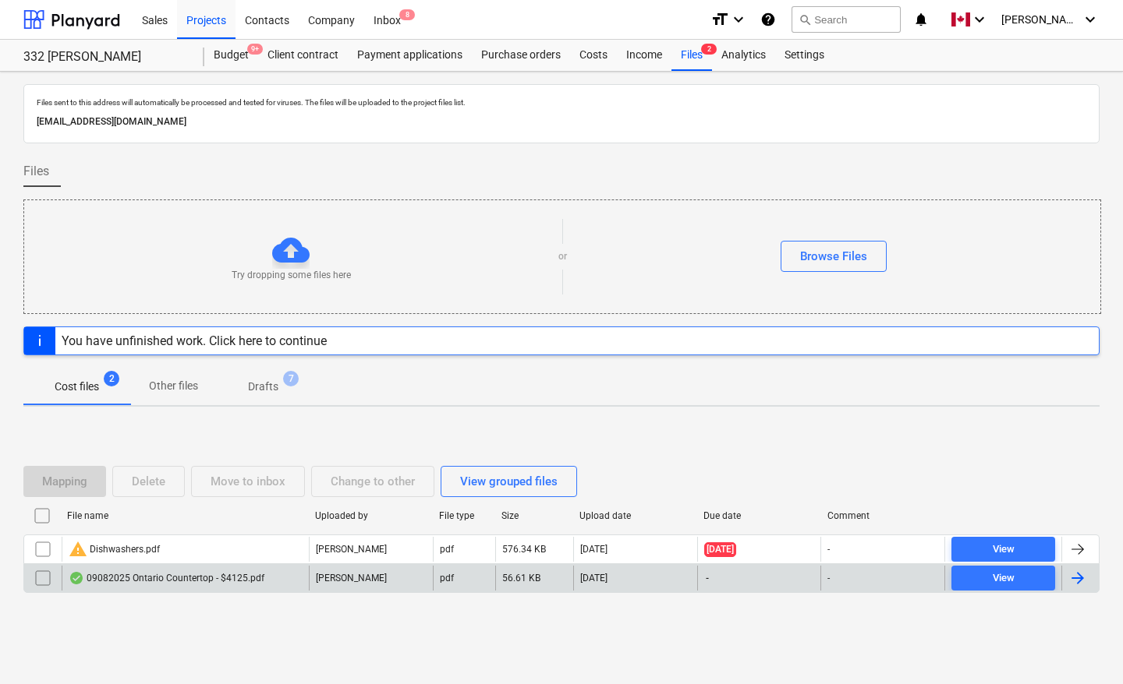
click at [1089, 582] on div at bounding box center [1079, 578] width 37 height 25
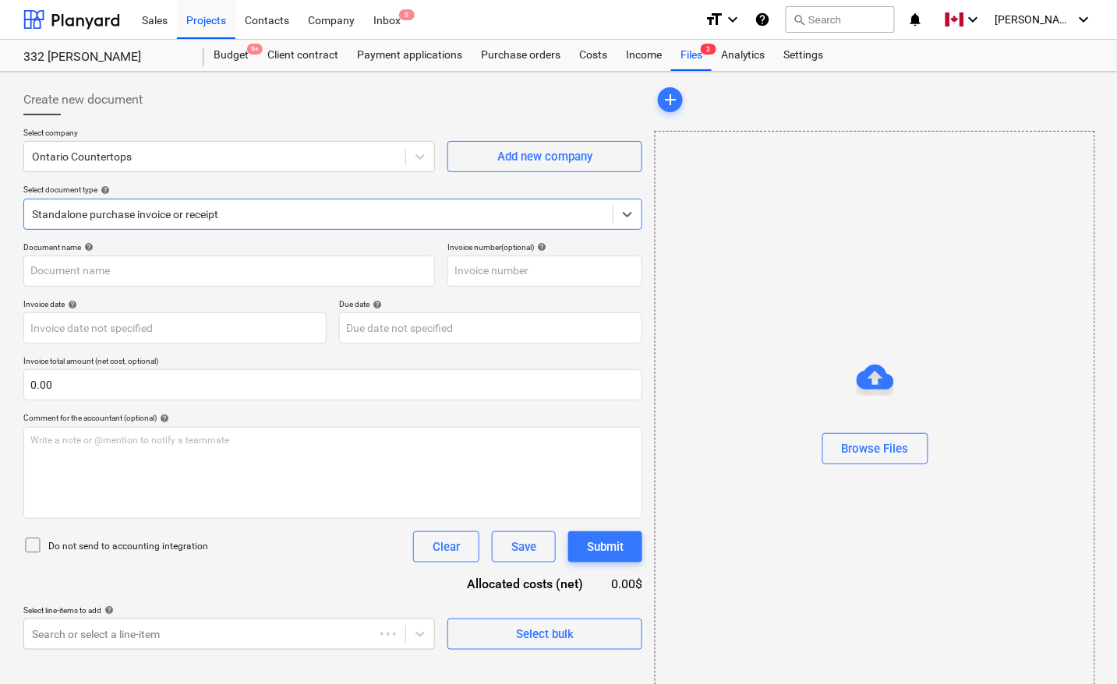
type input "09082025 Ontario Countertop - $4125.pdf"
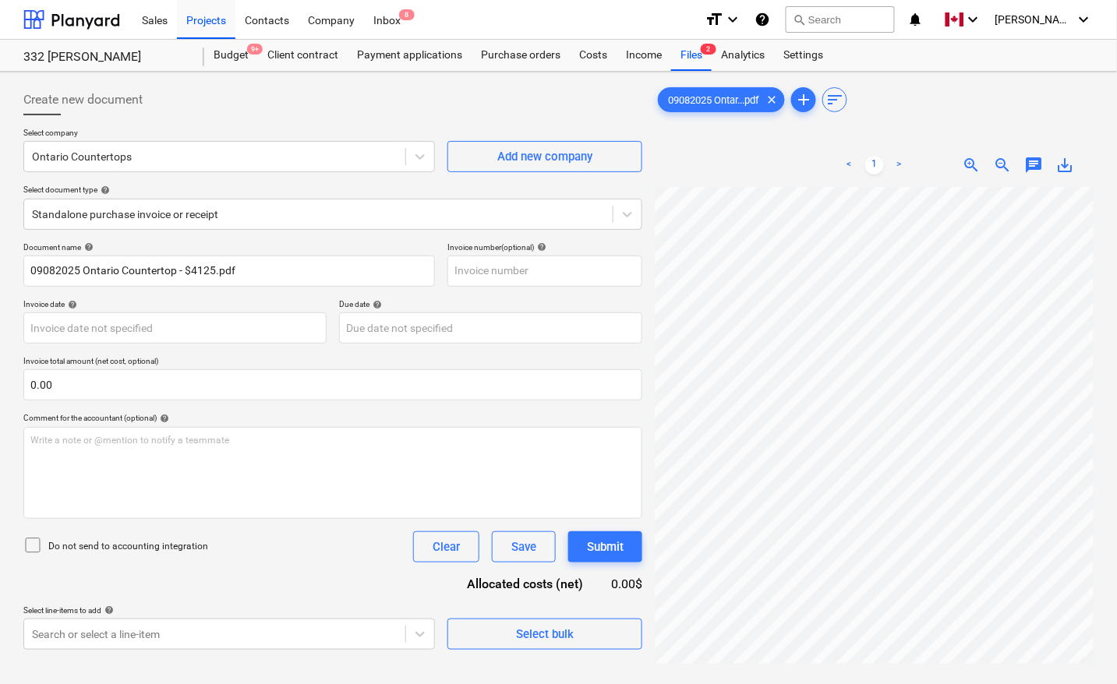
click at [278, 302] on div "Invoice date help" at bounding box center [174, 304] width 303 height 10
click at [528, 267] on input "text" at bounding box center [544, 271] width 195 height 31
paste input "GTA-000291-499"
type input "GTA-000291-499"
click at [182, 320] on body "Sales Projects Contacts Company Inbox 8 format_size keyboard_arrow_down help se…" at bounding box center [558, 342] width 1117 height 684
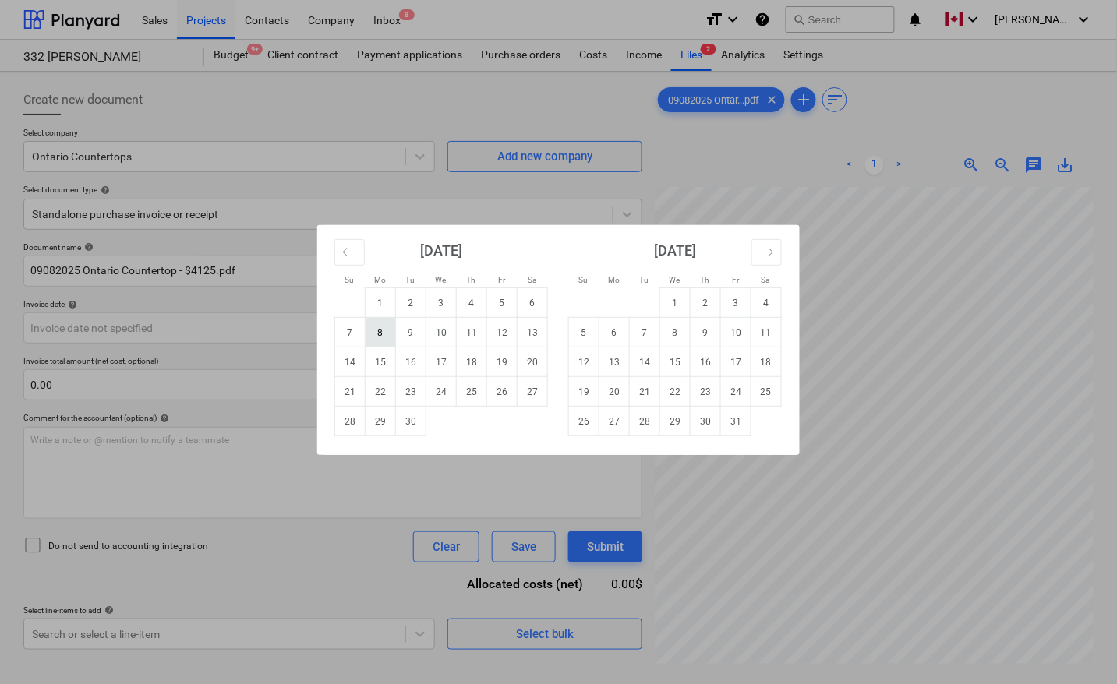
click at [382, 328] on td "8" at bounding box center [381, 333] width 30 height 30
type input "[DATE]"
click at [380, 324] on body "Sales Projects Contacts Company Inbox 8 format_size keyboard_arrow_down help se…" at bounding box center [558, 342] width 1117 height 684
click at [382, 332] on td "8" at bounding box center [381, 333] width 30 height 30
type input "[DATE]"
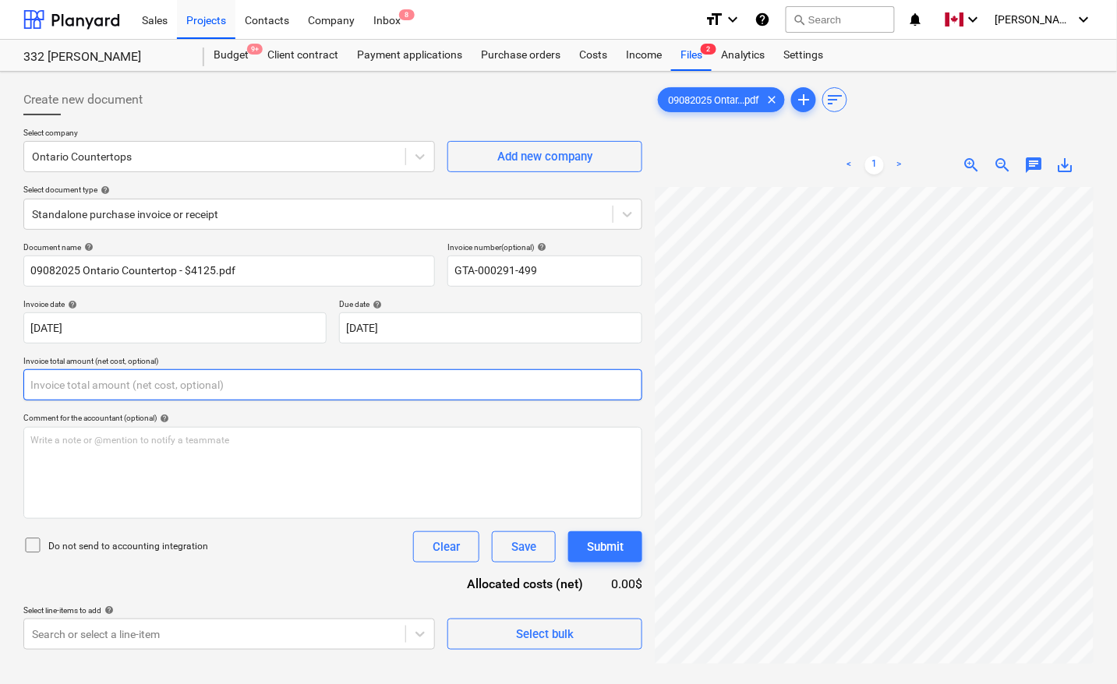
click at [246, 384] on input "text" at bounding box center [332, 385] width 619 height 31
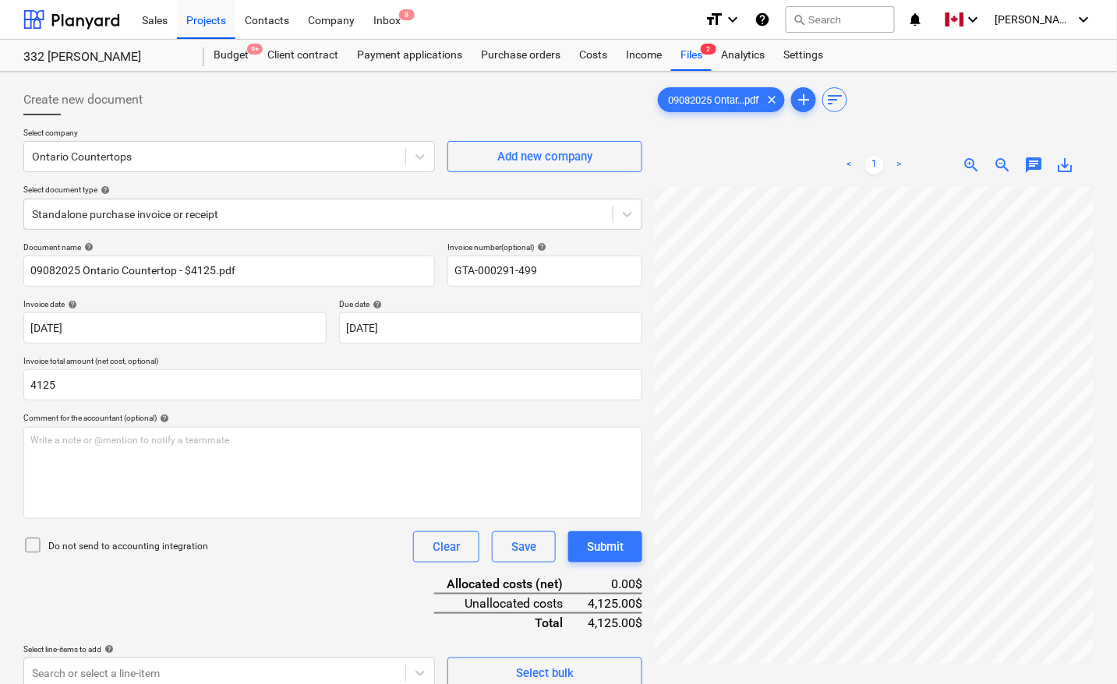
type input "4,125.00"
click at [318, 542] on div "Do not send to accounting integration Clear Save Submit" at bounding box center [332, 547] width 619 height 31
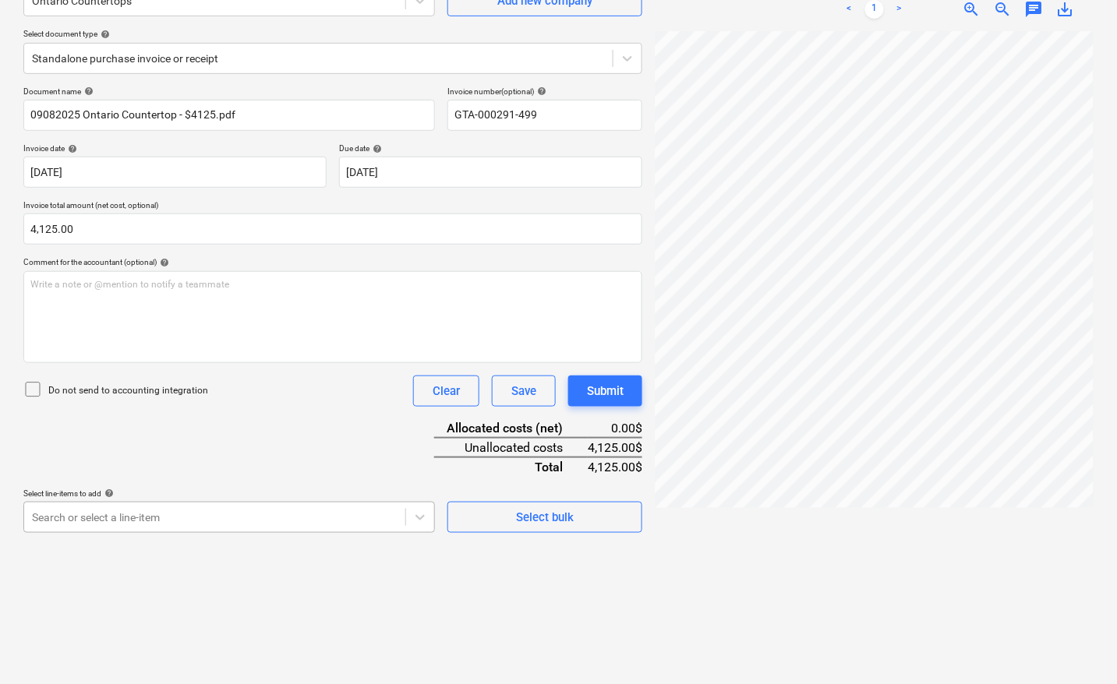
click at [184, 518] on body "Sales Projects Contacts Company Inbox 8 format_size keyboard_arrow_down help se…" at bounding box center [558, 186] width 1117 height 684
type input "mater"
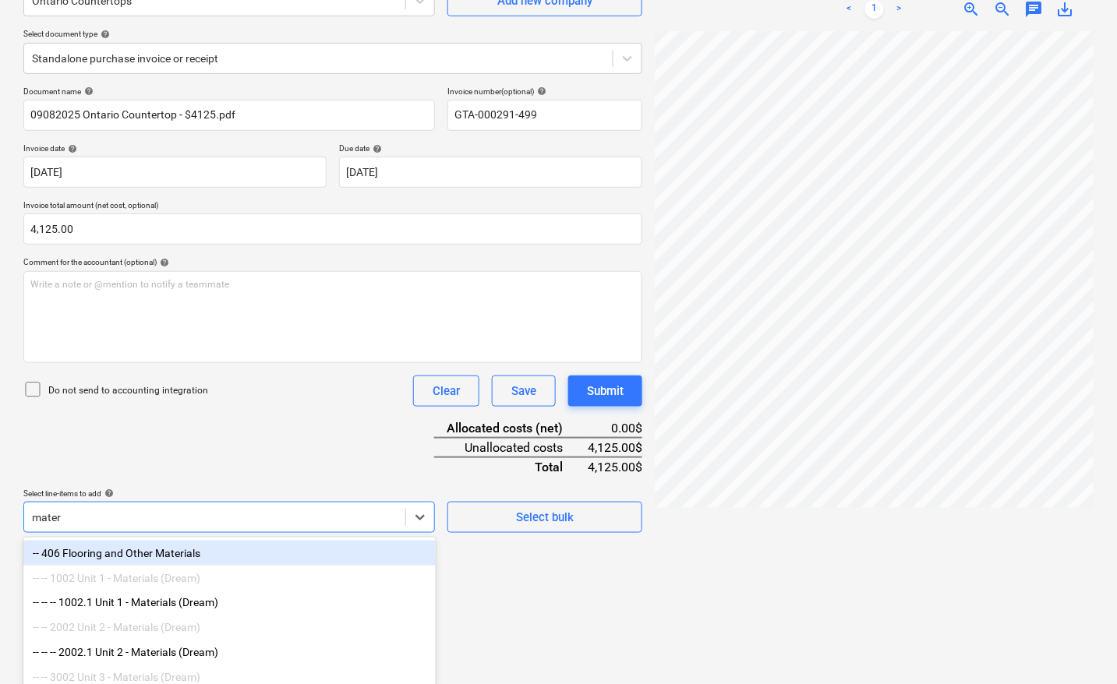
scroll to position [242, 0]
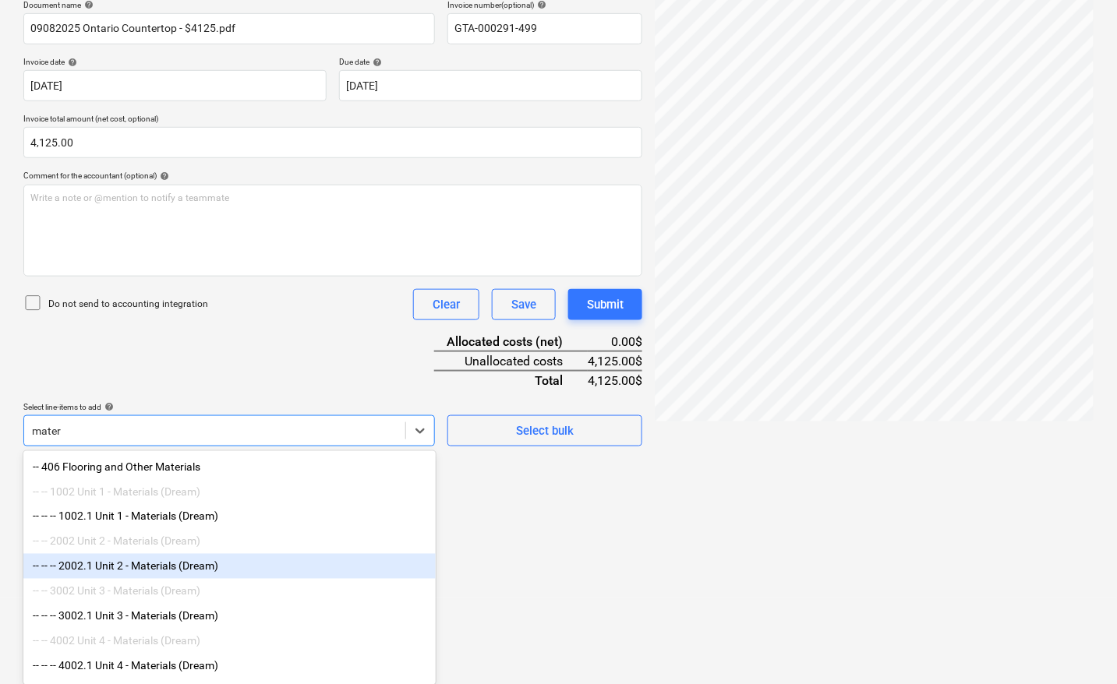
click at [170, 573] on div "-- -- -- 2002.1 Unit 2 - Materials (Dream)" at bounding box center [229, 566] width 412 height 25
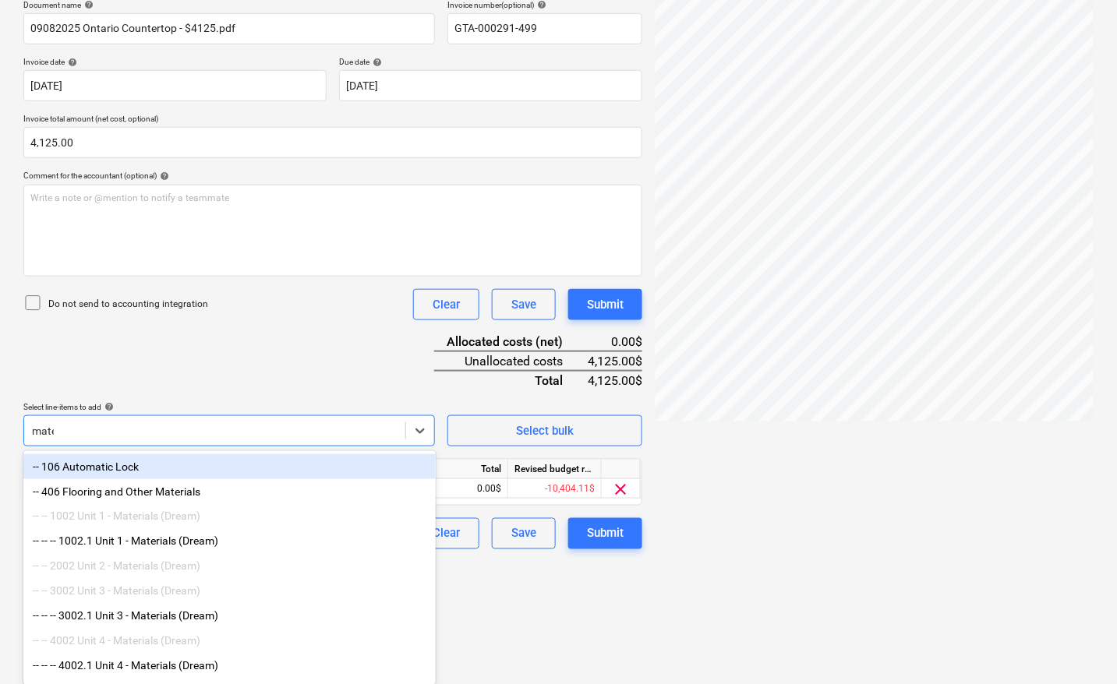
type input "mater"
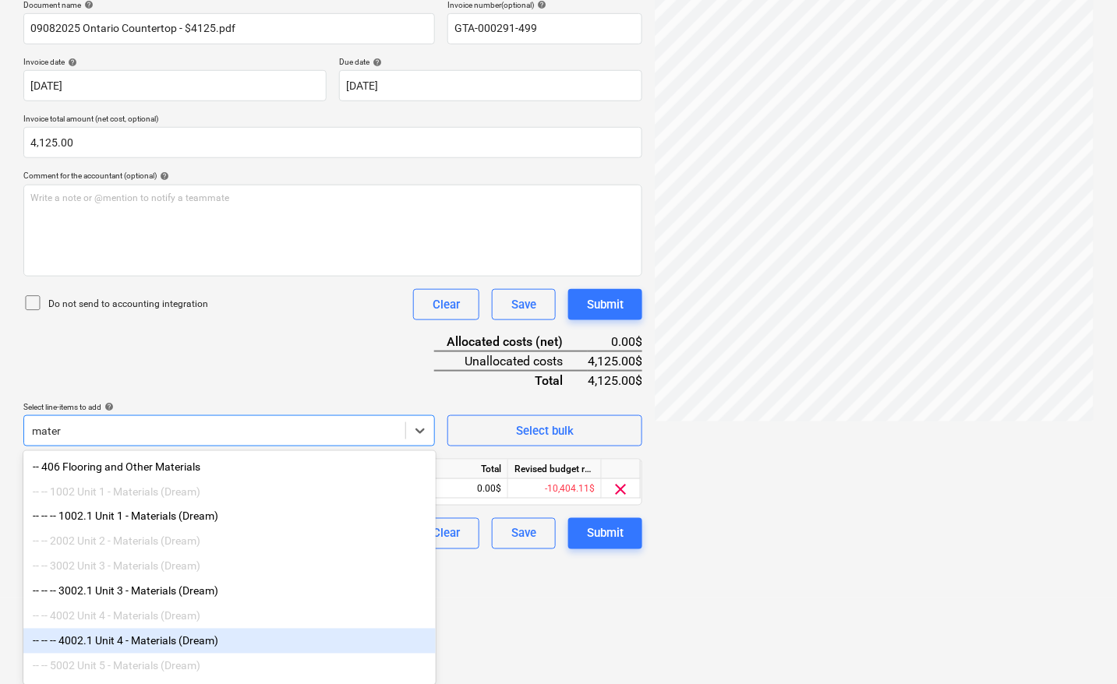
click at [150, 653] on div "-- -- -- 4002.1 Unit 4 - Materials (Dream)" at bounding box center [229, 641] width 412 height 25
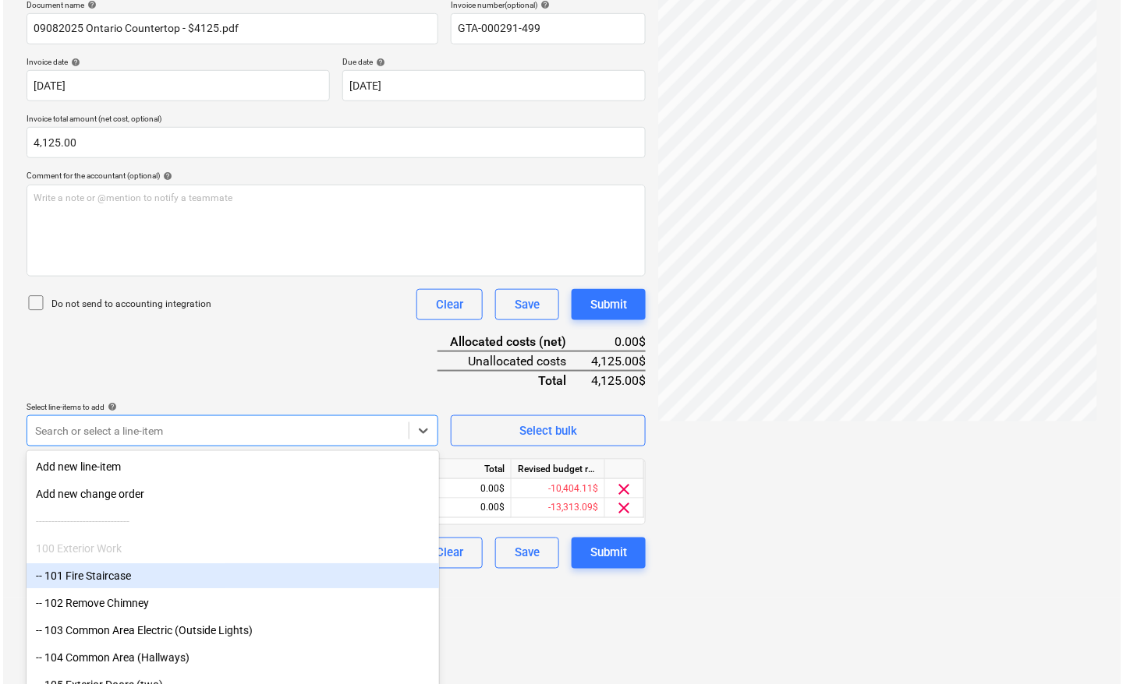
scroll to position [156, 0]
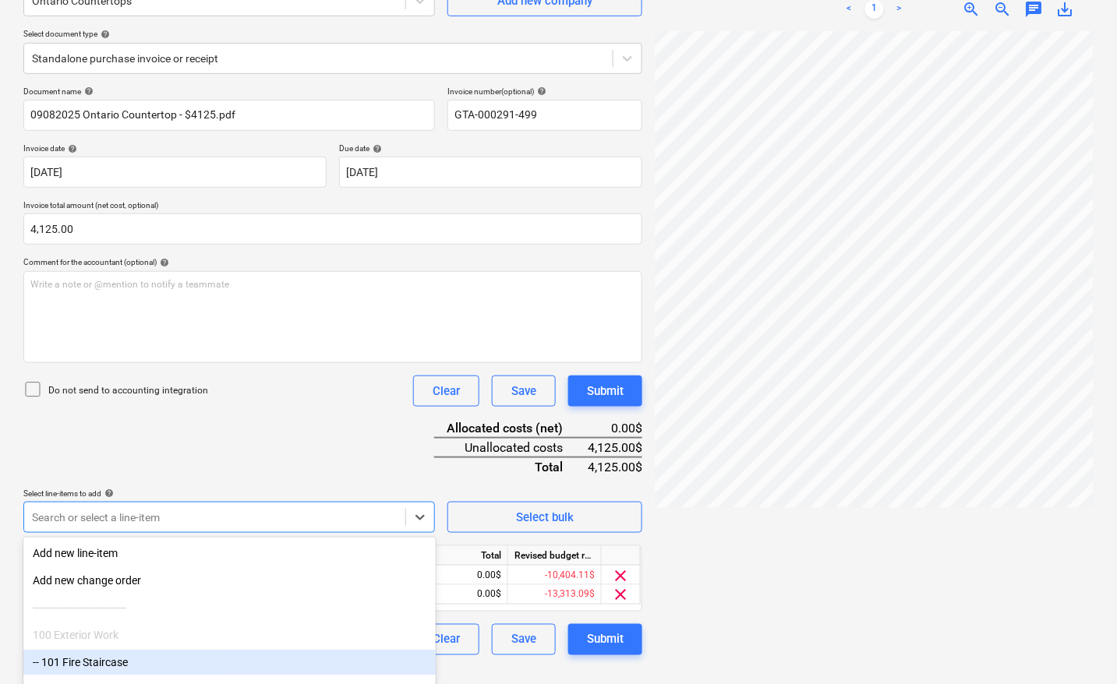
click at [543, 529] on html "Sales Projects Contacts Company Inbox 8 format_size keyboard_arrow_down help se…" at bounding box center [558, 186] width 1117 height 684
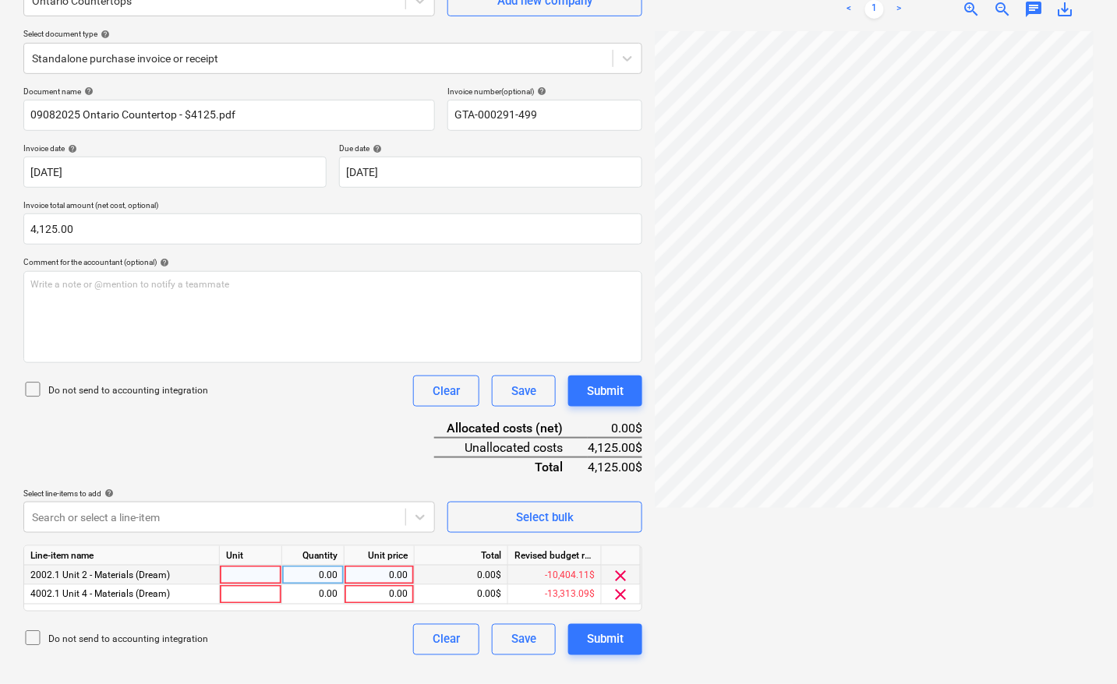
click at [247, 571] on div at bounding box center [251, 575] width 62 height 19
type input "pcs"
type input "2062.50"
click at [244, 585] on div at bounding box center [251, 594] width 62 height 19
type input "pcs"
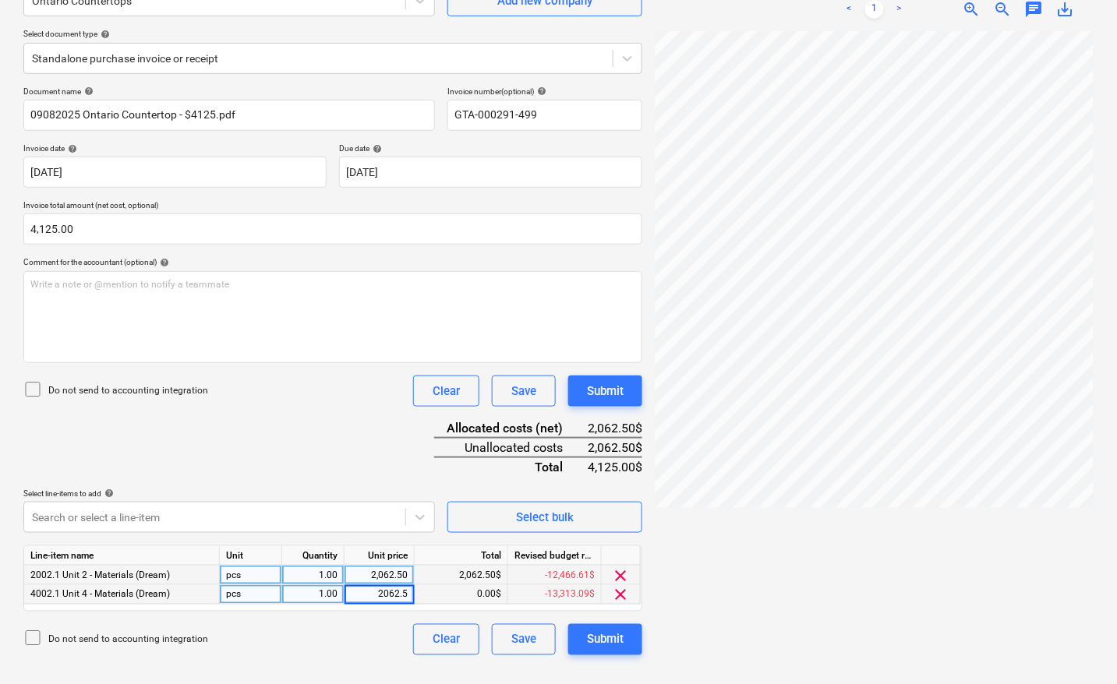
type input "2062.50"
click at [316, 631] on div "Do not send to accounting integration Clear Save Submit" at bounding box center [332, 639] width 619 height 31
click at [624, 637] on div "Submit" at bounding box center [605, 640] width 37 height 20
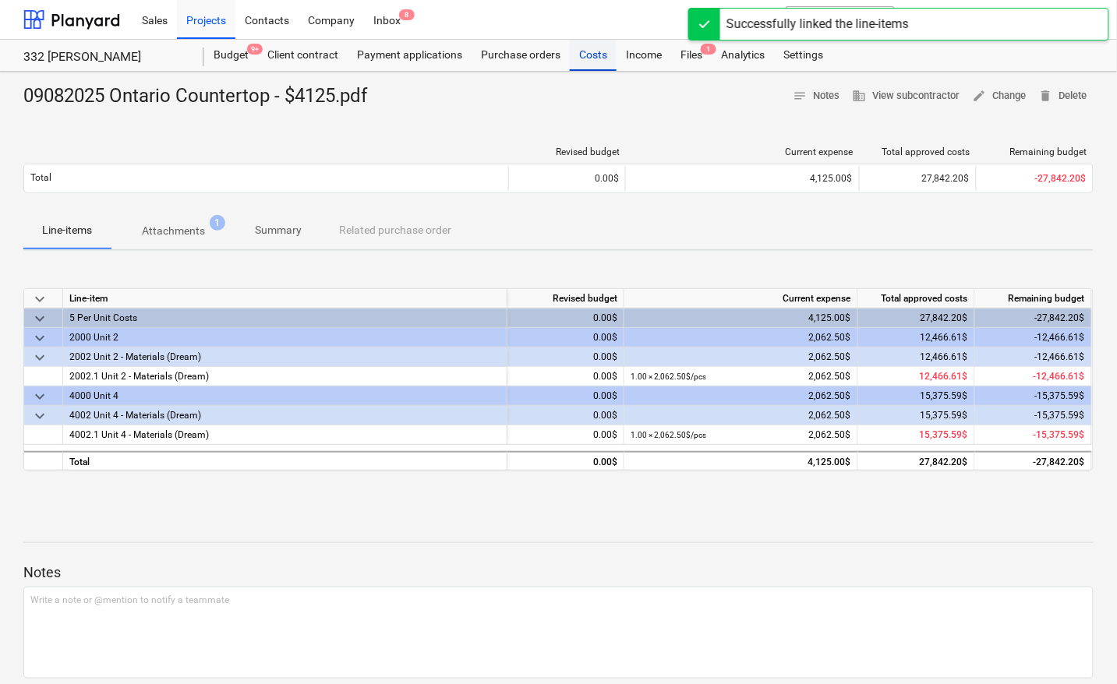
click at [606, 55] on div "Costs" at bounding box center [593, 55] width 47 height 31
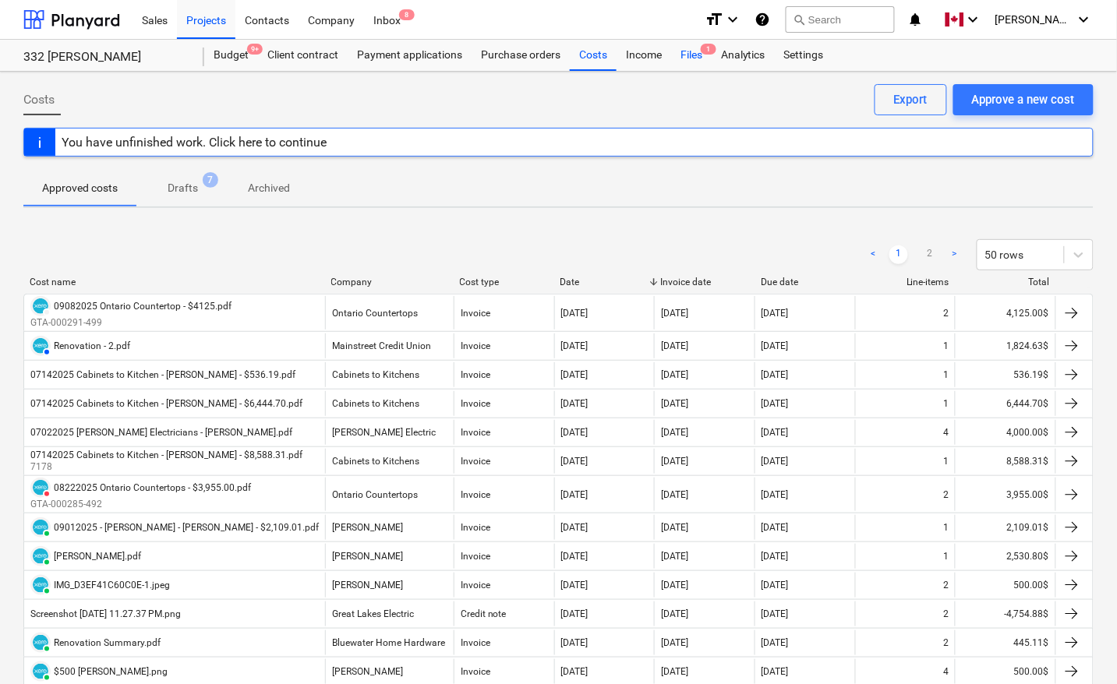
click at [692, 55] on div "Files 1" at bounding box center [691, 55] width 41 height 31
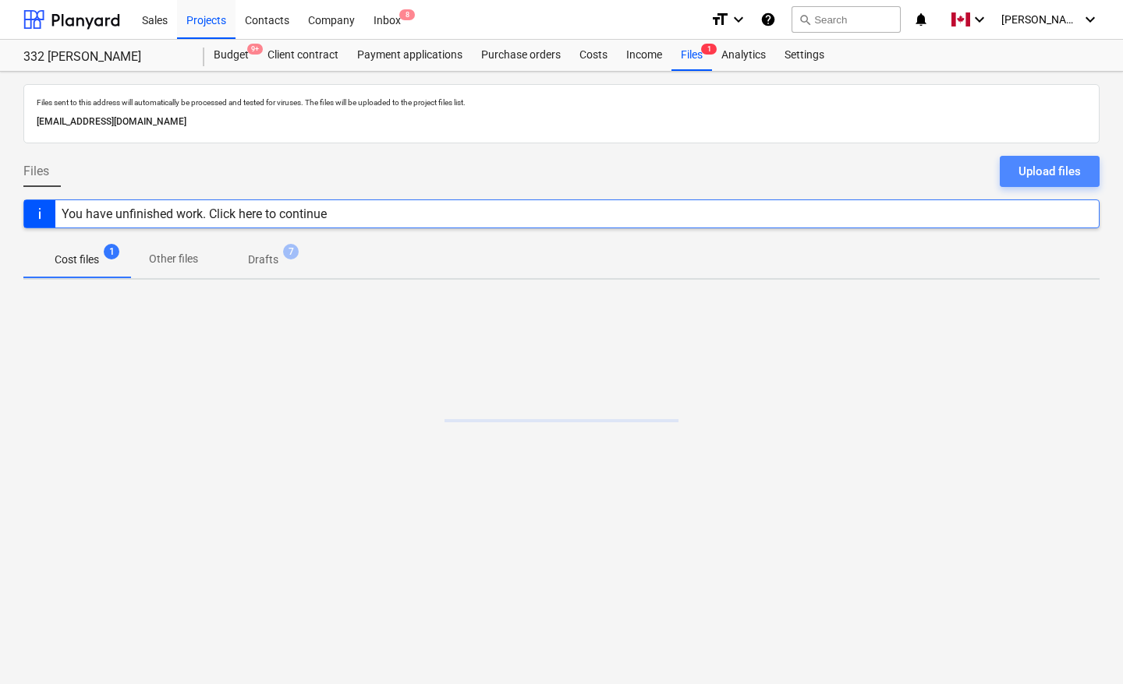
click at [1051, 173] on div "Upload files" at bounding box center [1049, 171] width 62 height 20
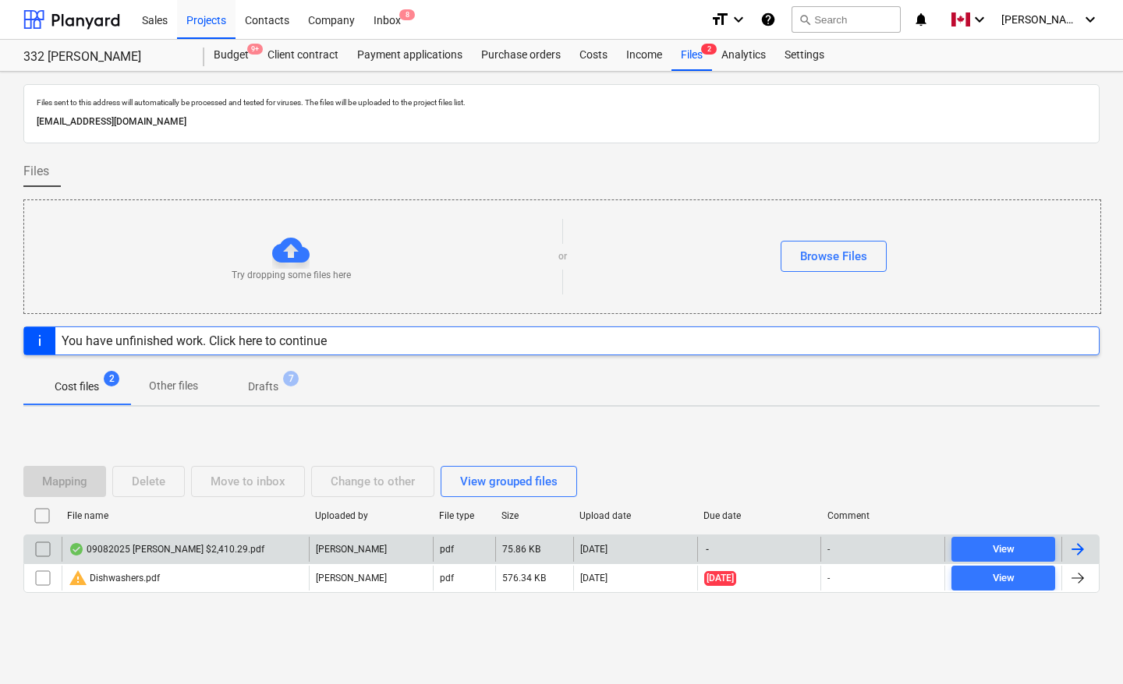
click at [1080, 550] on div at bounding box center [1077, 549] width 19 height 19
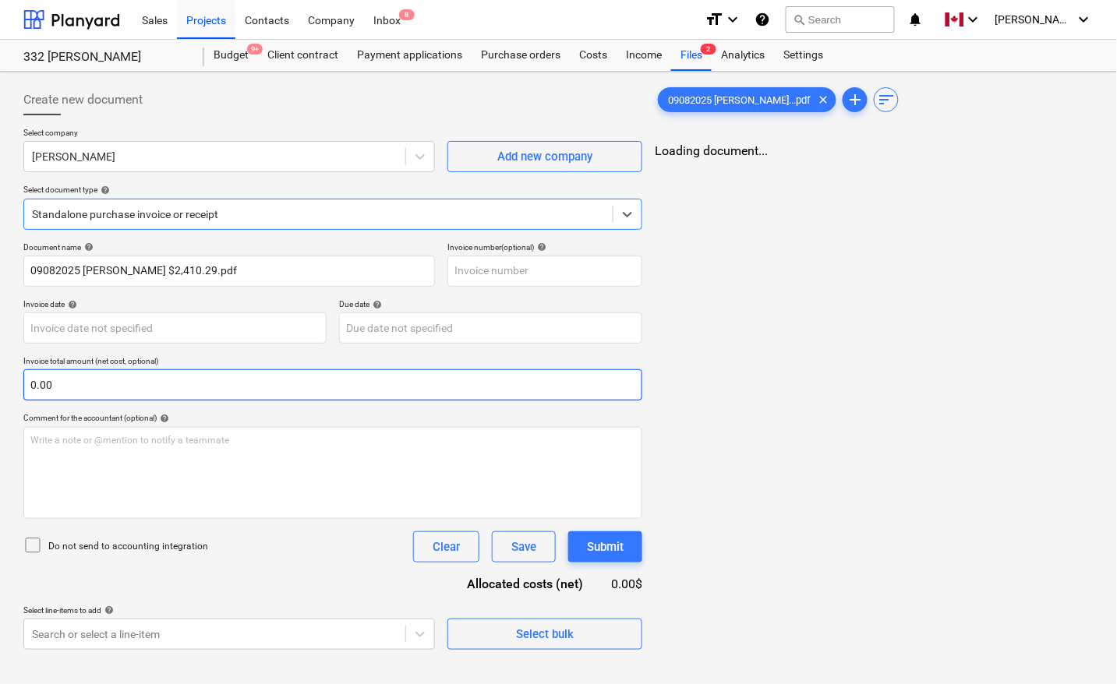
type input "09082025 [PERSON_NAME] $2,410.29.pdf"
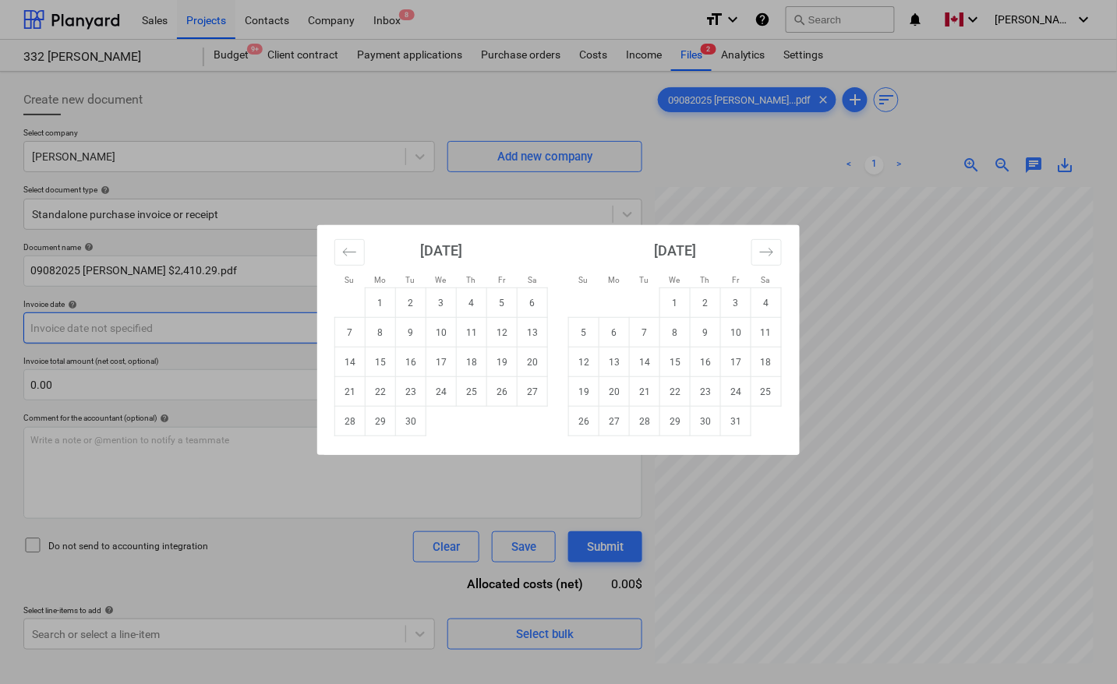
click at [218, 320] on body "Sales Projects Contacts Company Inbox 8 format_size keyboard_arrow_down help se…" at bounding box center [558, 342] width 1117 height 684
click at [369, 331] on td "8" at bounding box center [381, 333] width 30 height 30
type input "[DATE]"
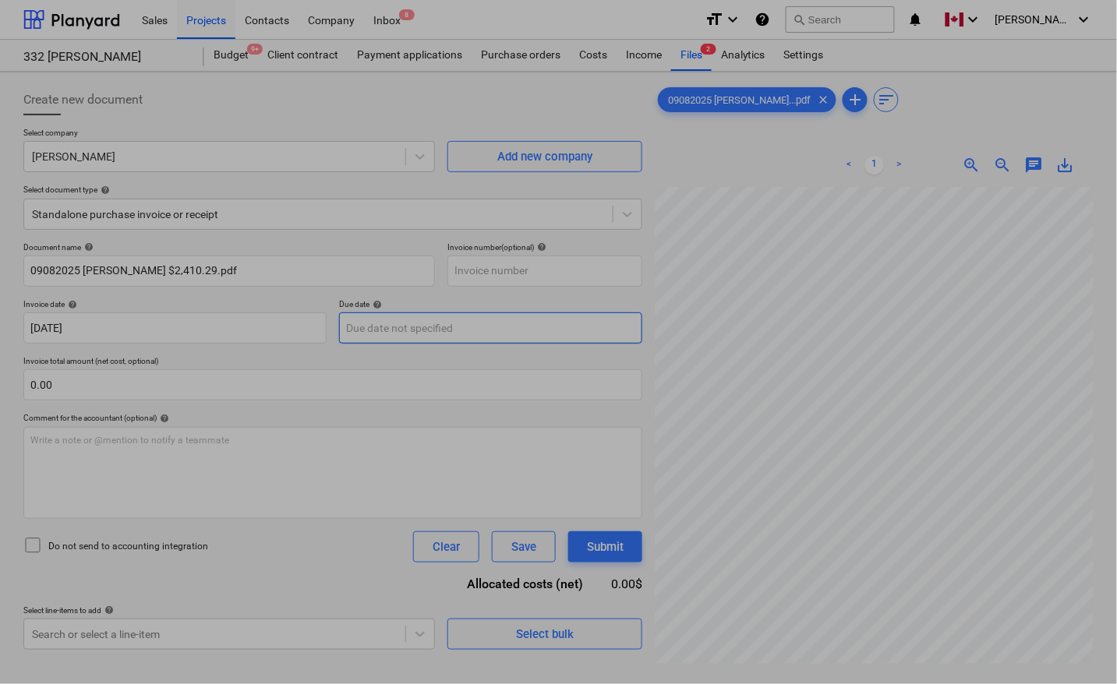
click at [378, 333] on body "Sales Projects Contacts Company Inbox 8 format_size keyboard_arrow_down help se…" at bounding box center [558, 342] width 1117 height 684
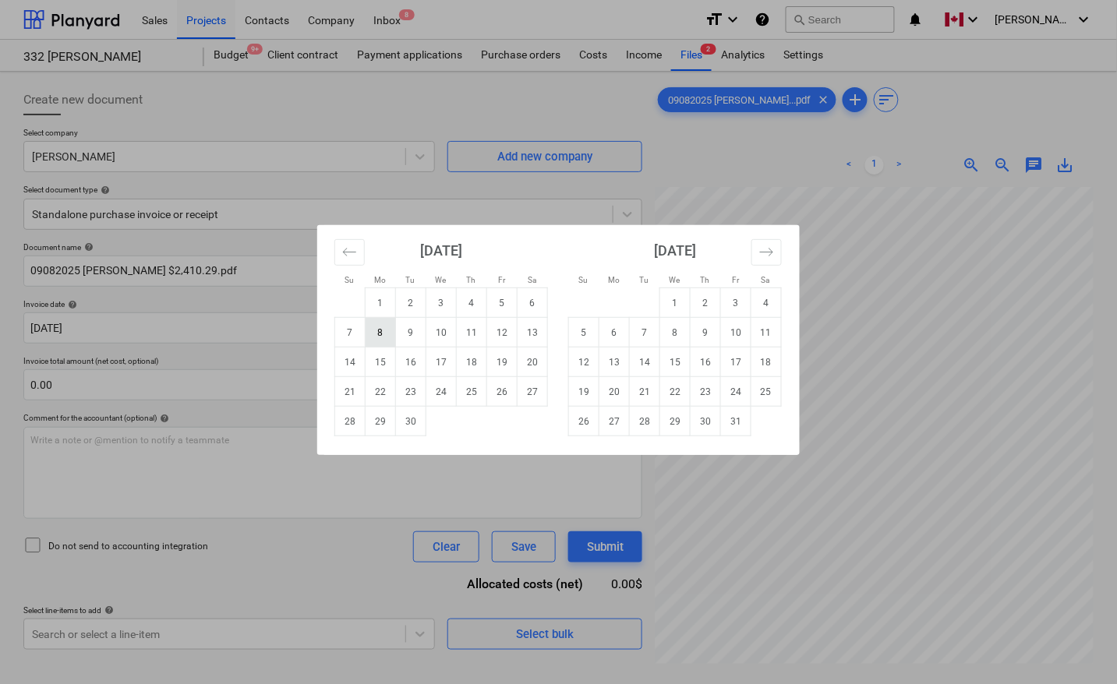
click at [383, 339] on td "8" at bounding box center [381, 333] width 30 height 30
type input "[DATE]"
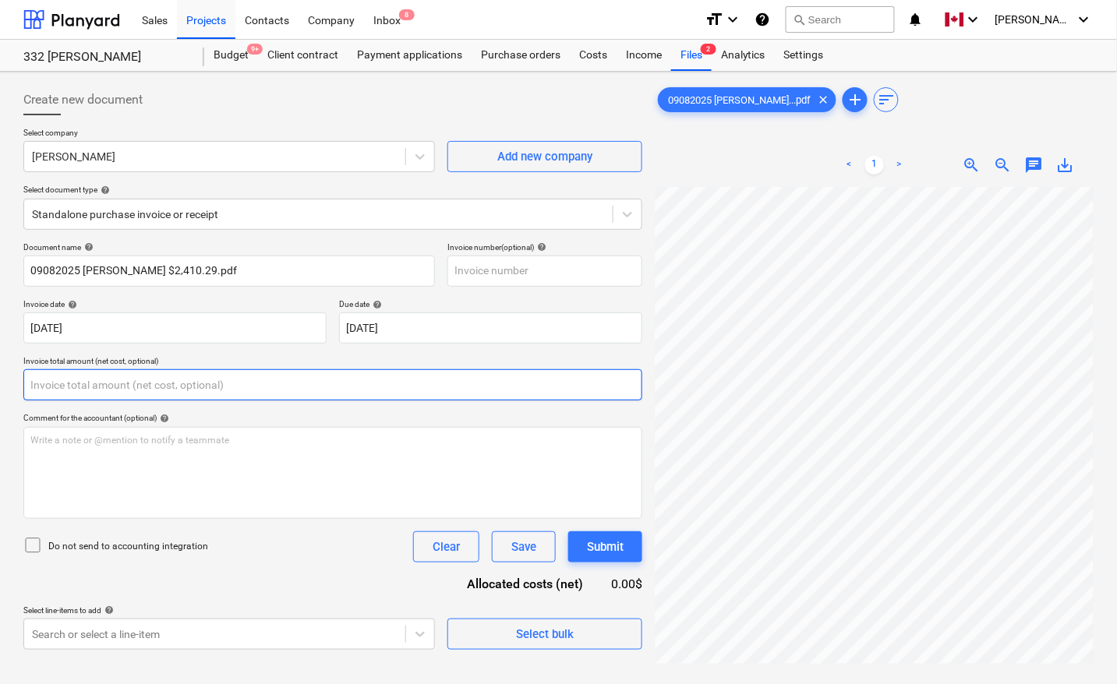
click at [164, 391] on input "text" at bounding box center [332, 385] width 619 height 31
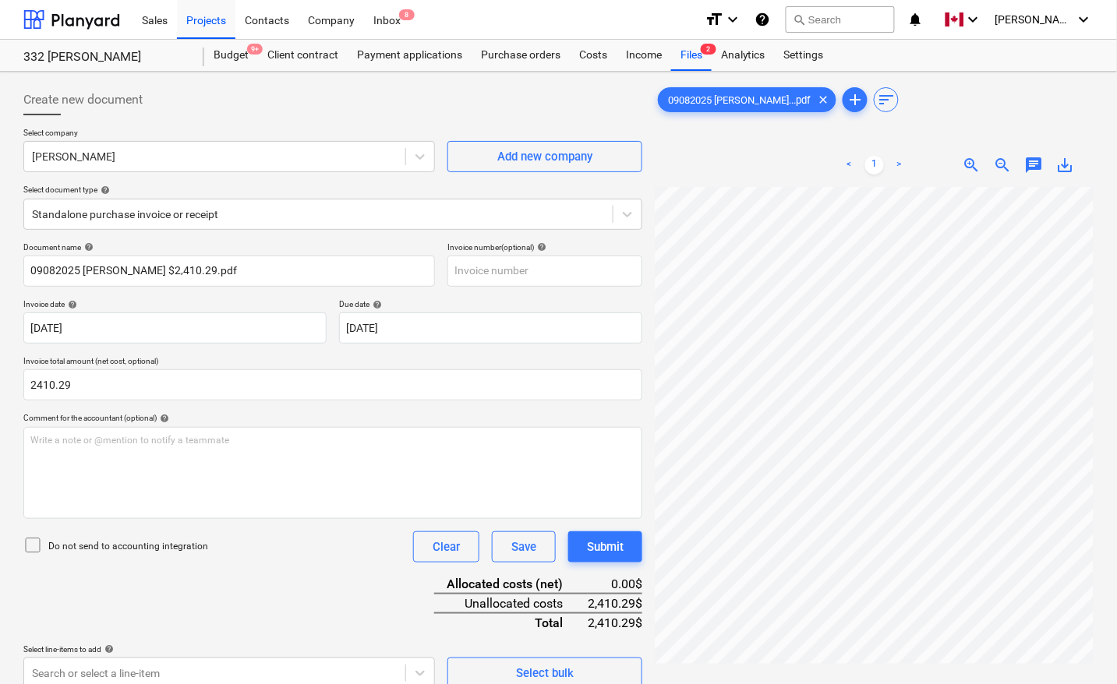
type input "2,410.29"
click at [254, 566] on div "Document name help 09082025 [PERSON_NAME] $2,410.29.pdf Invoice number (optiona…" at bounding box center [332, 465] width 619 height 447
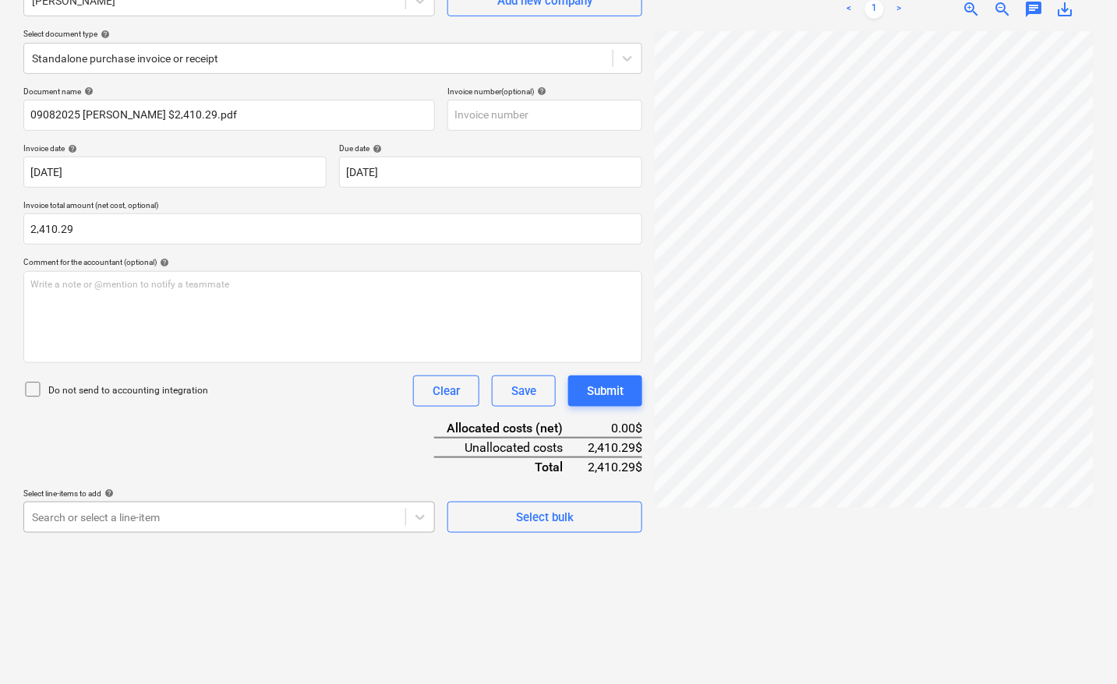
scroll to position [246, 0]
click at [153, 520] on body "Sales Projects Contacts Company Inbox 8 format_size keyboard_arrow_down help se…" at bounding box center [558, 186] width 1117 height 684
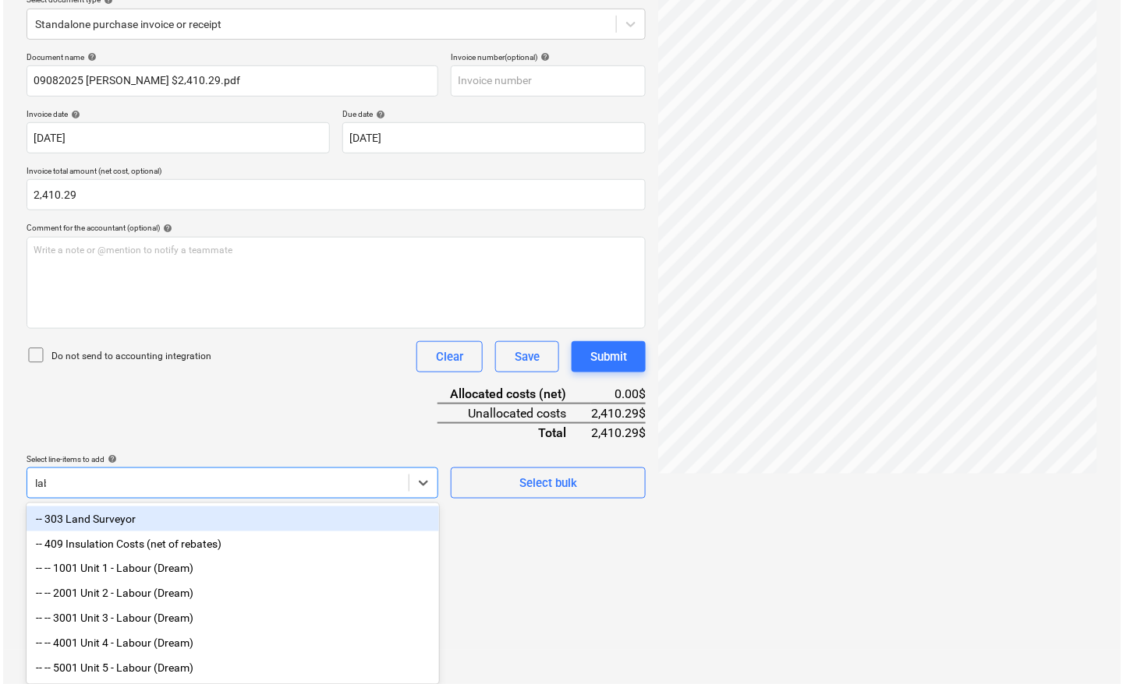
scroll to position [156, 0]
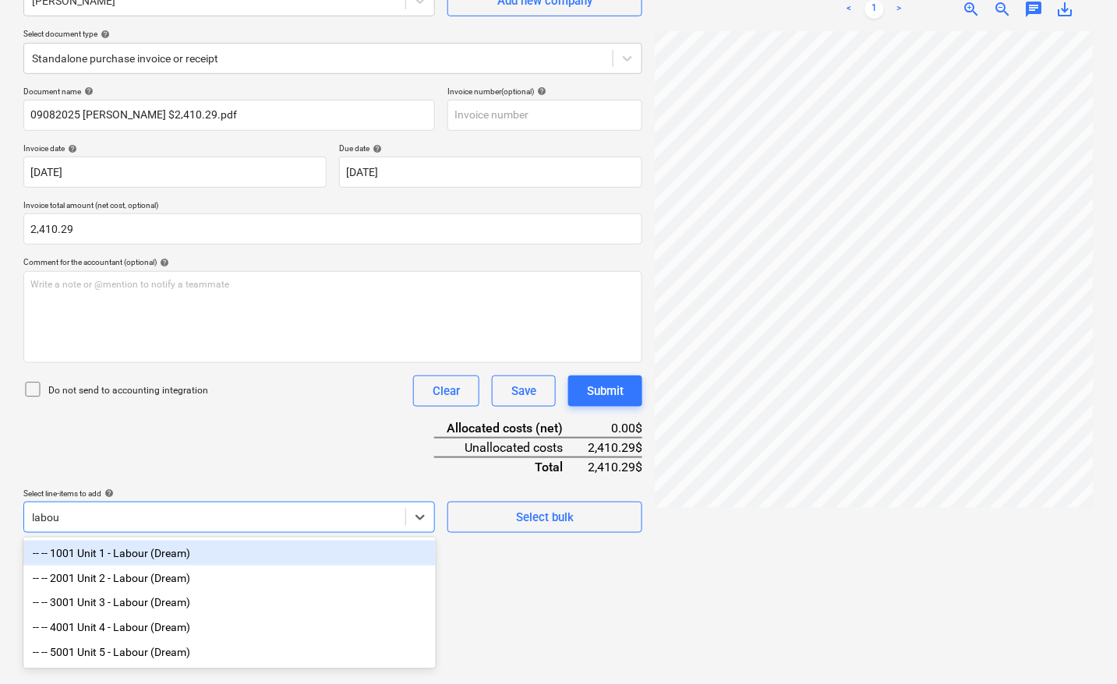
type input "labour"
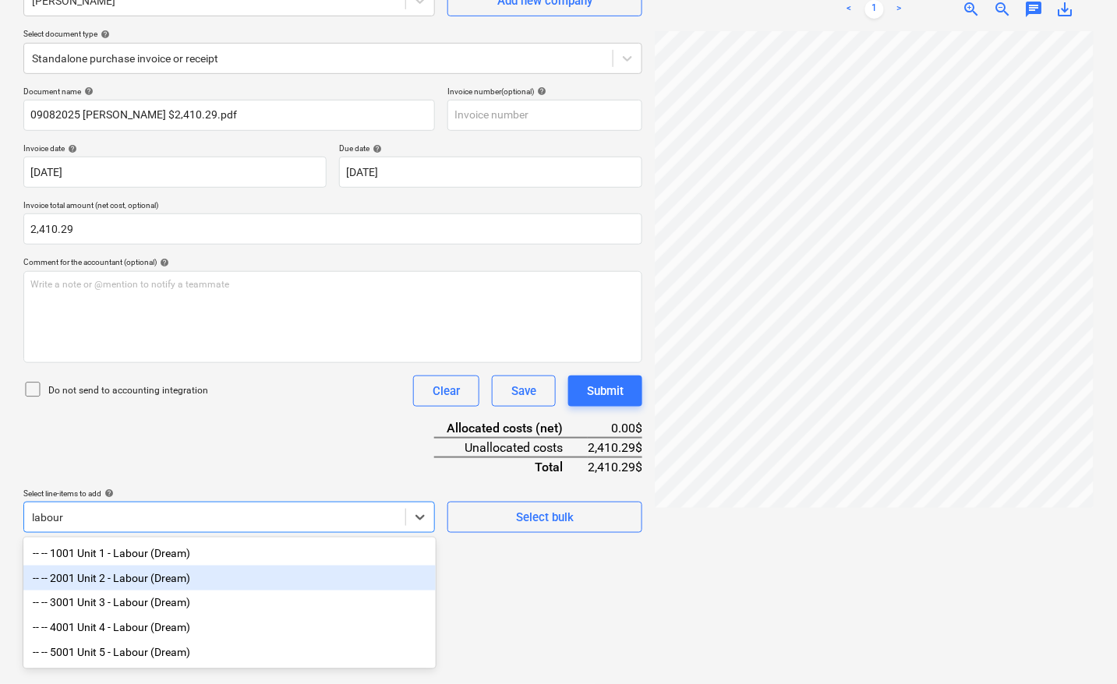
click at [149, 585] on div "-- -- 2001 Unit 2 - Labour (Dream)" at bounding box center [229, 578] width 412 height 25
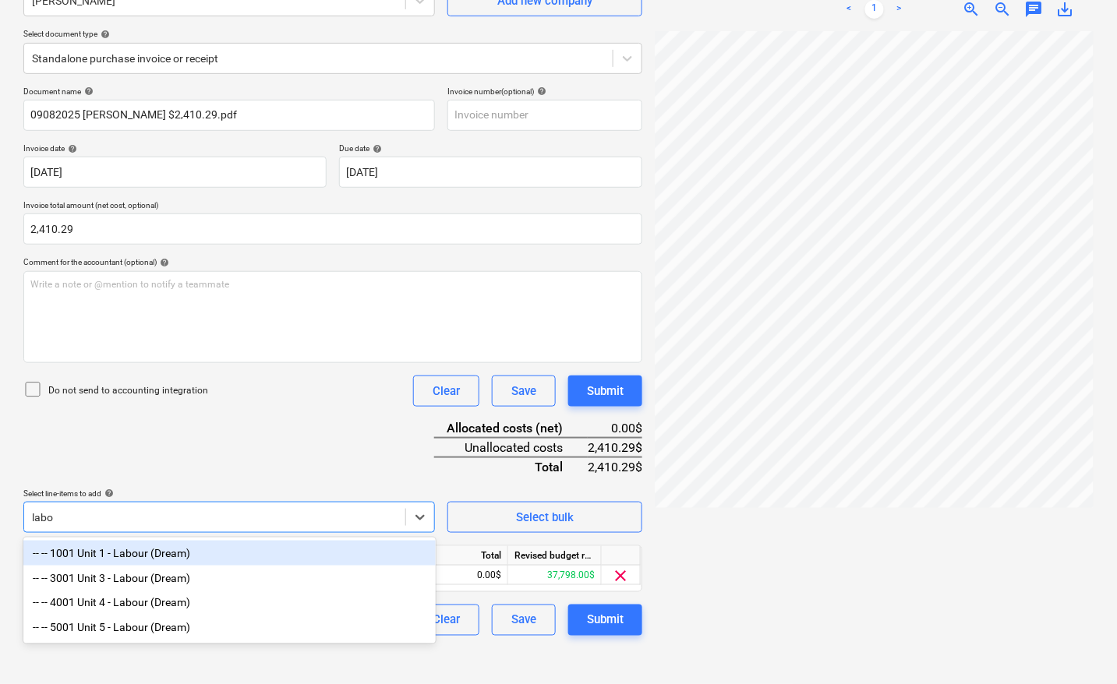
type input "labou"
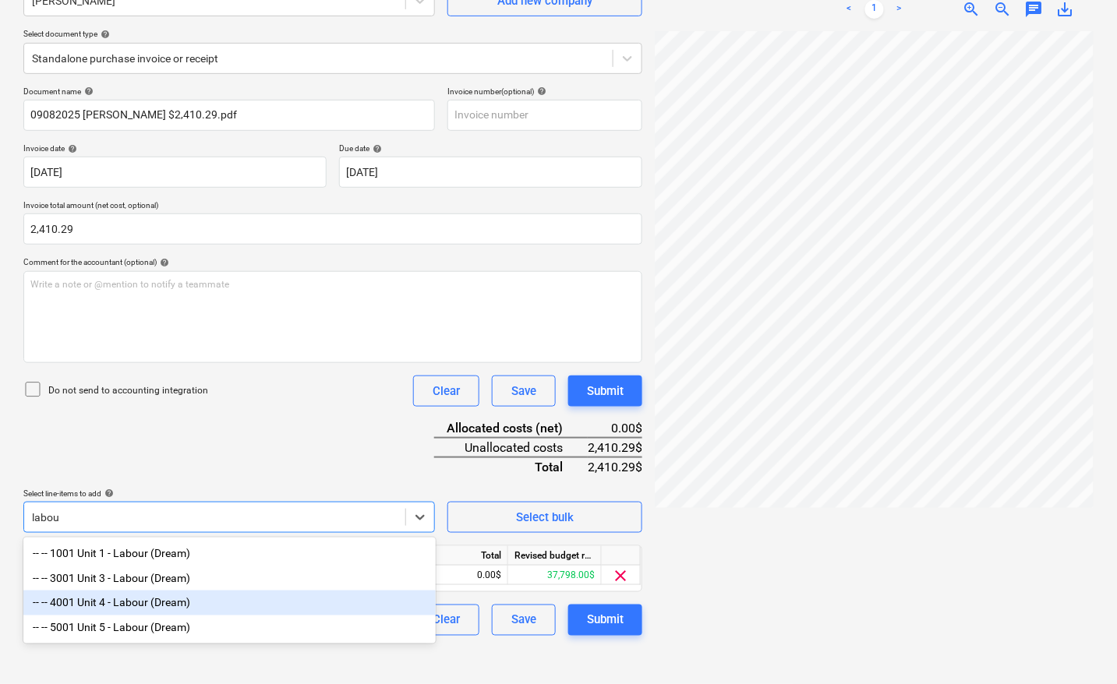
click at [140, 598] on div "-- -- 4001 Unit 4 - Labour (Dream)" at bounding box center [229, 603] width 412 height 25
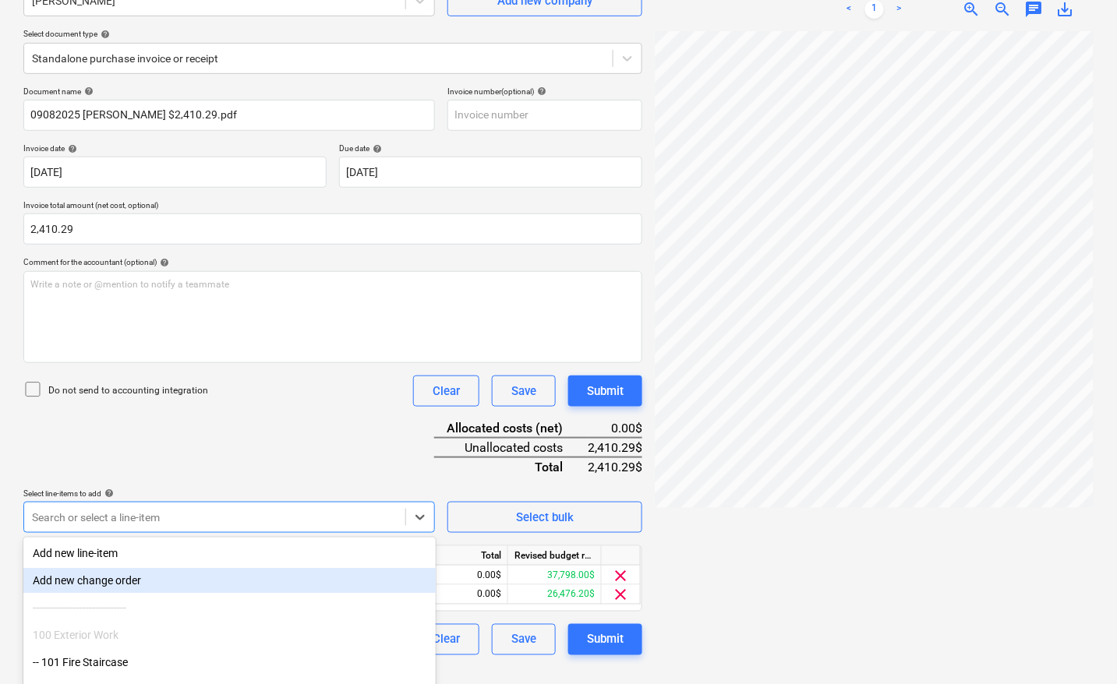
click at [766, 577] on div at bounding box center [874, 351] width 439 height 641
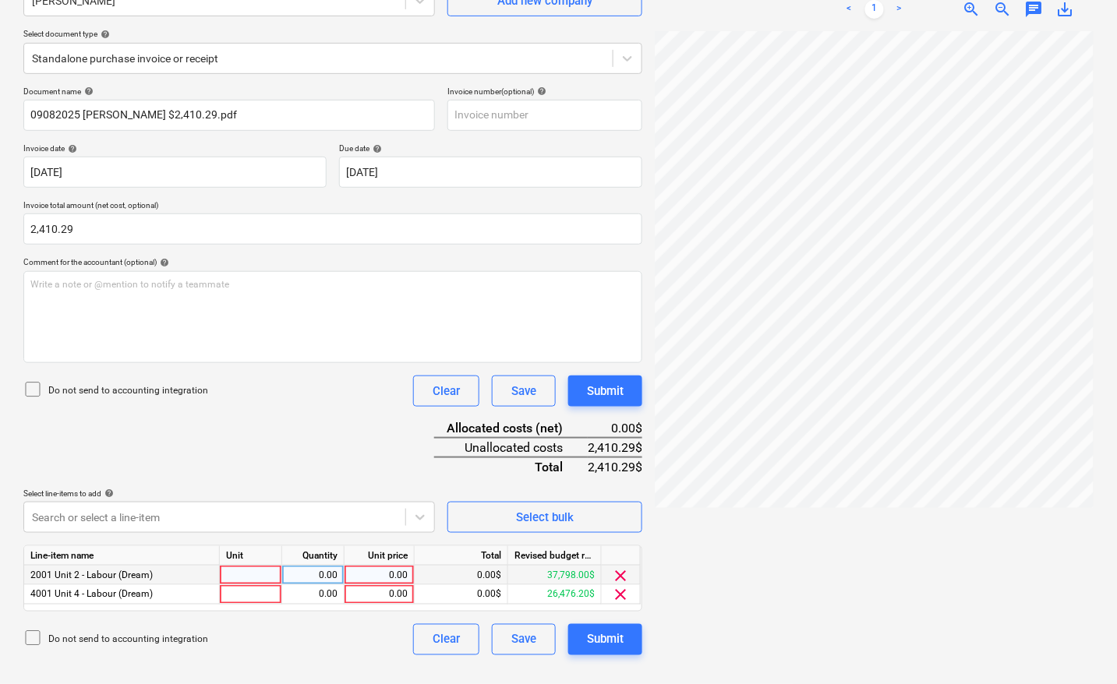
click at [262, 579] on div at bounding box center [251, 575] width 62 height 19
type input "pcs"
type input "1928.23"
click at [242, 597] on div at bounding box center [251, 594] width 62 height 19
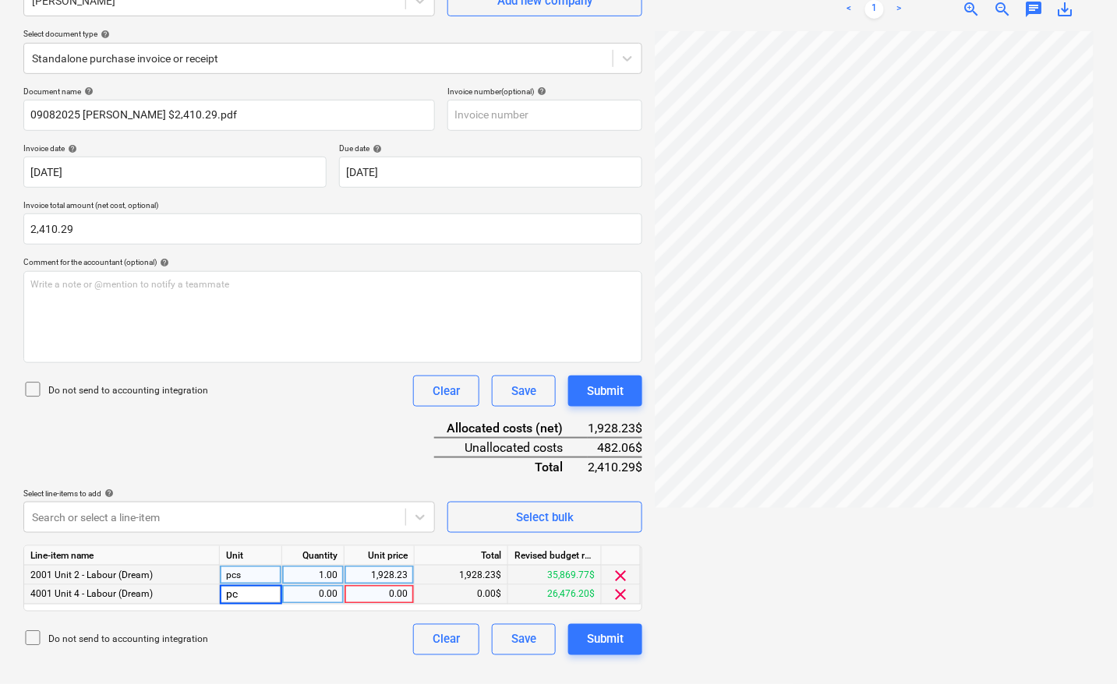
type input "pcs"
type input "482.06"
click at [359, 419] on div "Document name help 09082025 [PERSON_NAME] $2,410.29.pdf Invoice number (optiona…" at bounding box center [332, 371] width 619 height 569
click at [605, 643] on div "Submit" at bounding box center [605, 640] width 37 height 20
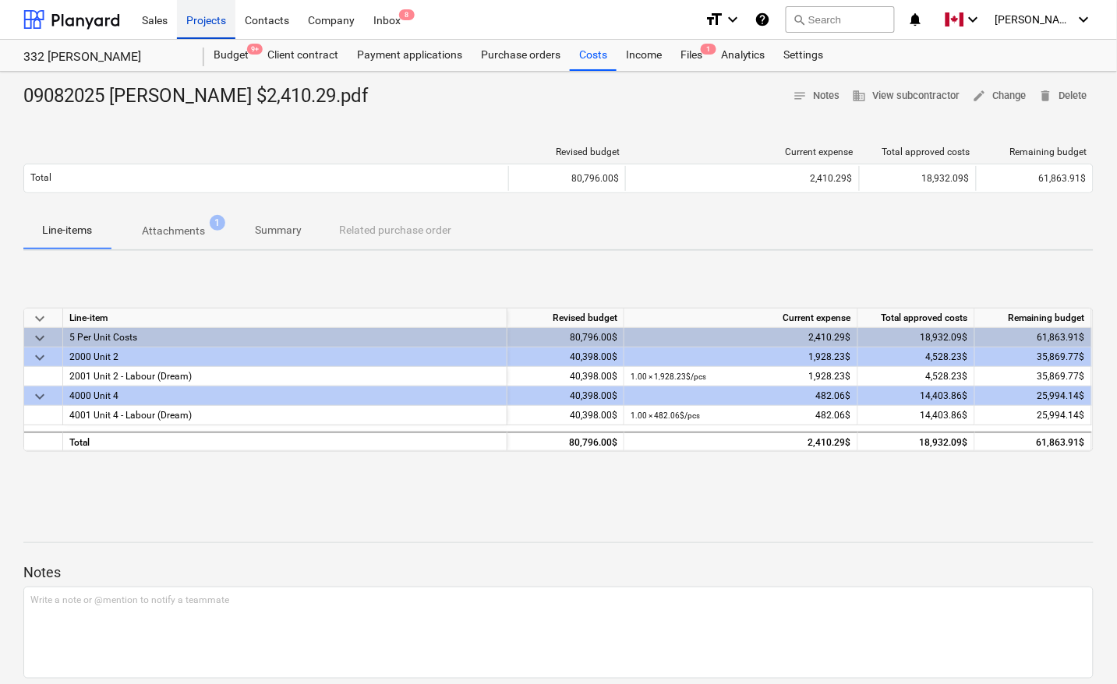
click at [214, 20] on div "Projects" at bounding box center [206, 19] width 58 height 40
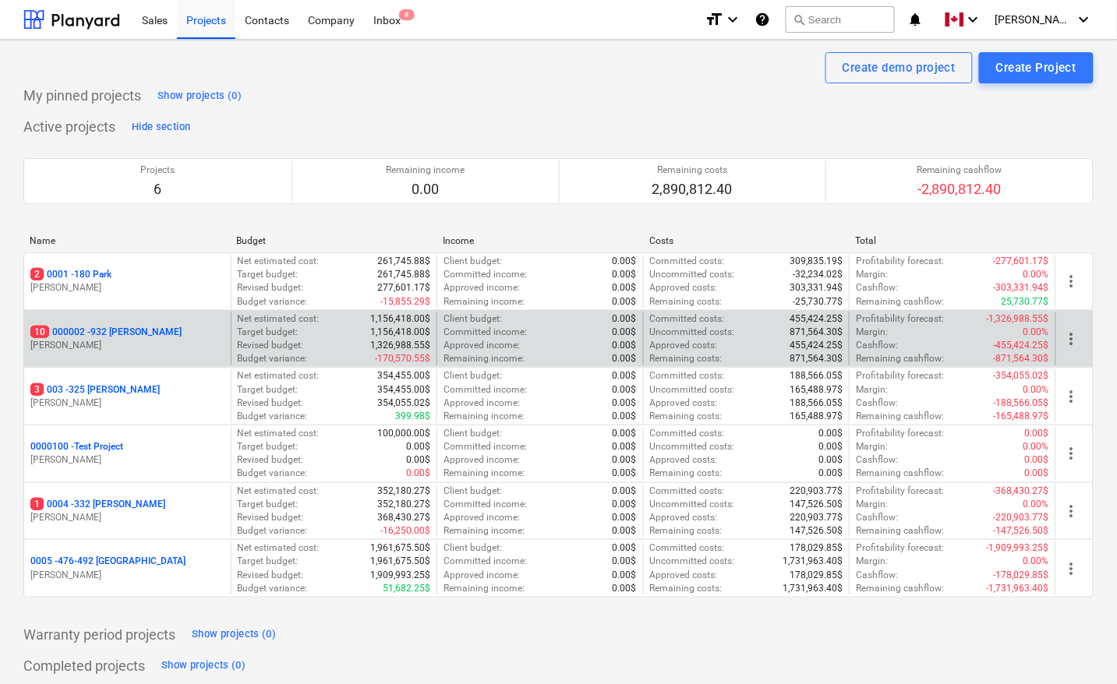
click at [118, 332] on p "10 000002 - 932 [PERSON_NAME]" at bounding box center [105, 332] width 151 height 13
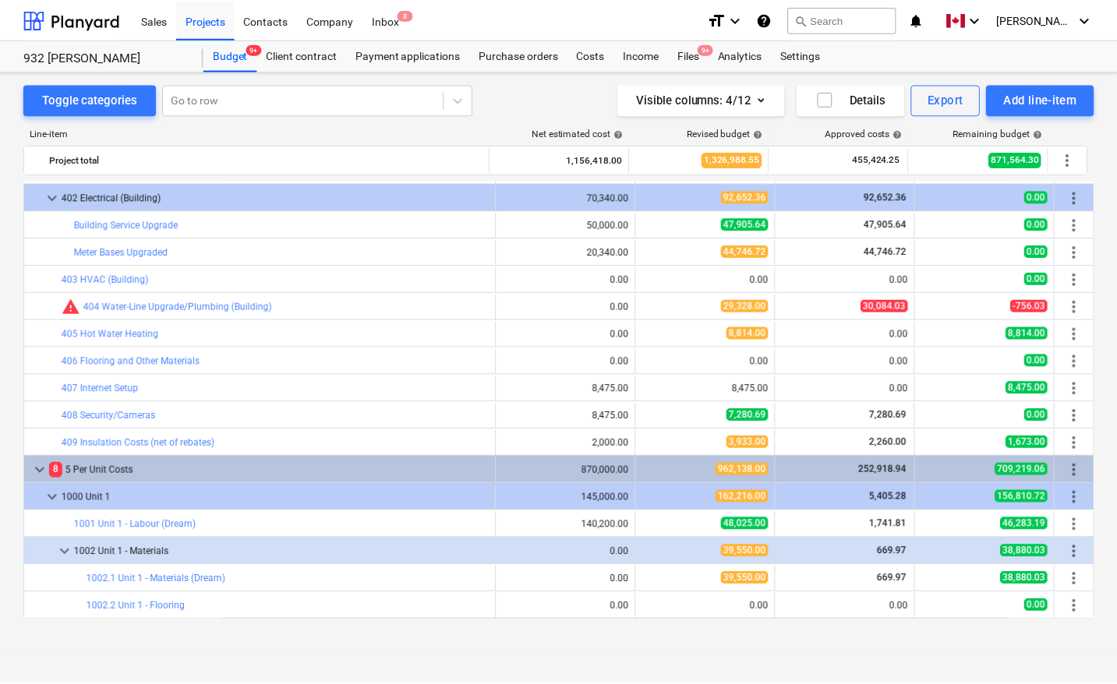
scroll to position [193, 0]
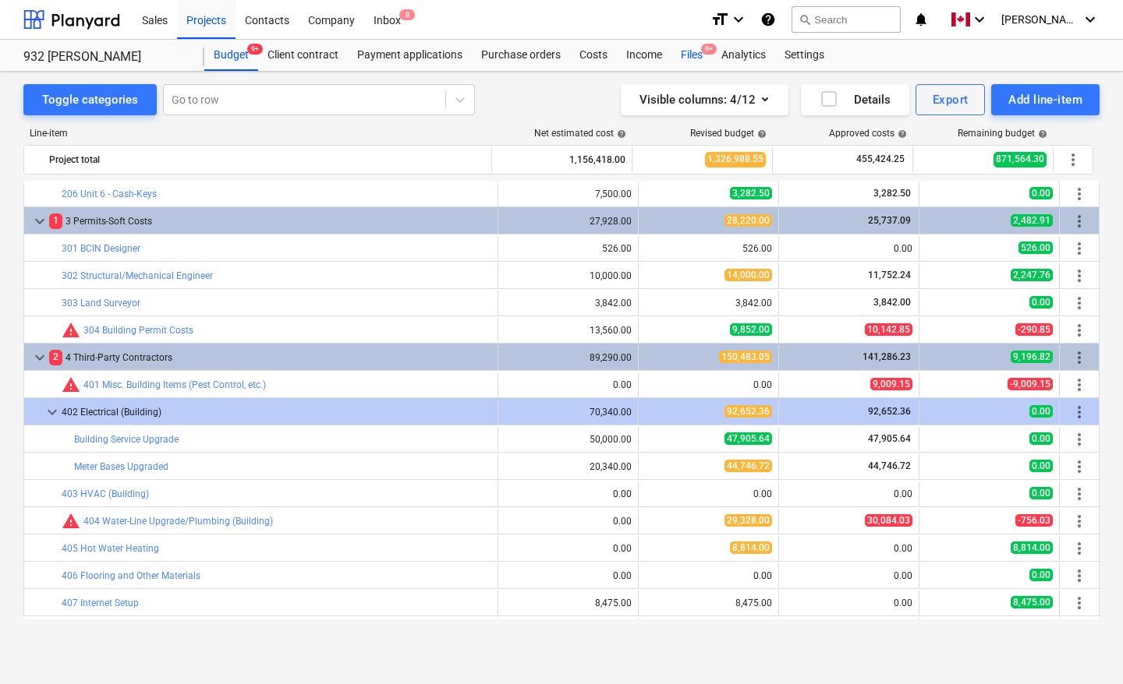
click at [690, 52] on div "Files 9+" at bounding box center [691, 55] width 41 height 31
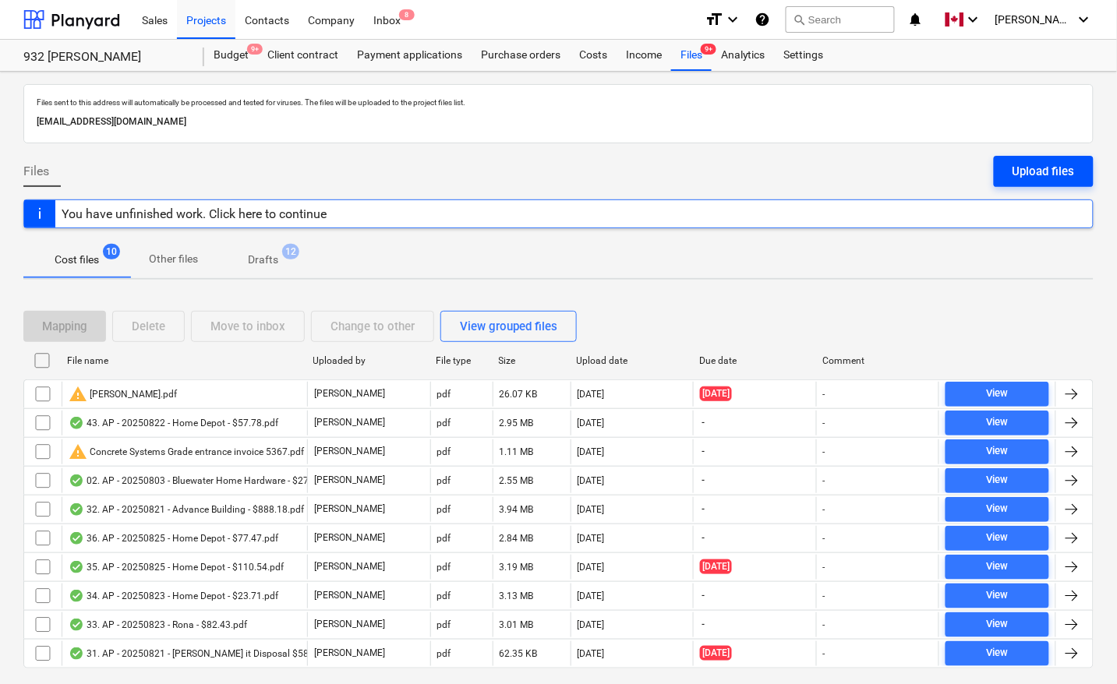
click at [1060, 164] on div "Upload files" at bounding box center [1044, 171] width 62 height 20
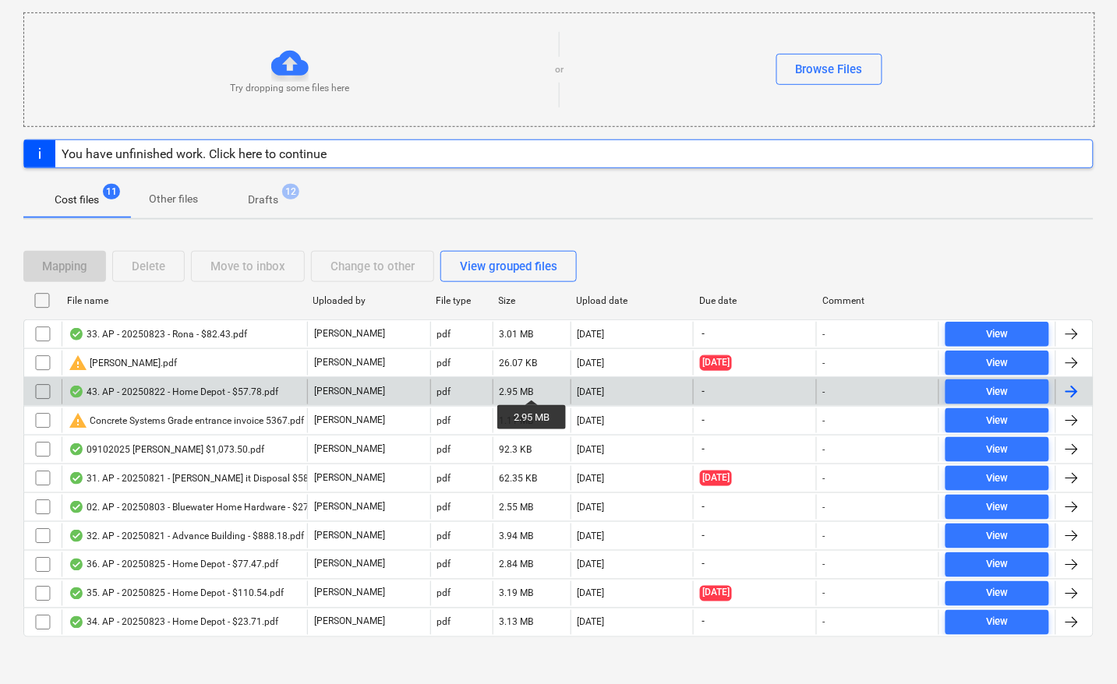
scroll to position [195, 0]
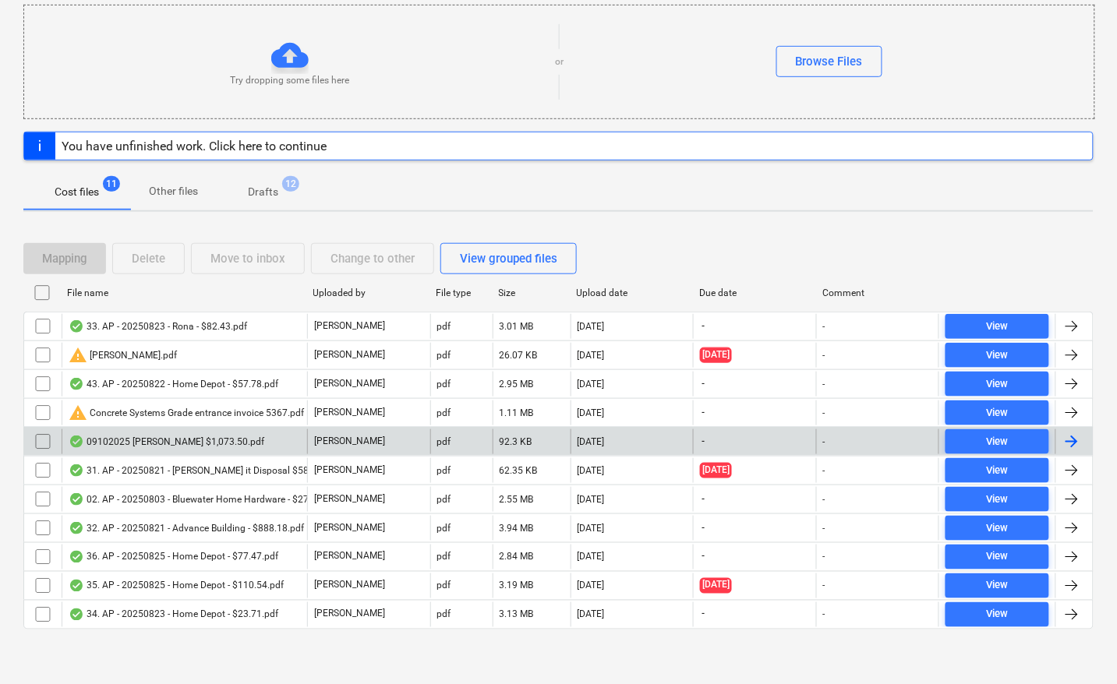
click at [1081, 441] on div at bounding box center [1072, 442] width 19 height 19
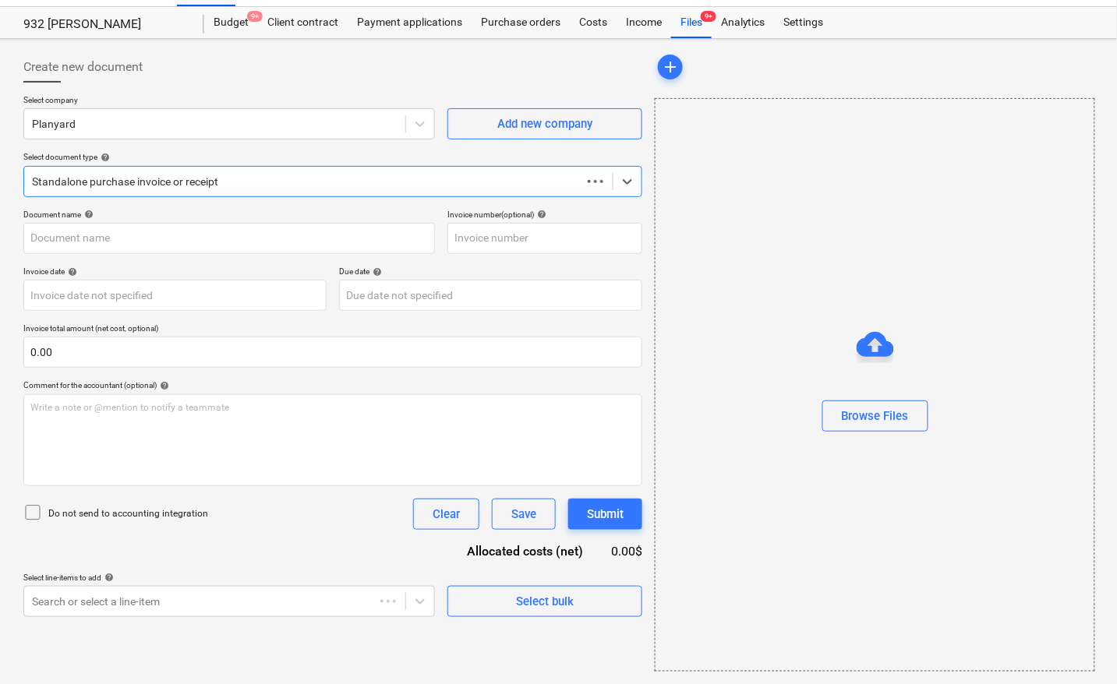
scroll to position [34, 0]
type input "09102025 [PERSON_NAME] $1,073.50.pdf"
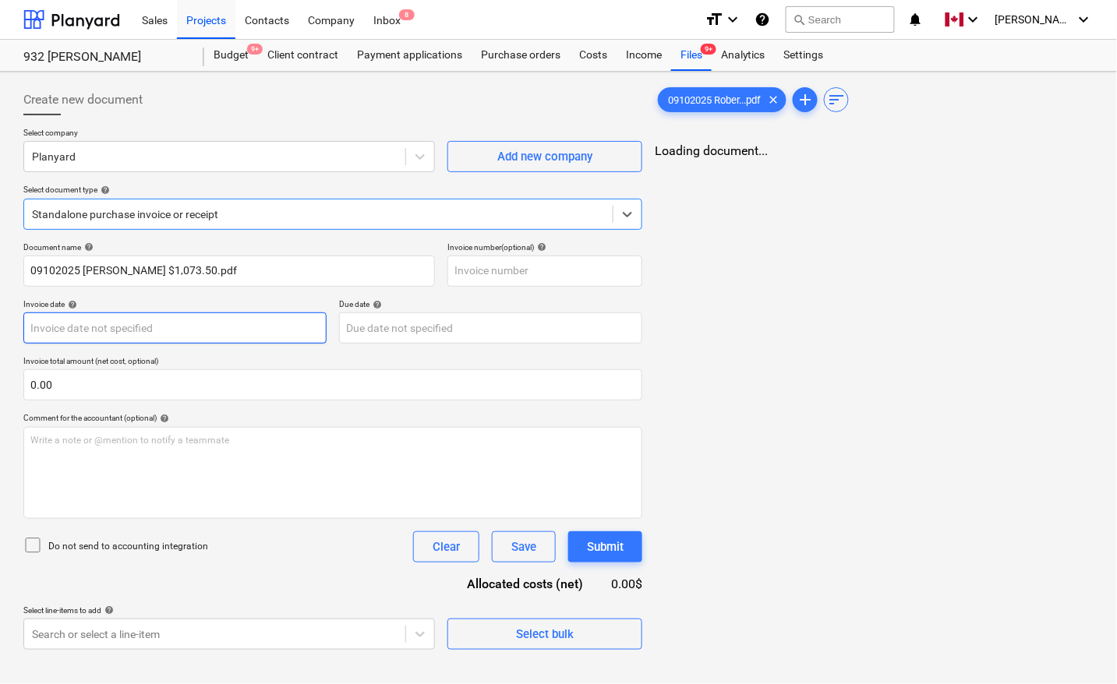
scroll to position [0, 0]
click at [58, 320] on body "Sales Projects Contacts Company Inbox 8 format_size keyboard_arrow_down help se…" at bounding box center [558, 342] width 1117 height 684
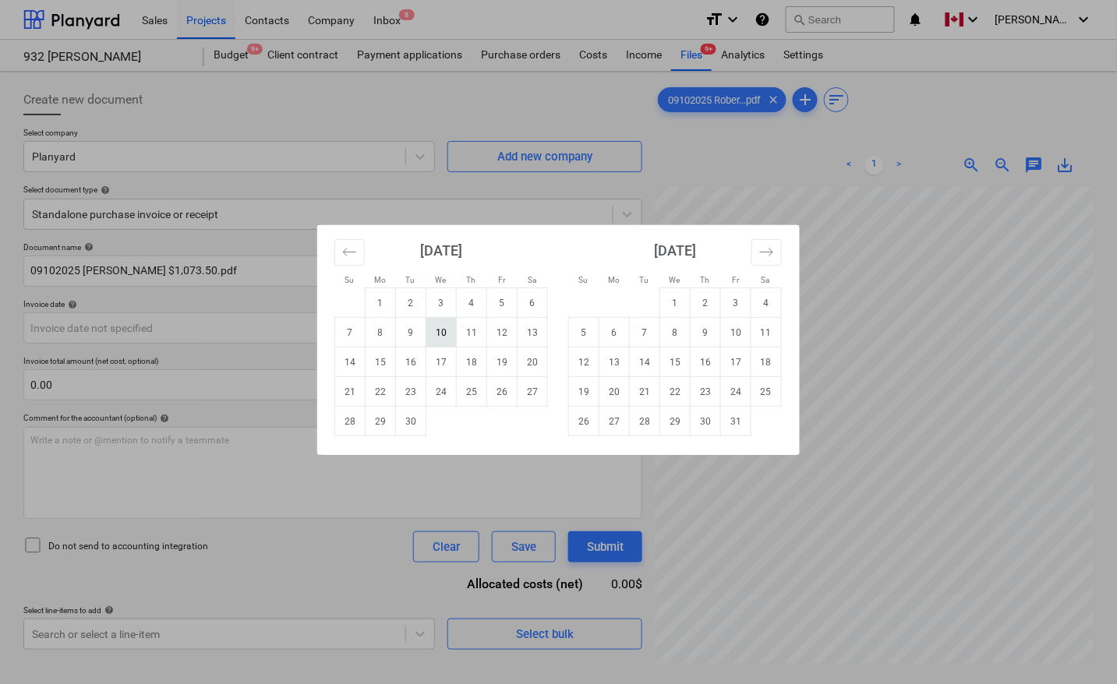
click at [439, 330] on td "10" at bounding box center [441, 333] width 30 height 30
type input "[DATE]"
click at [423, 333] on body "Sales Projects Contacts Company Inbox 8 format_size keyboard_arrow_down help se…" at bounding box center [558, 342] width 1117 height 684
click at [440, 335] on td "10" at bounding box center [441, 333] width 30 height 30
type input "[DATE]"
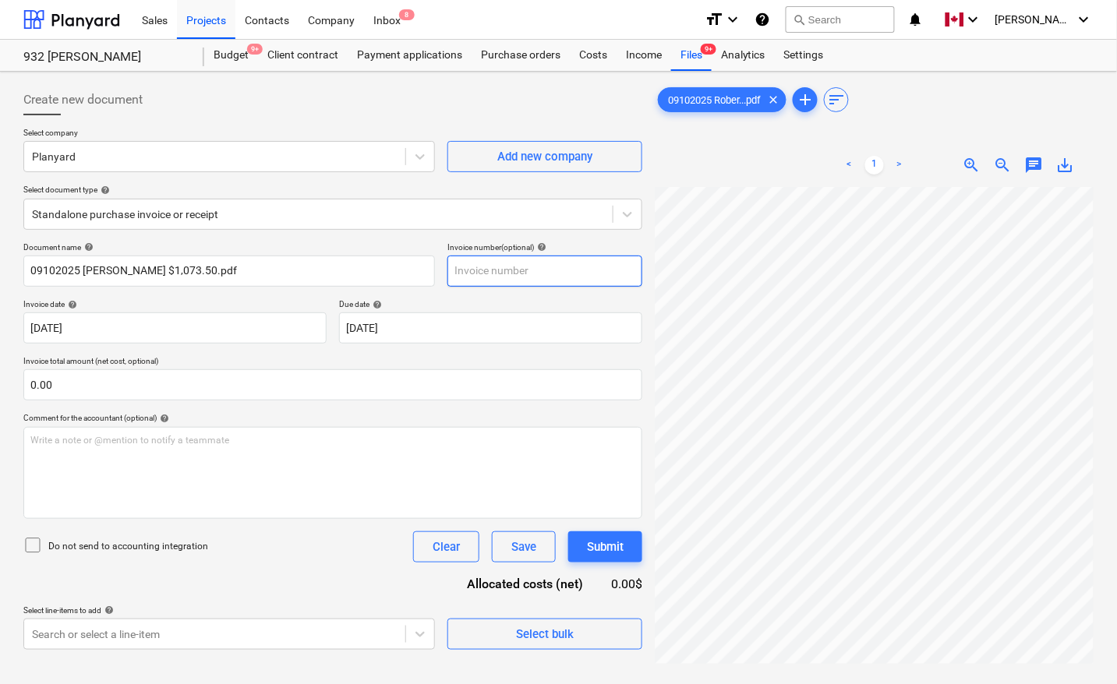
click at [484, 266] on input "text" at bounding box center [544, 271] width 195 height 31
click at [316, 361] on p "Invoice total amount (net cost, optional)" at bounding box center [332, 362] width 619 height 13
click at [493, 262] on input "text" at bounding box center [544, 271] width 195 height 31
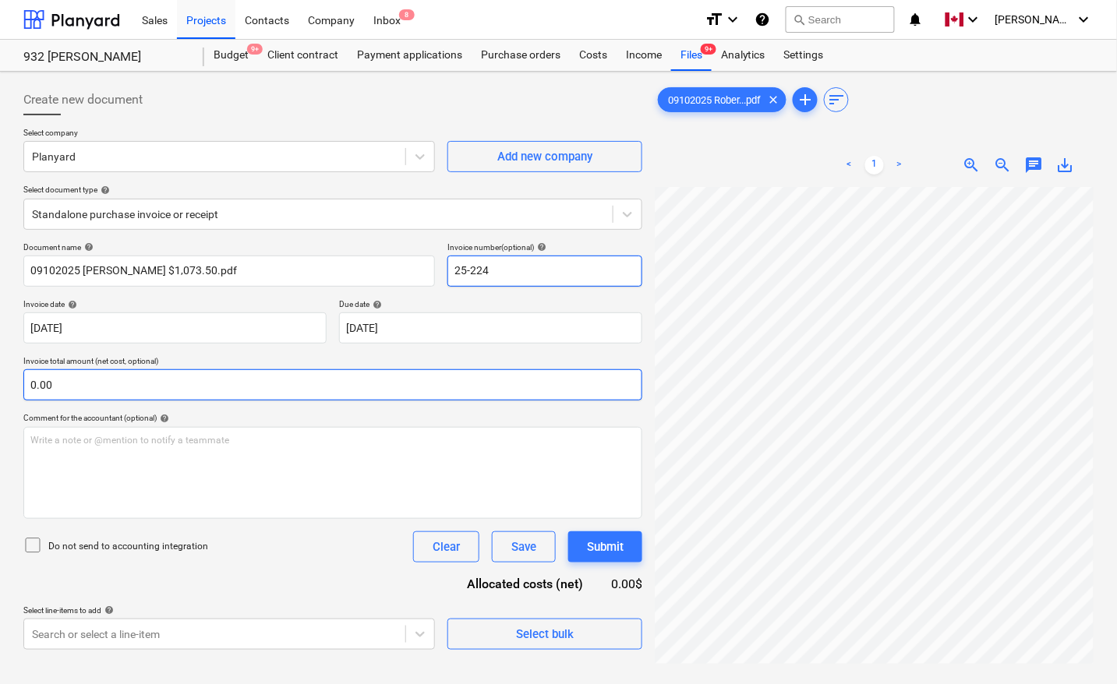
type input "25-224"
click at [122, 396] on input "text" at bounding box center [332, 385] width 619 height 31
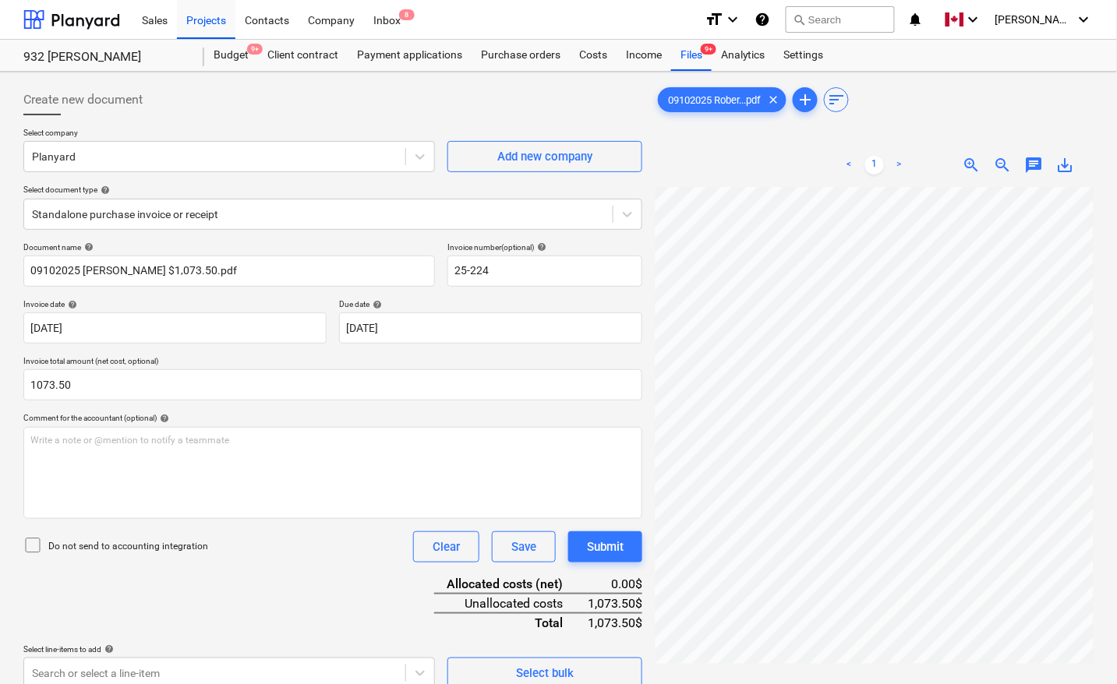
type input "1,073.50"
click at [255, 569] on div "Document name help 09102025 [PERSON_NAME] $1,073.50.pdf Invoice number (optiona…" at bounding box center [332, 465] width 619 height 447
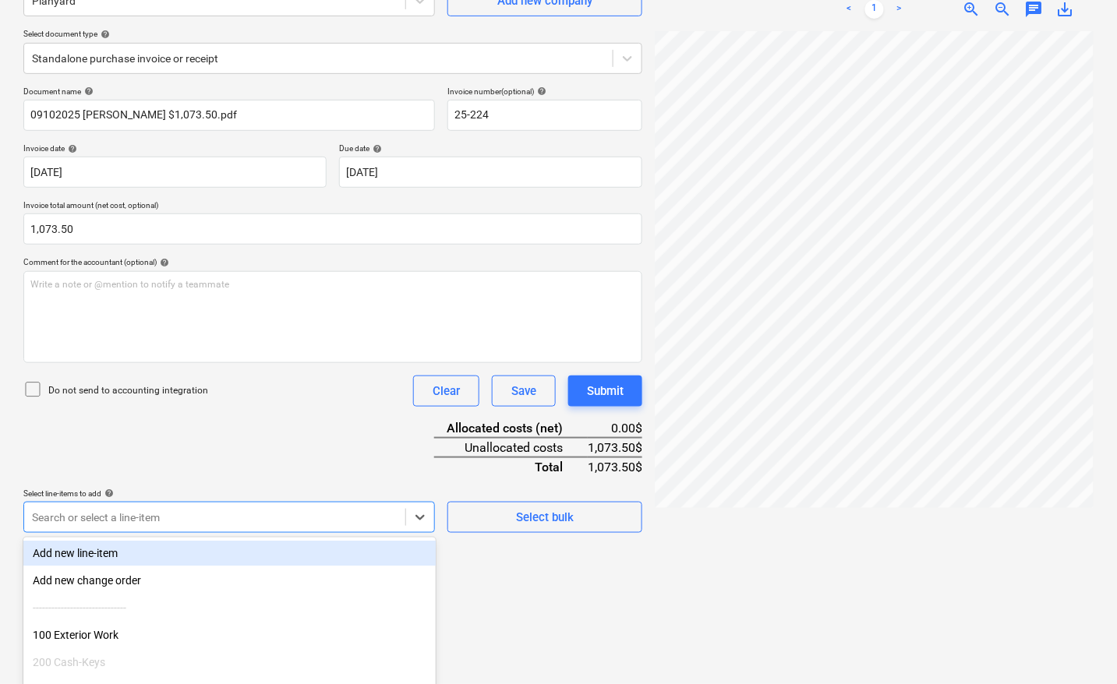
click at [254, 528] on body "Sales Projects Contacts Company Inbox 8 format_size keyboard_arrow_down help se…" at bounding box center [558, 186] width 1117 height 684
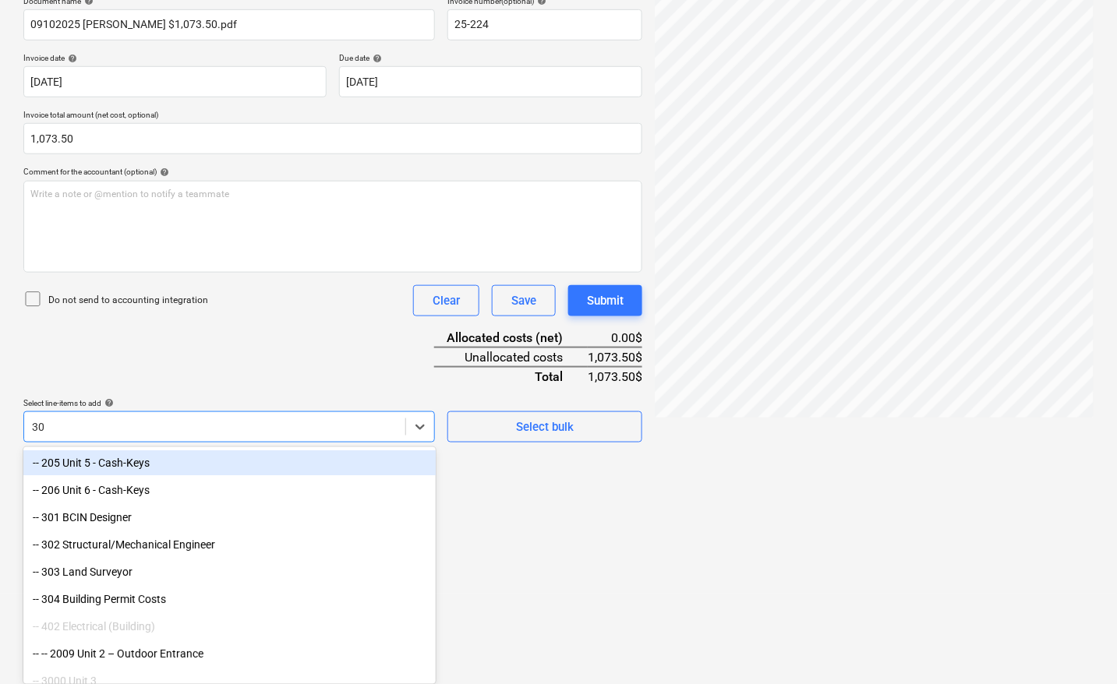
type input "302"
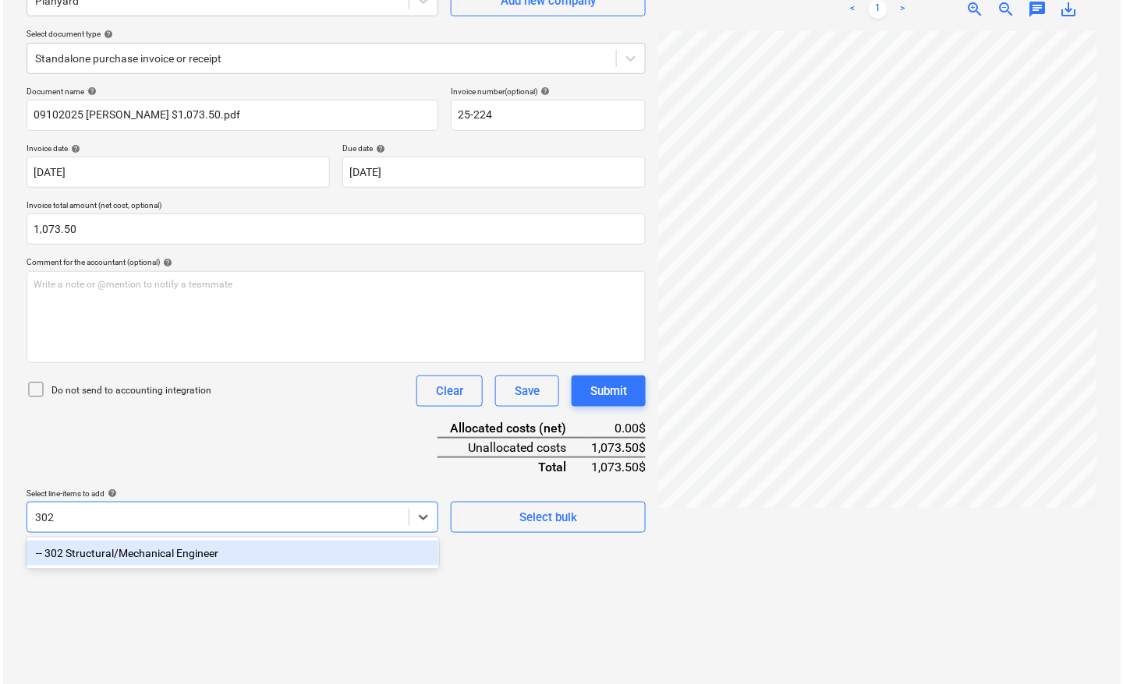
scroll to position [156, 0]
click at [207, 551] on div "-- 302 Structural/Mechanical Engineer" at bounding box center [229, 553] width 412 height 25
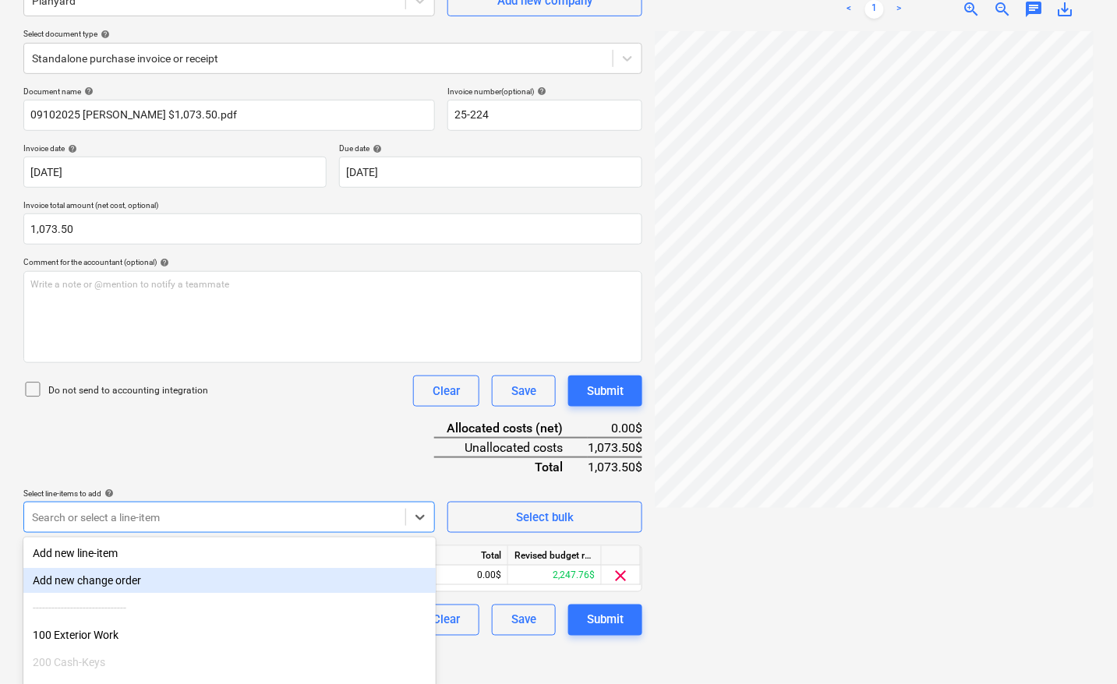
click at [762, 547] on div at bounding box center [874, 351] width 439 height 641
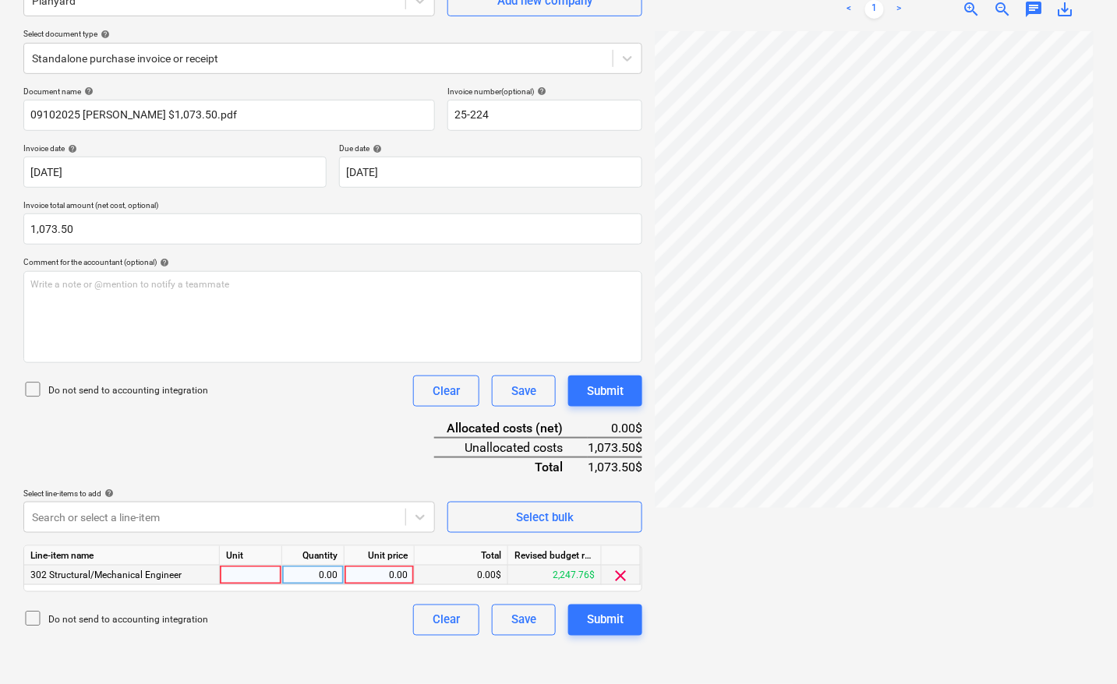
click at [259, 578] on div at bounding box center [251, 575] width 62 height 19
type input "pcs"
type input "1073.50"
click at [295, 621] on div "Do not send to accounting integration Clear Save Submit" at bounding box center [332, 620] width 619 height 31
click at [622, 621] on div "Submit" at bounding box center [605, 620] width 37 height 20
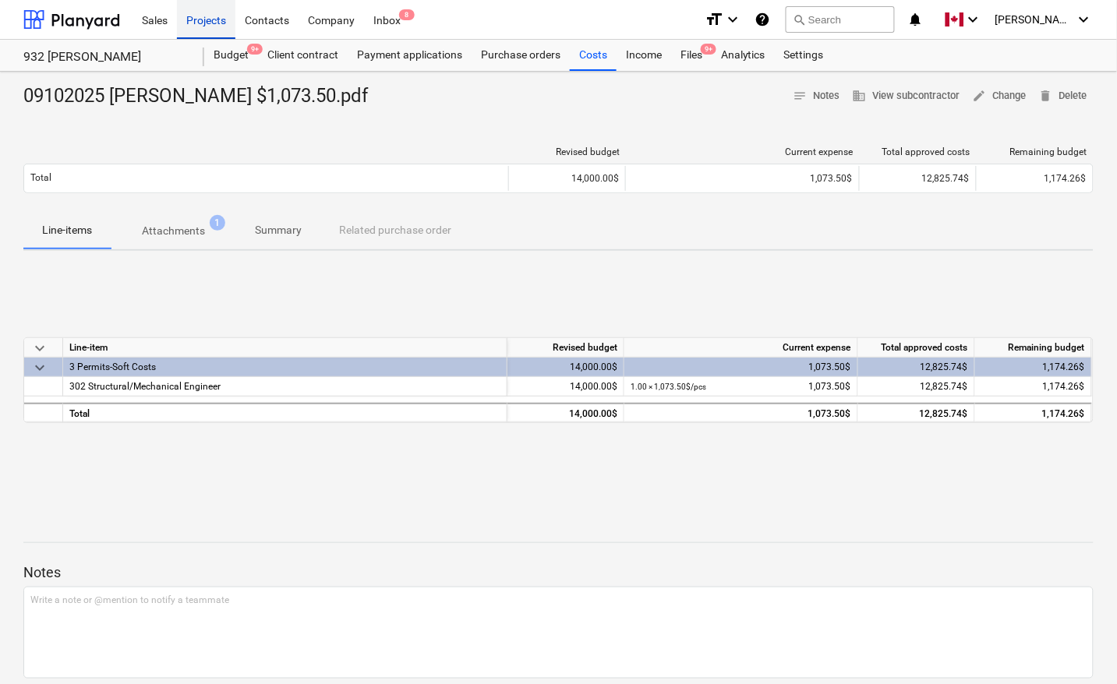
drag, startPoint x: 207, startPoint y: 23, endPoint x: 193, endPoint y: 4, distance: 23.6
click at [207, 23] on div "Projects" at bounding box center [206, 19] width 58 height 40
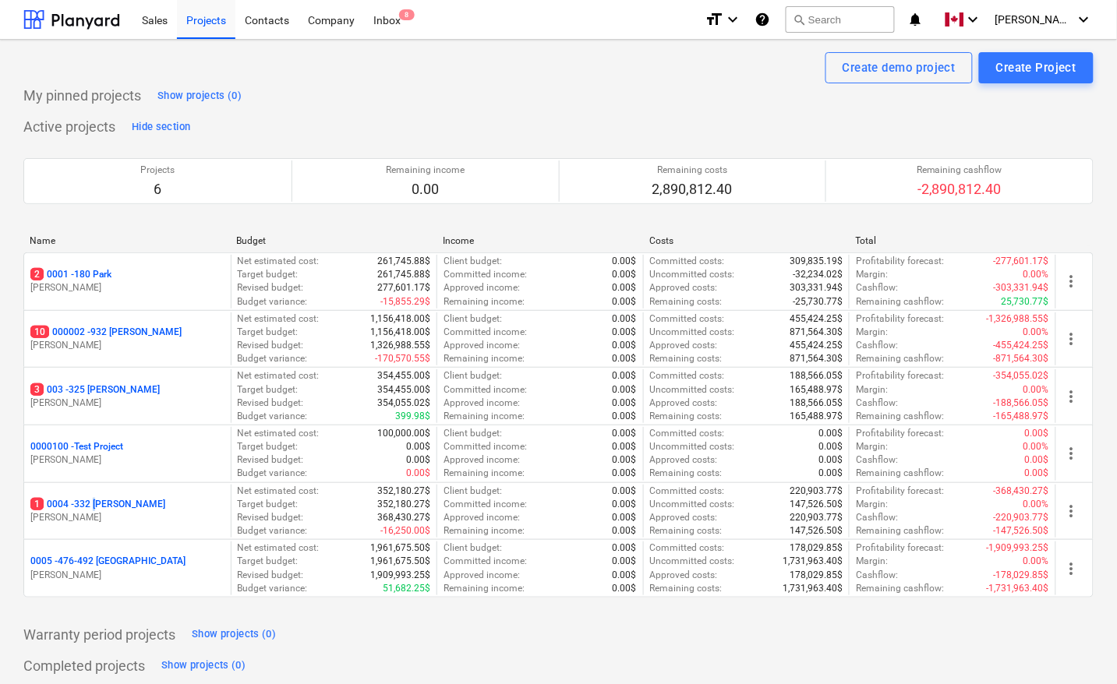
click at [102, 504] on p "1 0004 - 332 [PERSON_NAME]" at bounding box center [97, 504] width 135 height 13
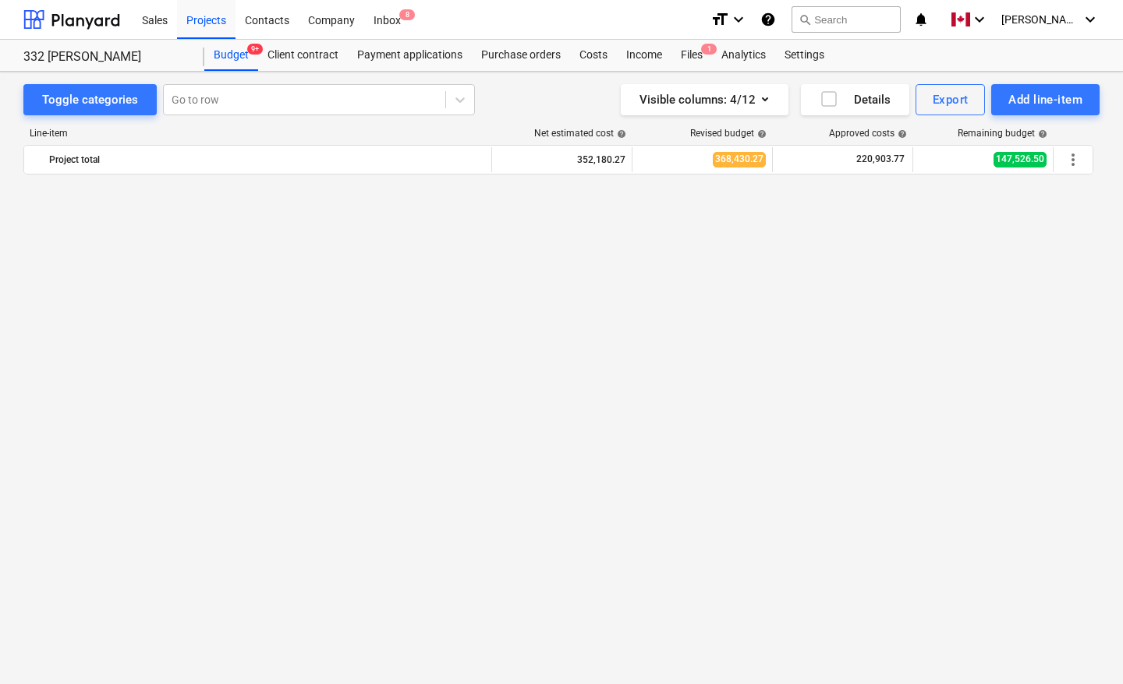
scroll to position [329, 0]
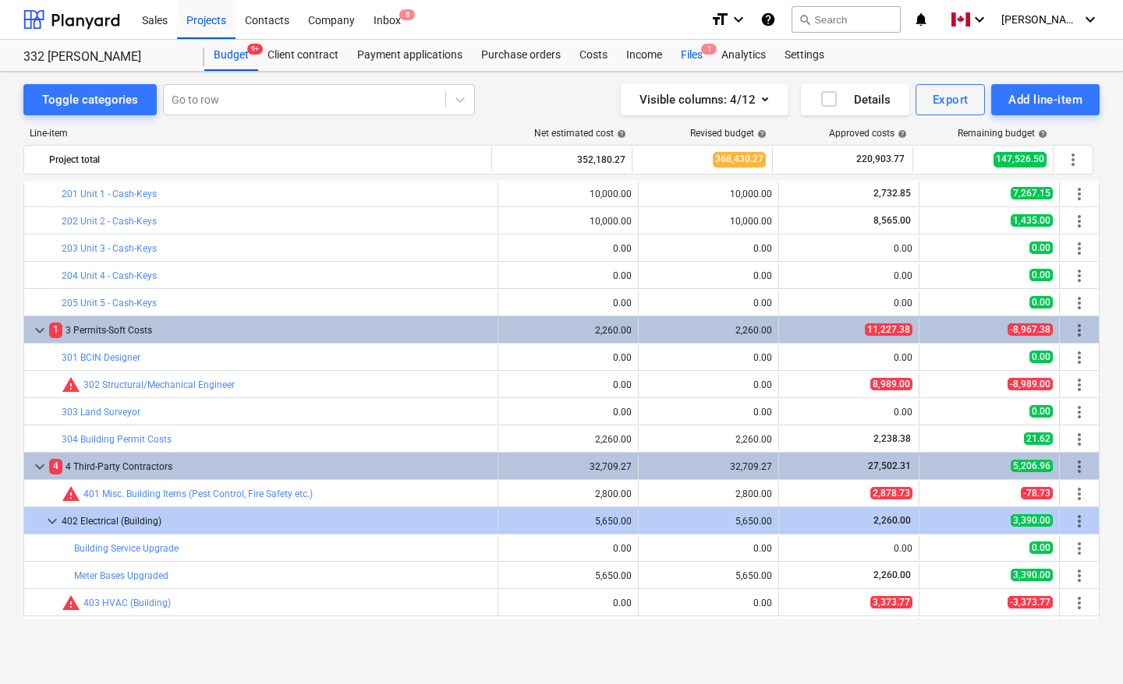
click at [684, 56] on div "Files 1" at bounding box center [691, 55] width 41 height 31
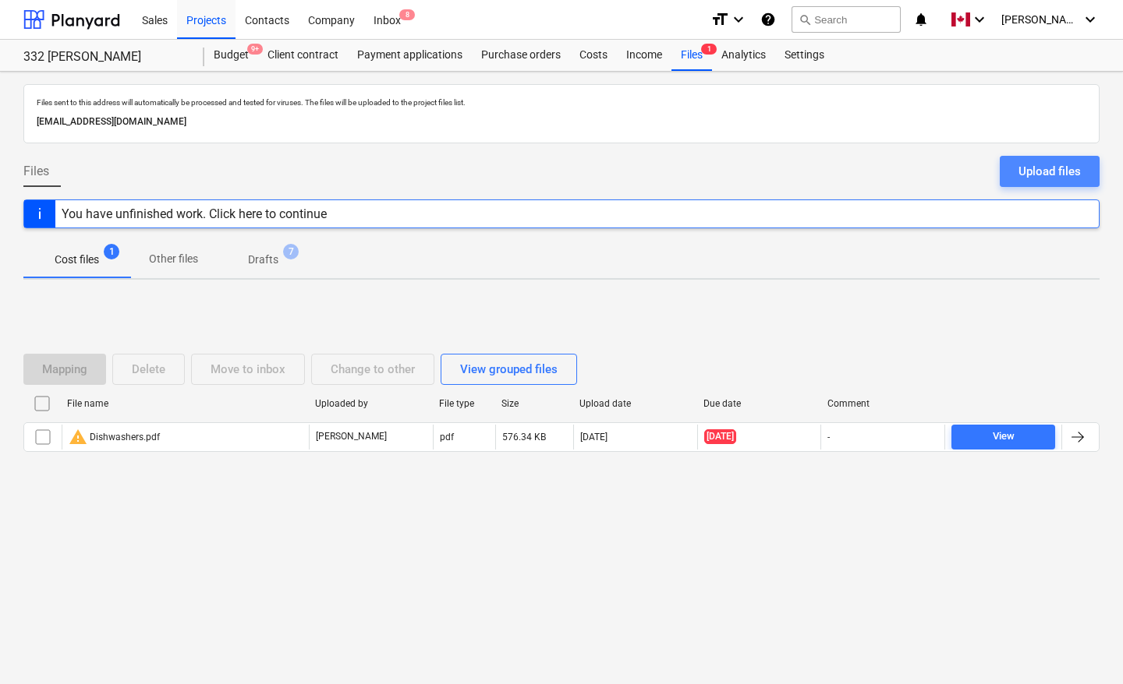
click at [1047, 164] on div "Upload files" at bounding box center [1049, 171] width 62 height 20
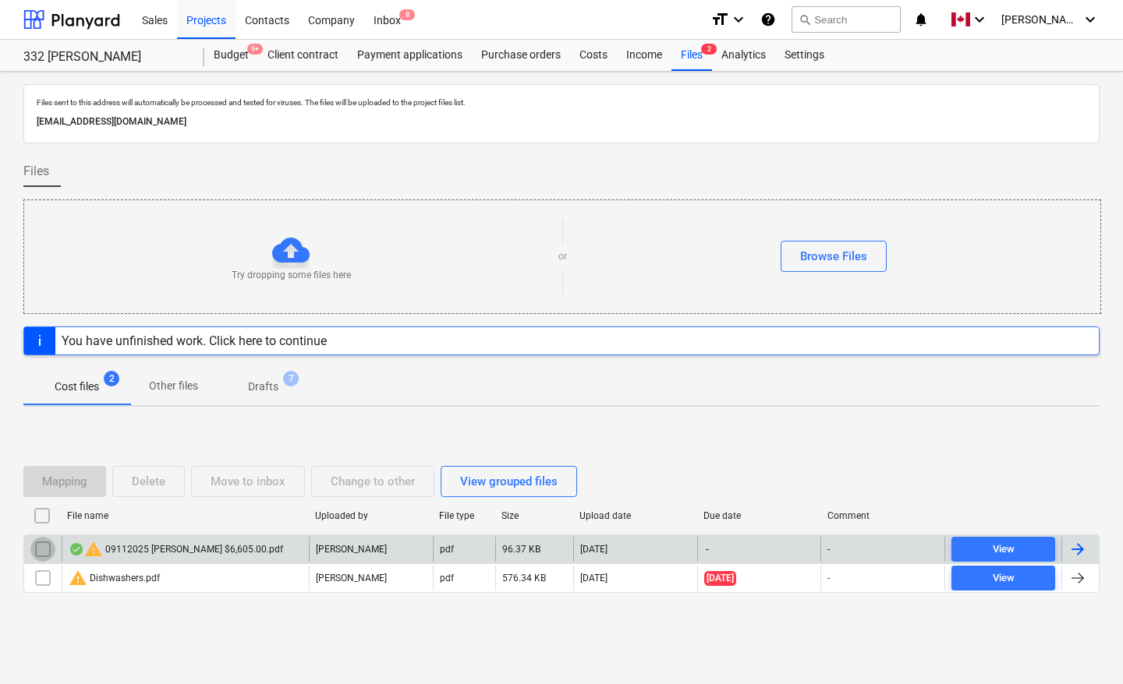
click at [44, 548] on input "checkbox" at bounding box center [42, 549] width 25 height 25
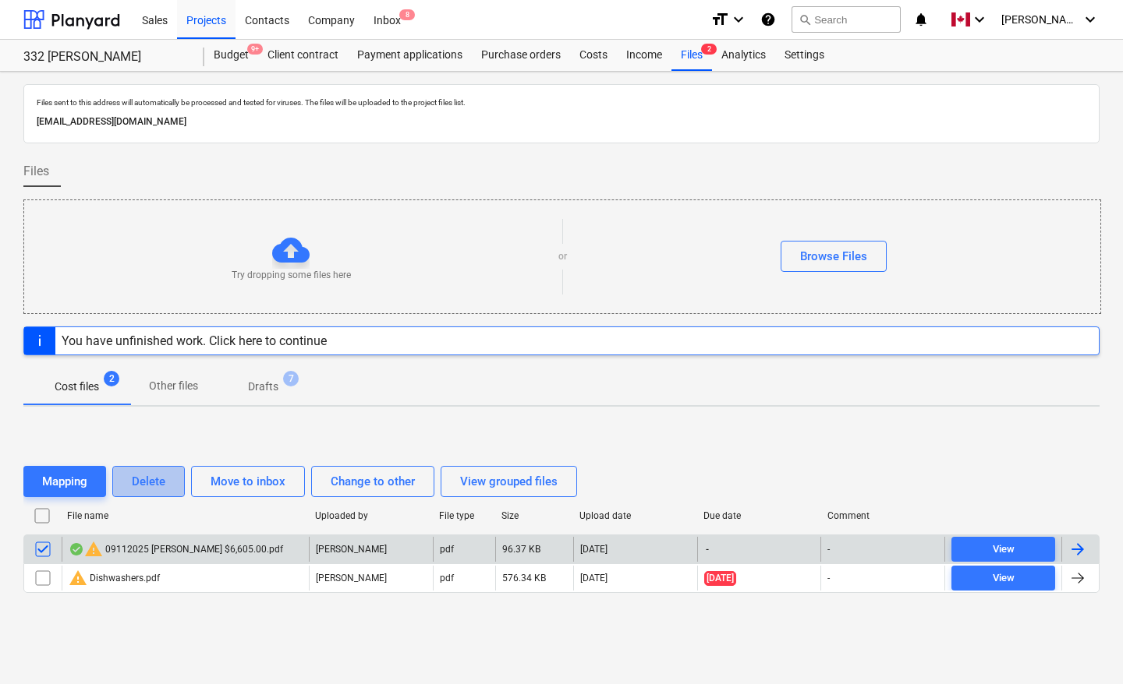
click at [138, 480] on div "Delete" at bounding box center [149, 482] width 34 height 20
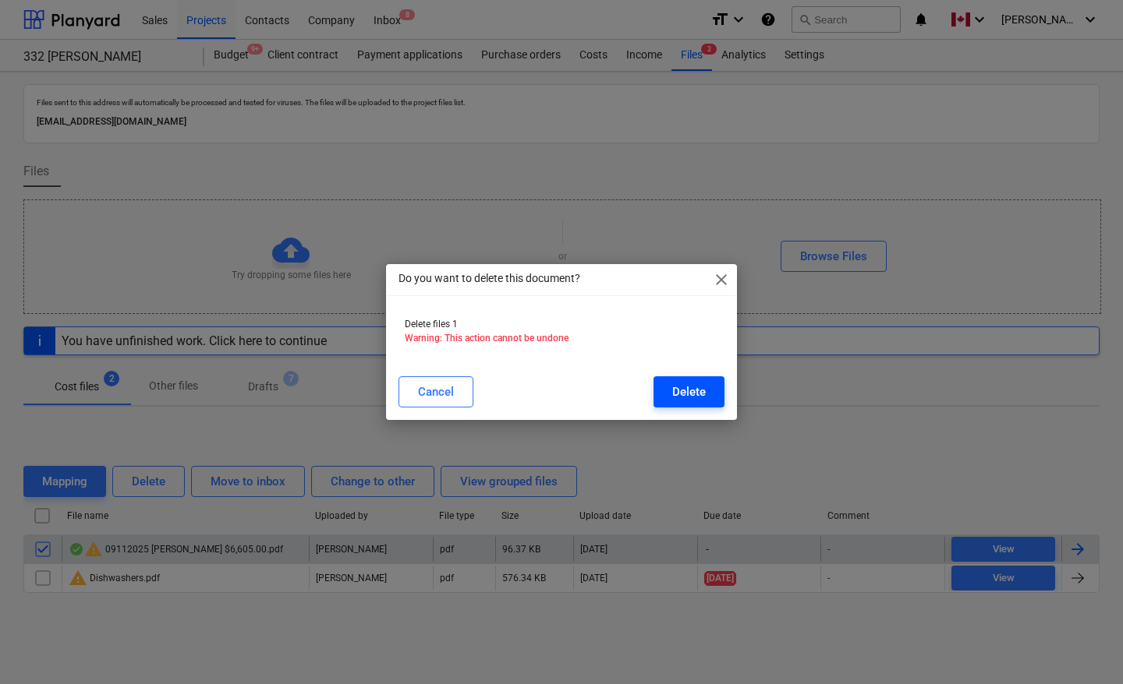
click at [686, 382] on div "Delete" at bounding box center [689, 392] width 34 height 20
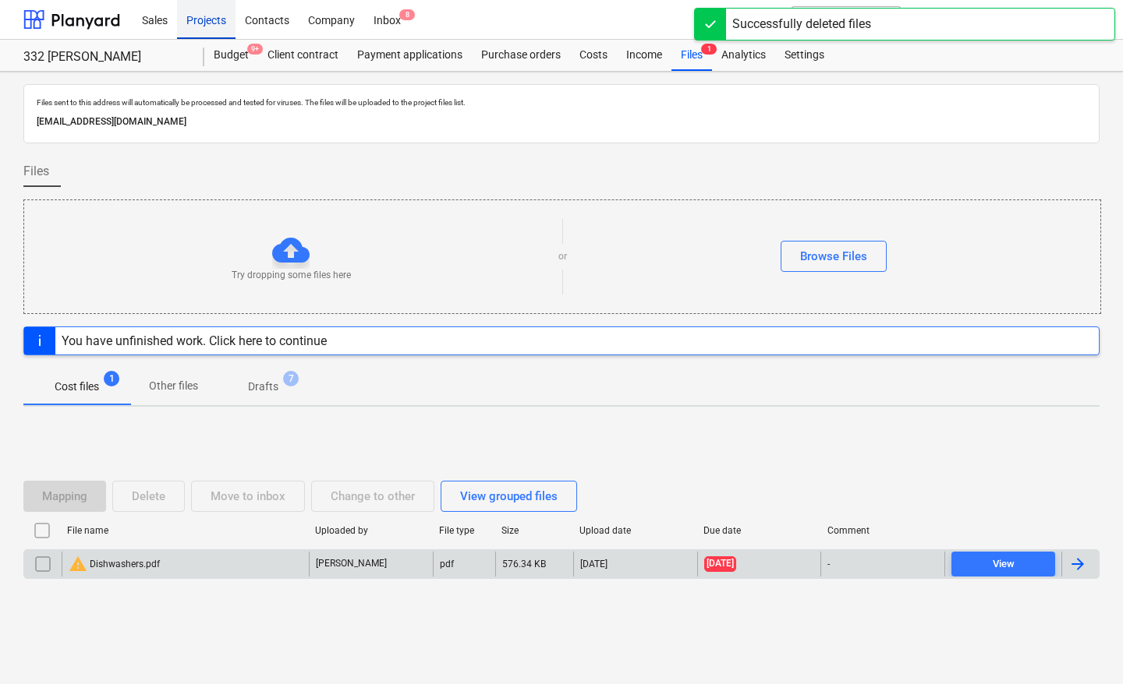
click at [224, 16] on div "Projects" at bounding box center [206, 19] width 58 height 40
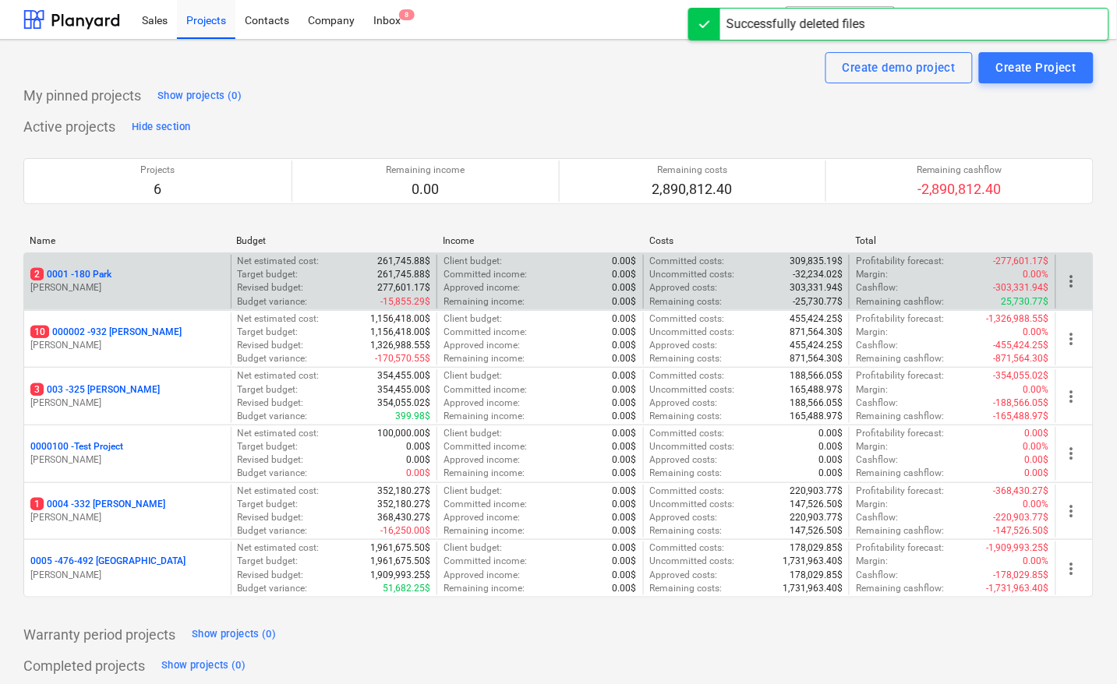
click at [99, 271] on p "2 0001 - 180 Park" at bounding box center [70, 274] width 81 height 13
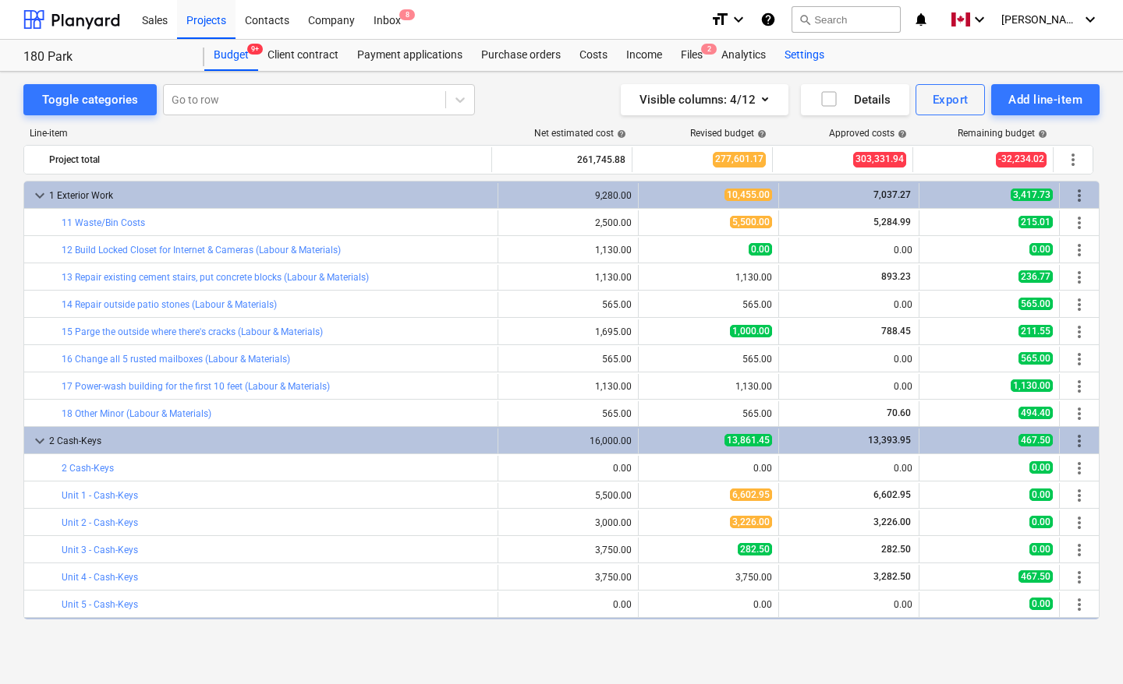
click at [785, 51] on div "Settings" at bounding box center [804, 55] width 58 height 31
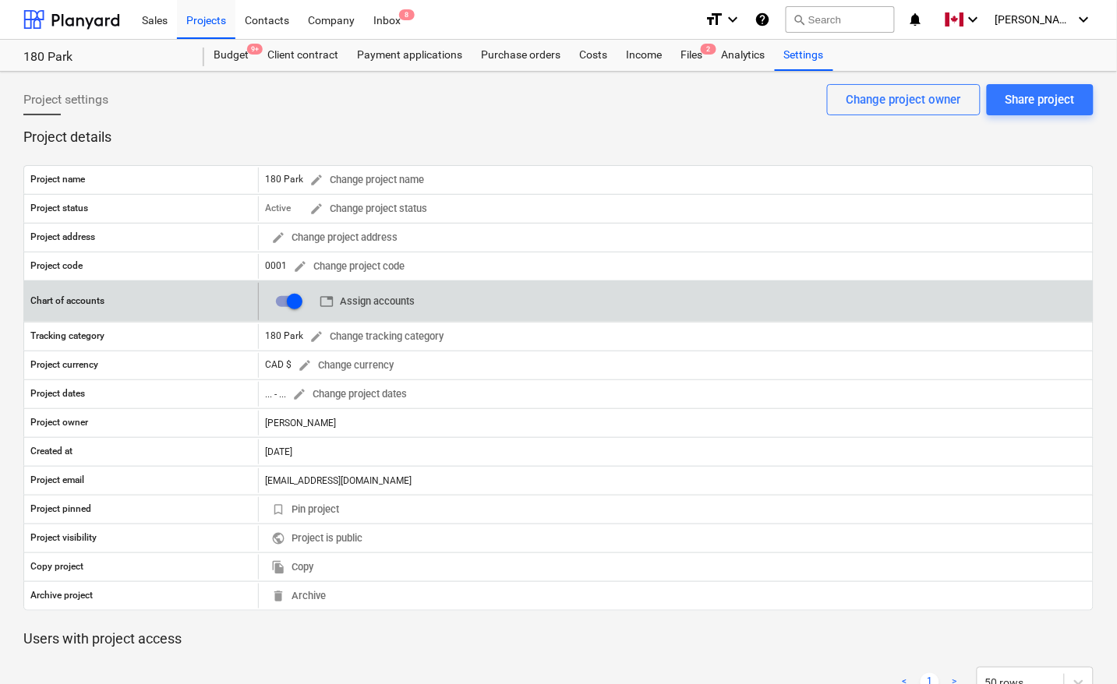
click at [372, 296] on span "table Assign accounts" at bounding box center [367, 302] width 95 height 18
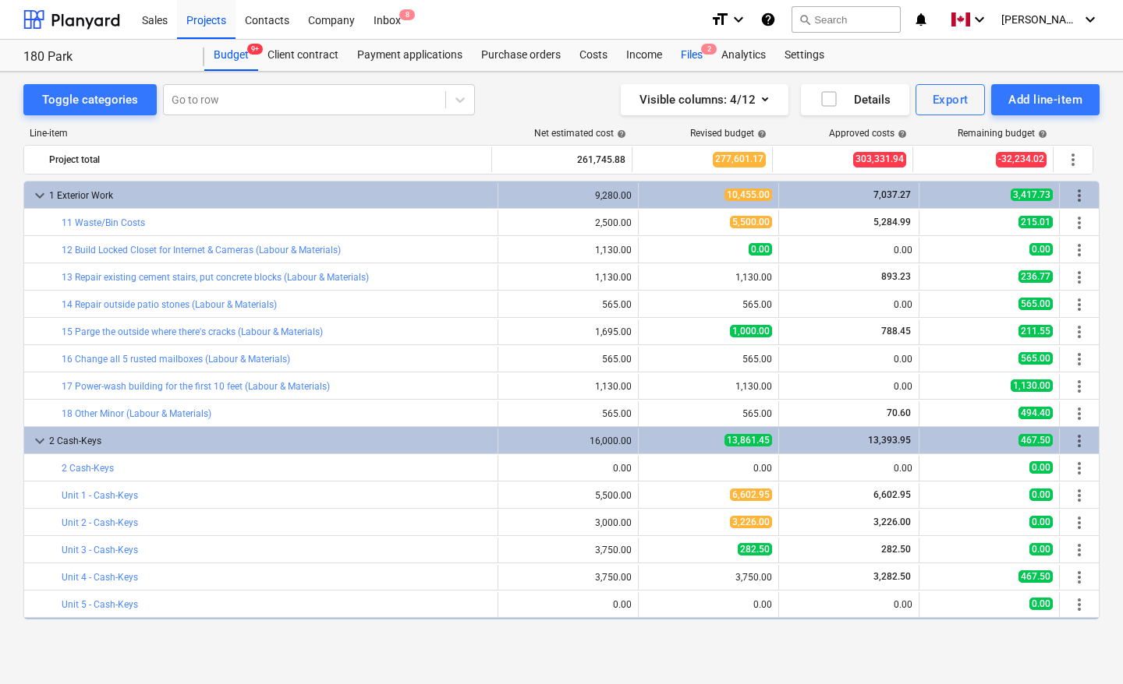
click at [691, 51] on div "Files 2" at bounding box center [691, 55] width 41 height 31
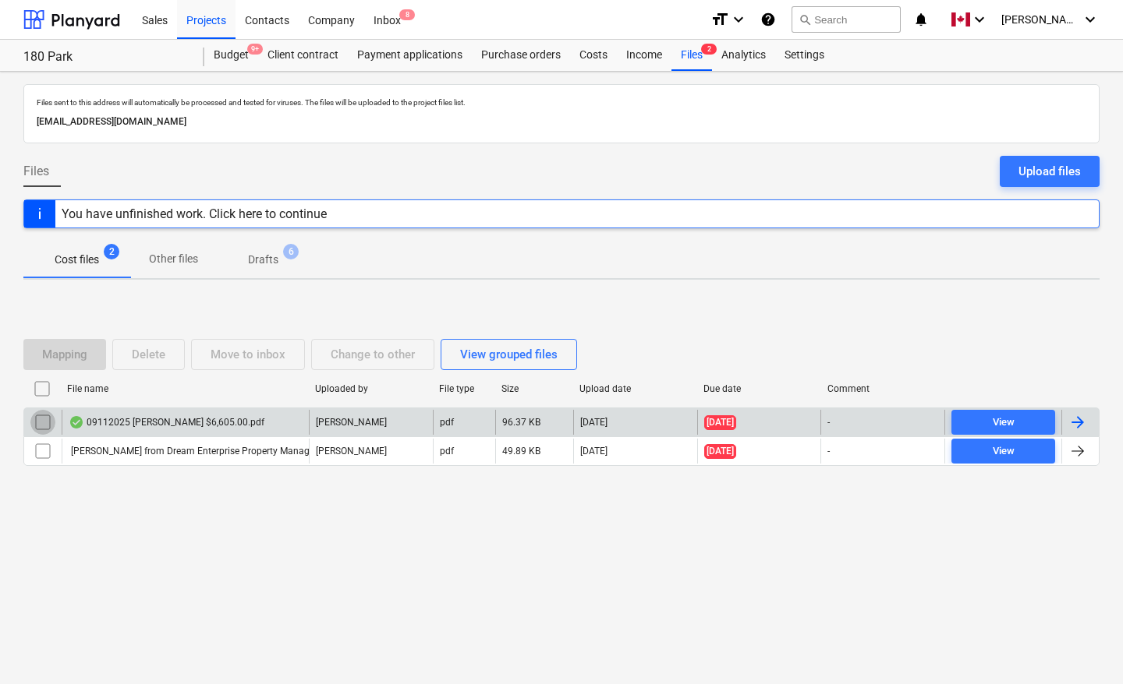
click at [43, 419] on input "checkbox" at bounding box center [42, 422] width 25 height 25
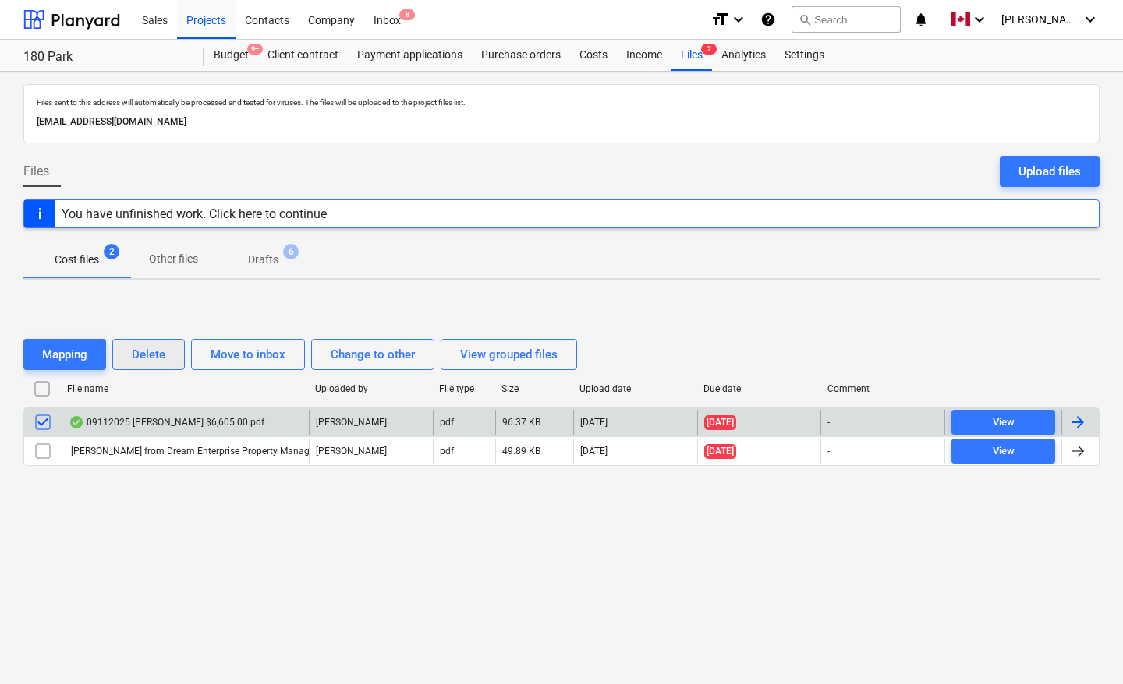
click at [157, 349] on div "Delete" at bounding box center [149, 355] width 34 height 20
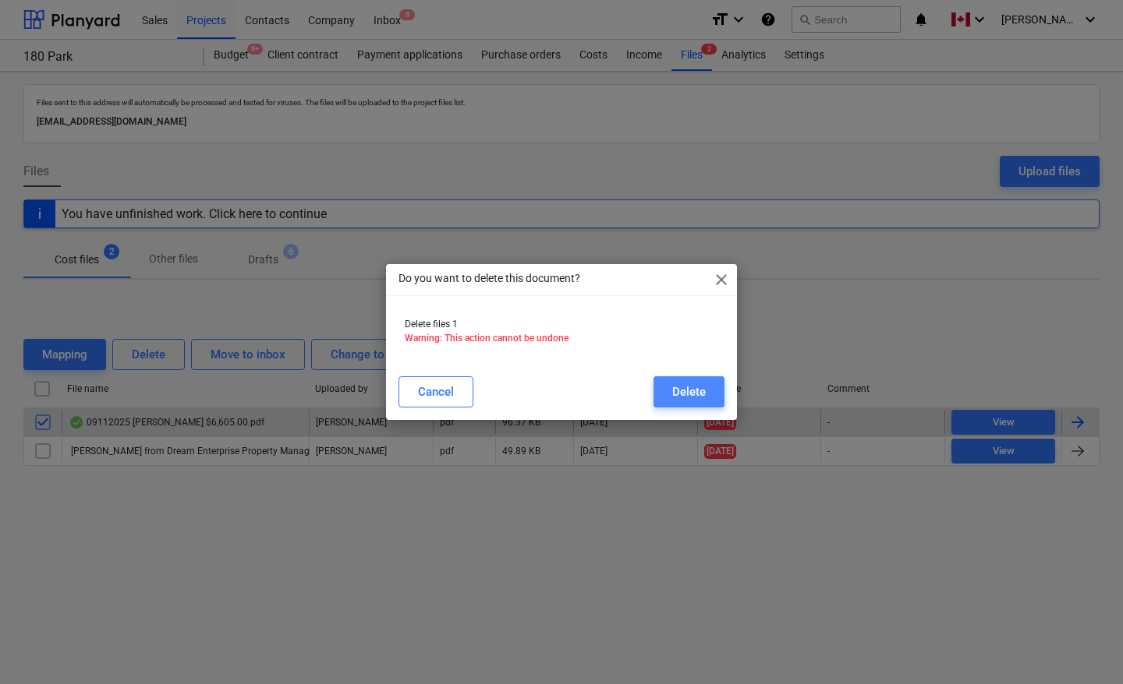
click at [684, 390] on div "Delete" at bounding box center [689, 392] width 34 height 20
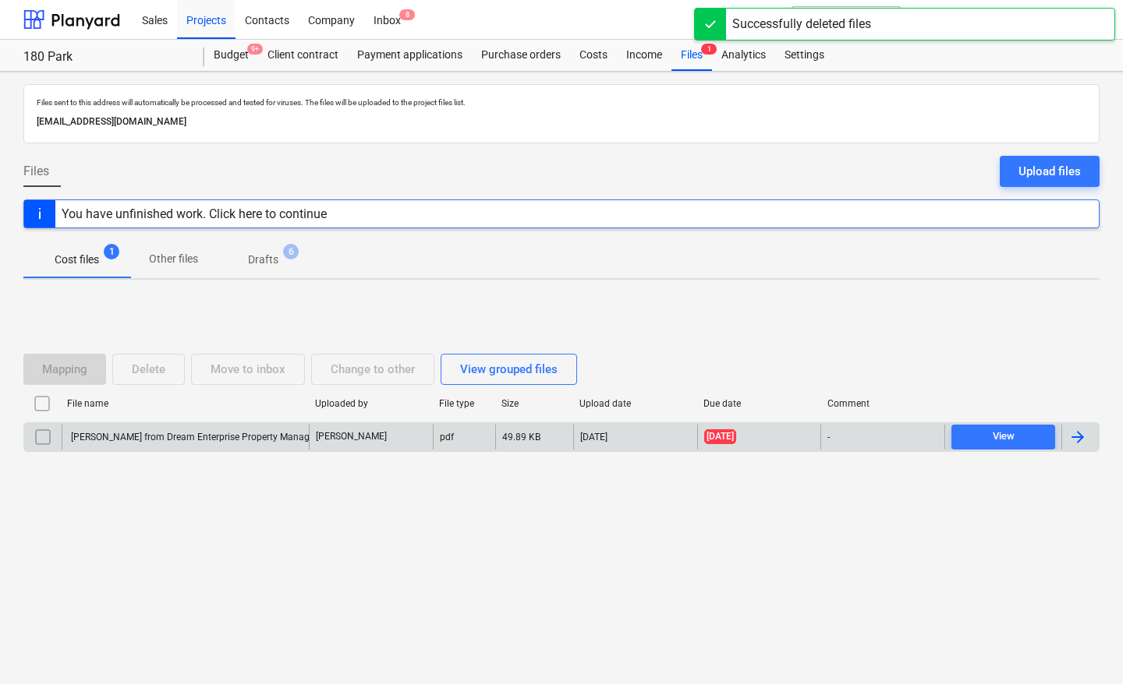
click at [507, 528] on div "Files sent to this address will automatically be processed and tested for virus…" at bounding box center [561, 378] width 1123 height 613
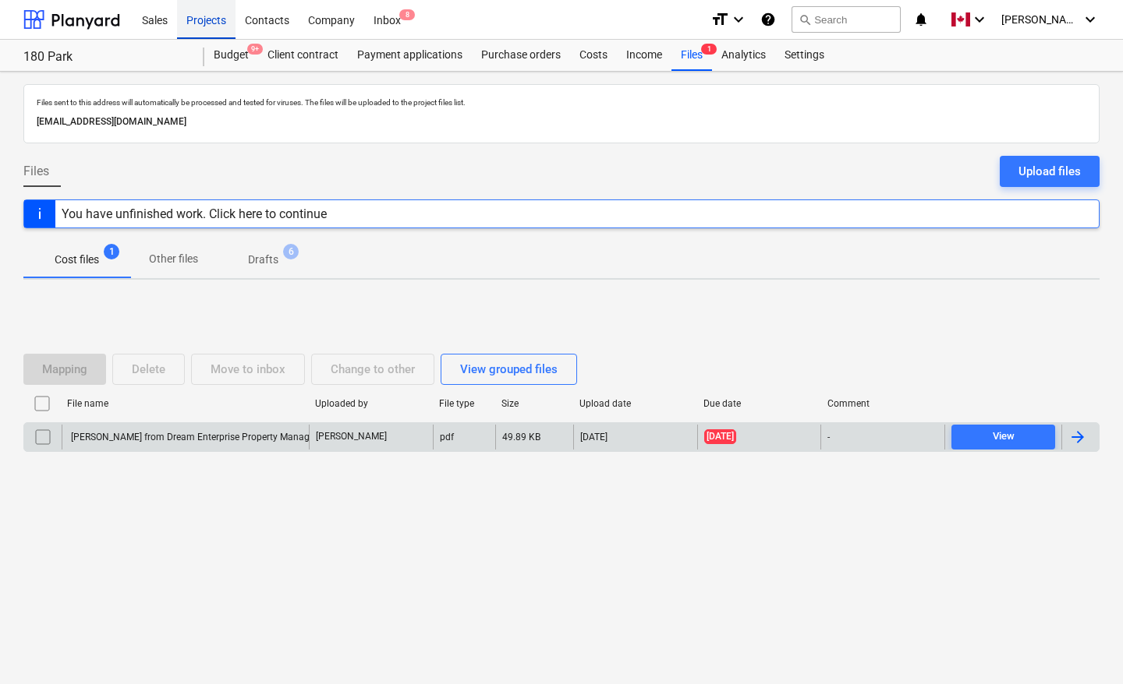
click at [193, 18] on div "Projects" at bounding box center [206, 19] width 58 height 40
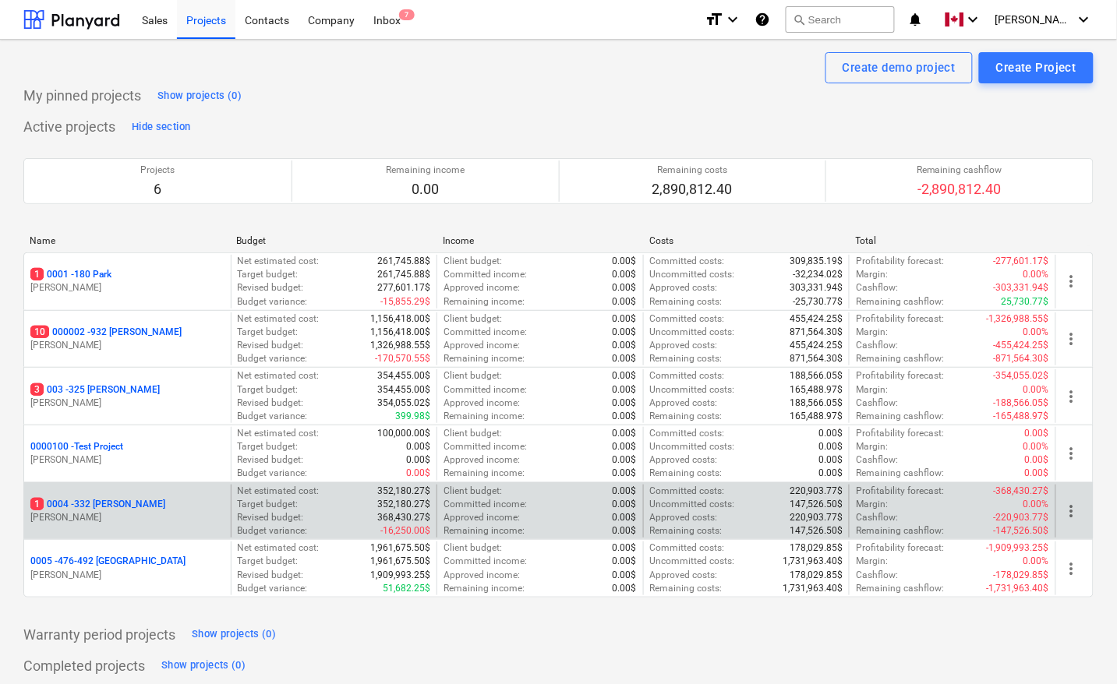
click at [99, 505] on p "1 0004 - 332 [PERSON_NAME]" at bounding box center [97, 504] width 135 height 13
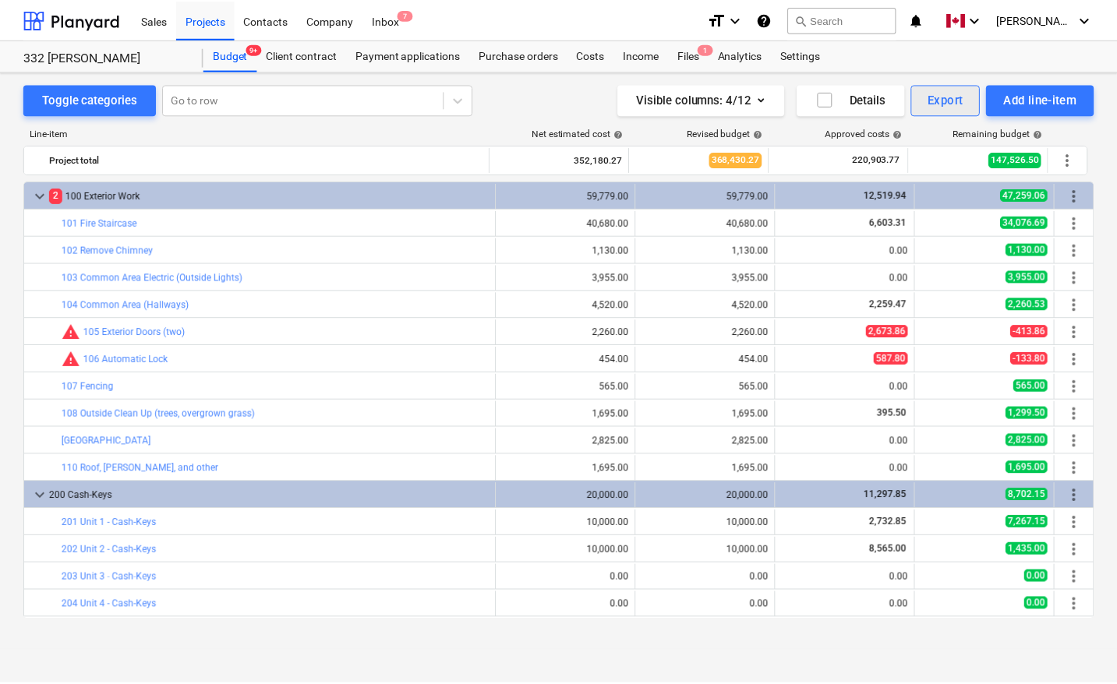
scroll to position [329, 0]
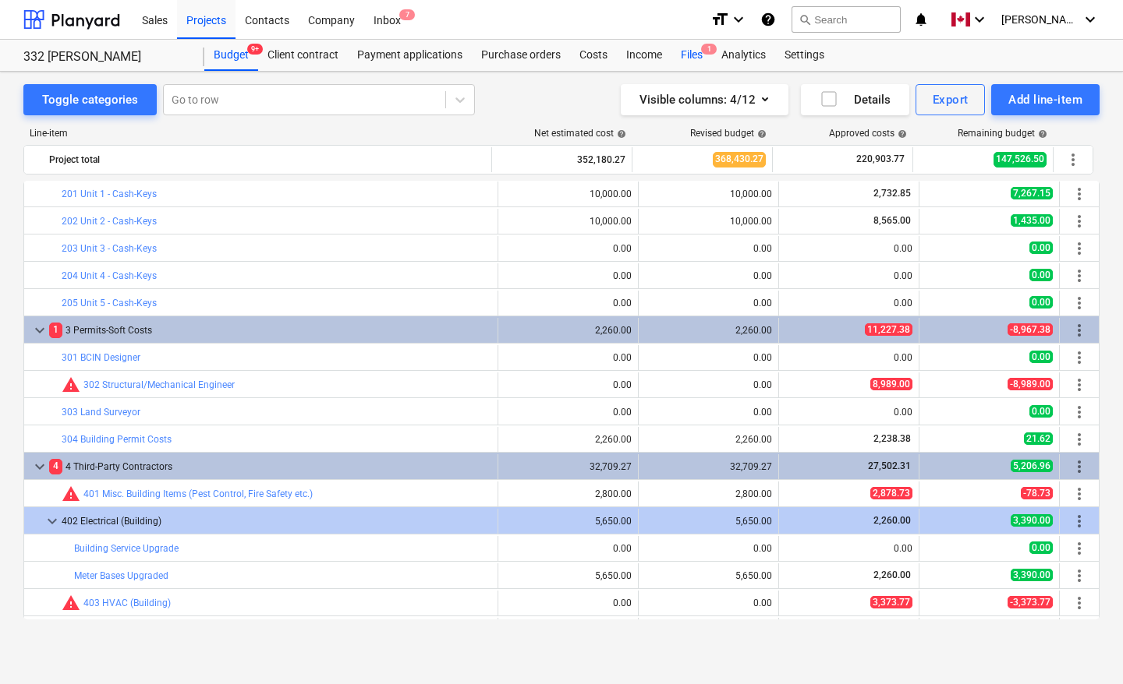
click at [701, 48] on span "1" at bounding box center [709, 49] width 16 height 11
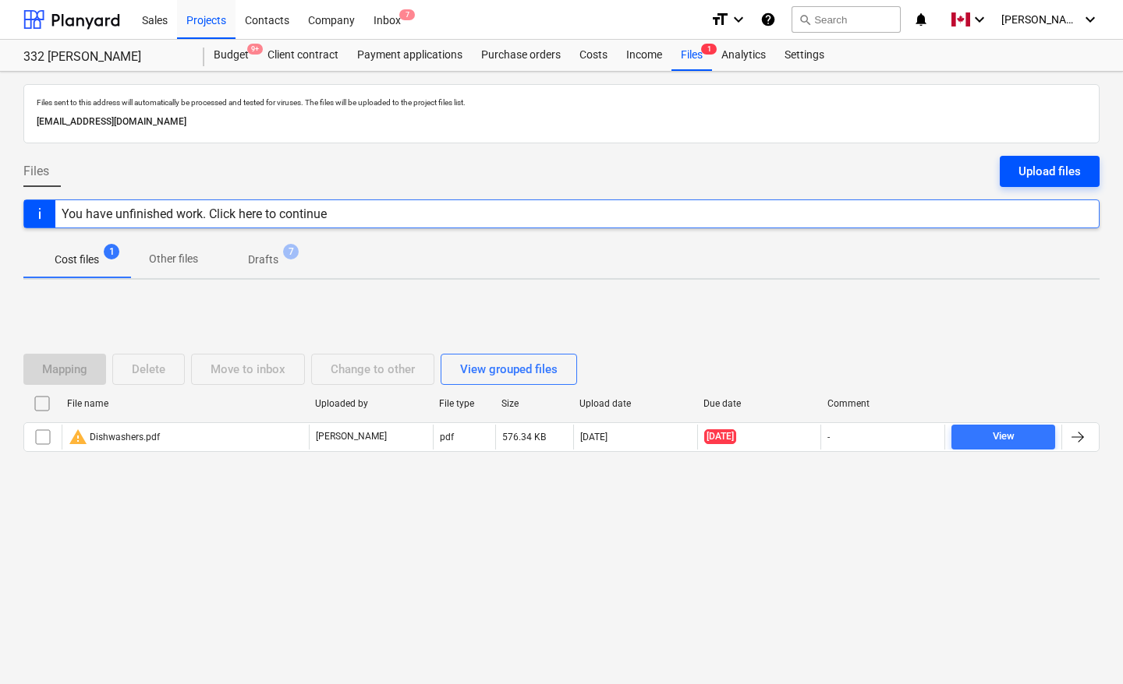
click at [1042, 169] on div "Upload files" at bounding box center [1049, 171] width 62 height 20
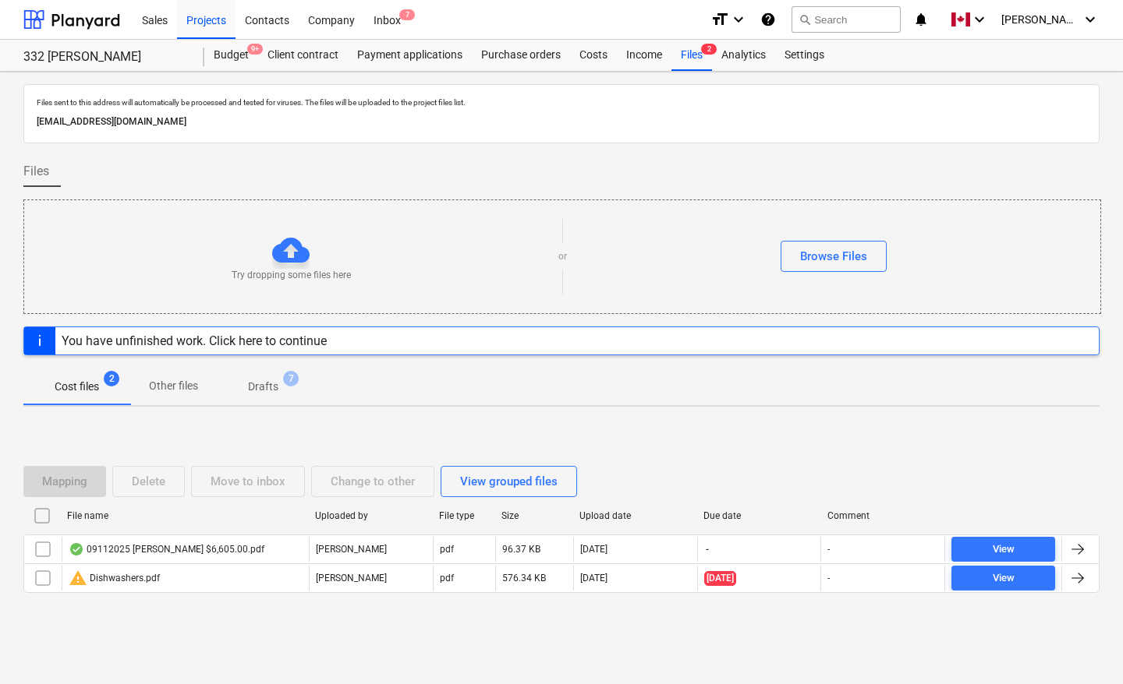
click at [281, 430] on div "Mapping Delete Move to inbox Change to other View grouped files File name Uploa…" at bounding box center [561, 536] width 1076 height 234
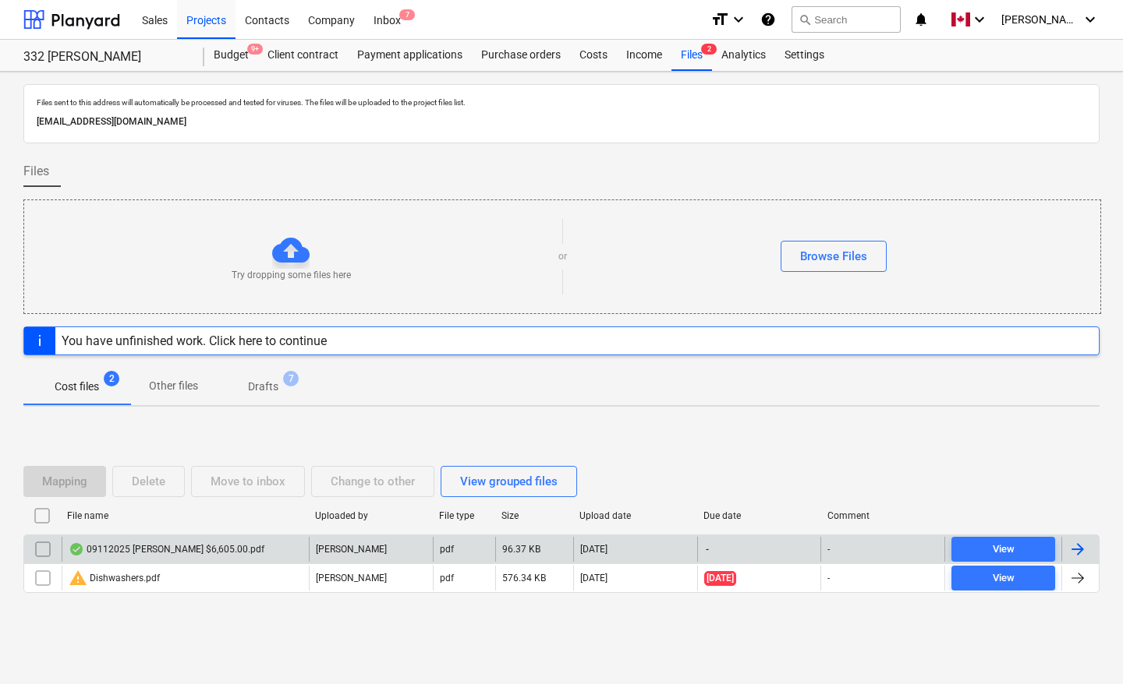
click at [1081, 552] on div at bounding box center [1077, 549] width 19 height 19
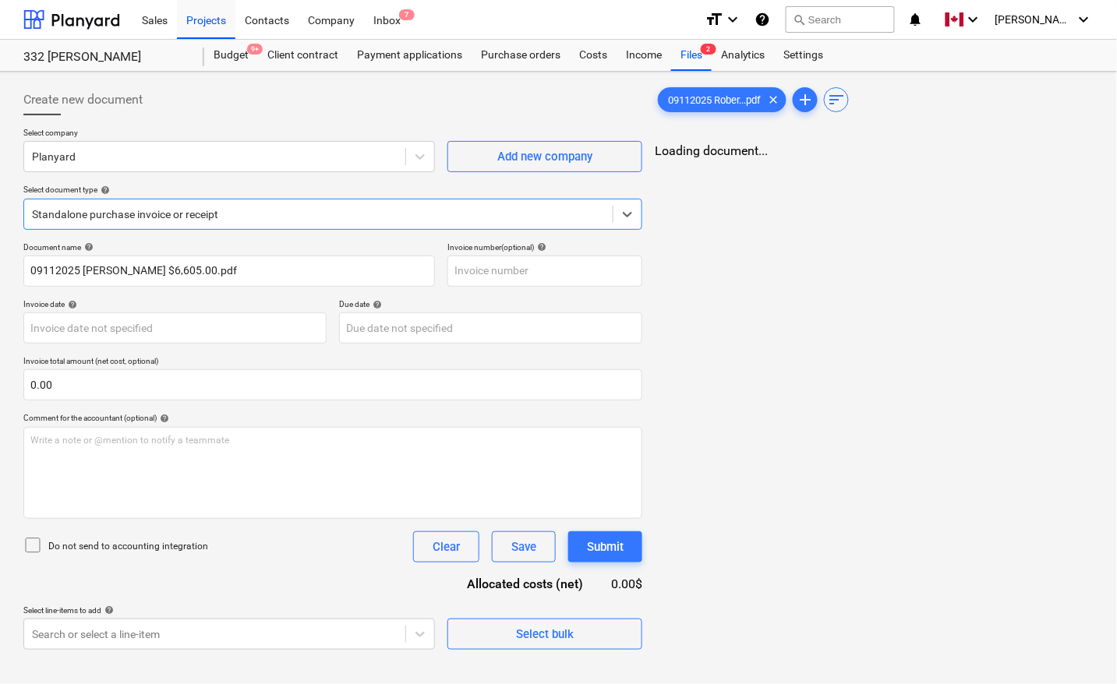
type input "09112025 [PERSON_NAME] $6,605.00.pdf"
click at [522, 273] on input "text" at bounding box center [544, 271] width 195 height 31
click at [226, 322] on body "Sales Projects Contacts Company Inbox 7 format_size keyboard_arrow_down help se…" at bounding box center [558, 342] width 1117 height 684
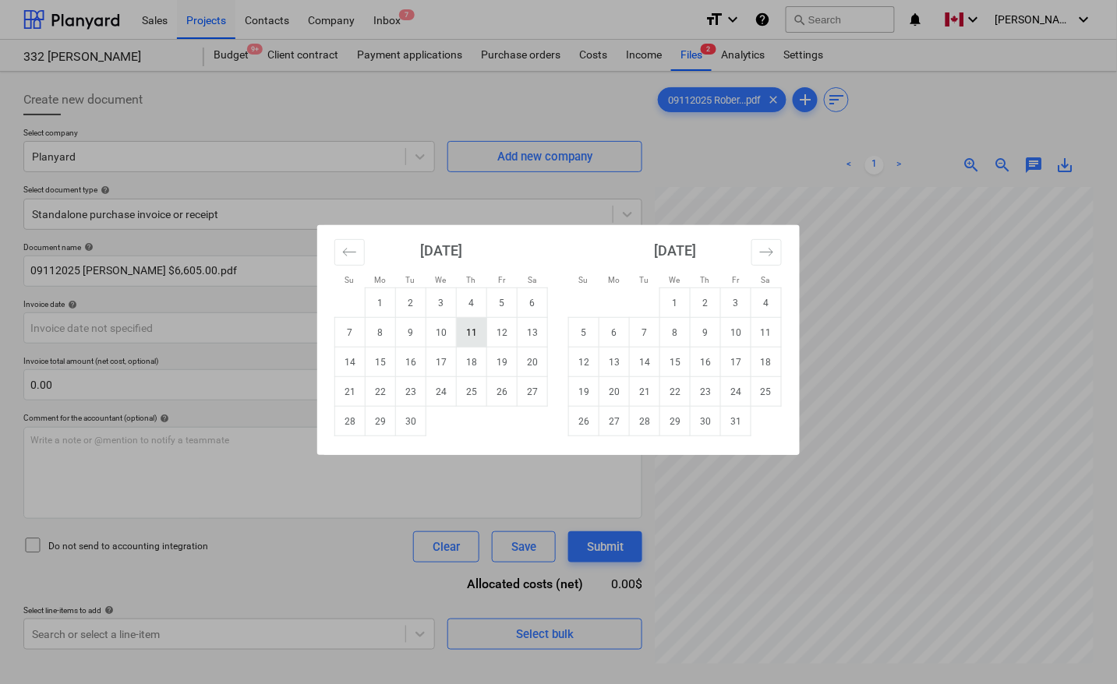
click at [469, 329] on td "11" at bounding box center [472, 333] width 30 height 30
type input "[DATE]"
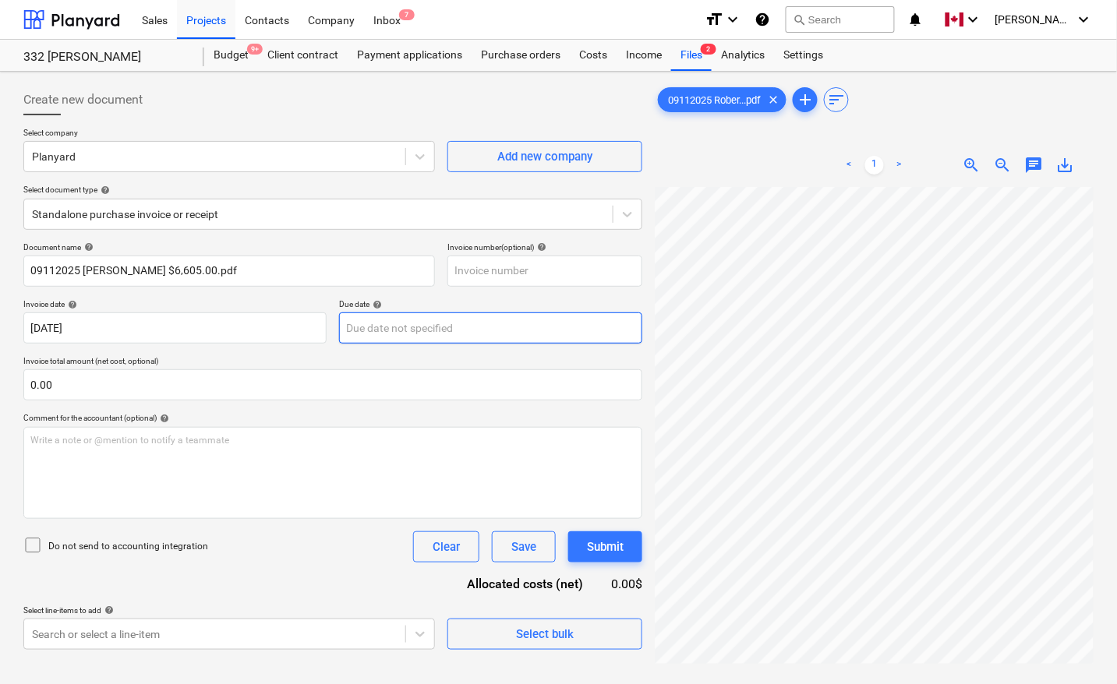
click at [455, 330] on body "Sales Projects Contacts Company Inbox 7 format_size keyboard_arrow_down help se…" at bounding box center [558, 342] width 1117 height 684
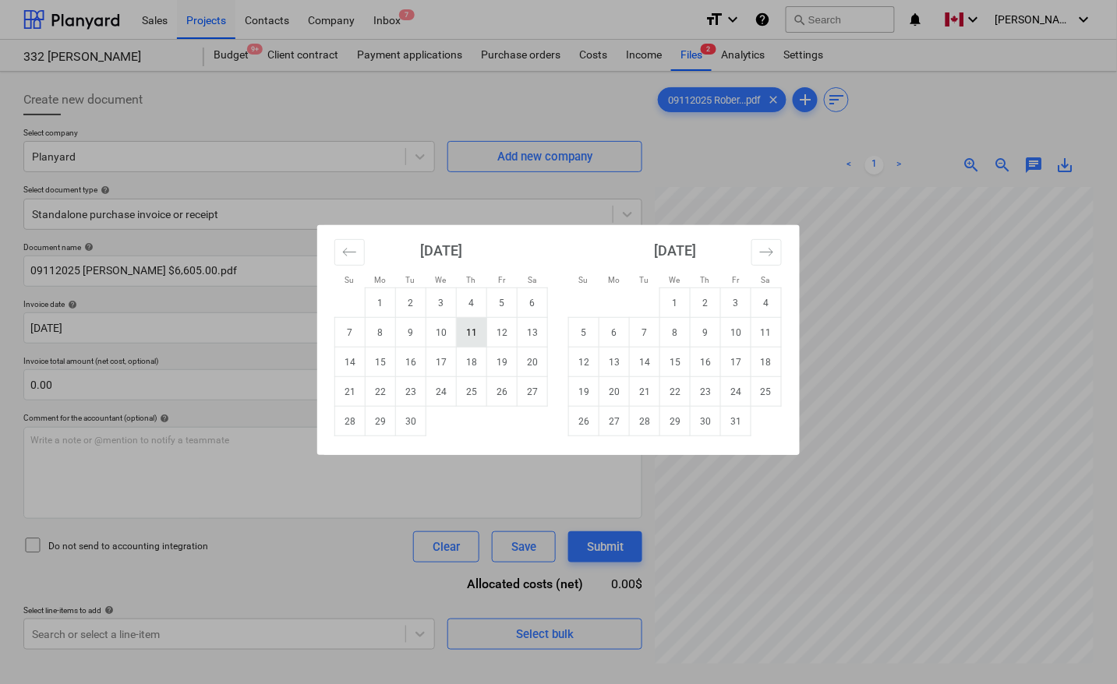
click at [477, 338] on td "11" at bounding box center [472, 333] width 30 height 30
type input "[DATE]"
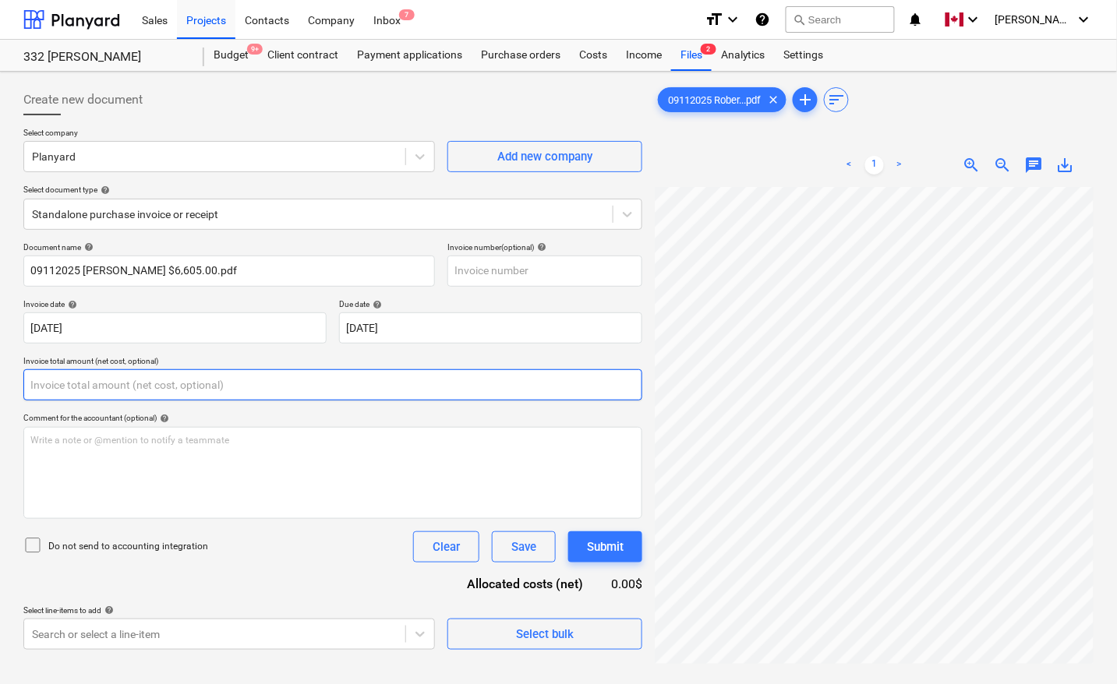
click at [274, 398] on input "text" at bounding box center [332, 385] width 619 height 31
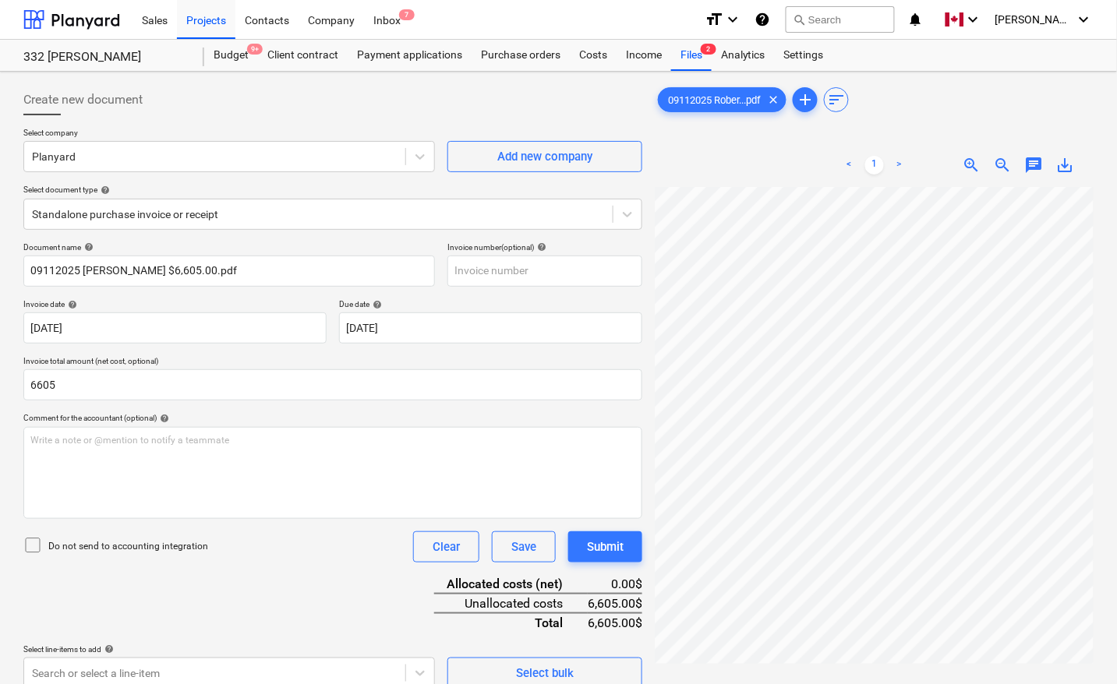
type input "6,605.00"
click at [331, 593] on div "Document name help 09112025 [PERSON_NAME] $6,605.00.pdf Invoice number (optiona…" at bounding box center [332, 465] width 619 height 447
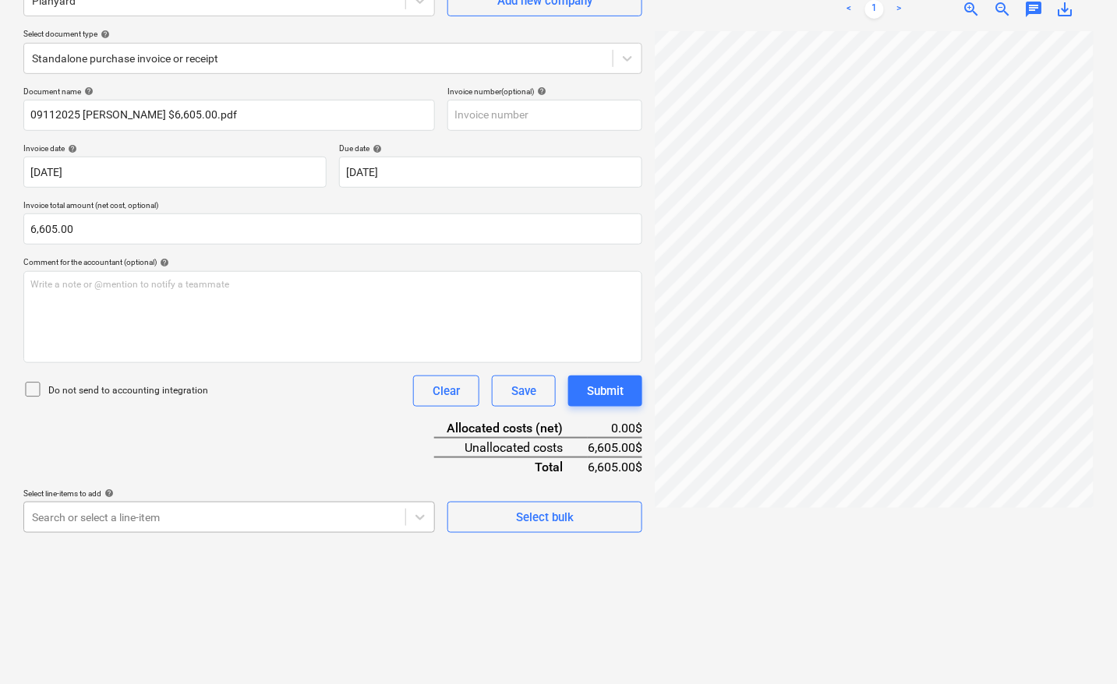
click at [256, 521] on body "Sales Projects Contacts Company Inbox 7 format_size keyboard_arrow_down help se…" at bounding box center [558, 186] width 1117 height 684
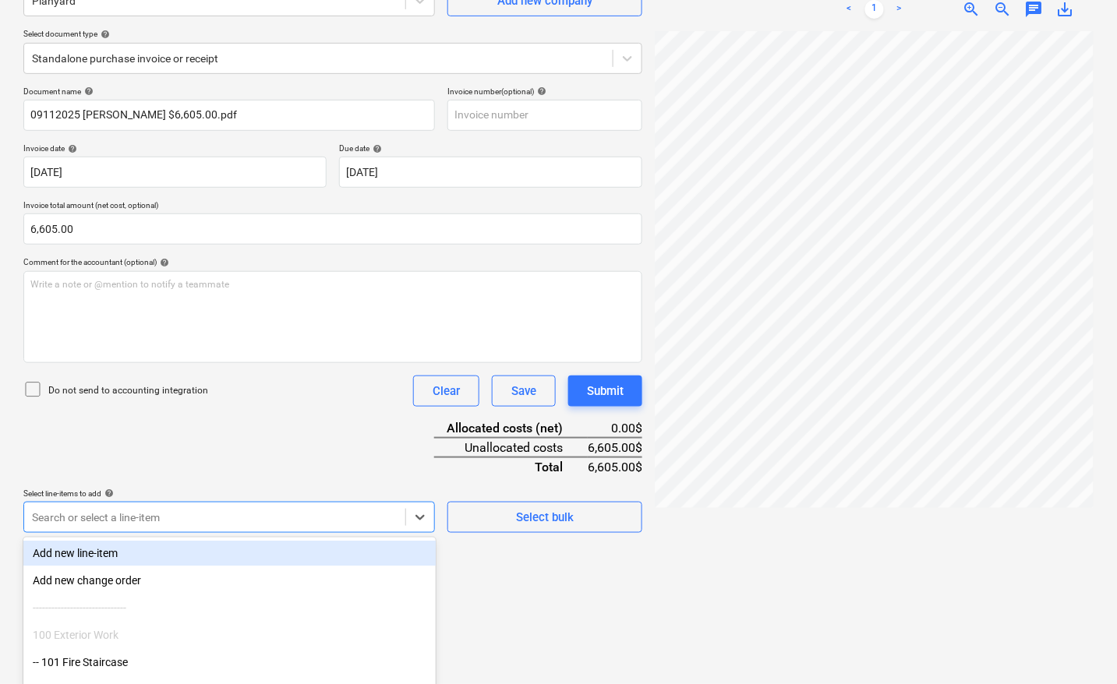
scroll to position [246, 0]
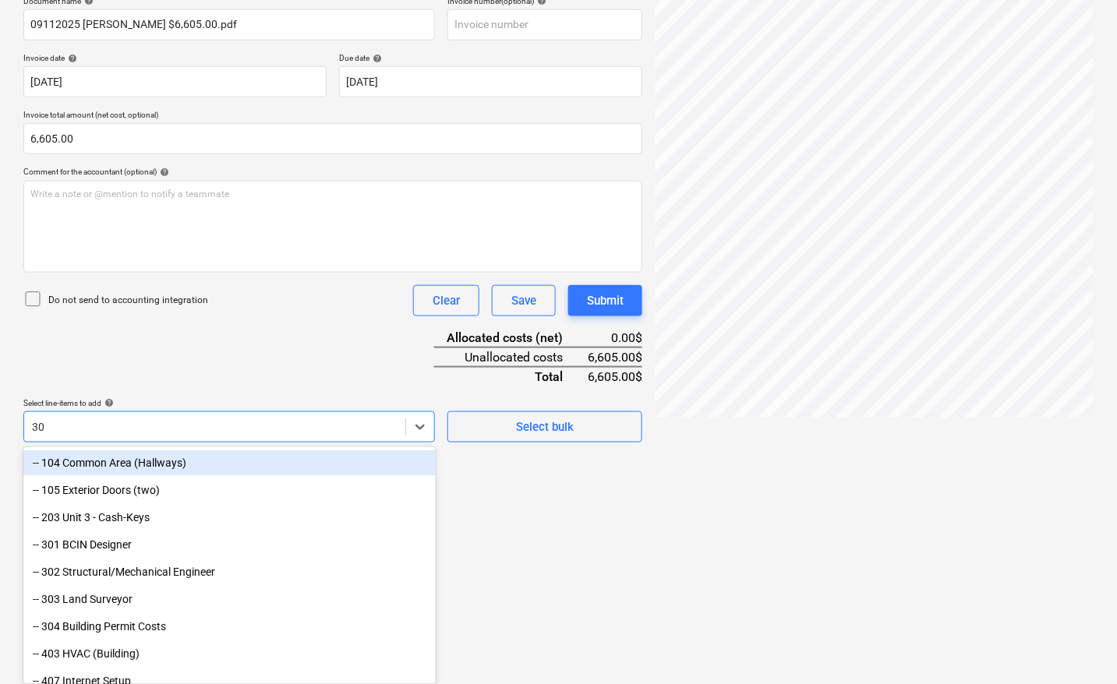
type input "302"
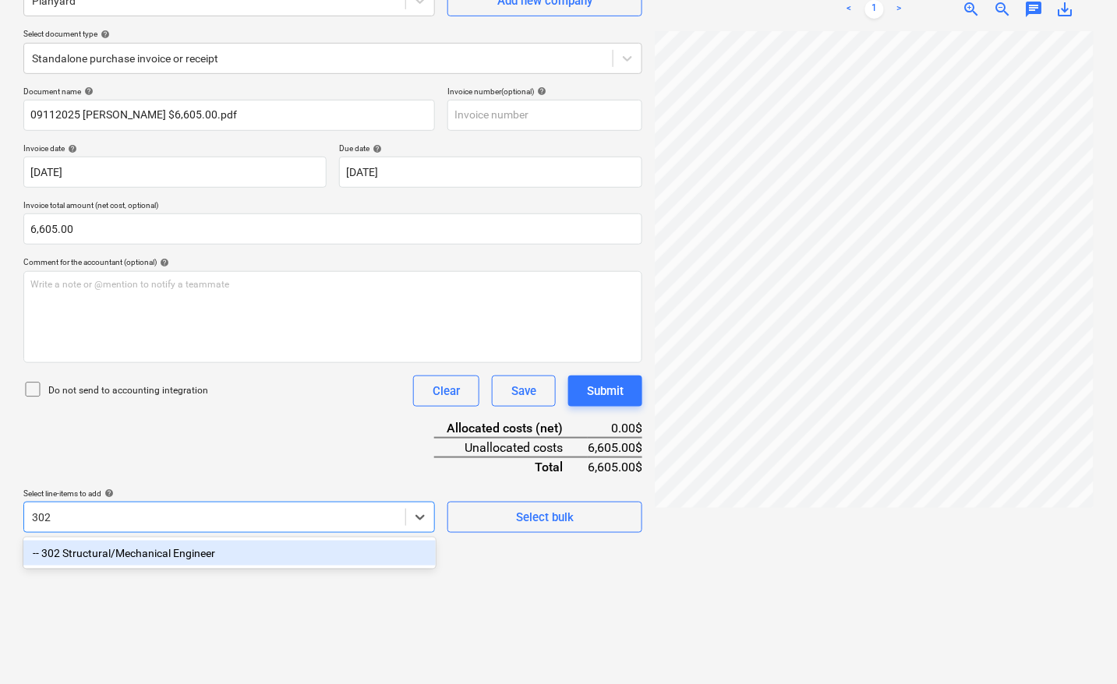
click at [122, 557] on div "-- 302 Structural/Mechanical Engineer" at bounding box center [229, 553] width 412 height 25
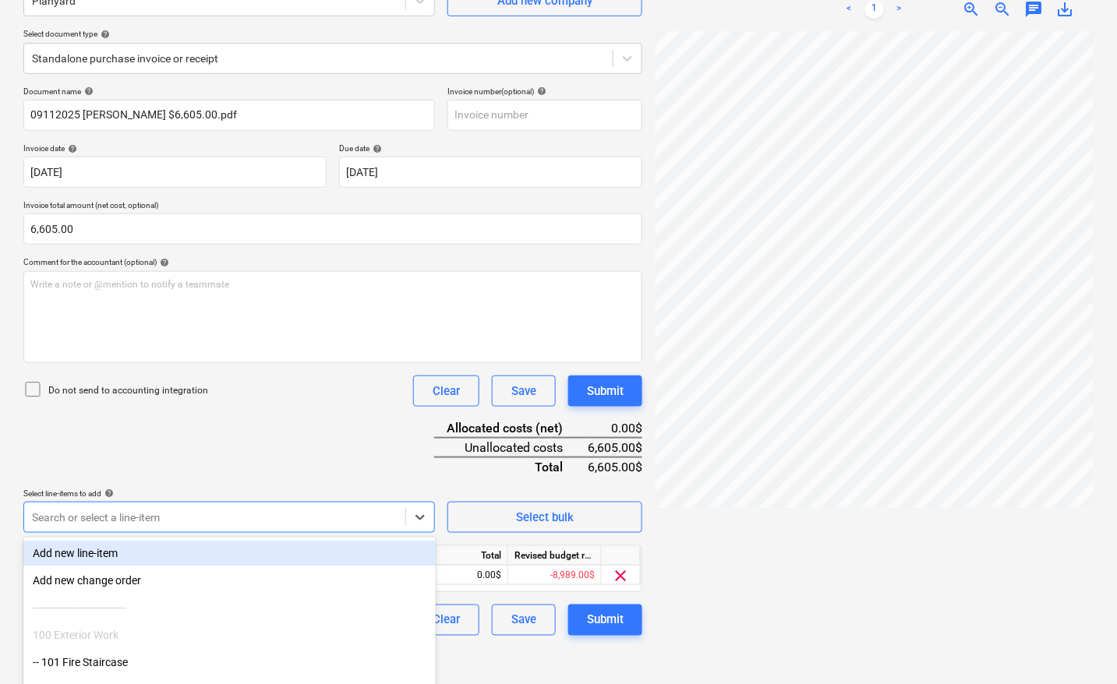
click at [720, 564] on div at bounding box center [874, 351] width 439 height 641
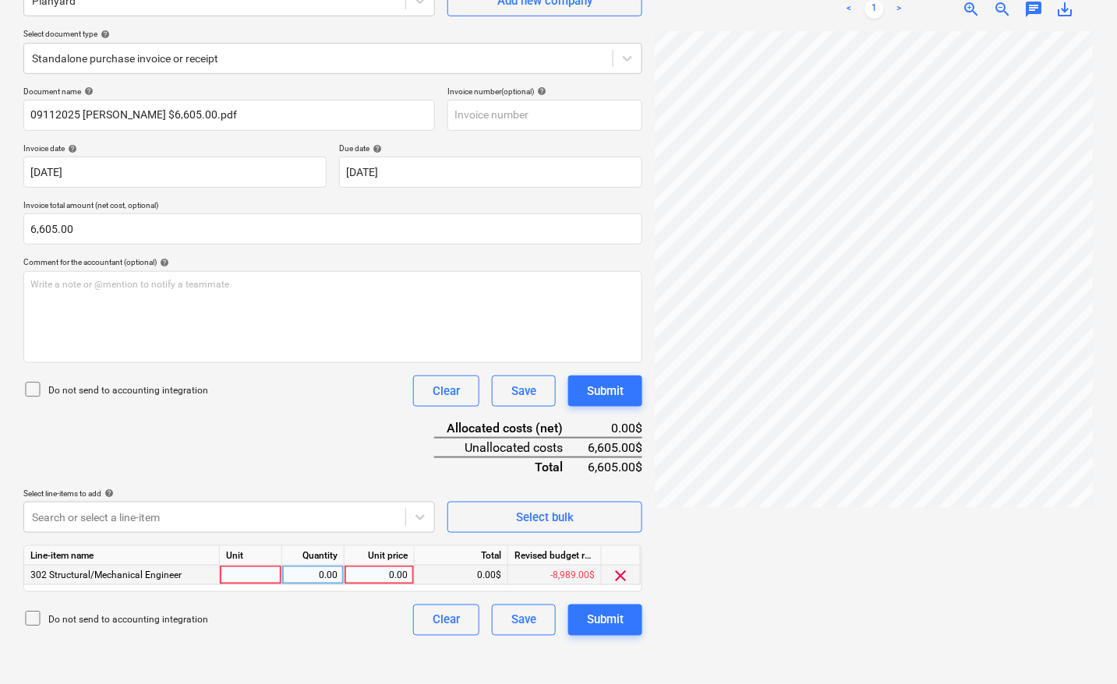
click at [271, 575] on div at bounding box center [251, 575] width 62 height 19
type input "pcs"
type input "6605"
click at [392, 423] on div "Document name help 09112025 [PERSON_NAME] $6,605.00.pdf Invoice number (optiona…" at bounding box center [332, 362] width 619 height 550
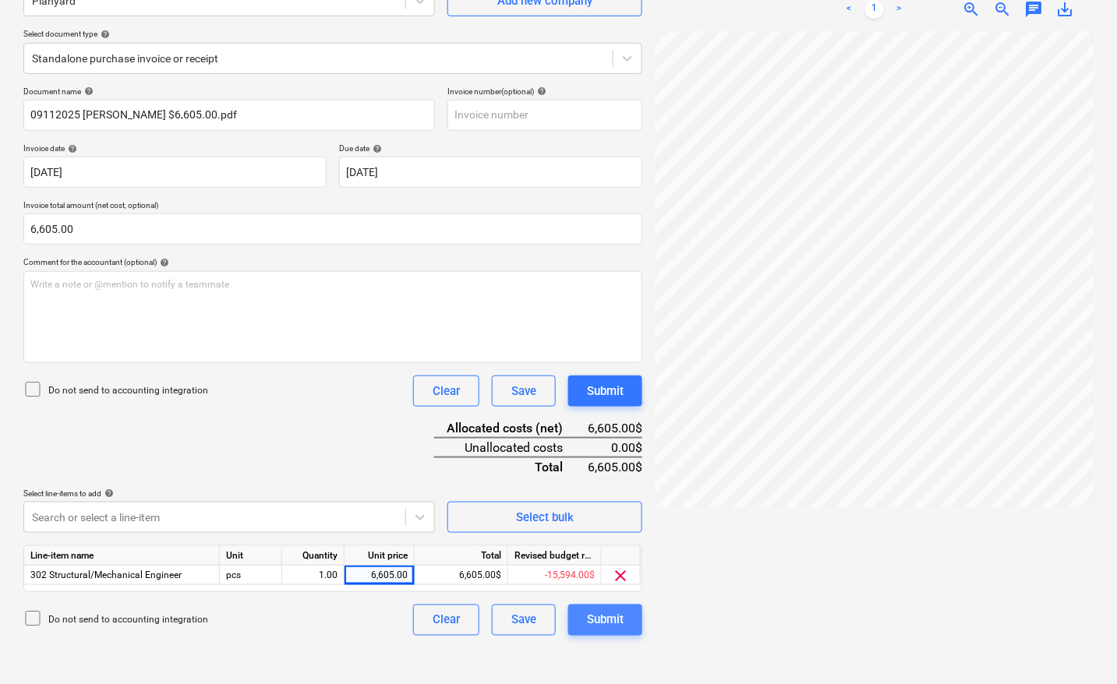
click at [605, 618] on div "Submit" at bounding box center [605, 620] width 37 height 20
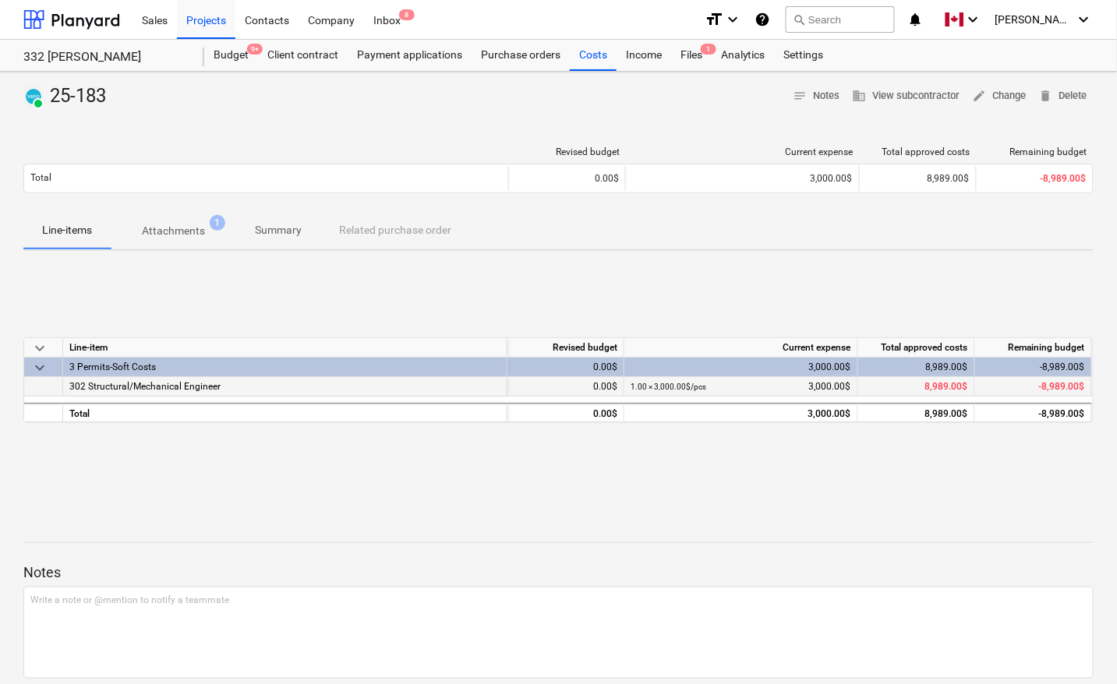
click at [254, 384] on div "302 Structural/Mechanical Engineer" at bounding box center [285, 386] width 444 height 19
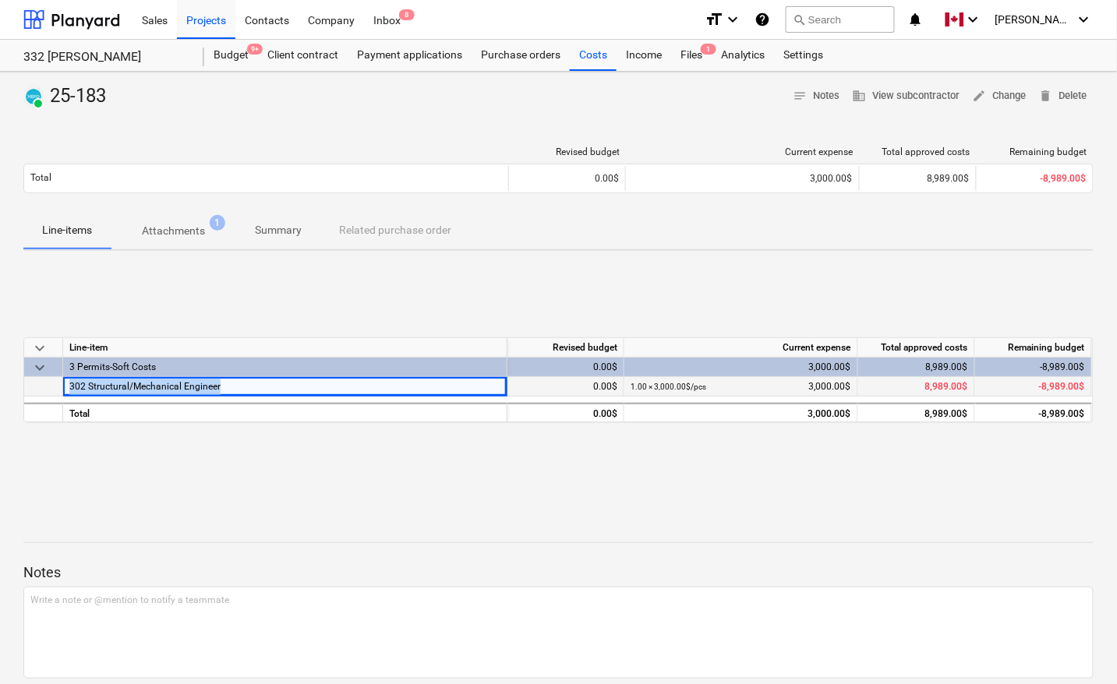
drag, startPoint x: 259, startPoint y: 384, endPoint x: 55, endPoint y: 391, distance: 204.4
click at [0, 0] on div "302 Structural/Mechanical Engineer 0.00$ 1.00 × 3,000.00$ / pcs 3,000.00$ 8,989…" at bounding box center [0, 0] width 0 height 0
click at [683, 55] on div "Files 1" at bounding box center [691, 55] width 41 height 31
